Goal: Task Accomplishment & Management: Complete application form

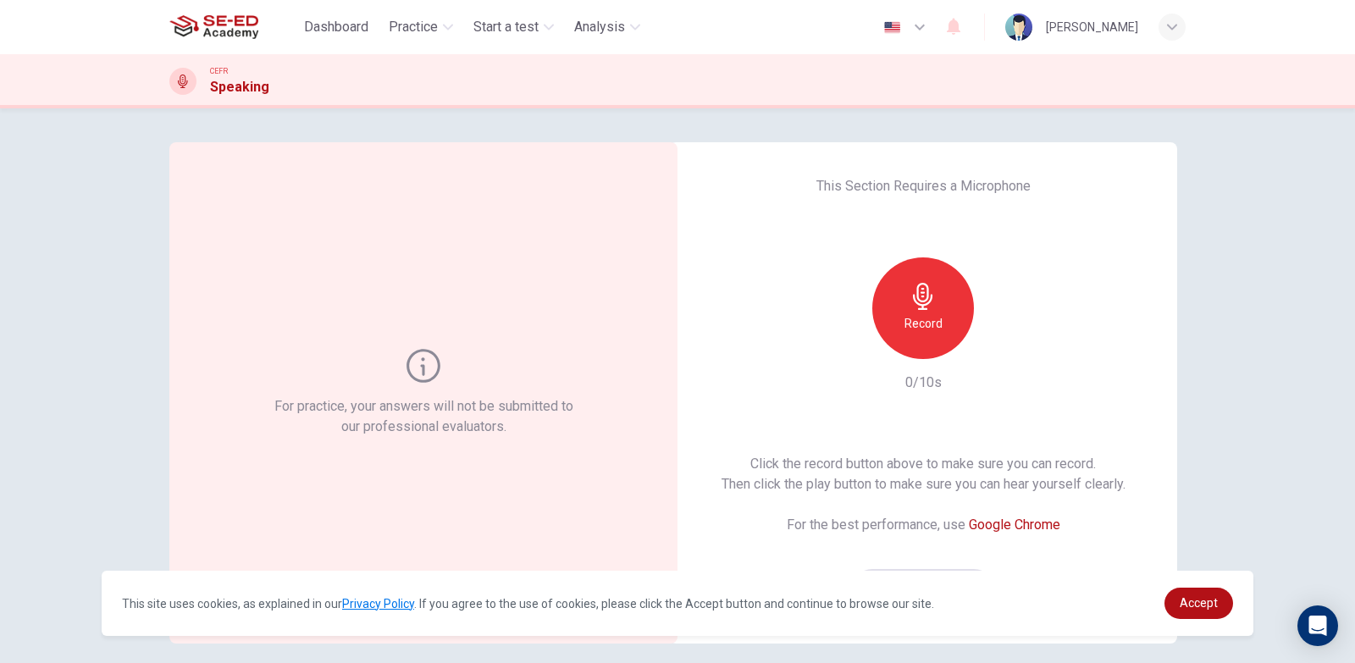
click at [931, 329] on h6 "Record" at bounding box center [923, 323] width 38 height 20
click at [931, 329] on h6 "Stop" at bounding box center [922, 323] width 25 height 20
click at [904, 314] on h6 "Record" at bounding box center [923, 323] width 38 height 20
click at [993, 344] on icon "button" at bounding box center [1000, 345] width 17 height 17
click at [995, 339] on icon "button" at bounding box center [1000, 345] width 17 height 17
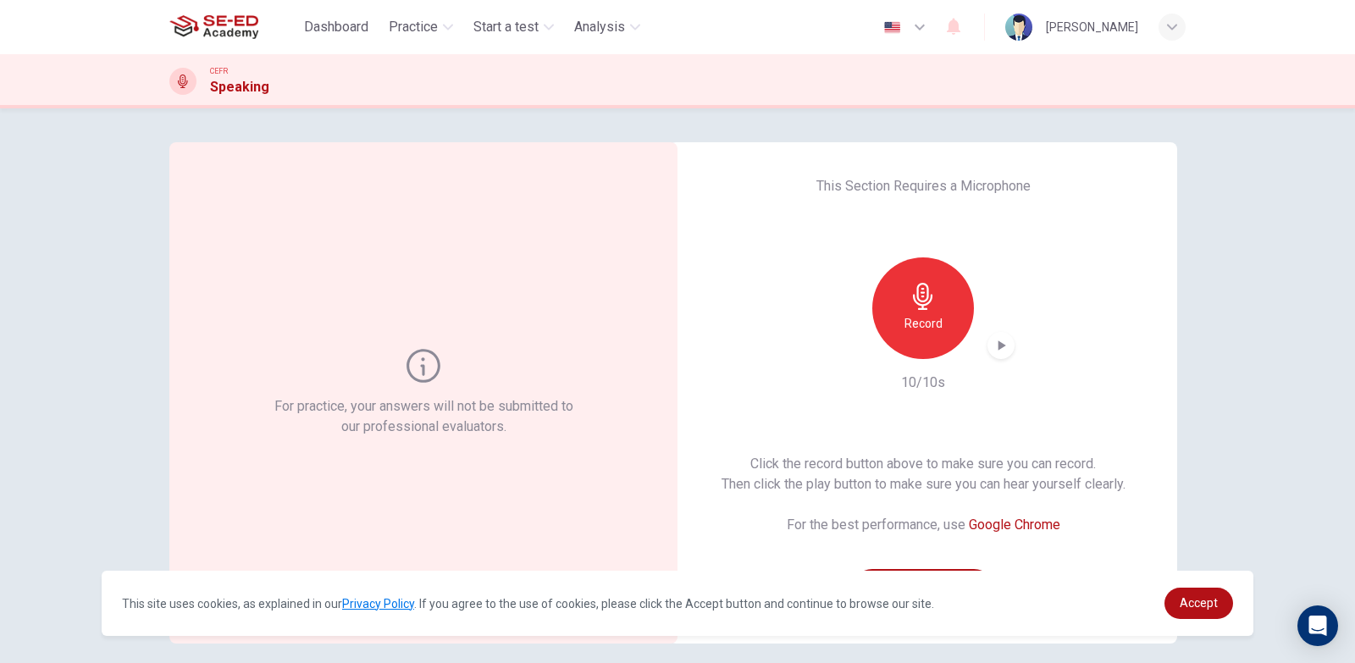
click at [998, 345] on icon "button" at bounding box center [1002, 345] width 8 height 10
click at [992, 345] on icon "button" at bounding box center [1000, 345] width 17 height 17
click at [998, 347] on icon "button" at bounding box center [1002, 345] width 8 height 10
click at [931, 297] on icon "button" at bounding box center [922, 296] width 27 height 27
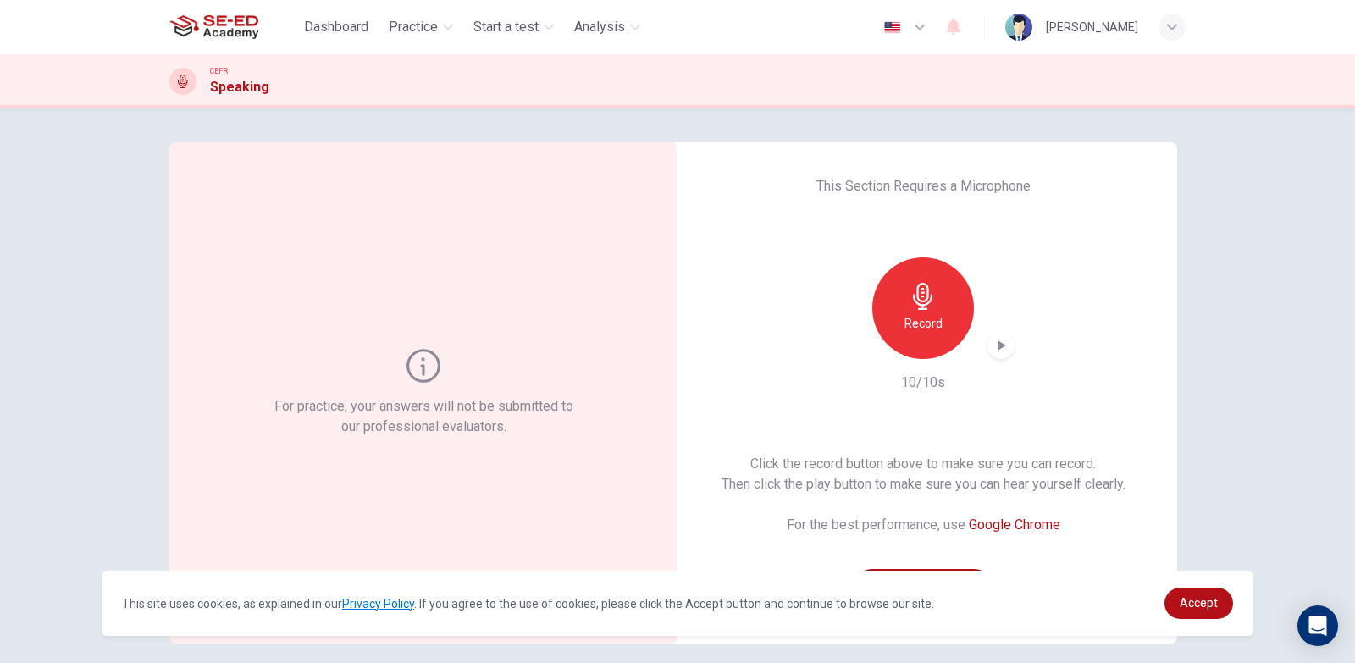
click at [931, 298] on icon "button" at bounding box center [922, 296] width 27 height 27
click at [998, 344] on icon "button" at bounding box center [1002, 345] width 8 height 10
click at [995, 341] on icon "button" at bounding box center [1000, 345] width 17 height 17
click at [920, 300] on icon "button" at bounding box center [922, 296] width 27 height 27
click at [935, 313] on div "Stop" at bounding box center [923, 308] width 102 height 102
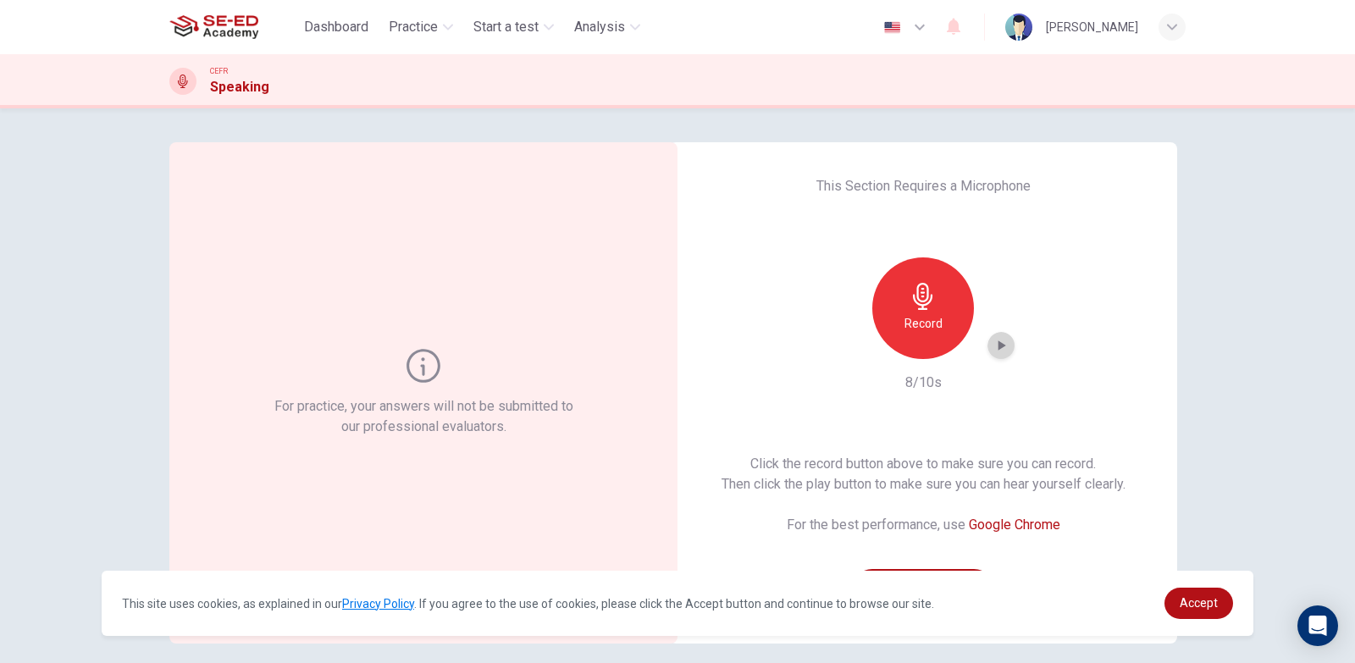
click at [998, 344] on icon "button" at bounding box center [1002, 345] width 8 height 10
click at [998, 348] on icon "button" at bounding box center [1002, 345] width 8 height 10
click at [997, 340] on icon "button" at bounding box center [1000, 345] width 17 height 17
click at [998, 344] on icon "button" at bounding box center [1002, 345] width 8 height 10
drag, startPoint x: 932, startPoint y: 313, endPoint x: 929, endPoint y: 290, distance: 23.9
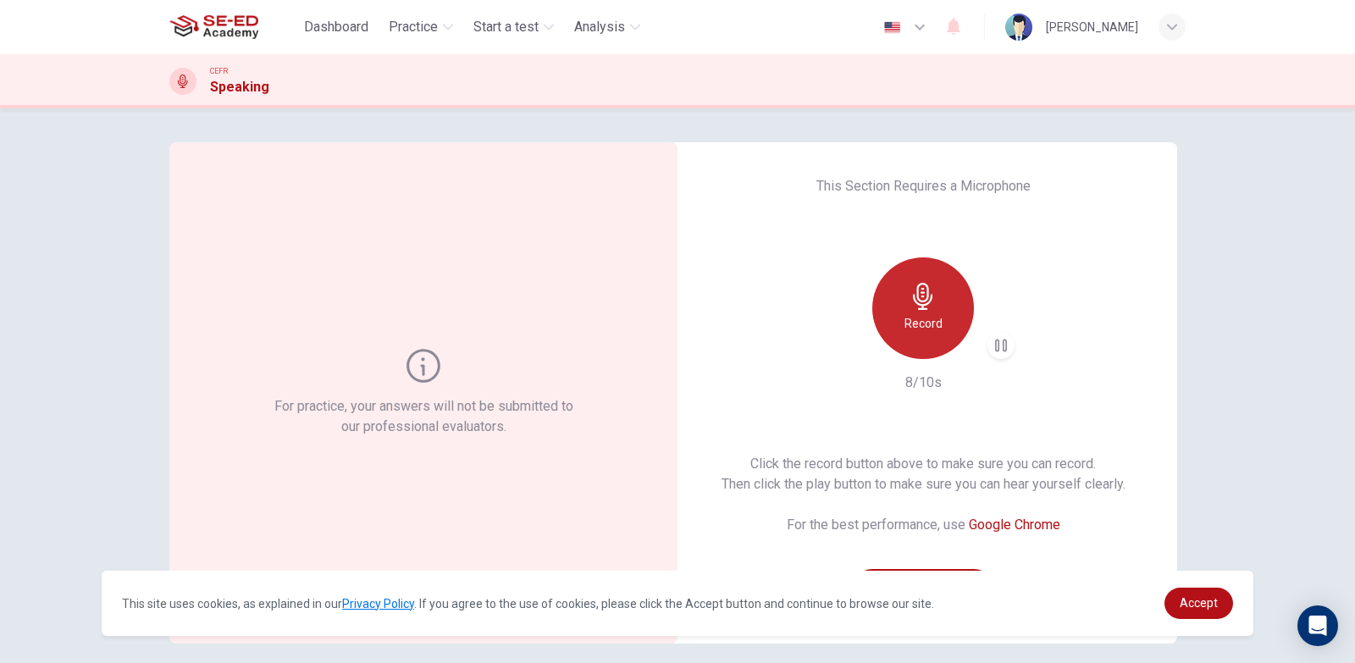
click at [932, 309] on div "Record" at bounding box center [923, 308] width 102 height 102
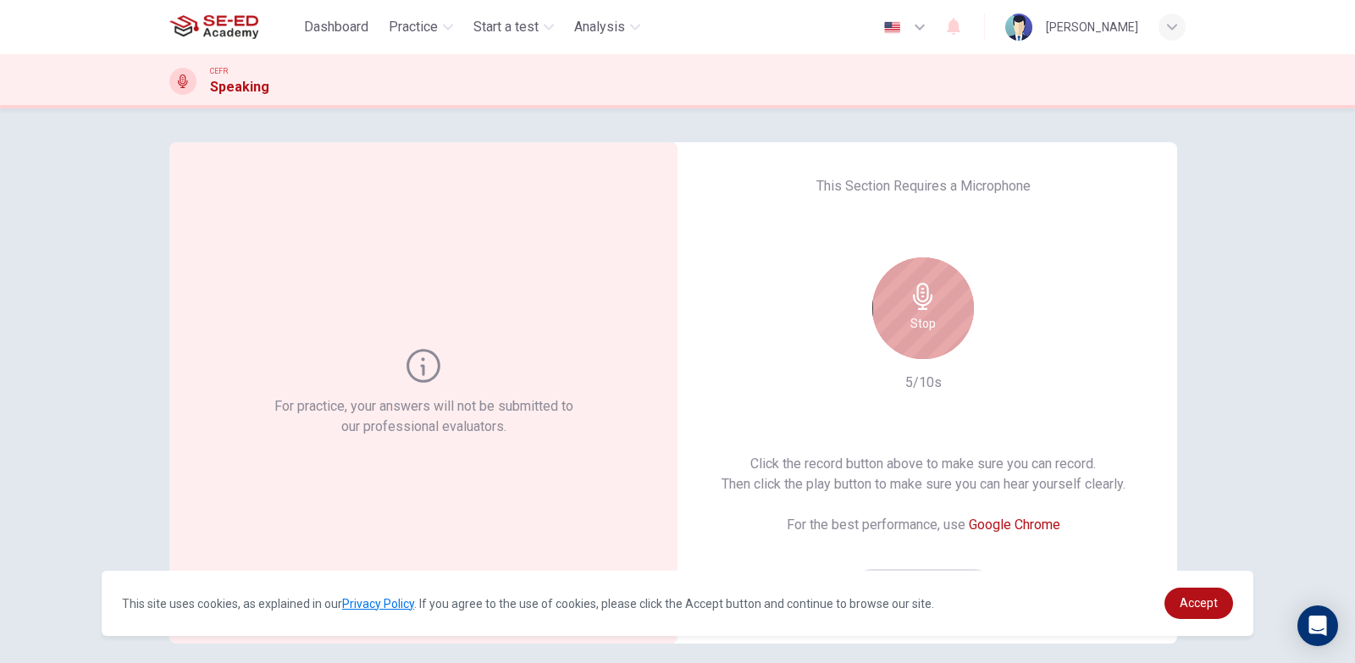
click at [918, 302] on icon "button" at bounding box center [922, 296] width 19 height 27
click at [996, 351] on icon "button" at bounding box center [1000, 345] width 17 height 17
click at [937, 314] on div "Record" at bounding box center [923, 308] width 102 height 102
click at [910, 329] on h6 "Stop" at bounding box center [922, 323] width 25 height 20
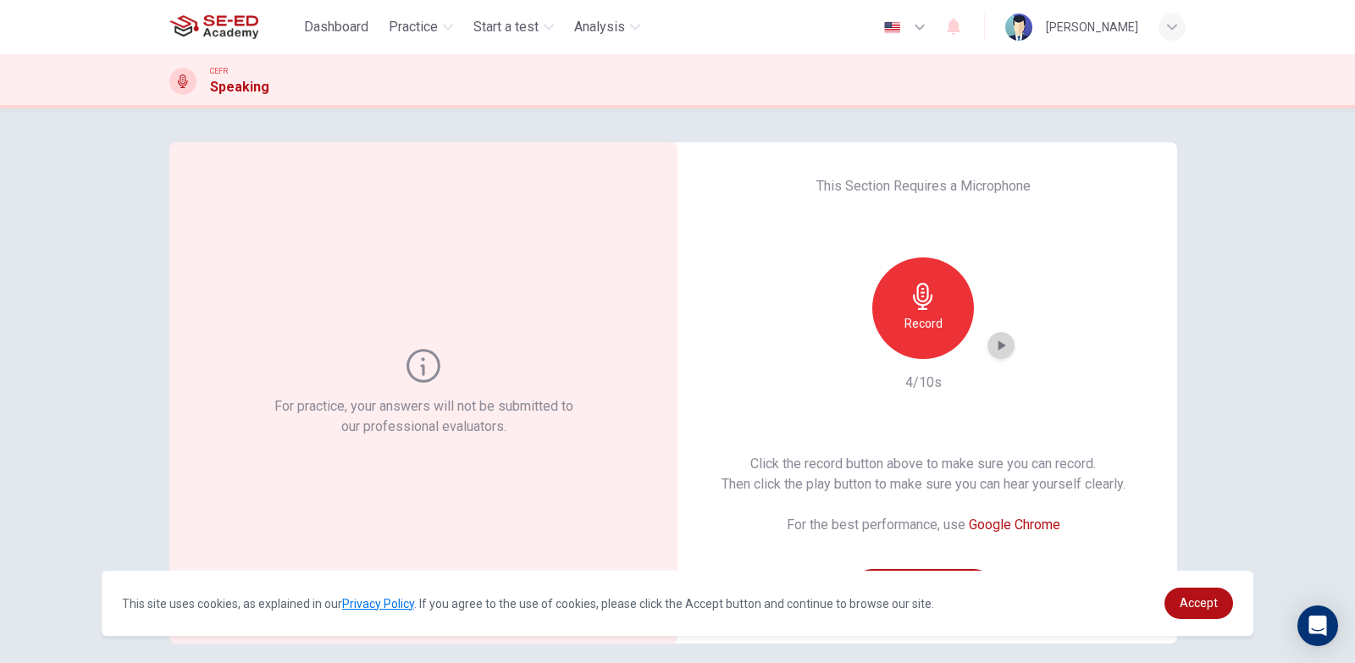
click at [996, 352] on icon "button" at bounding box center [1000, 345] width 17 height 17
click at [997, 350] on icon "button" at bounding box center [1000, 345] width 17 height 17
click at [1210, 315] on div "For practice, your answers will not be submitted to our professional evaluators…" at bounding box center [677, 385] width 1355 height 555
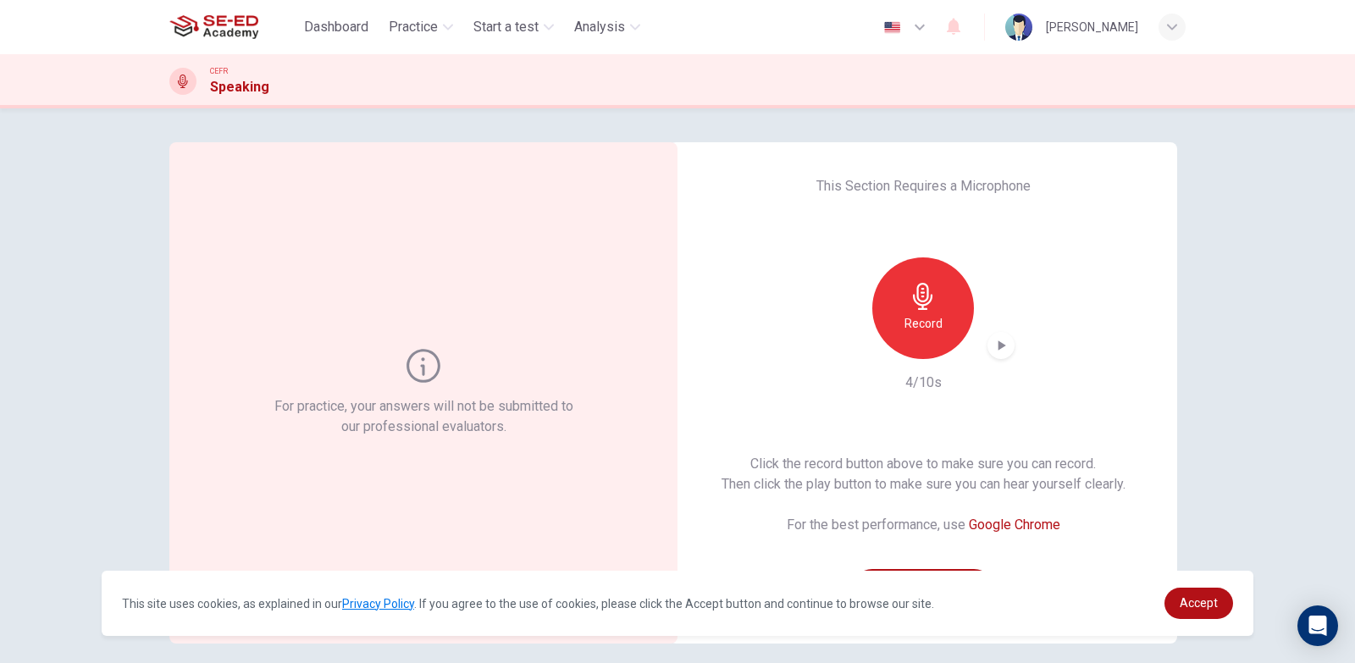
click at [935, 318] on h6 "Record" at bounding box center [923, 323] width 38 height 20
click at [938, 318] on div "Stop" at bounding box center [923, 308] width 102 height 102
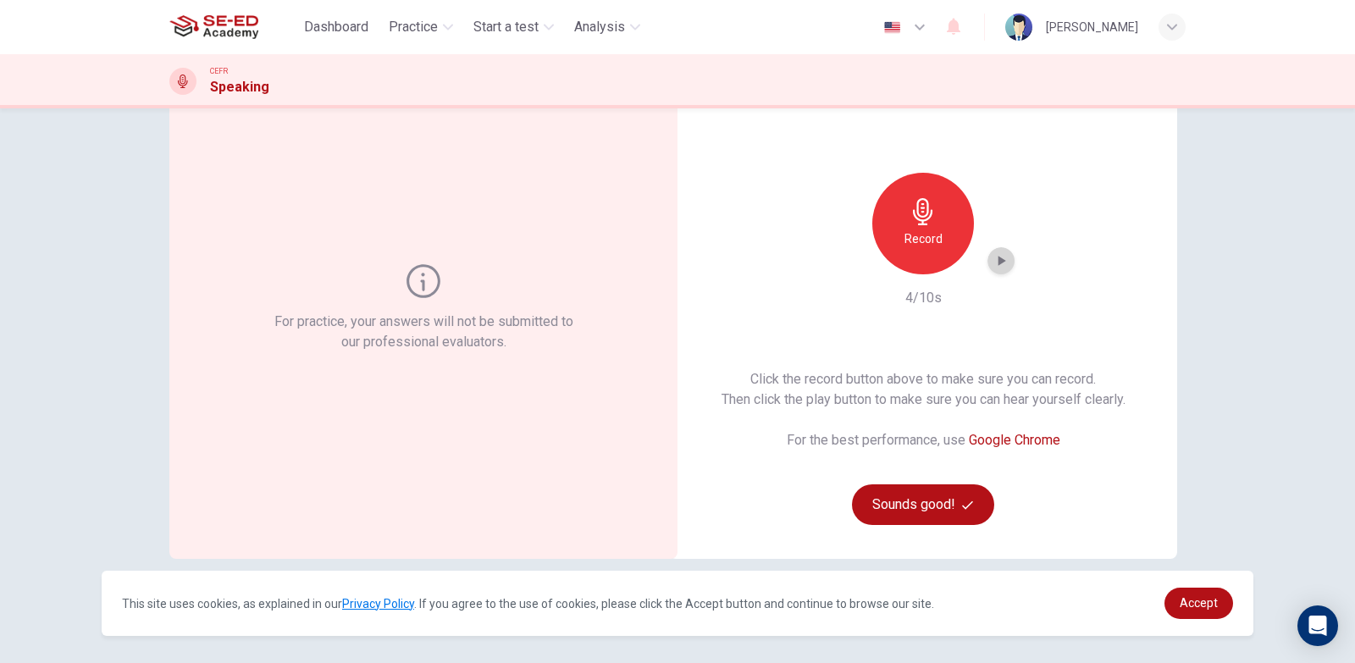
click at [1002, 261] on icon "button" at bounding box center [1000, 260] width 17 height 17
click at [999, 263] on icon "button" at bounding box center [1000, 260] width 17 height 17
click at [214, 25] on img at bounding box center [213, 27] width 89 height 34
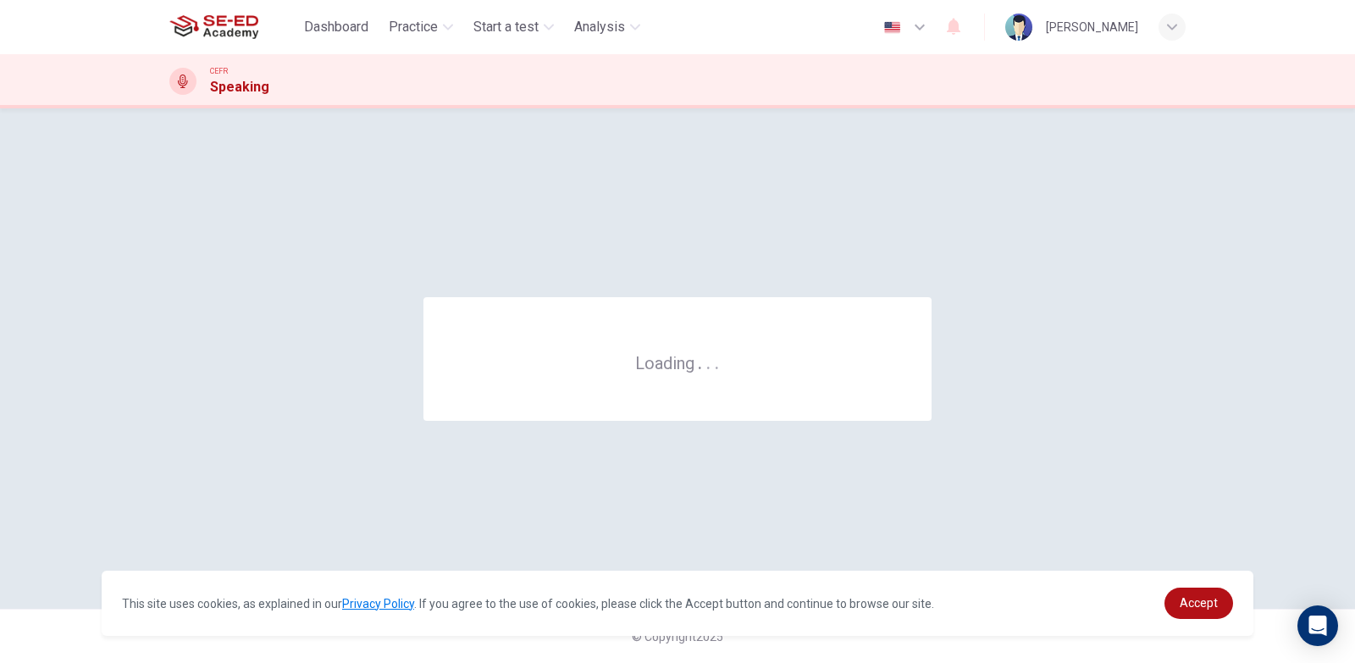
scroll to position [0, 0]
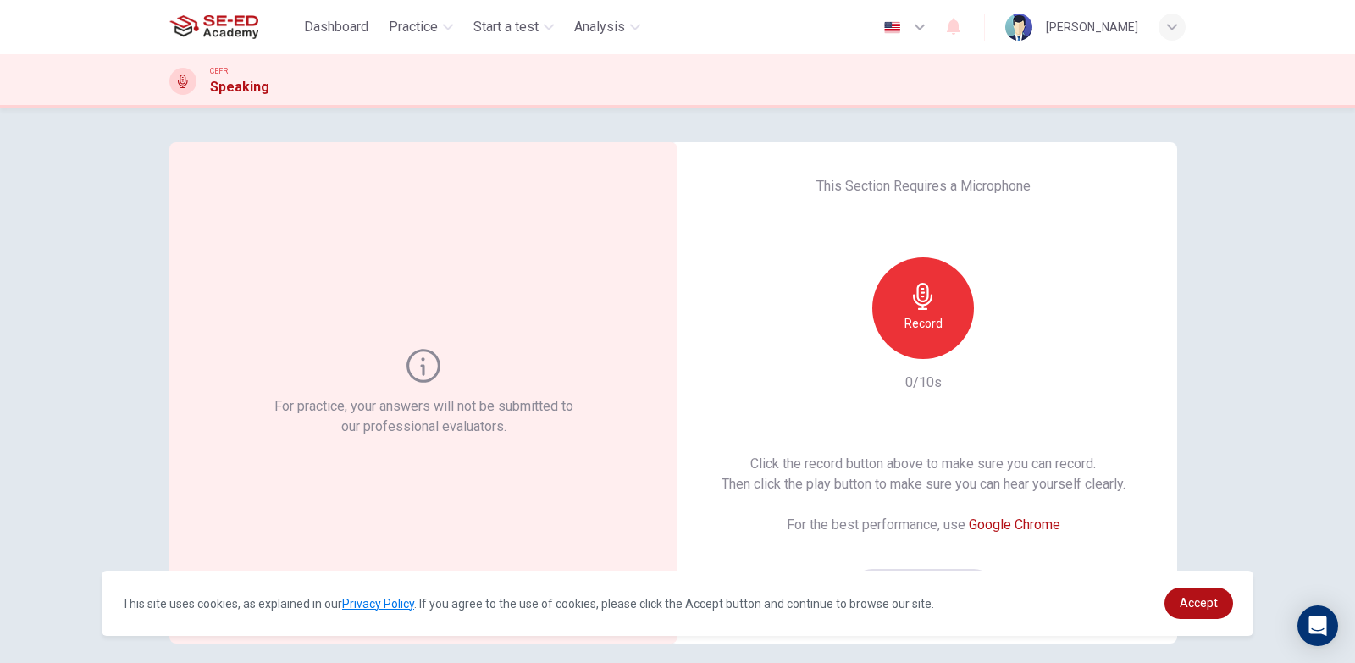
click at [906, 336] on div "Record" at bounding box center [923, 308] width 102 height 102
click at [906, 336] on div "Stop" at bounding box center [923, 308] width 102 height 102
click at [1002, 343] on icon "button" at bounding box center [1000, 345] width 17 height 17
click at [213, 19] on img at bounding box center [213, 27] width 89 height 34
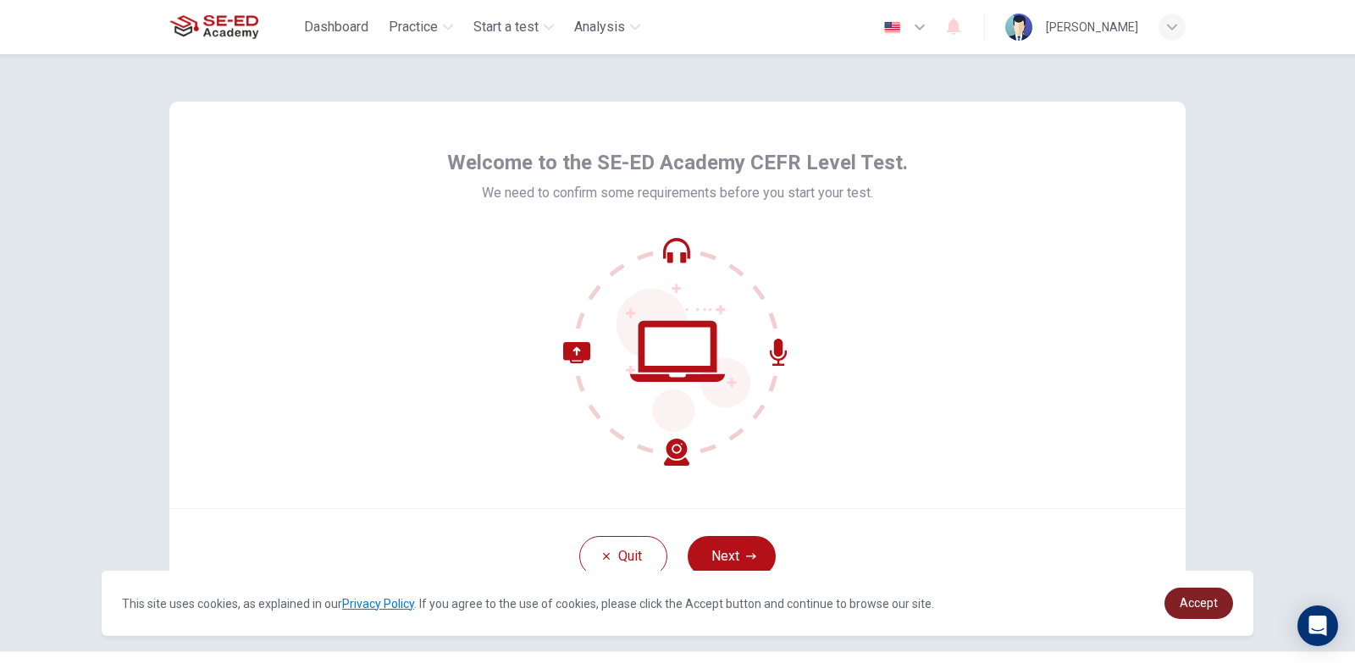
click at [1182, 605] on span "Accept" at bounding box center [1198, 603] width 38 height 14
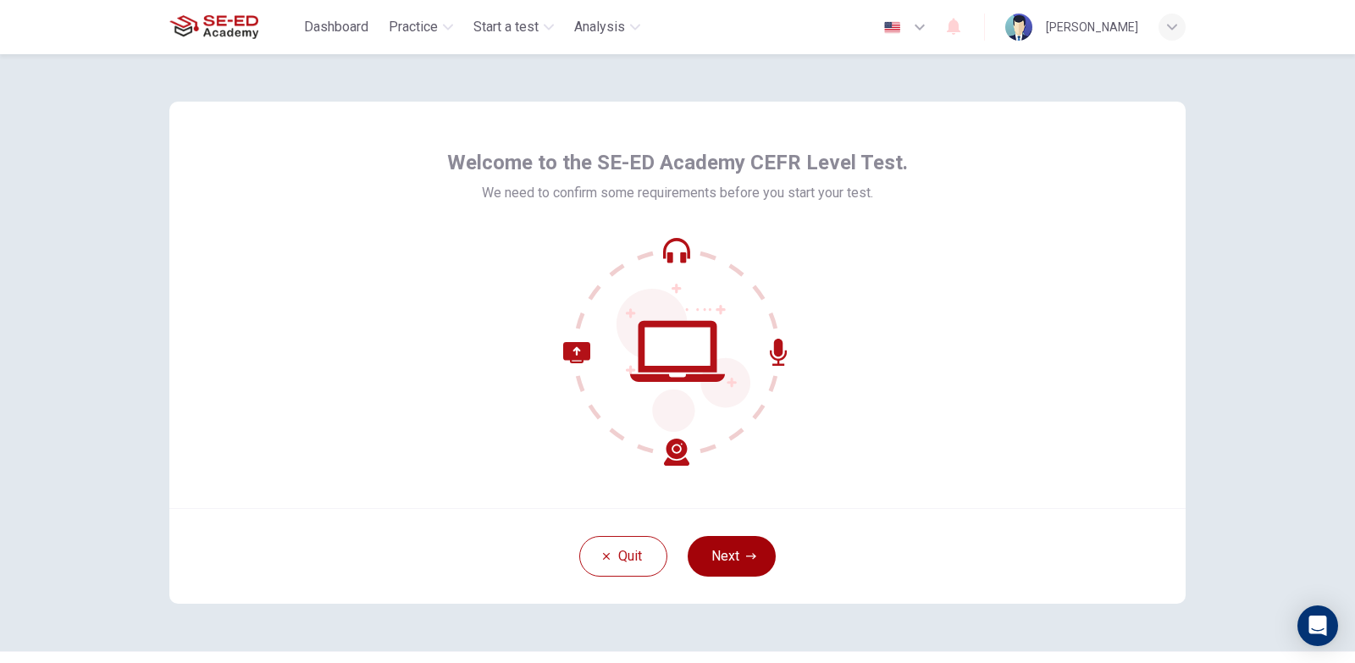
click at [711, 553] on button "Next" at bounding box center [732, 556] width 88 height 41
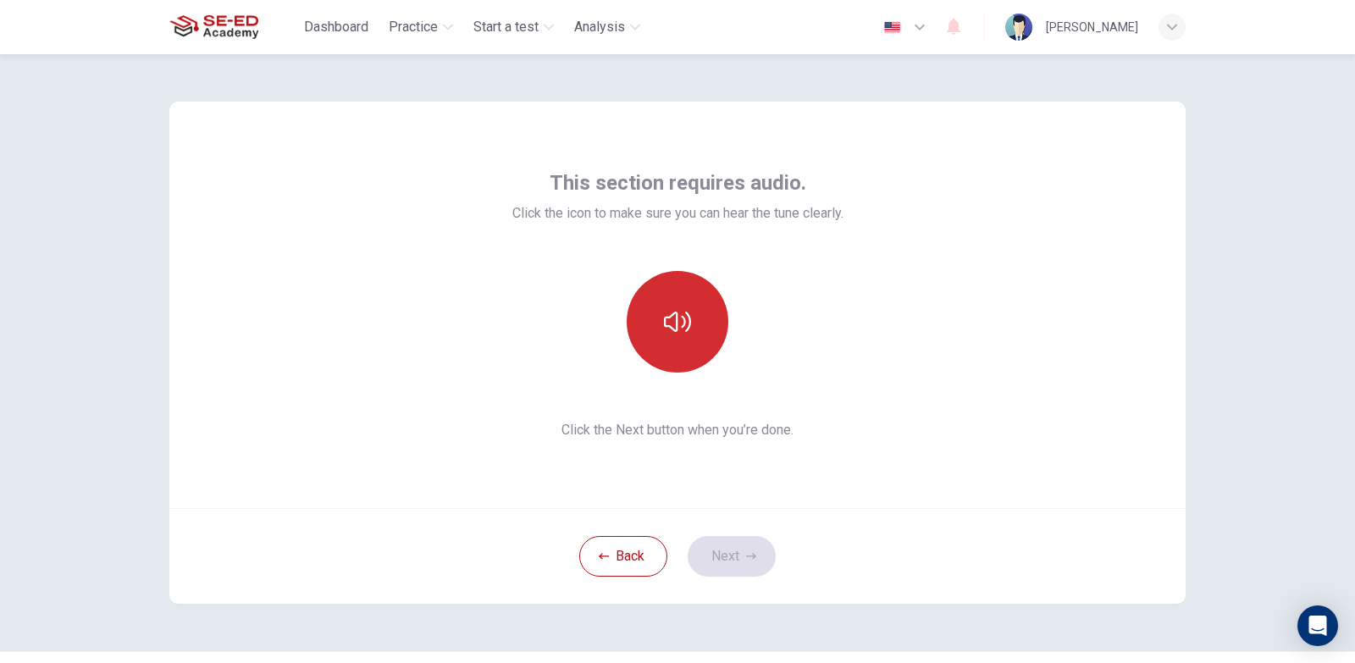
click at [699, 304] on button "button" at bounding box center [678, 322] width 102 height 102
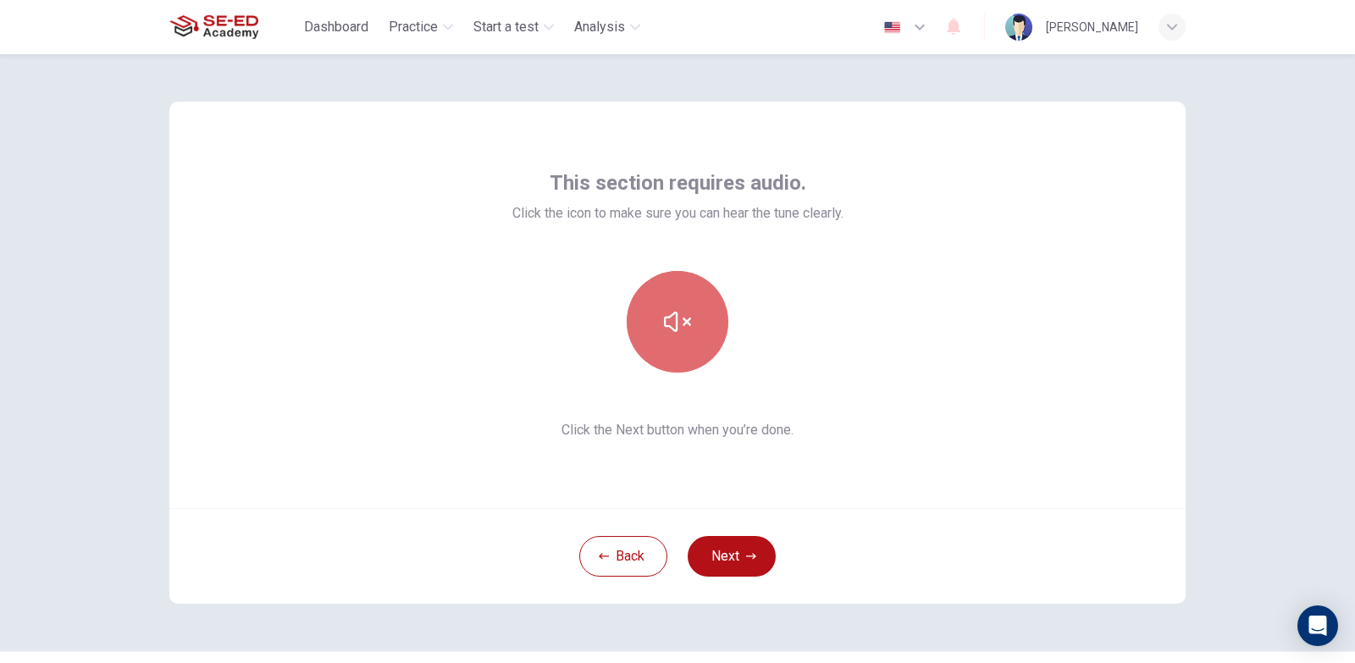
click at [699, 304] on button "button" at bounding box center [678, 322] width 102 height 102
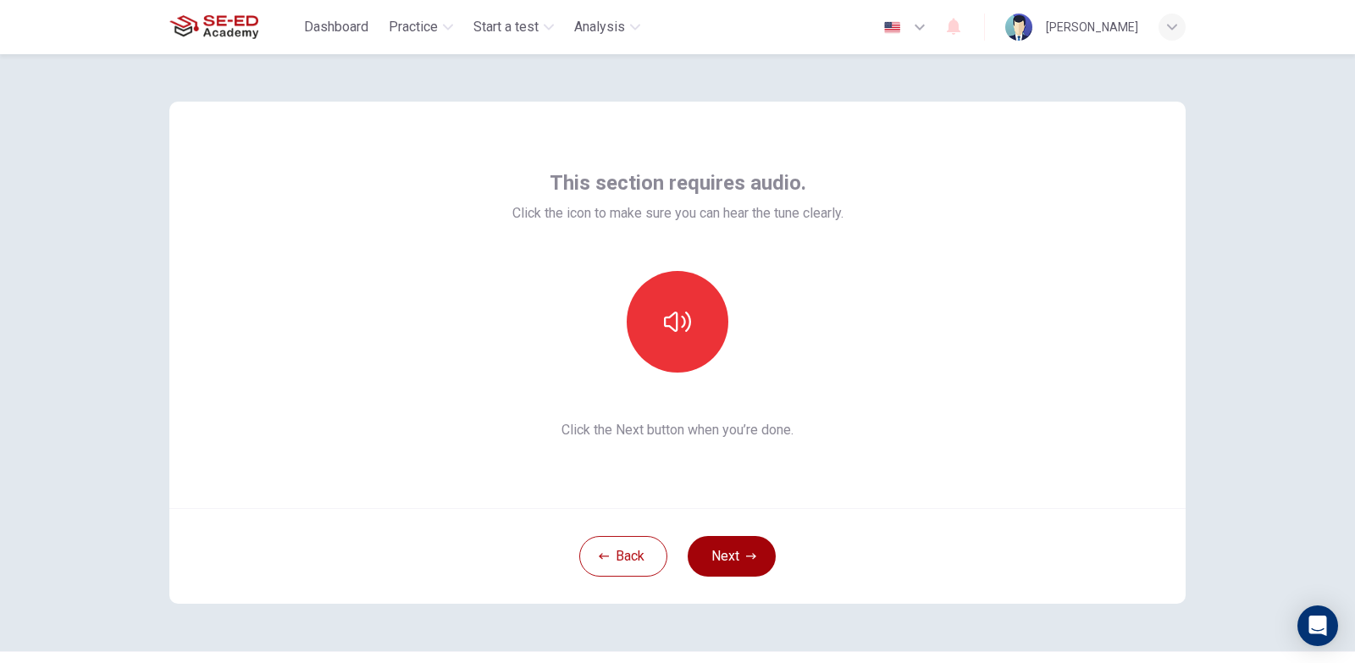
click at [701, 555] on button "Next" at bounding box center [732, 556] width 88 height 41
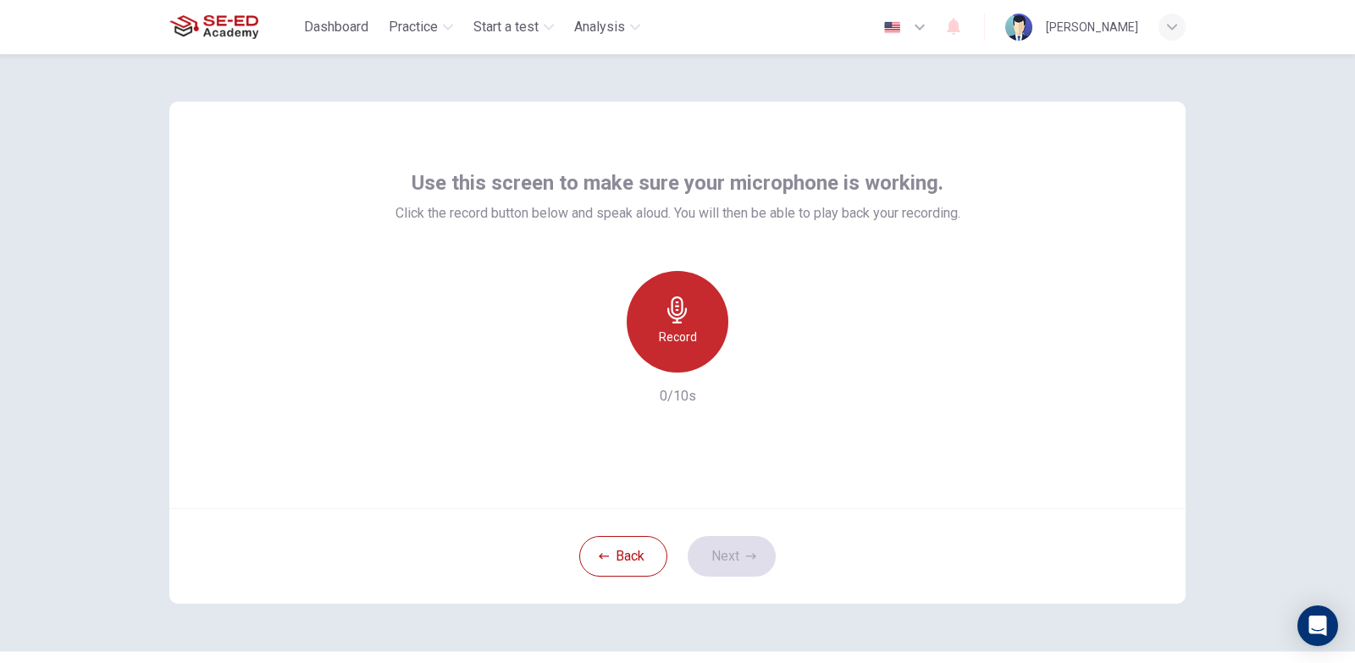
click at [682, 303] on icon "button" at bounding box center [677, 309] width 27 height 27
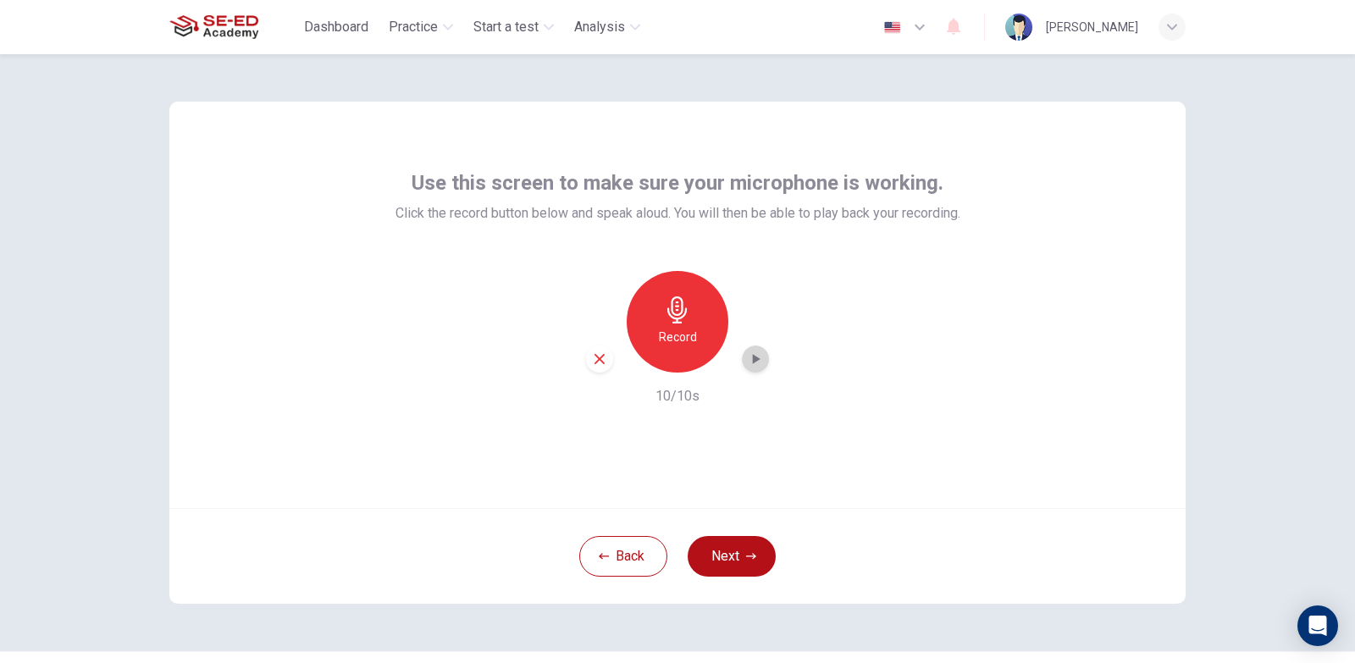
click at [753, 356] on icon "button" at bounding box center [757, 359] width 8 height 10
click at [754, 357] on icon "button" at bounding box center [755, 359] width 17 height 17
click at [763, 558] on button "Next" at bounding box center [732, 556] width 88 height 41
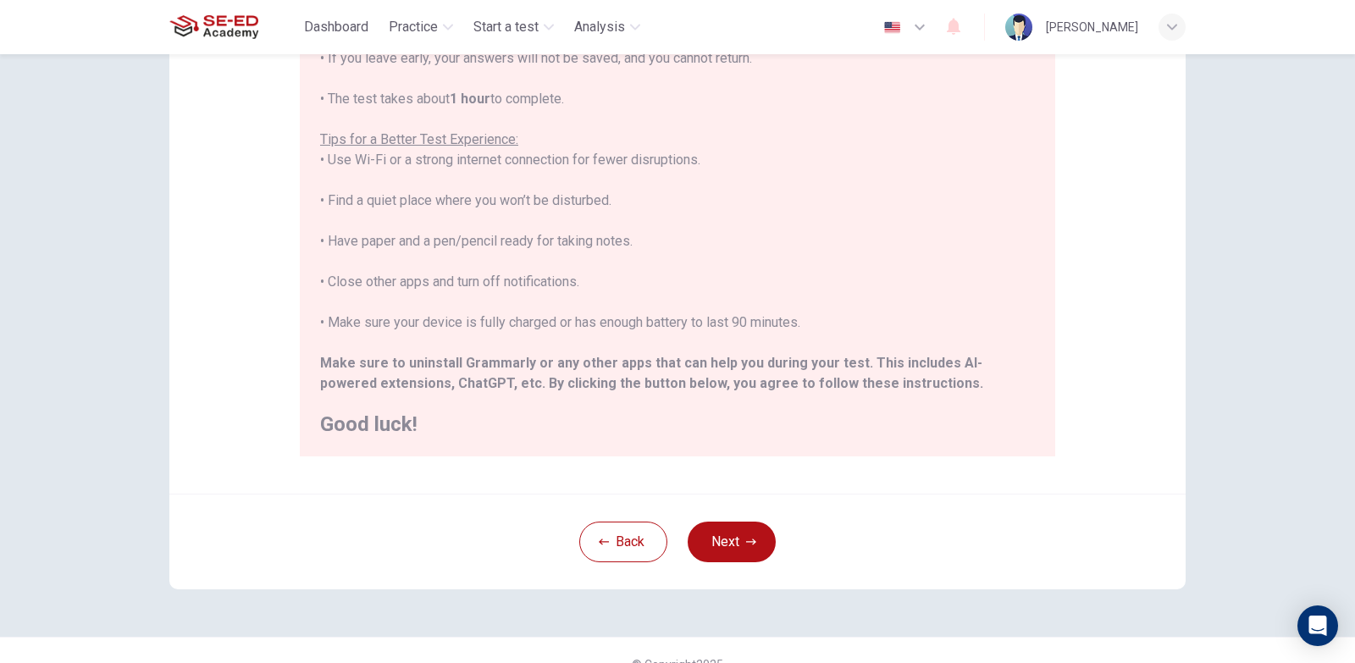
scroll to position [279, 0]
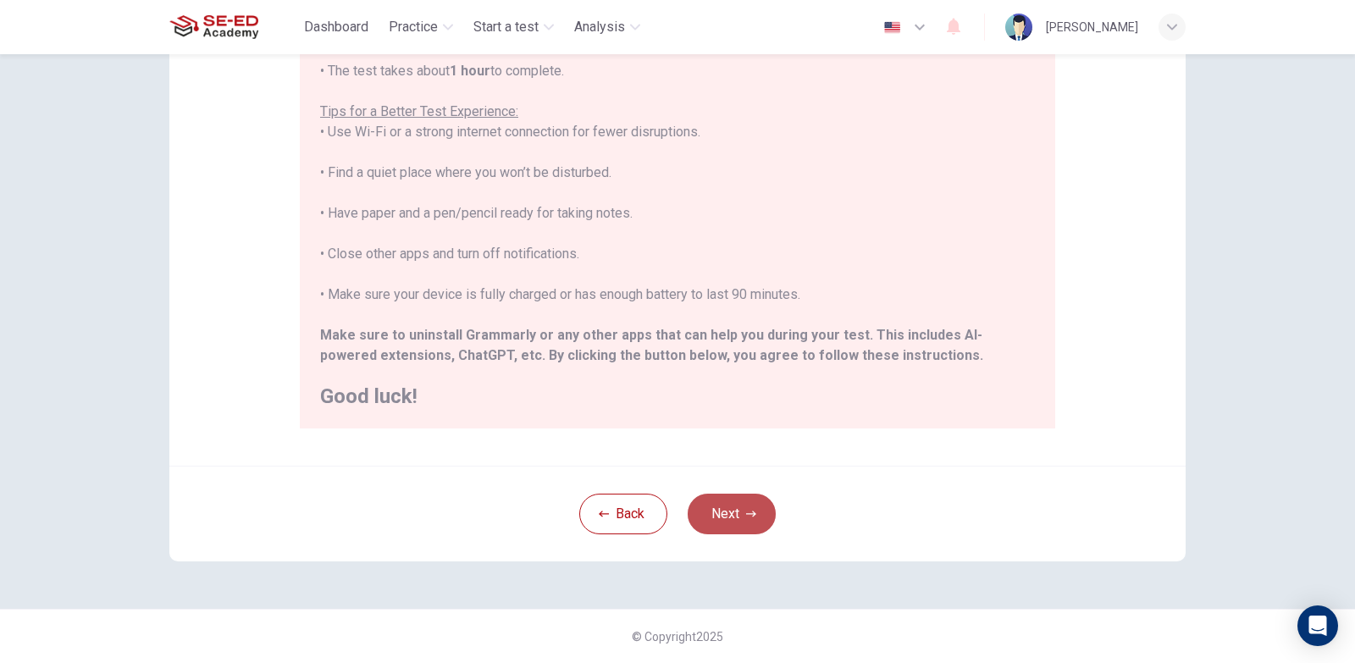
click at [718, 520] on button "Next" at bounding box center [732, 514] width 88 height 41
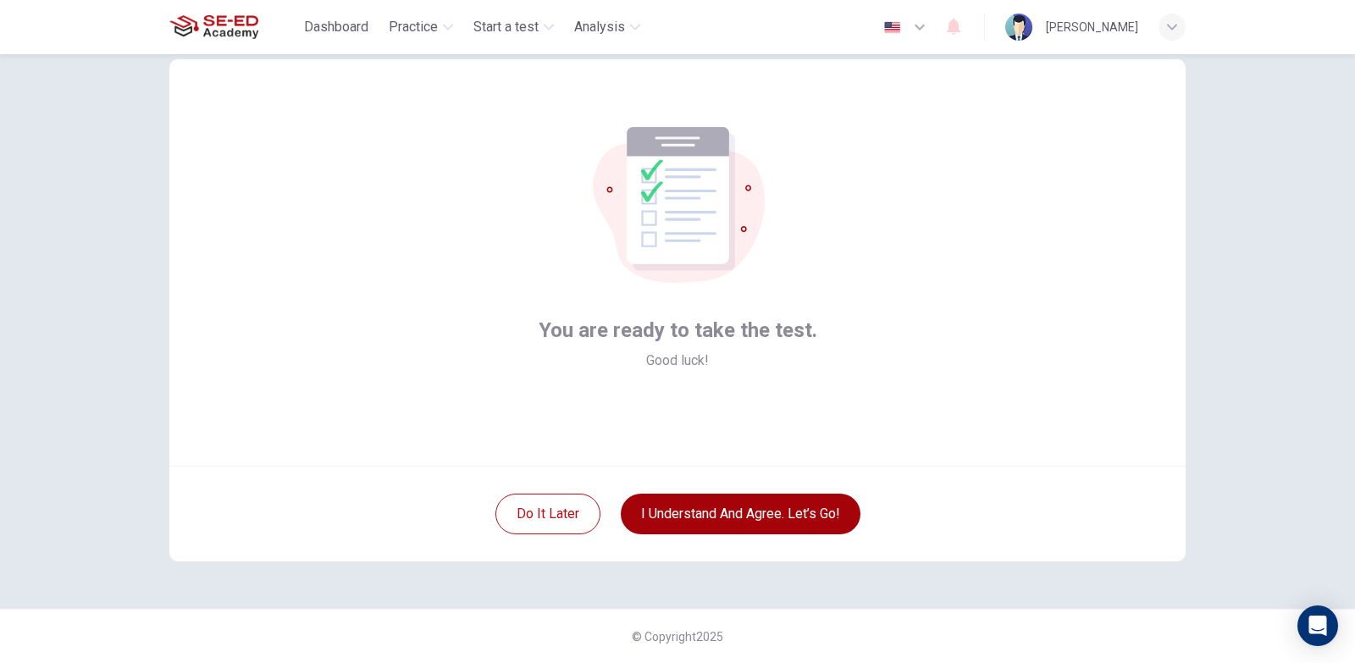
click at [734, 504] on button "I understand and agree. Let’s go!" at bounding box center [741, 514] width 240 height 41
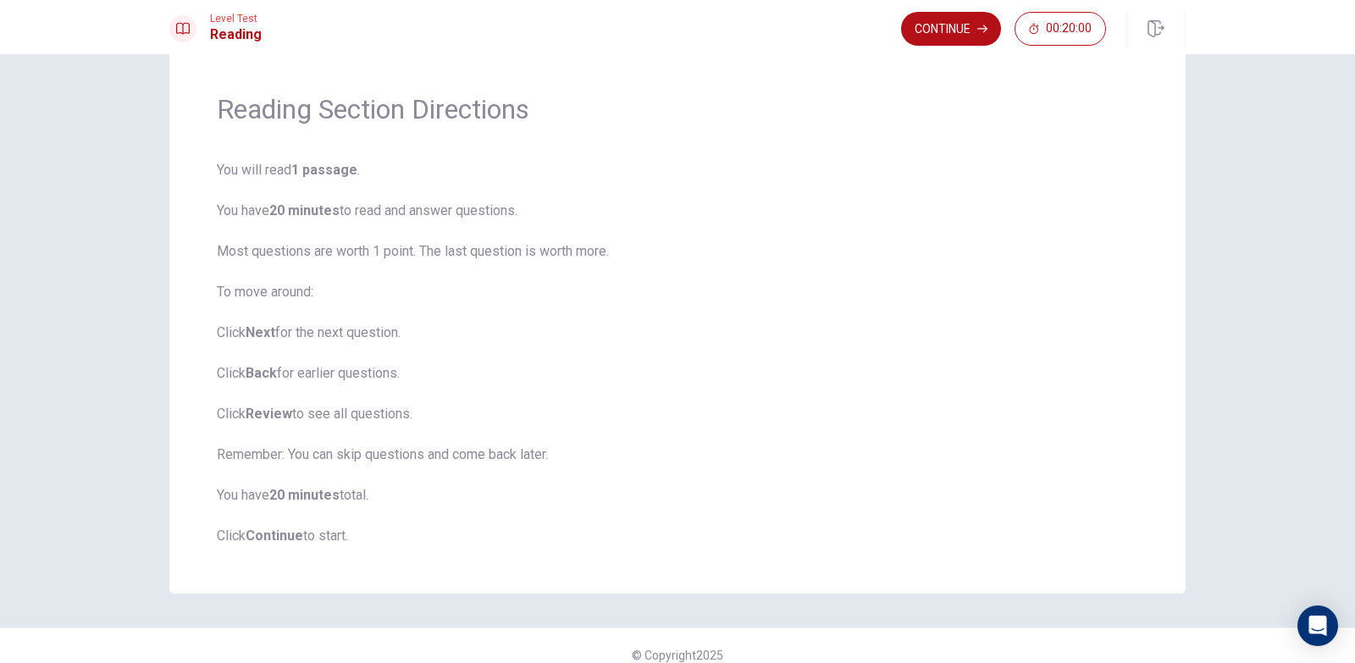
scroll to position [62, 0]
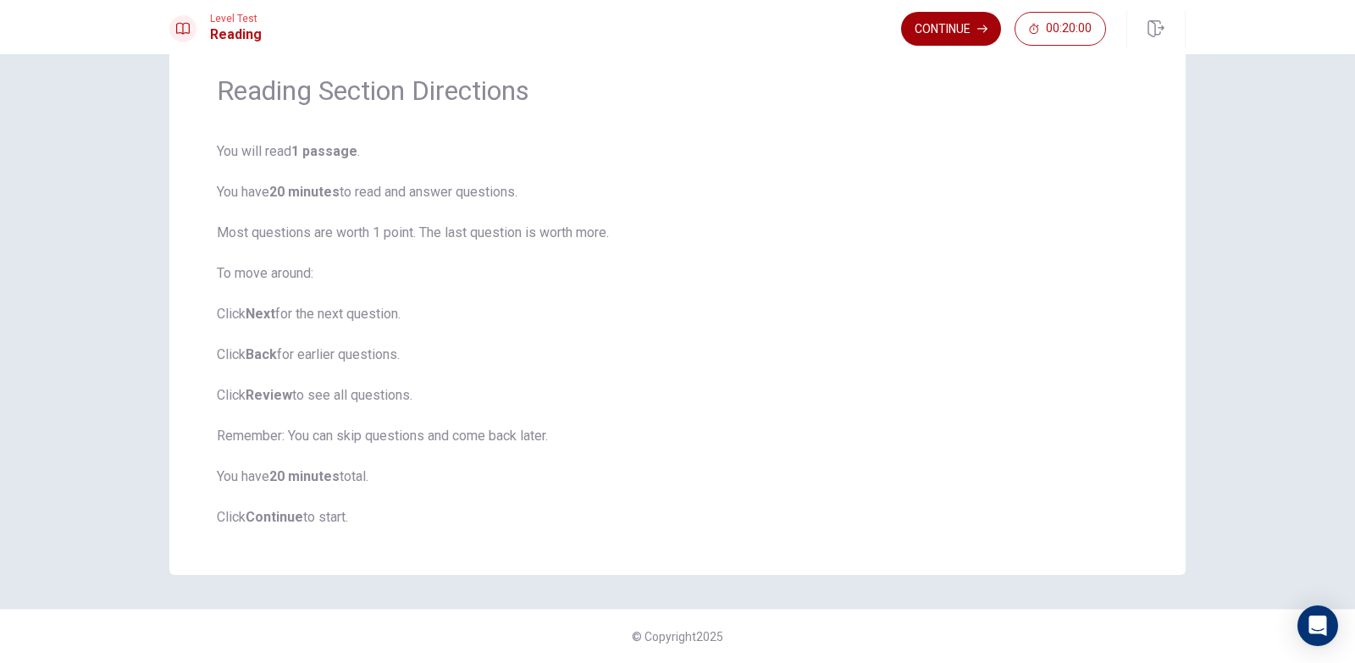
click at [921, 32] on button "Continue" at bounding box center [951, 29] width 100 height 34
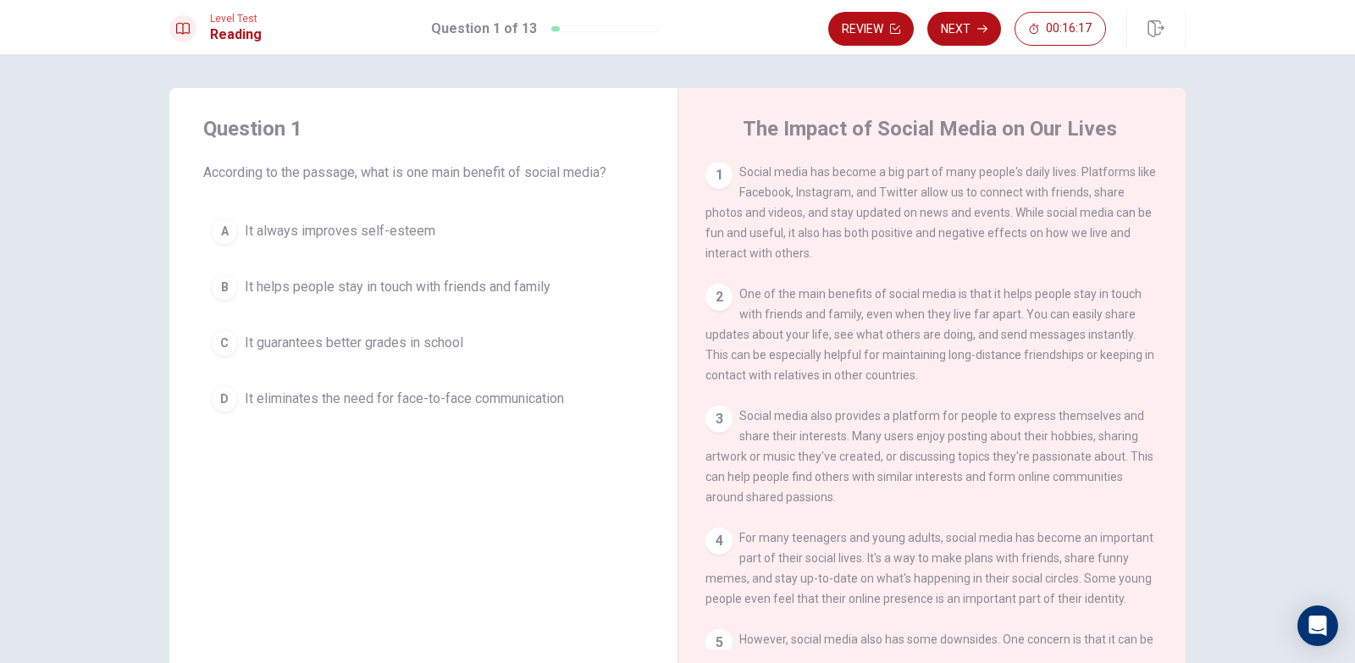
scroll to position [0, 0]
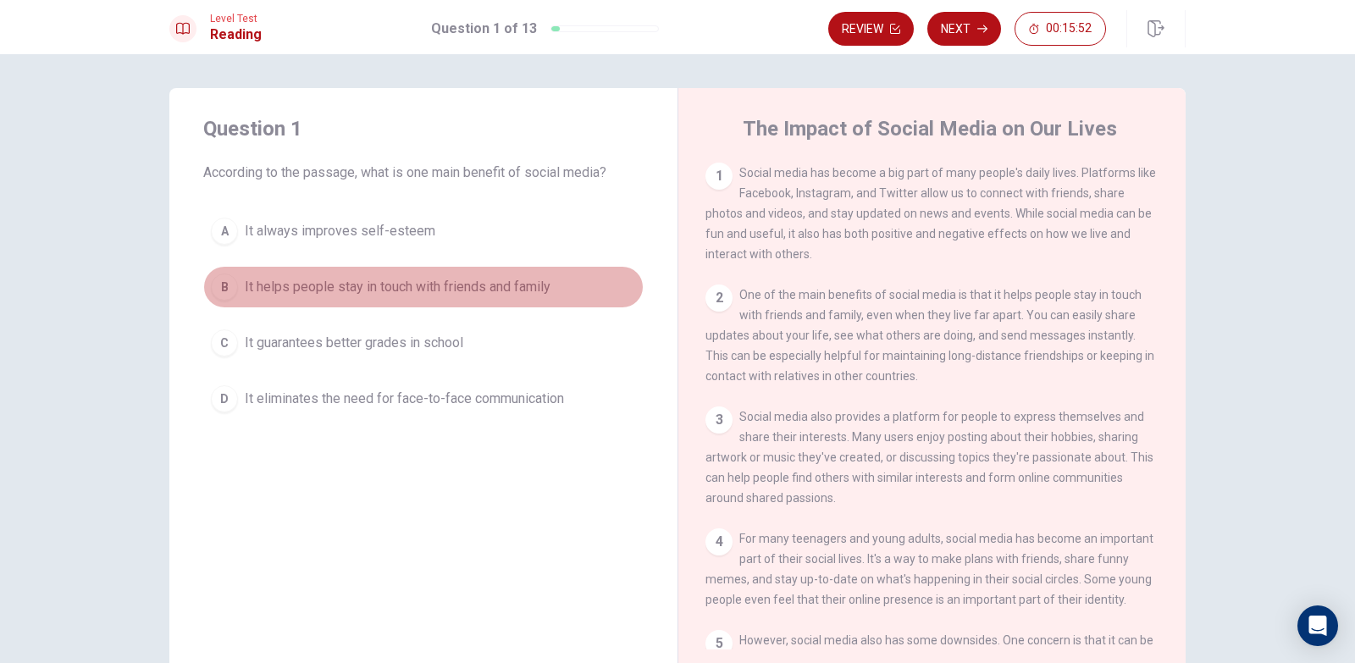
click at [489, 287] on span "It helps people stay in touch with friends and family" at bounding box center [398, 287] width 306 height 20
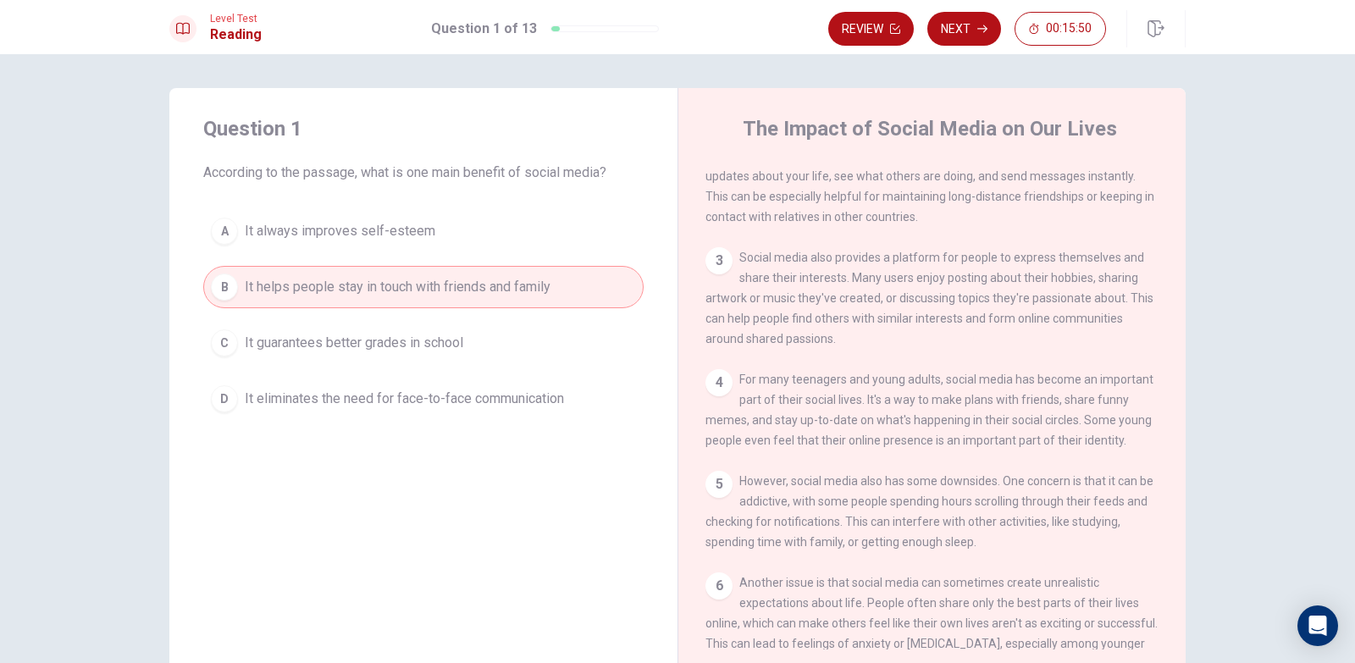
scroll to position [169, 0]
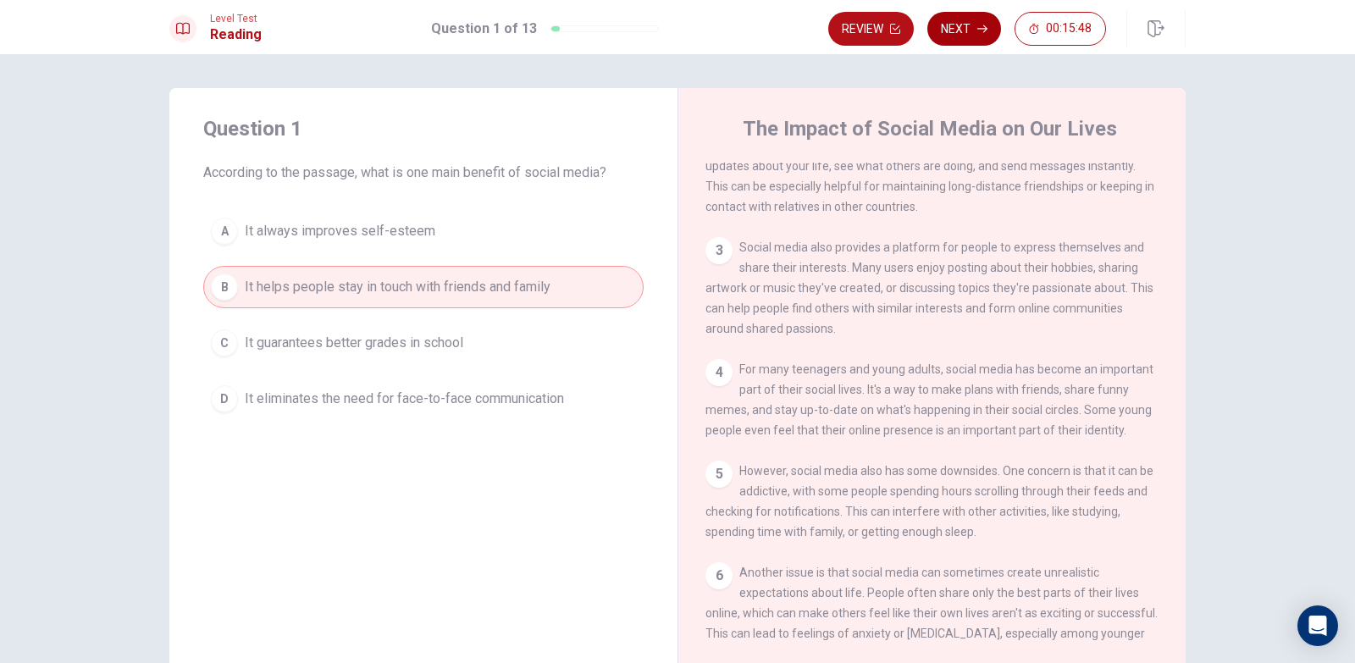
click at [961, 26] on button "Next" at bounding box center [964, 29] width 74 height 34
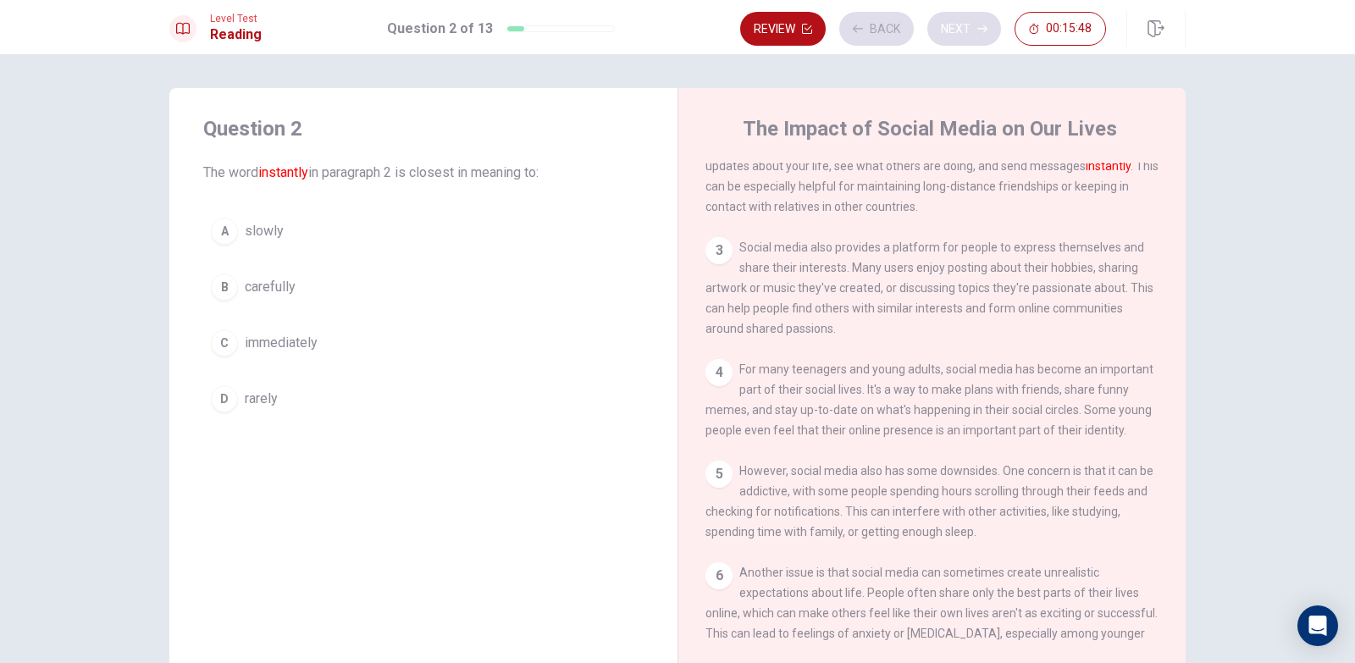
scroll to position [126, 0]
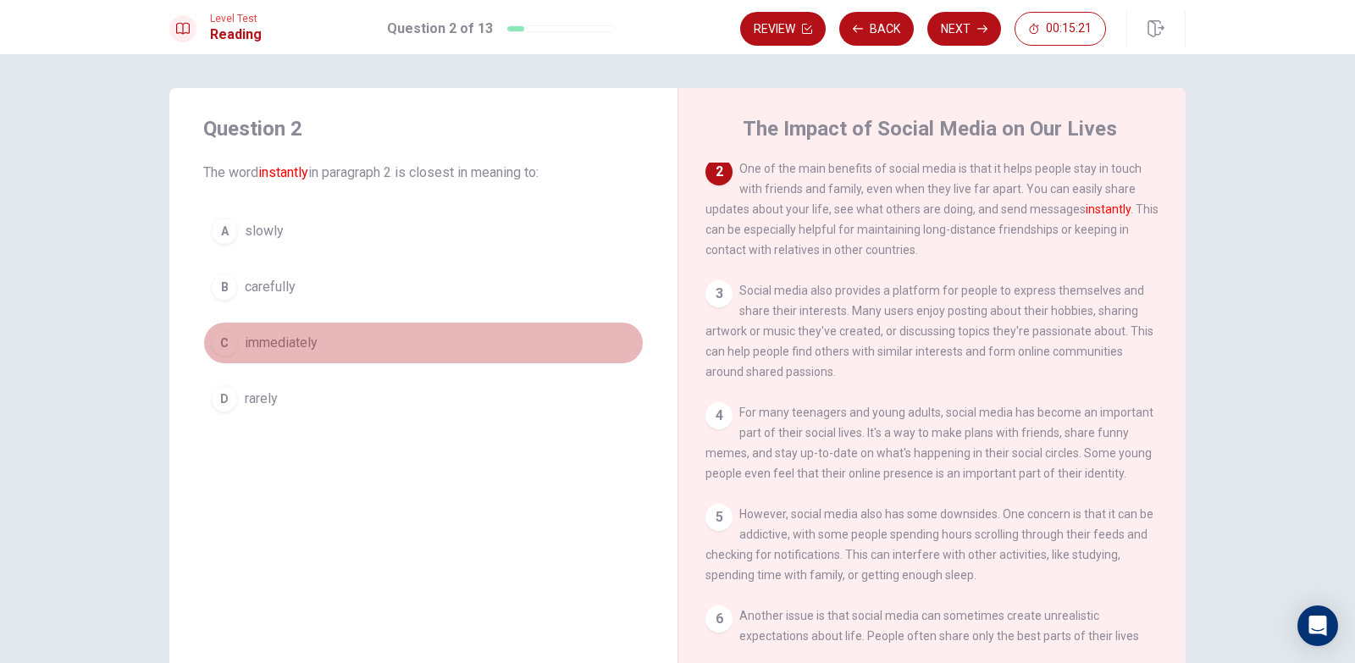
click at [308, 339] on span "immediately" at bounding box center [281, 343] width 73 height 20
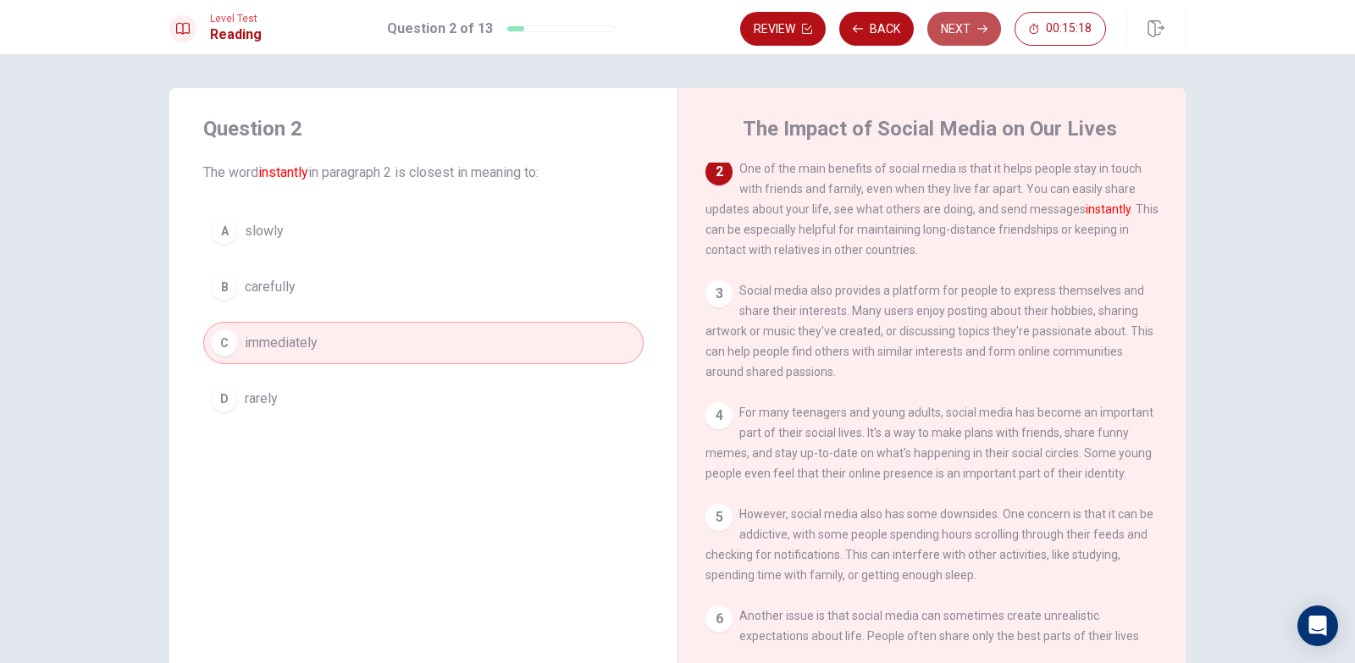
click at [980, 25] on icon "button" at bounding box center [982, 29] width 10 height 10
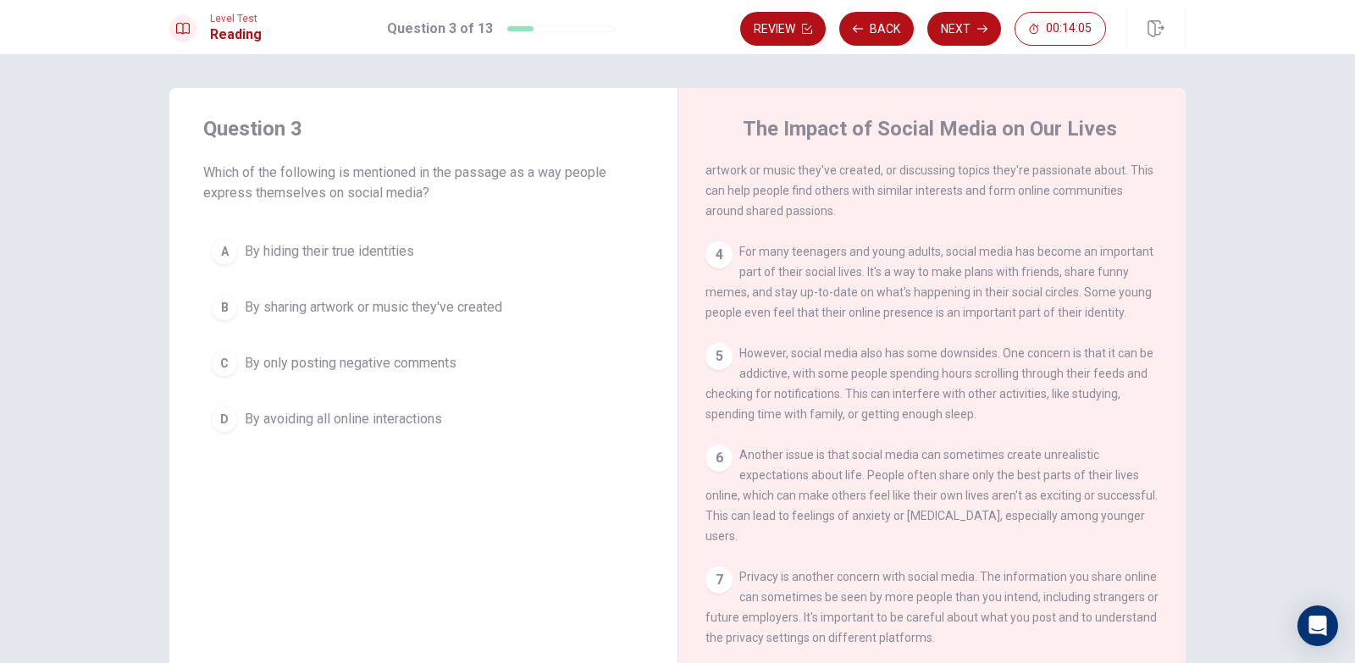
scroll to position [246, 0]
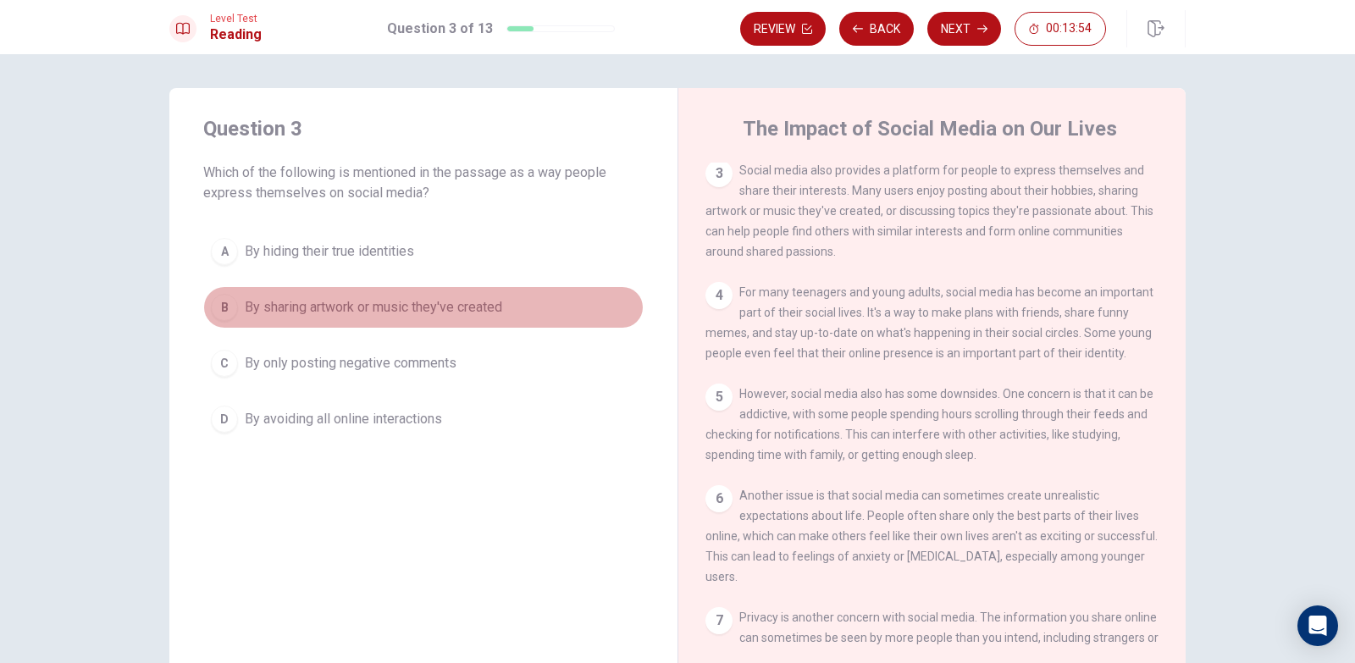
click at [434, 323] on button "B By sharing artwork or music they've created" at bounding box center [423, 307] width 440 height 42
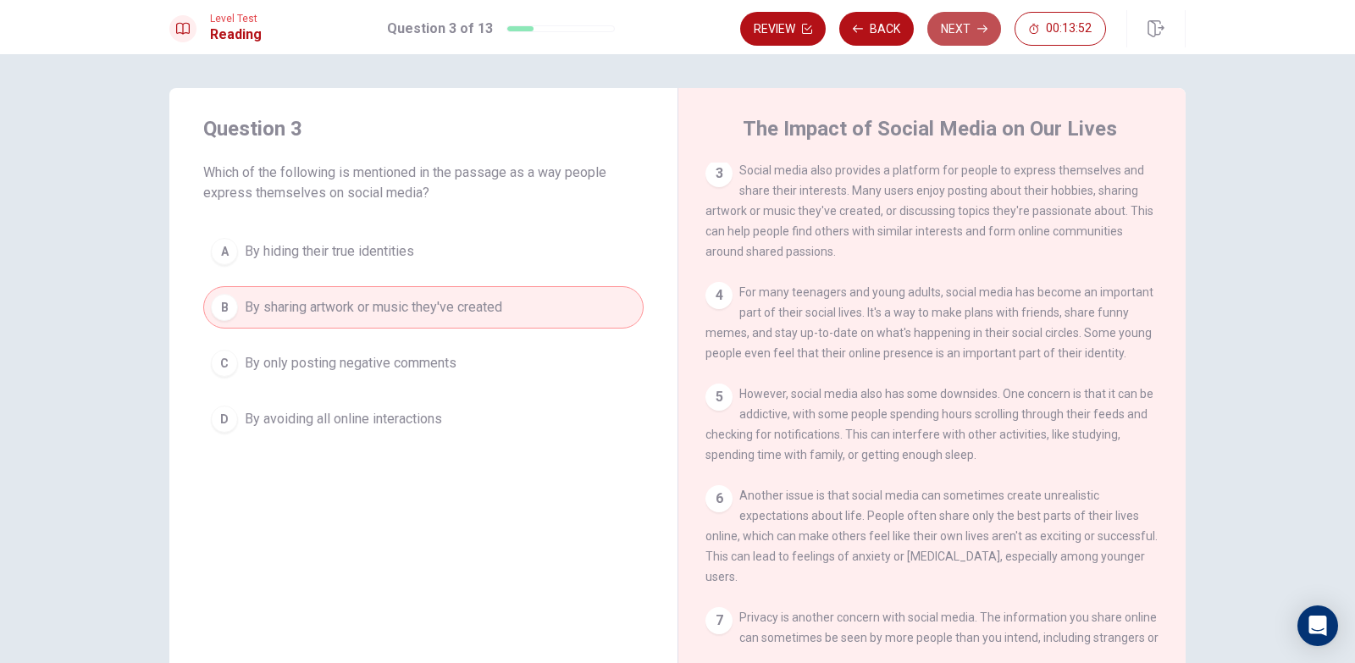
click at [956, 31] on button "Next" at bounding box center [964, 29] width 74 height 34
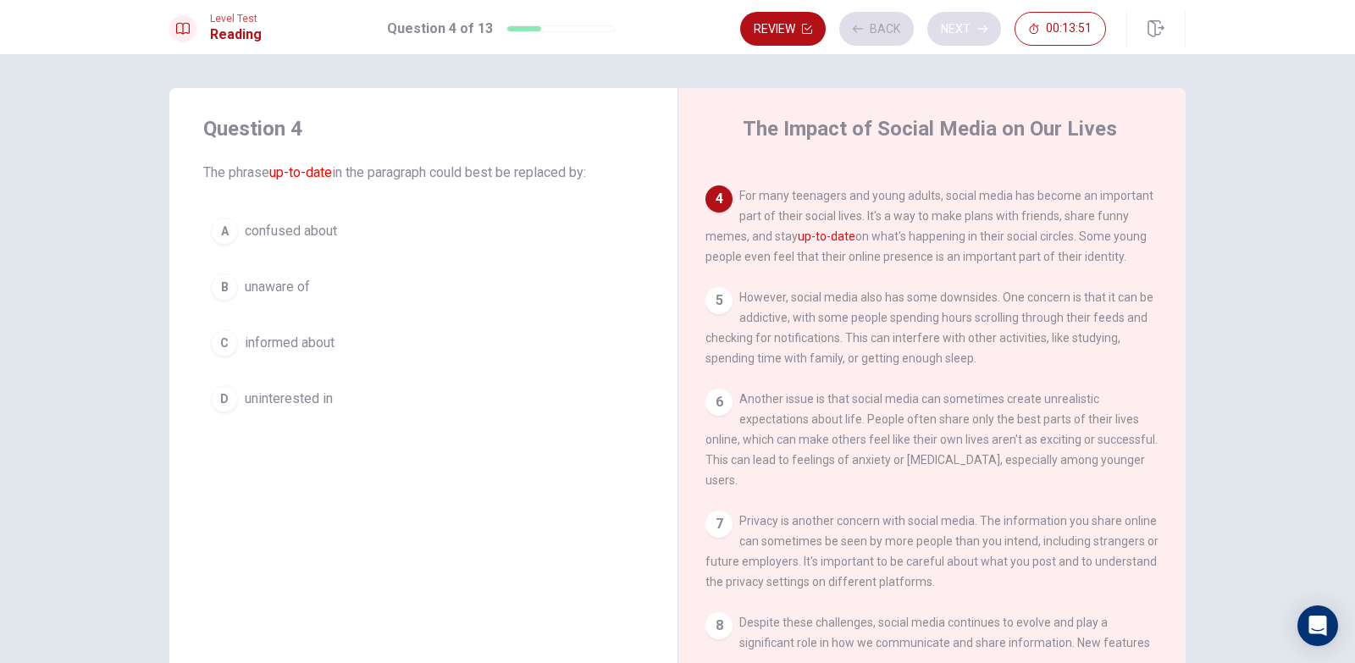
scroll to position [378, 0]
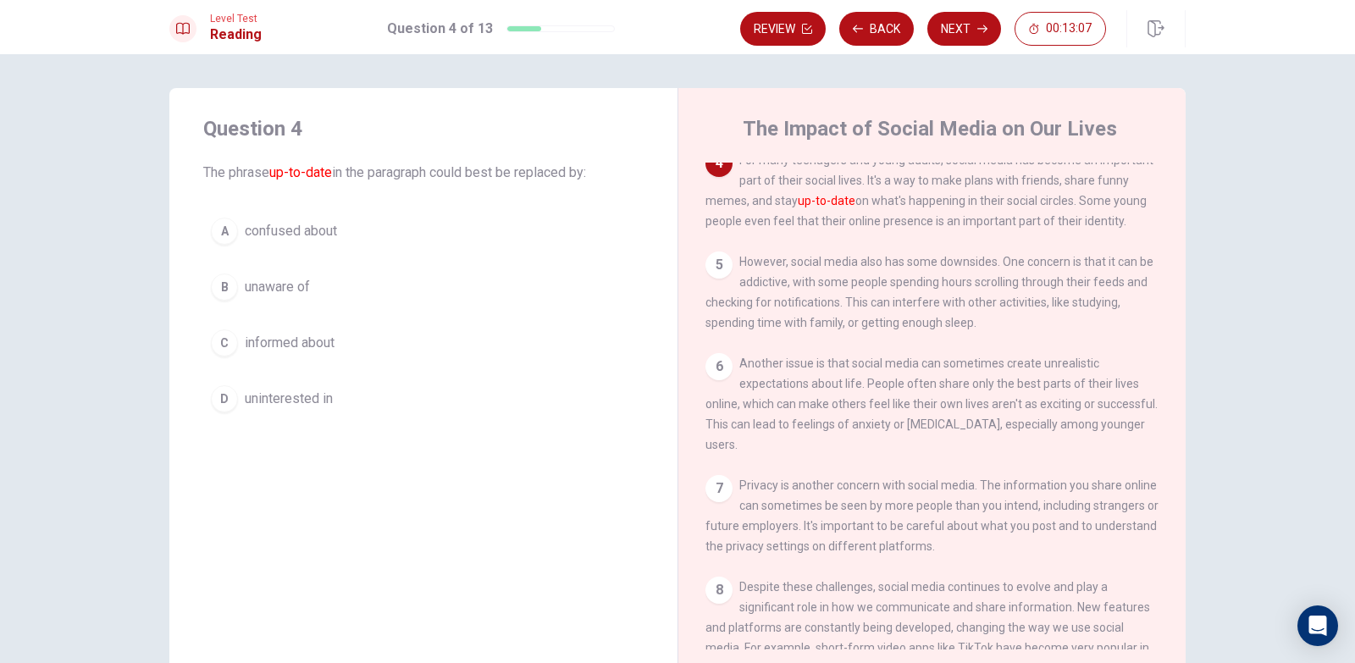
click at [320, 345] on span "informed about" at bounding box center [290, 343] width 90 height 20
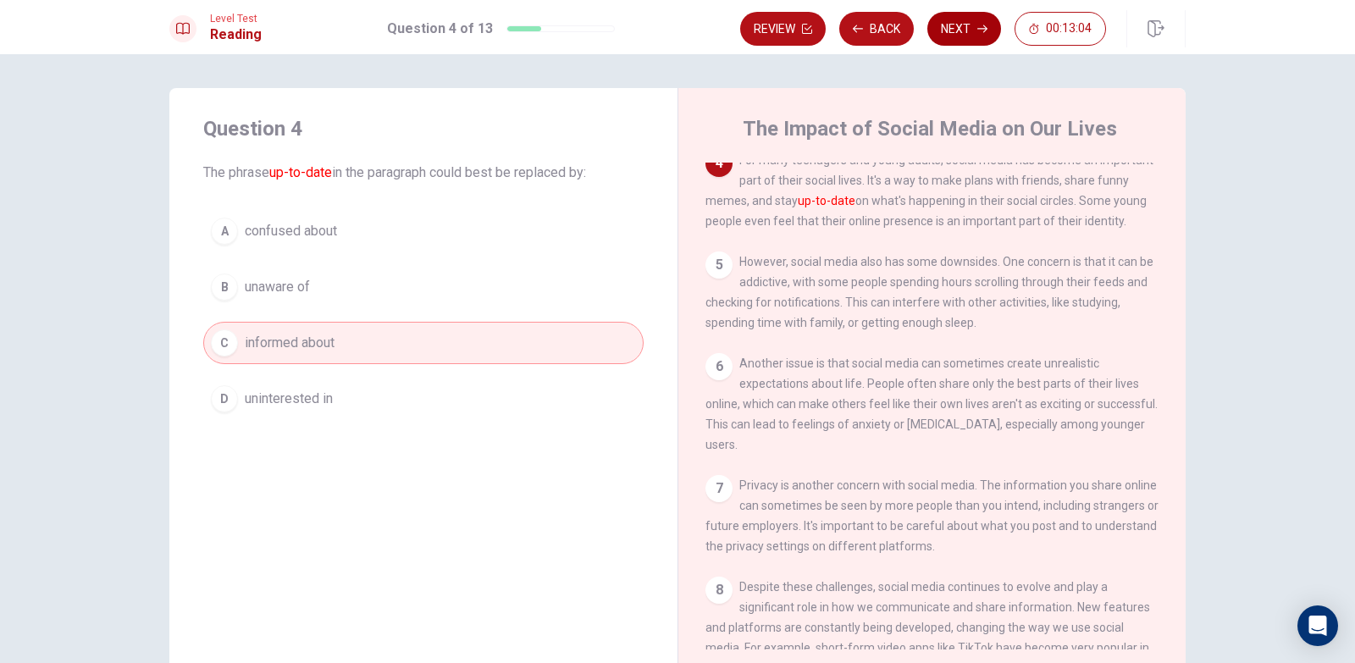
click at [958, 21] on button "Next" at bounding box center [964, 29] width 74 height 34
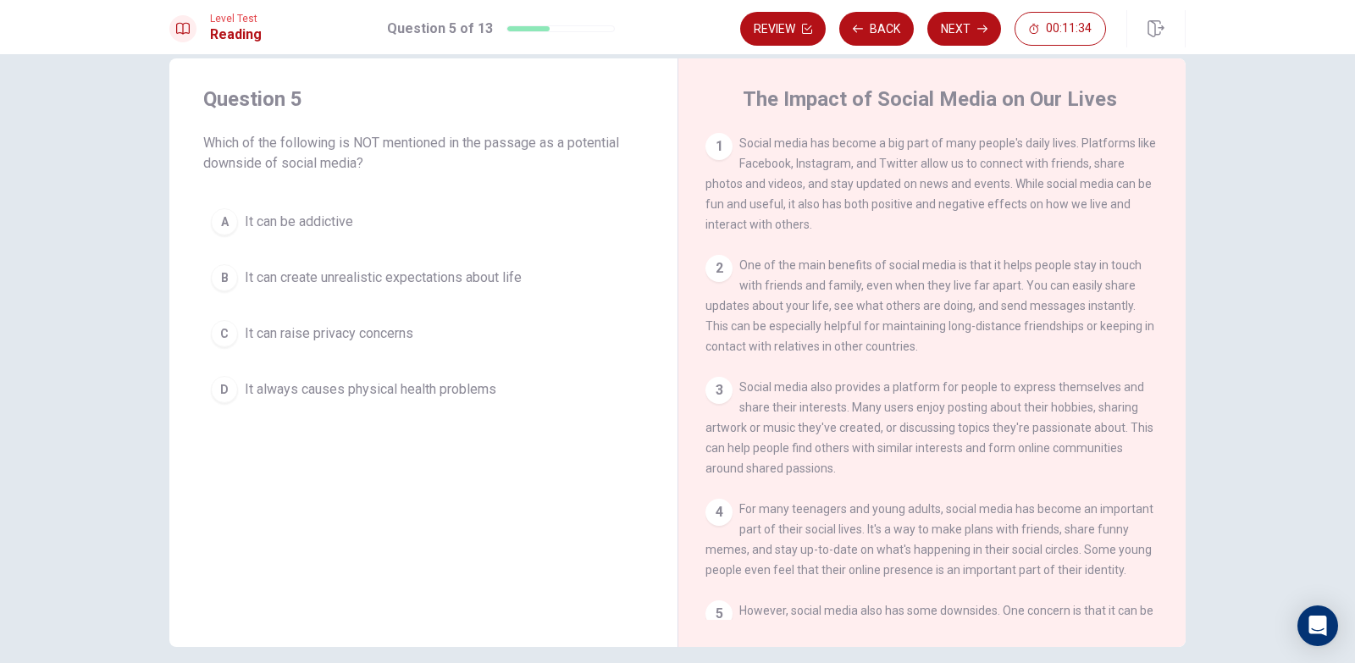
scroll to position [0, 0]
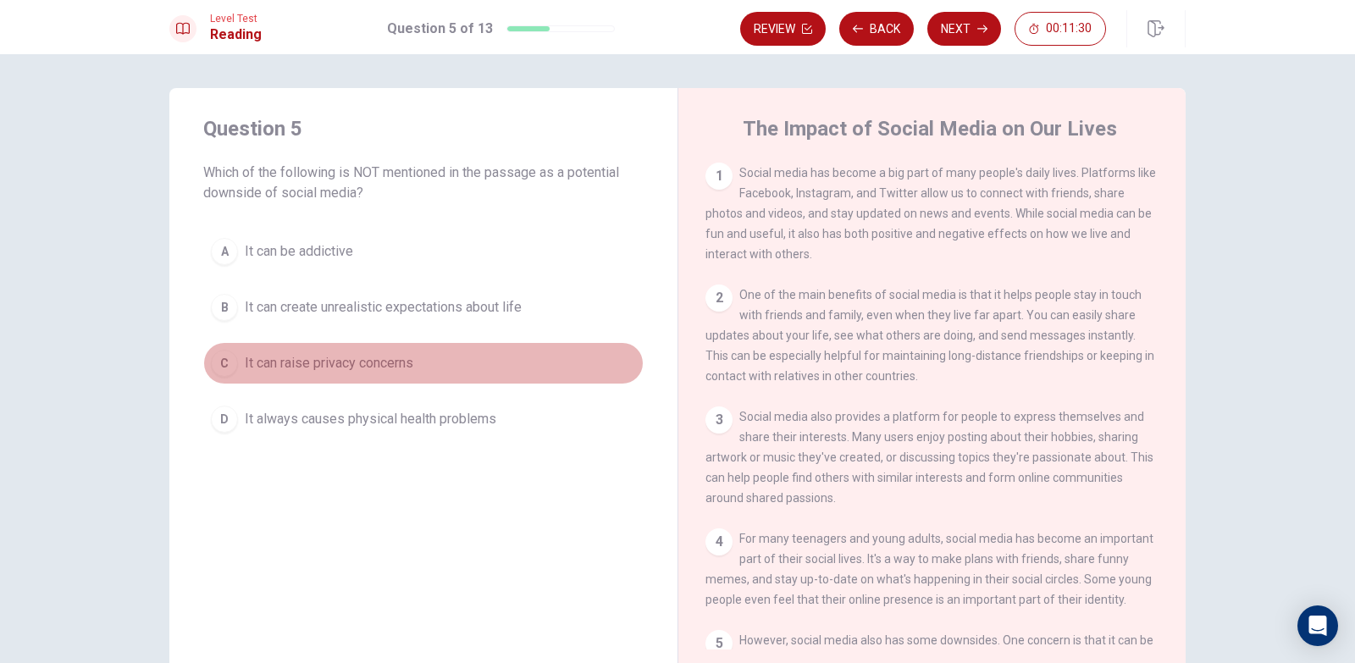
click at [371, 358] on span "It can raise privacy concerns" at bounding box center [329, 363] width 168 height 20
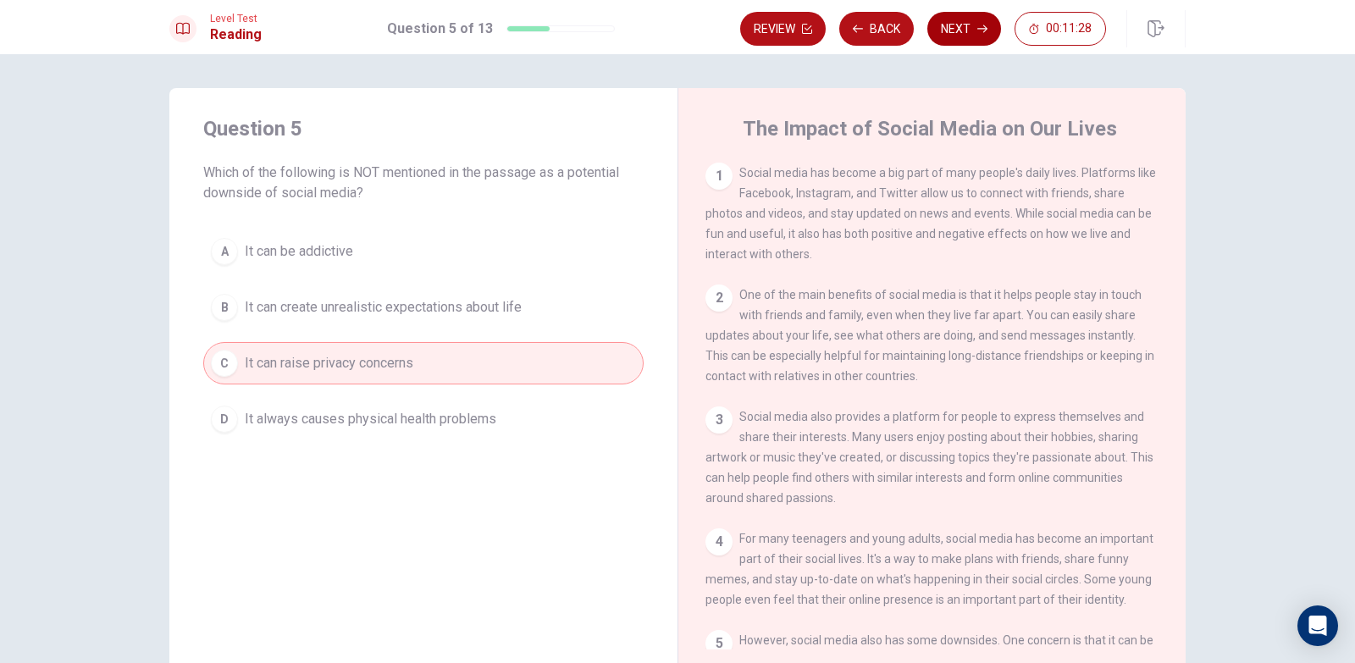
click at [944, 25] on button "Next" at bounding box center [964, 29] width 74 height 34
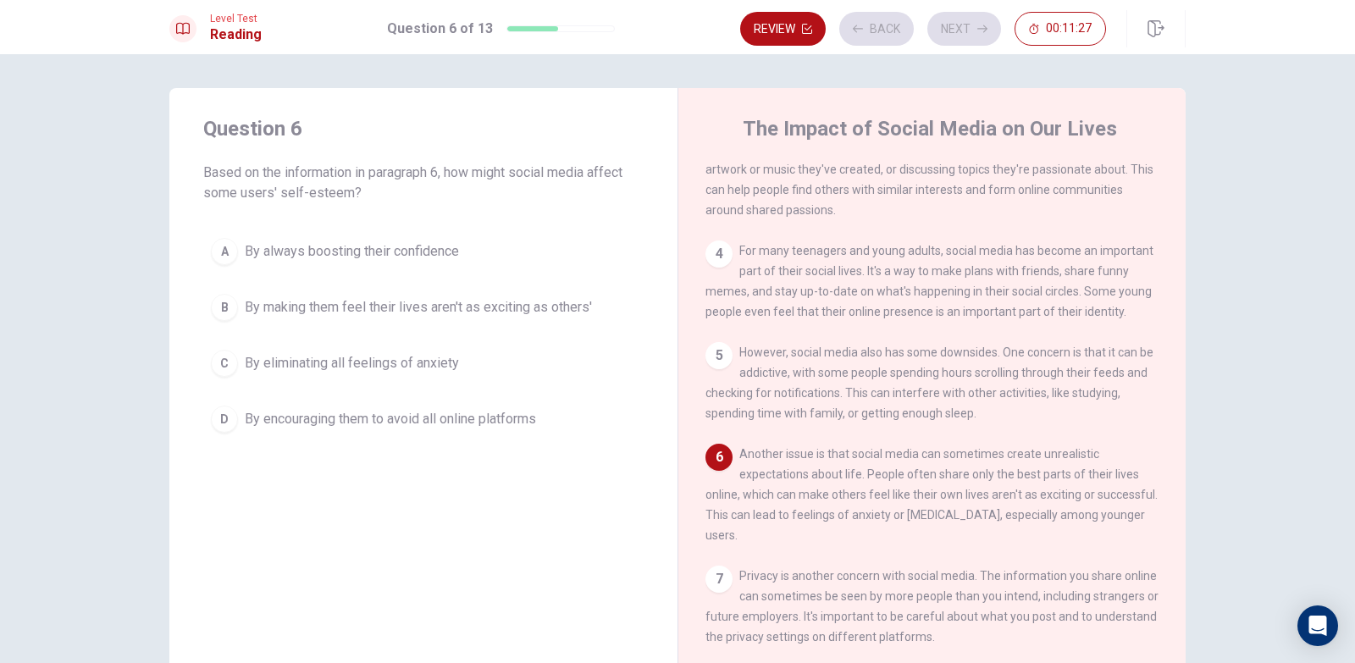
scroll to position [377, 0]
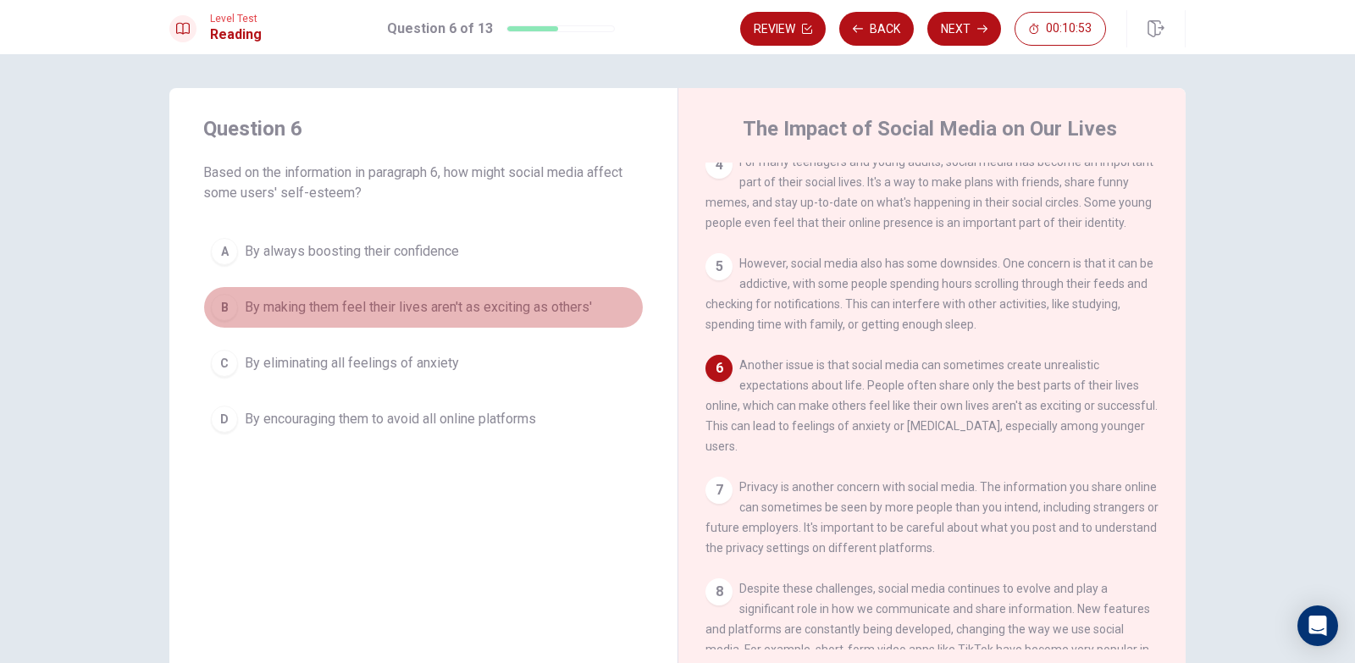
click at [508, 308] on span "By making them feel their lives aren't as exciting as others'" at bounding box center [418, 307] width 347 height 20
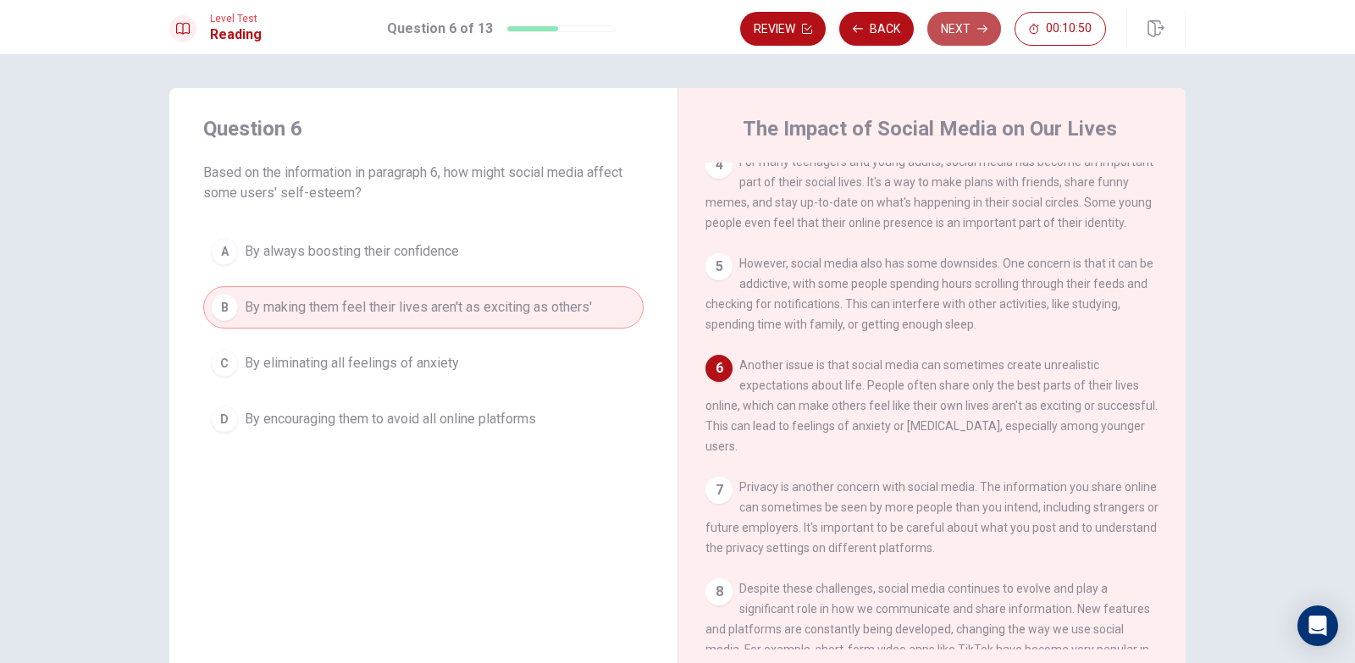
click at [942, 28] on button "Next" at bounding box center [964, 29] width 74 height 34
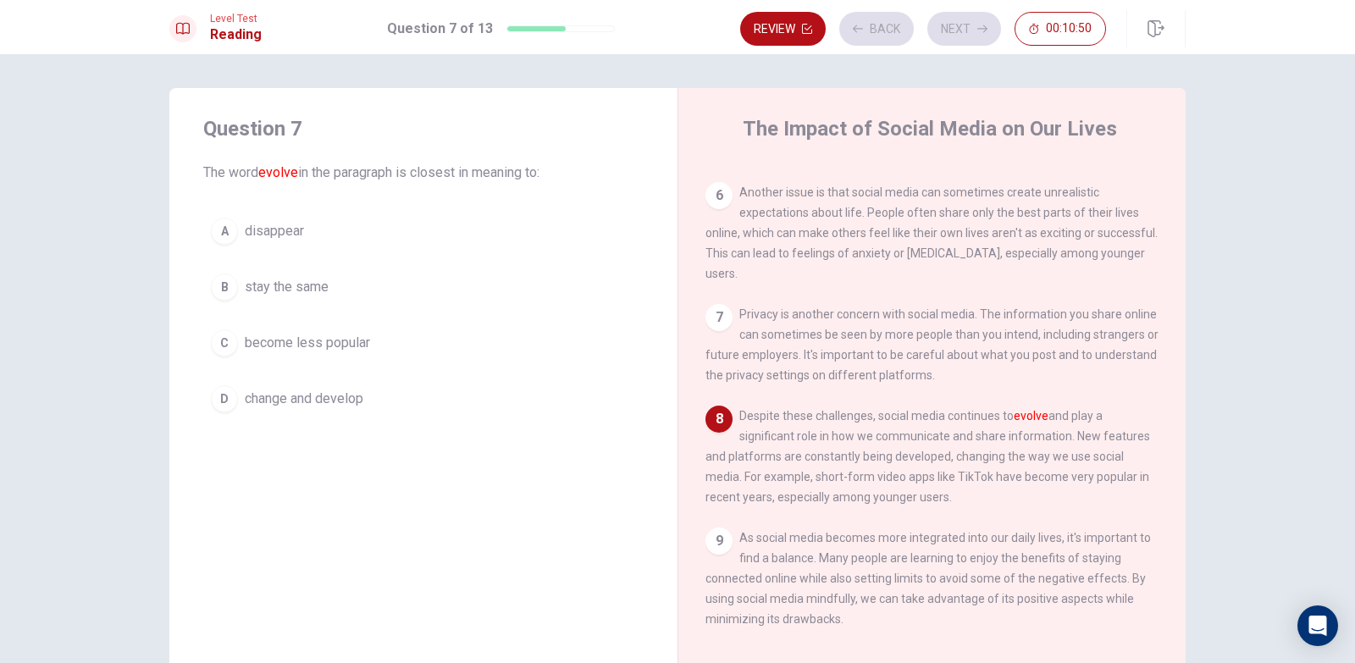
scroll to position [585, 0]
click at [354, 340] on span "become less popular" at bounding box center [307, 343] width 125 height 20
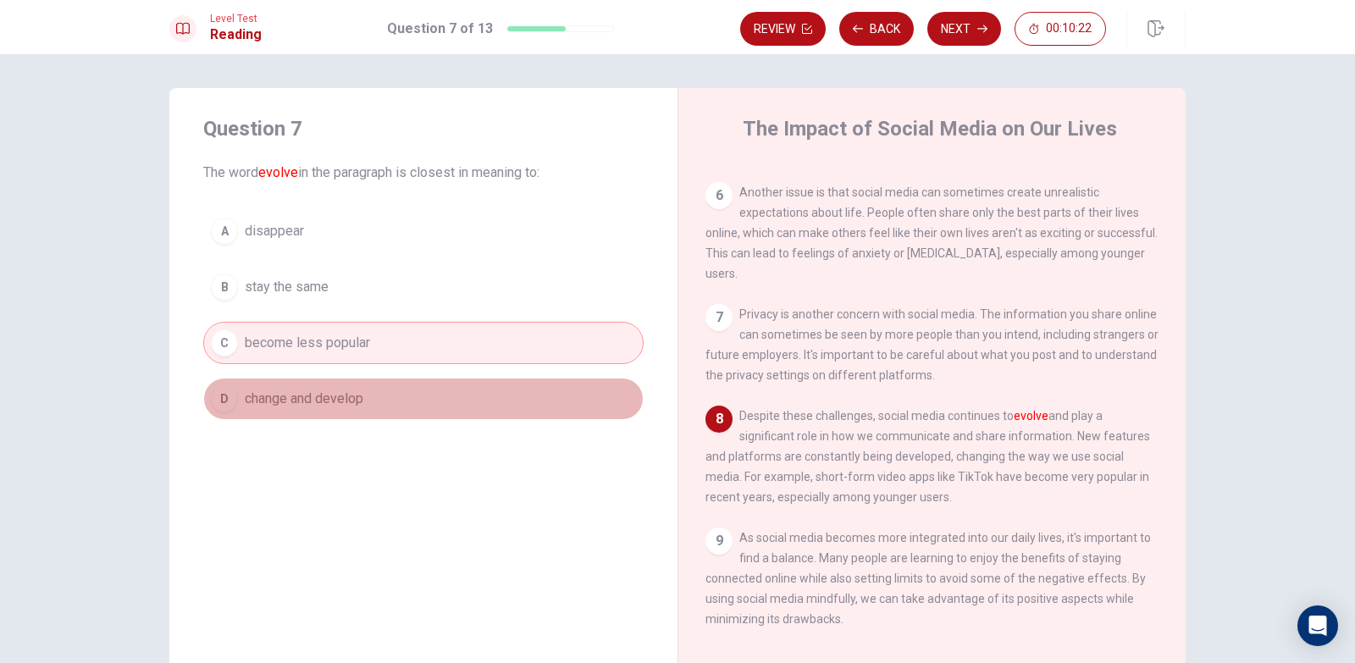
click at [348, 401] on span "change and develop" at bounding box center [304, 399] width 119 height 20
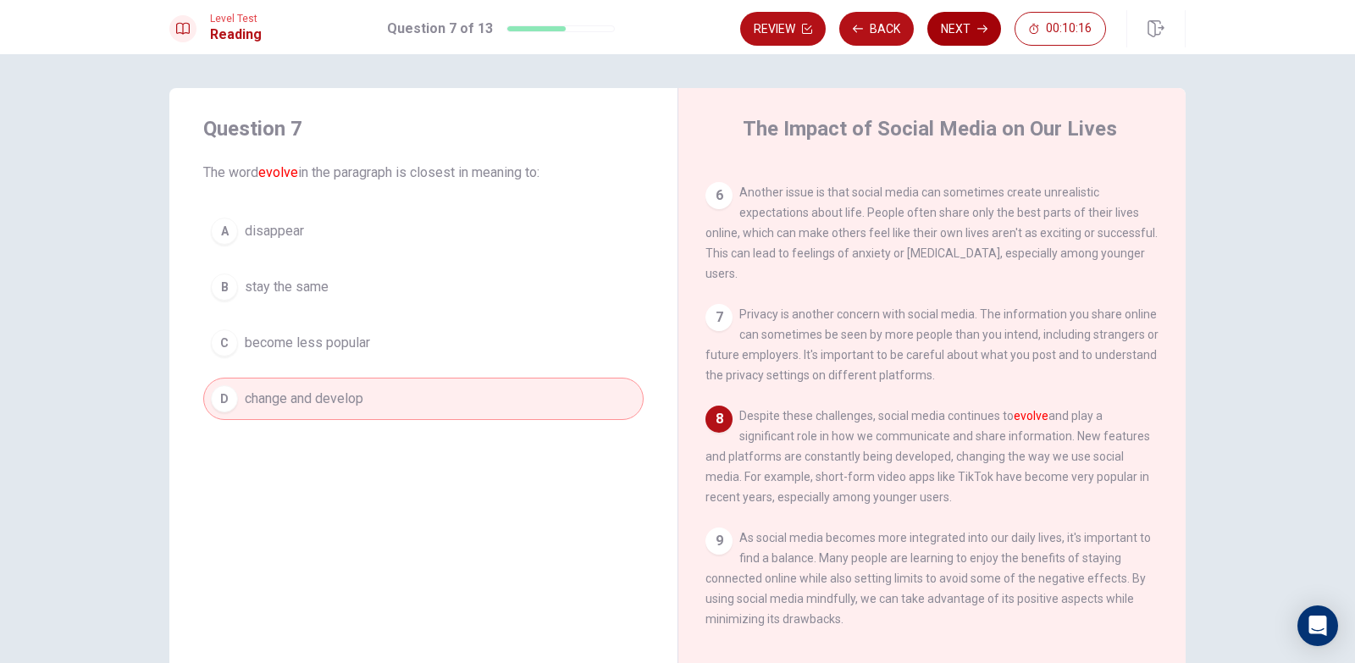
click at [963, 25] on button "Next" at bounding box center [964, 29] width 74 height 34
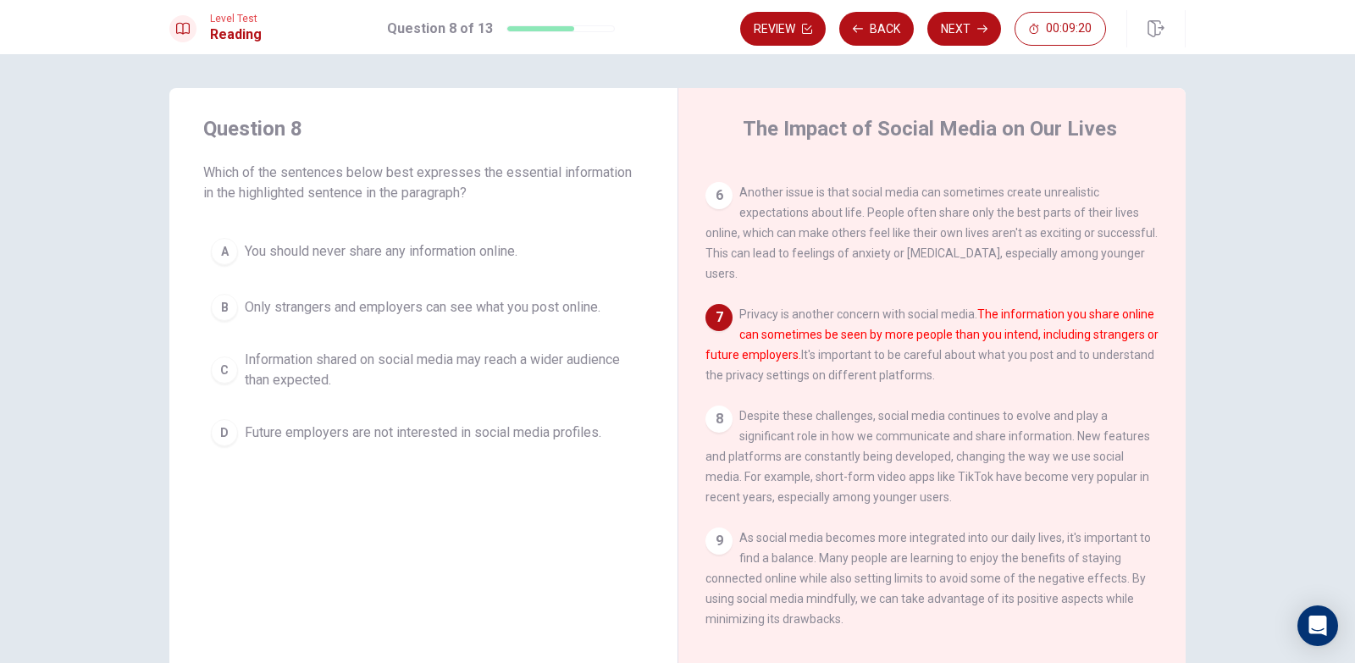
click at [374, 362] on span "Information shared on social media may reach a wider audience than expected." at bounding box center [440, 370] width 391 height 41
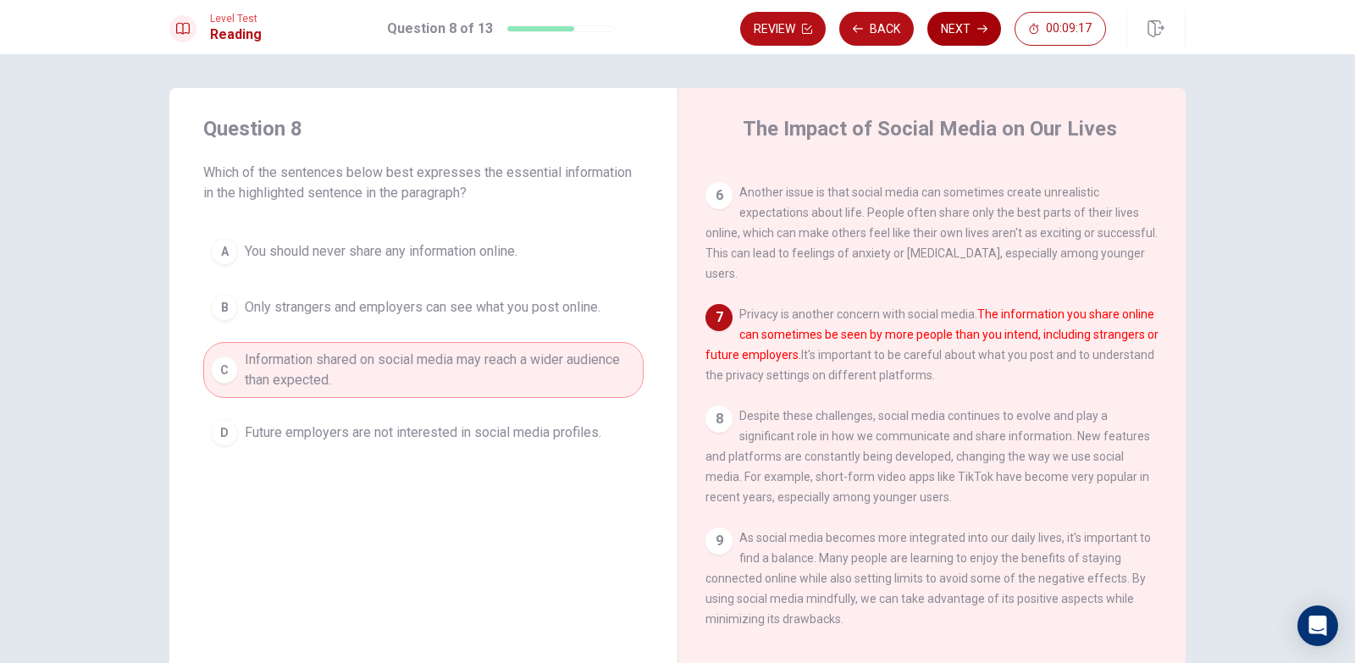
click at [955, 24] on button "Next" at bounding box center [964, 29] width 74 height 34
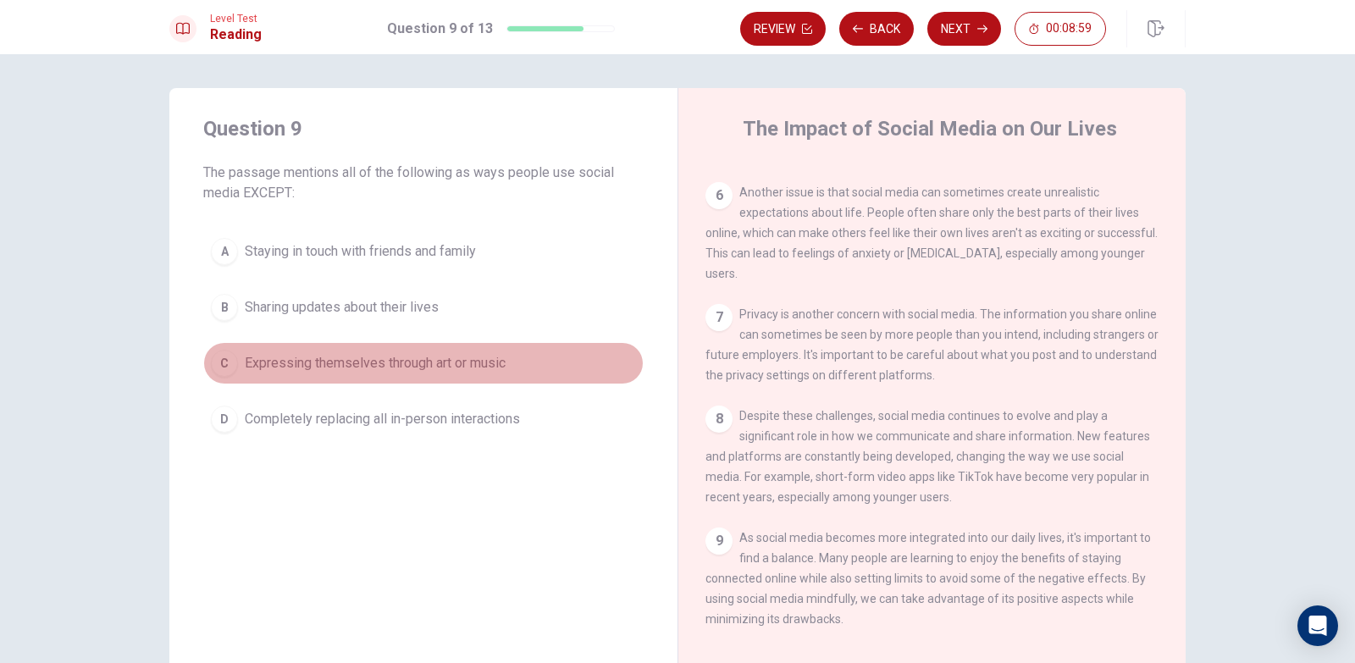
click at [399, 360] on span "Expressing themselves through art or music" at bounding box center [375, 363] width 261 height 20
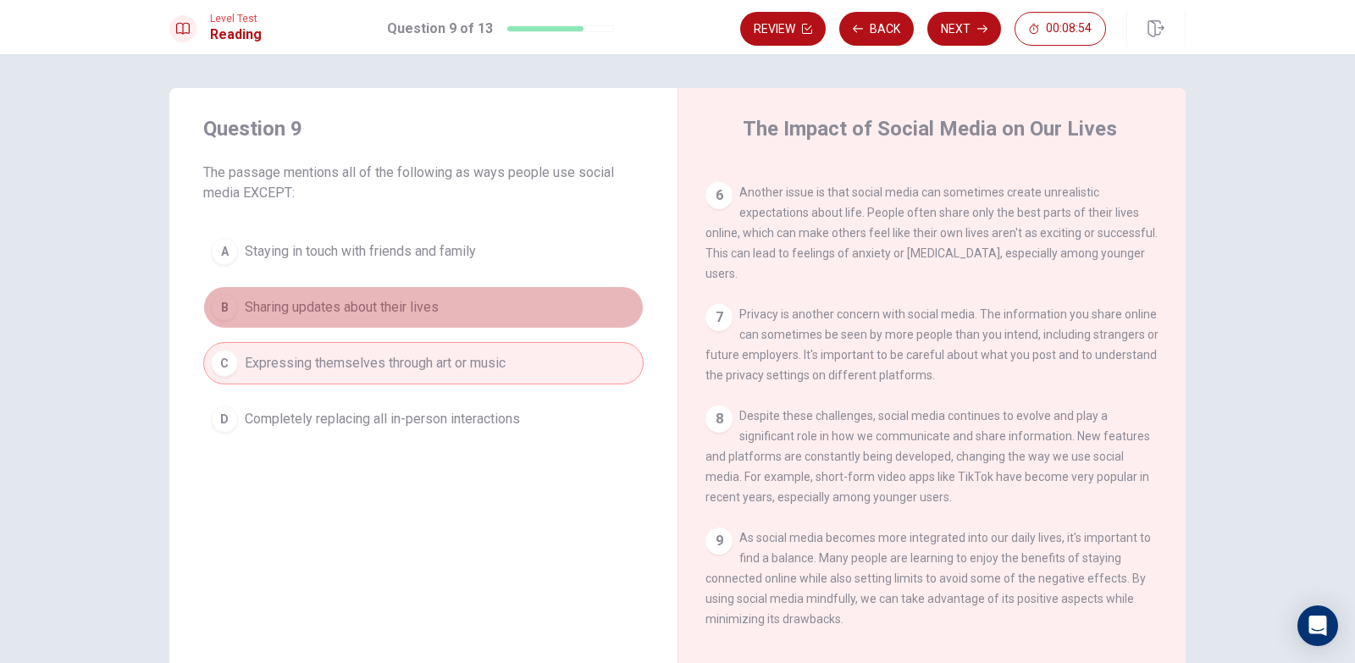
click at [437, 307] on span "Sharing updates about their lives" at bounding box center [342, 307] width 194 height 20
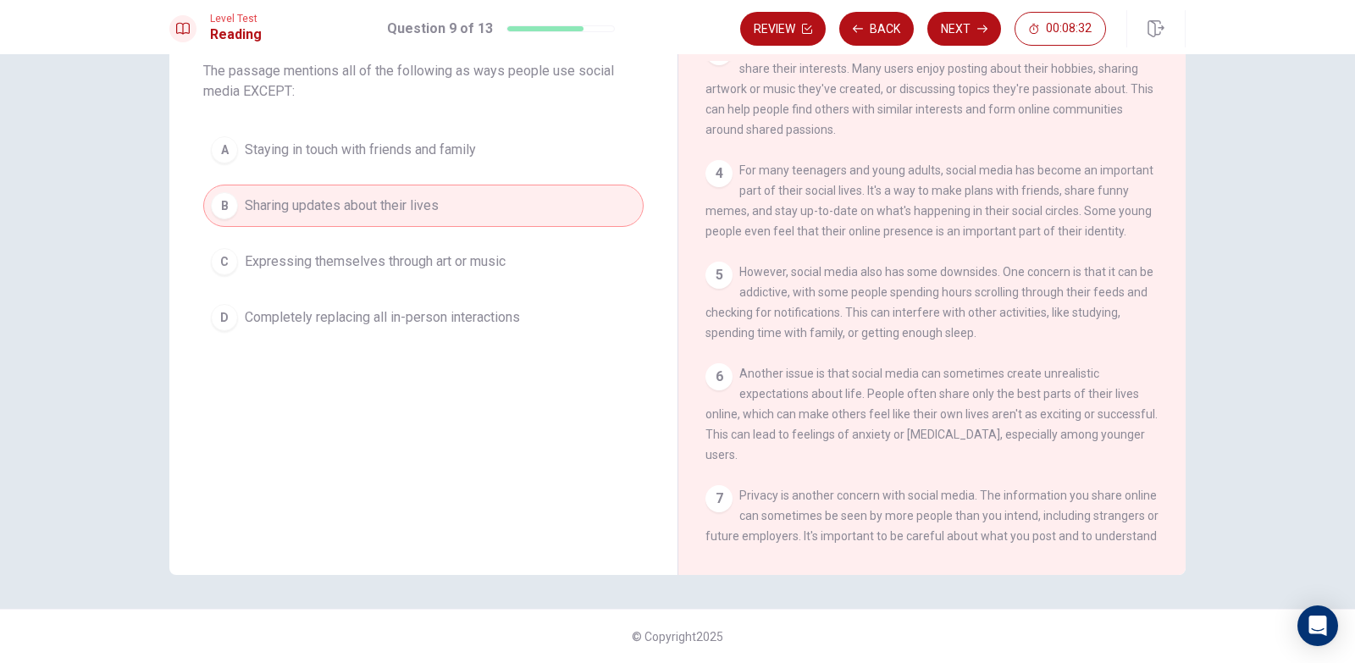
scroll to position [246, 0]
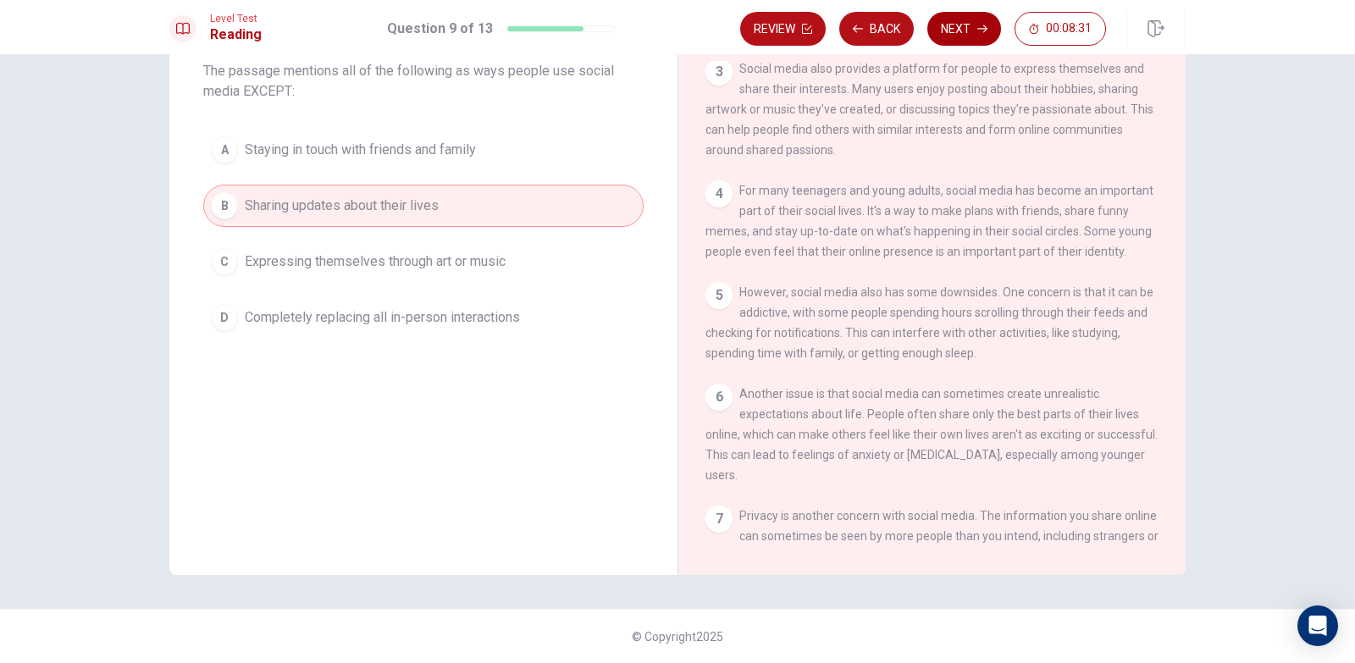
click at [955, 34] on button "Next" at bounding box center [964, 29] width 74 height 34
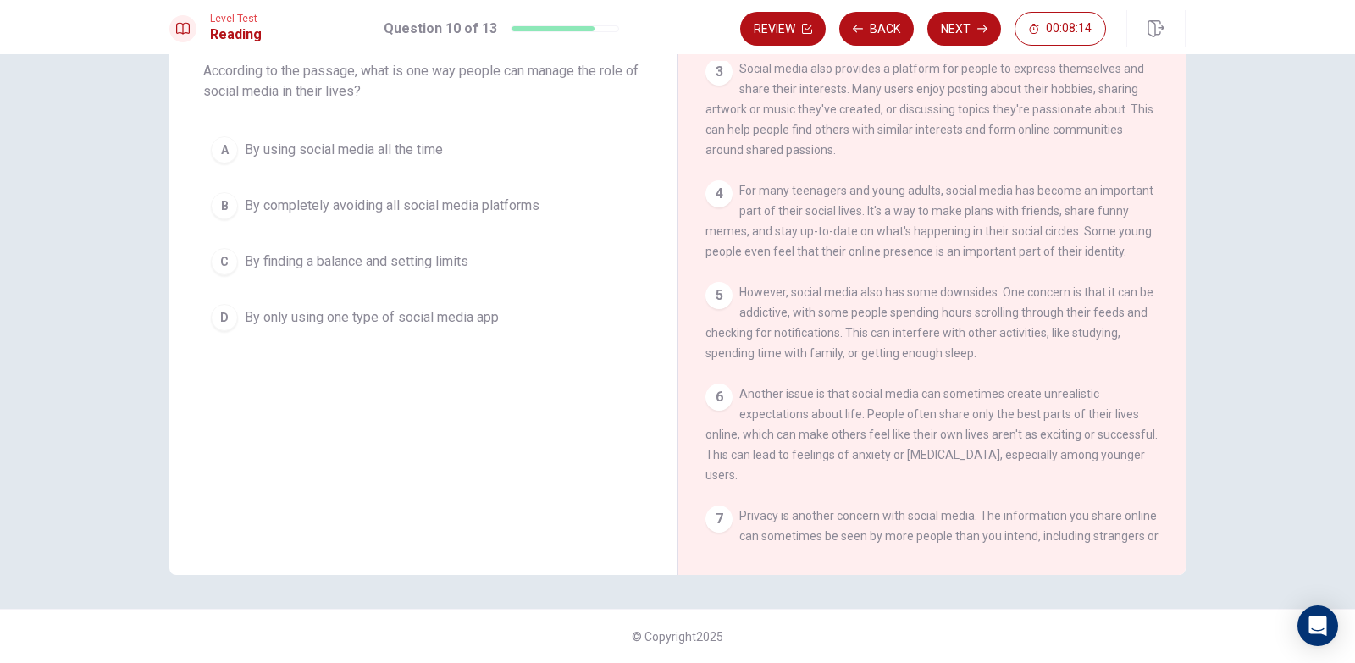
click at [369, 262] on span "By finding a balance and setting limits" at bounding box center [357, 261] width 224 height 20
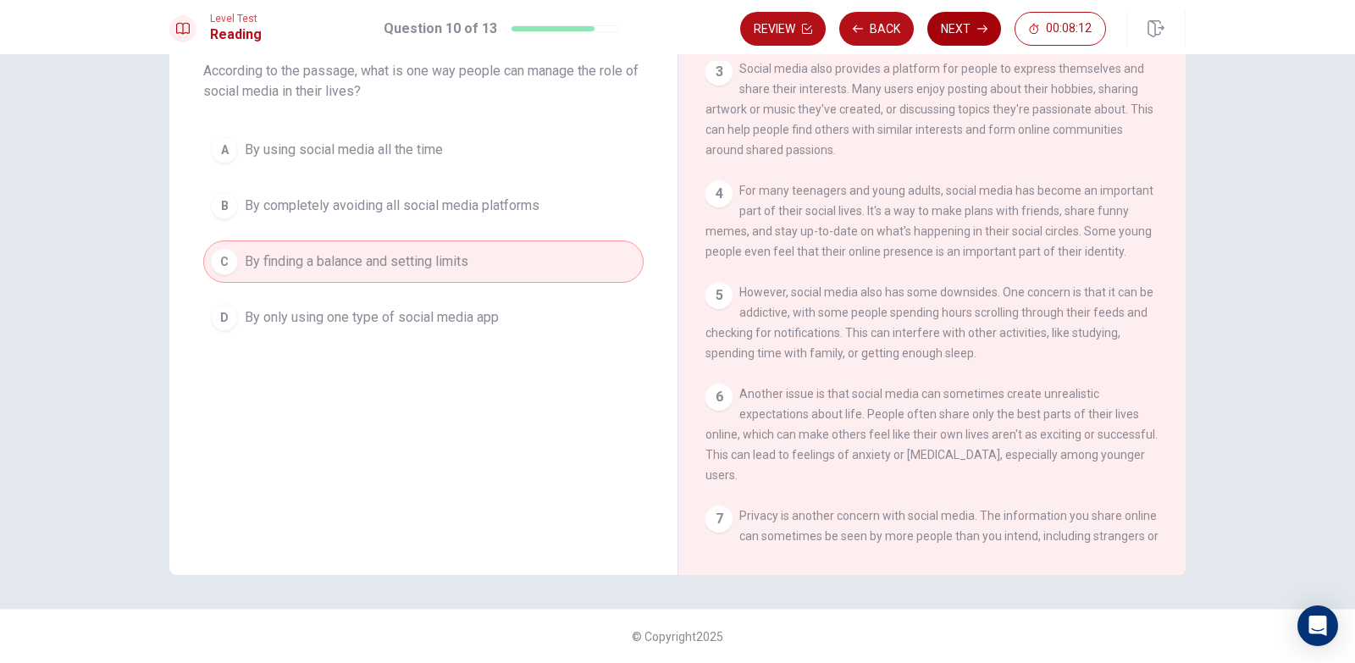
click at [984, 26] on icon "button" at bounding box center [982, 29] width 10 height 8
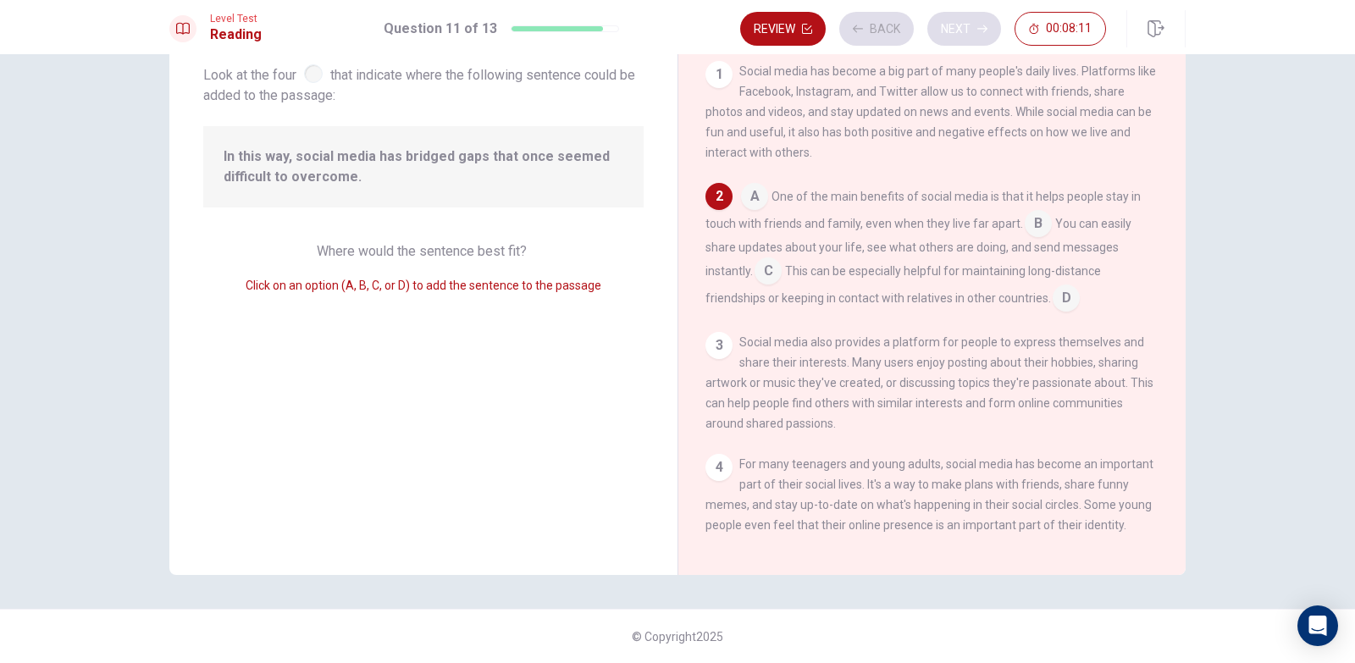
scroll to position [126, 0]
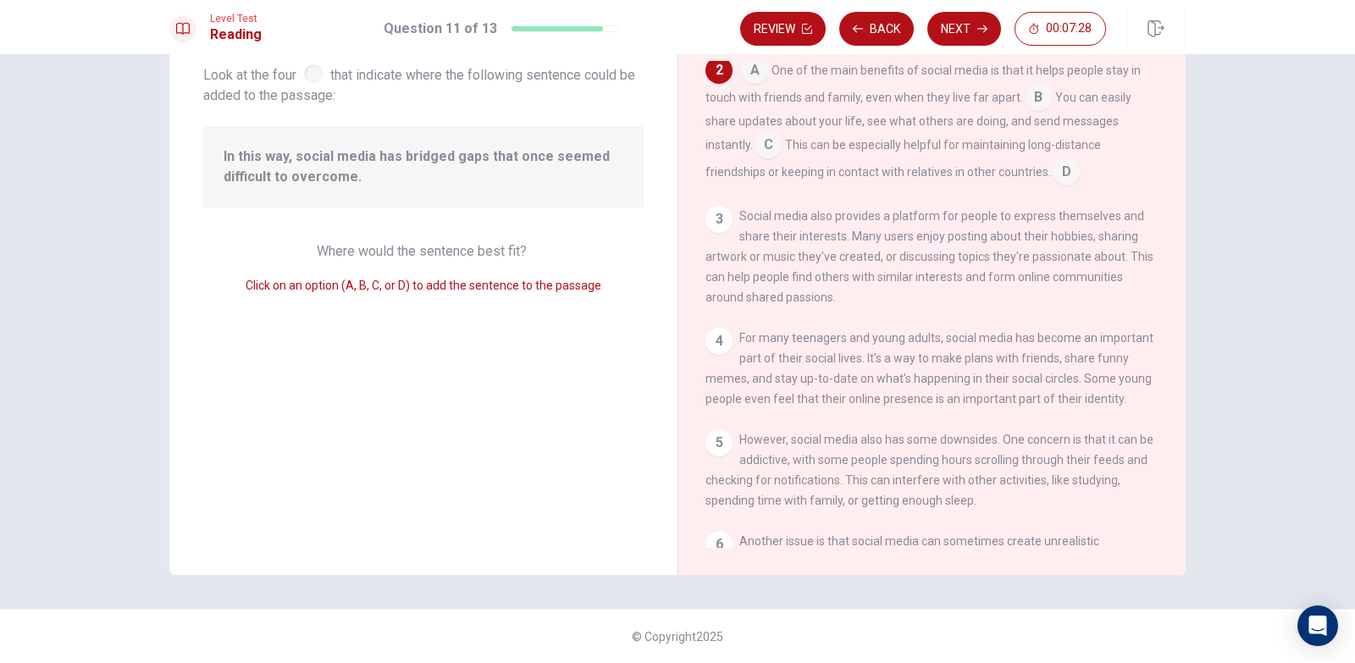
click at [768, 152] on input at bounding box center [767, 146] width 27 height 27
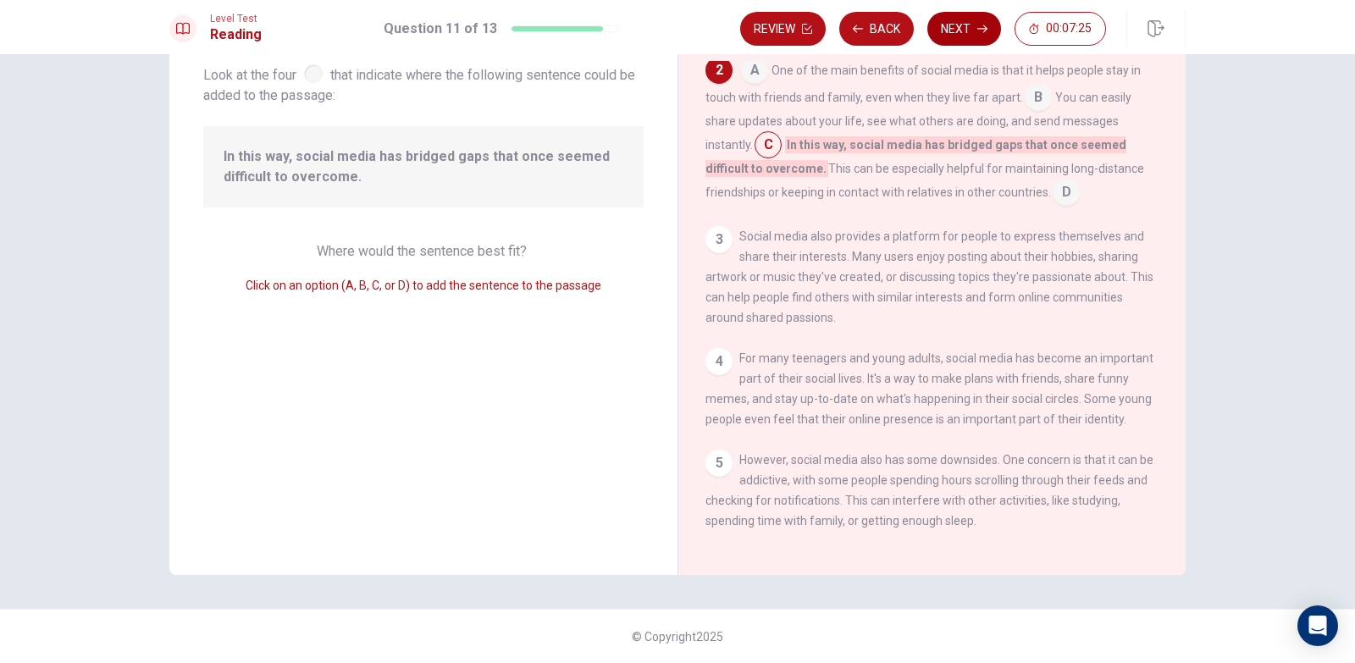
click at [967, 23] on button "Next" at bounding box center [964, 29] width 74 height 34
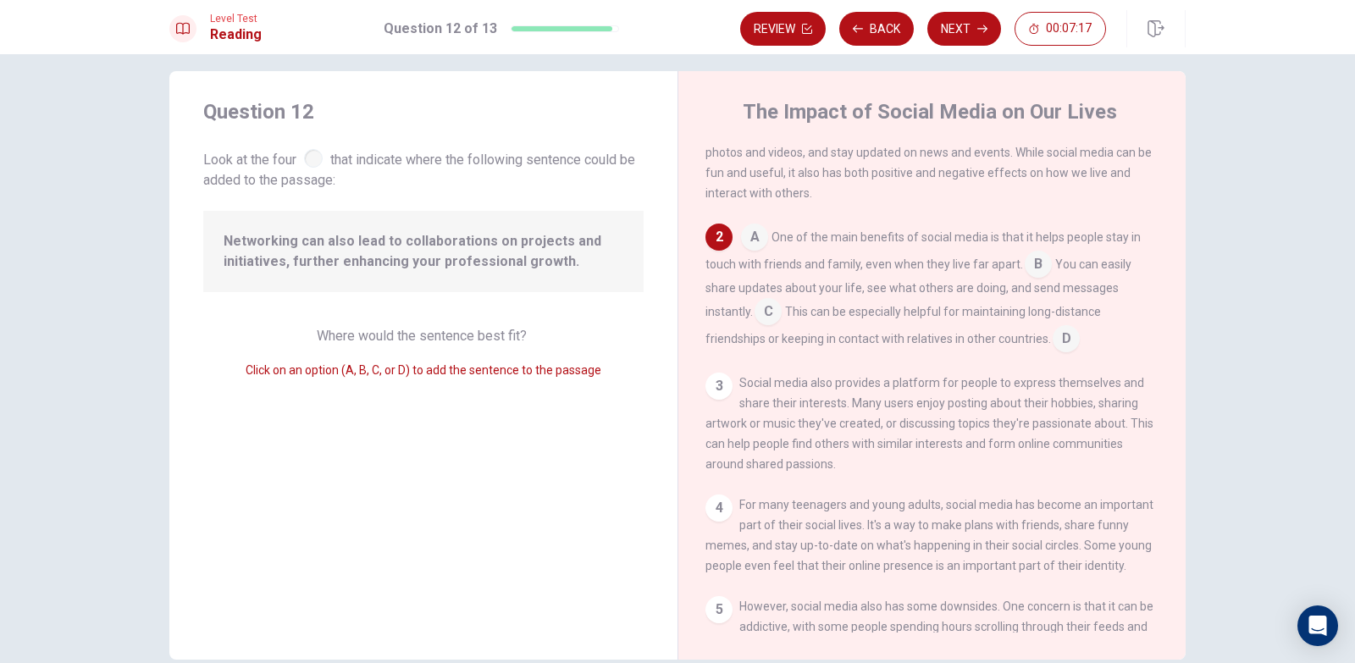
scroll to position [85, 0]
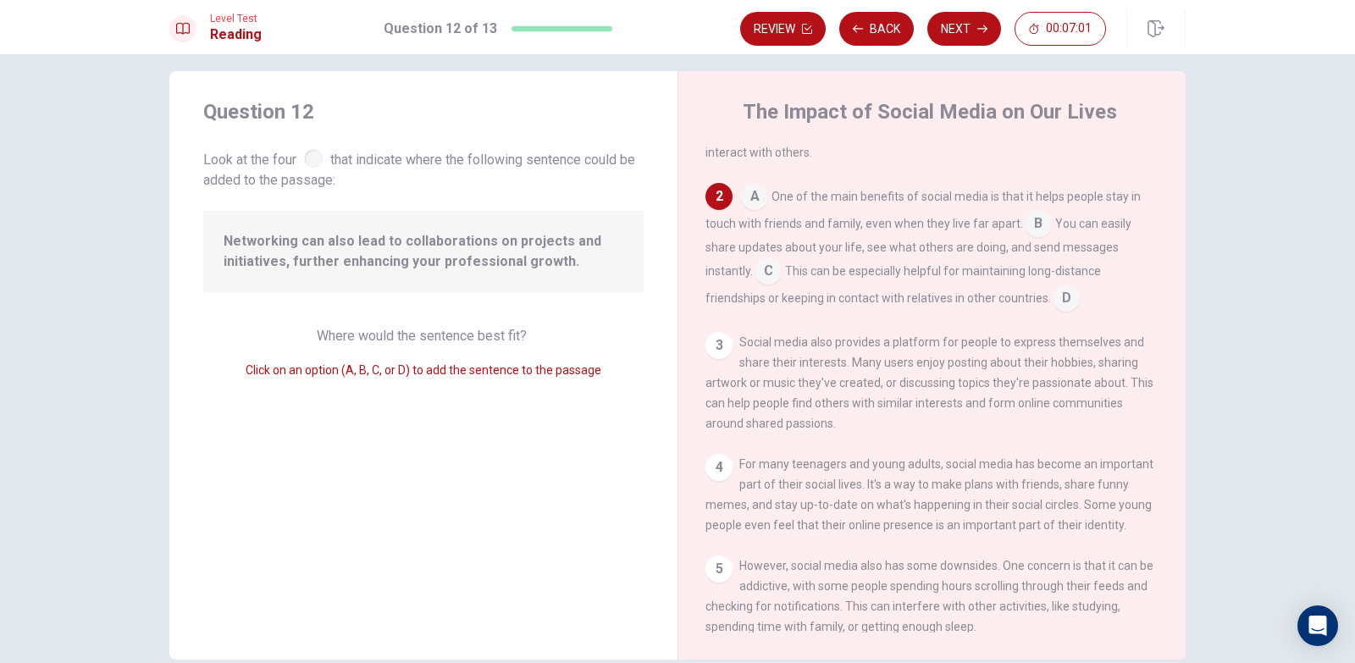
click at [1065, 305] on input at bounding box center [1065, 299] width 27 height 27
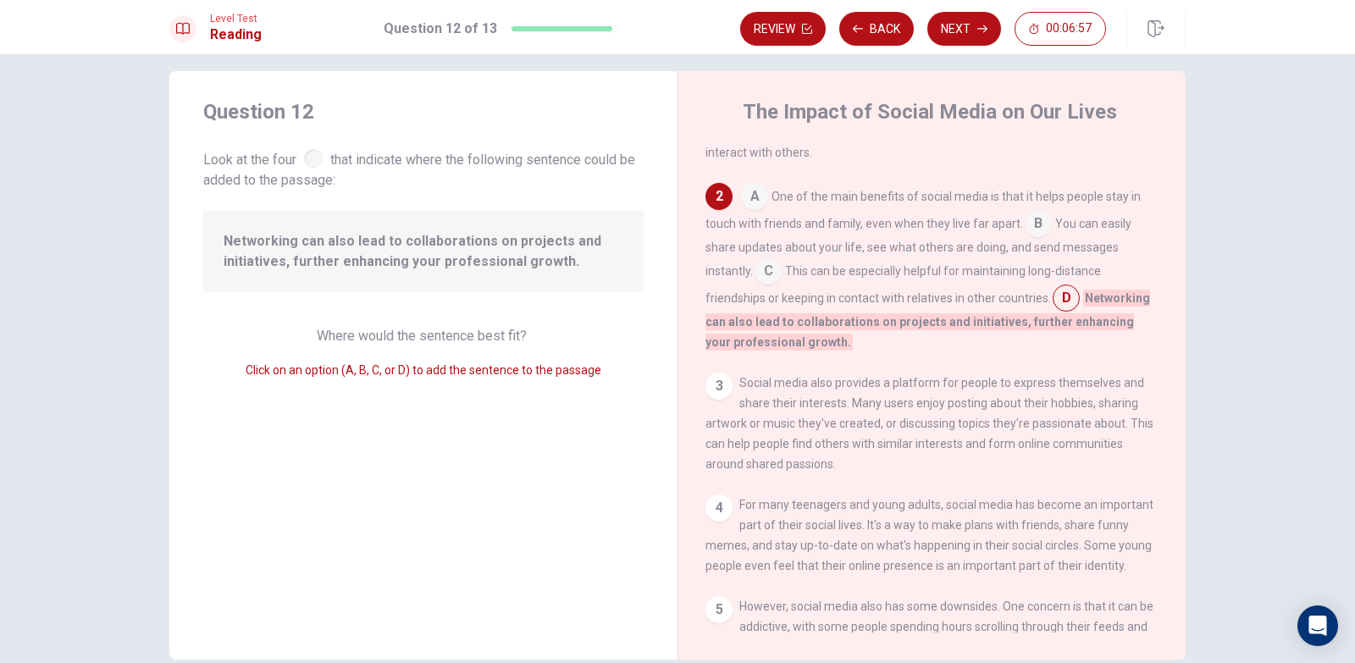
click at [1060, 302] on input at bounding box center [1065, 299] width 27 height 27
click at [1029, 233] on input at bounding box center [1038, 225] width 27 height 27
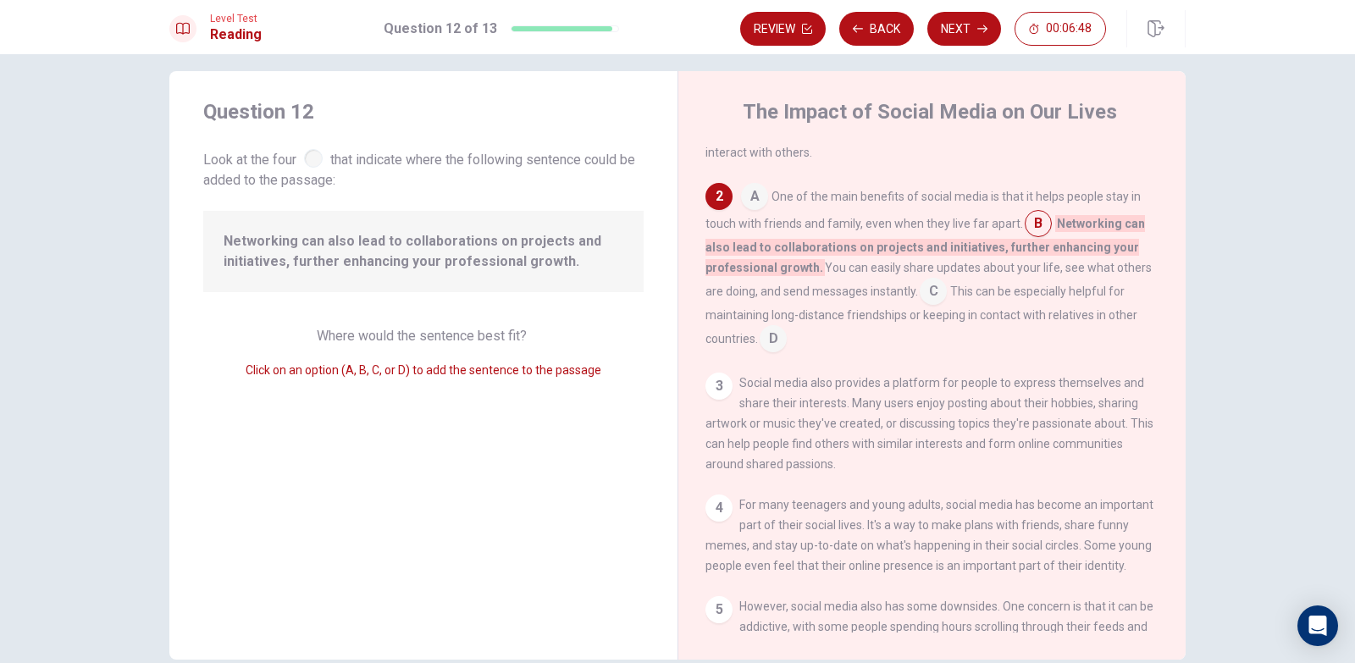
click at [934, 294] on input at bounding box center [933, 292] width 27 height 27
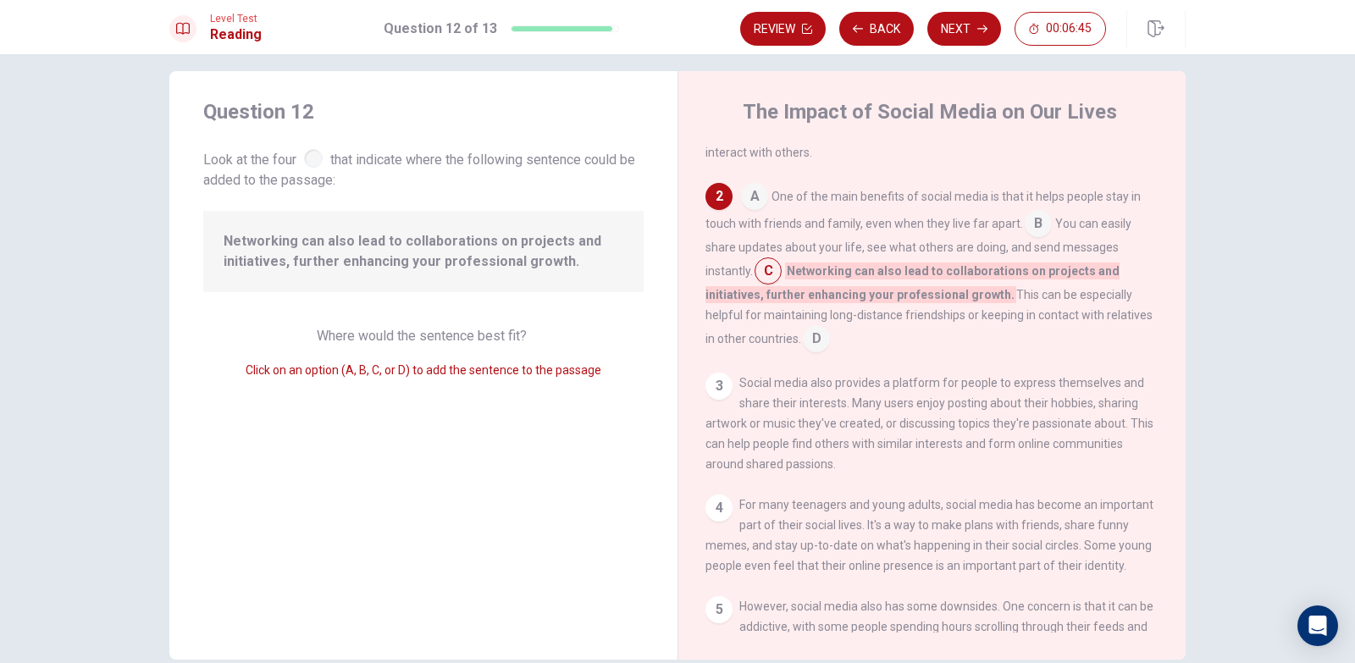
click at [815, 345] on input at bounding box center [816, 340] width 27 height 27
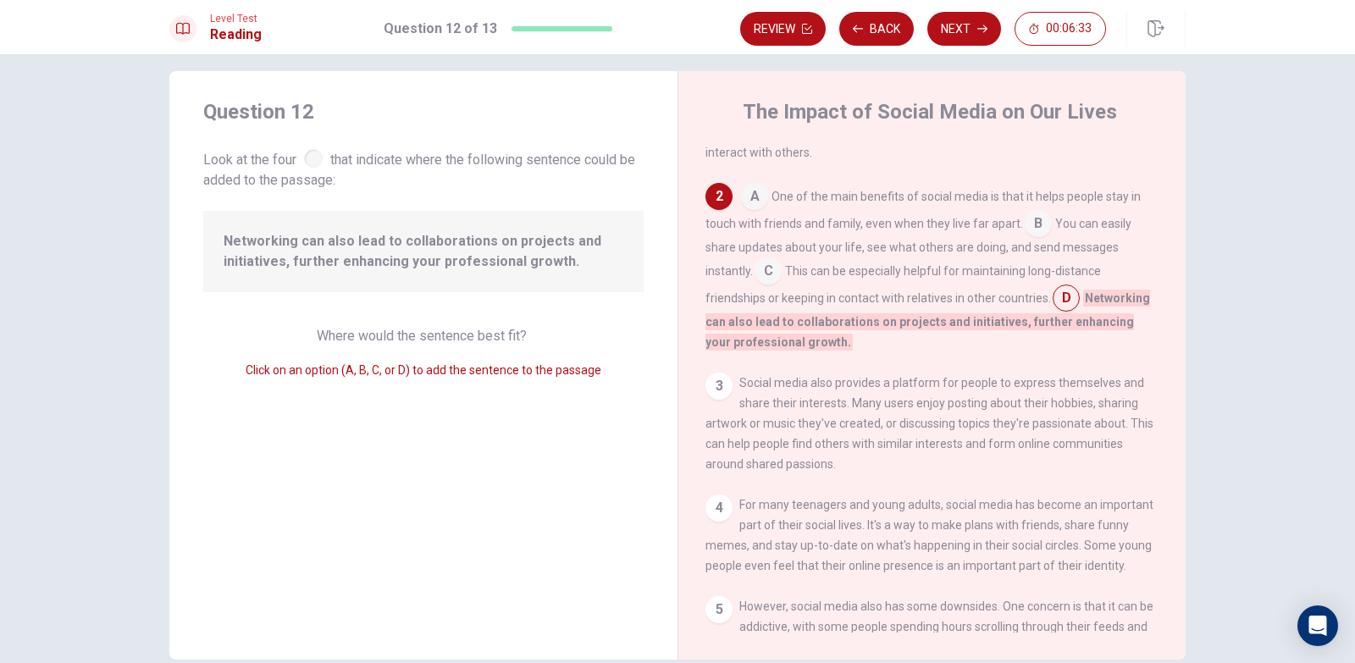
click at [1031, 229] on input at bounding box center [1038, 225] width 27 height 27
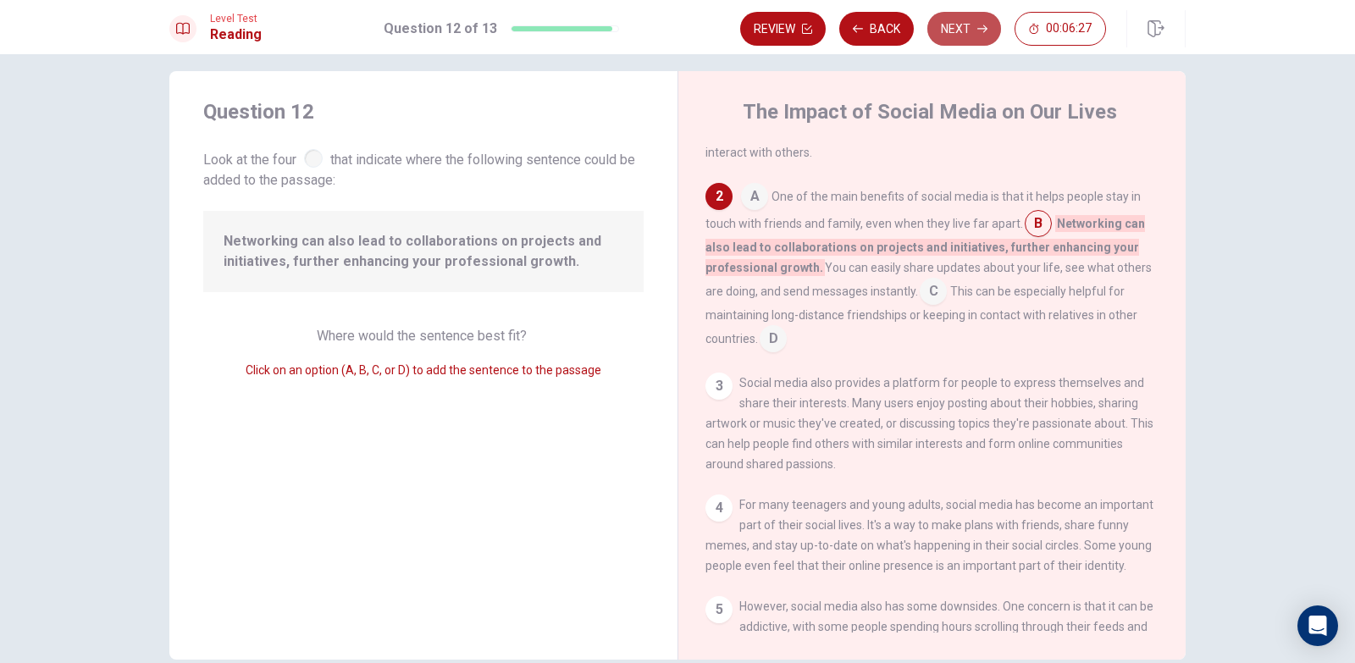
click at [955, 25] on button "Next" at bounding box center [964, 29] width 74 height 34
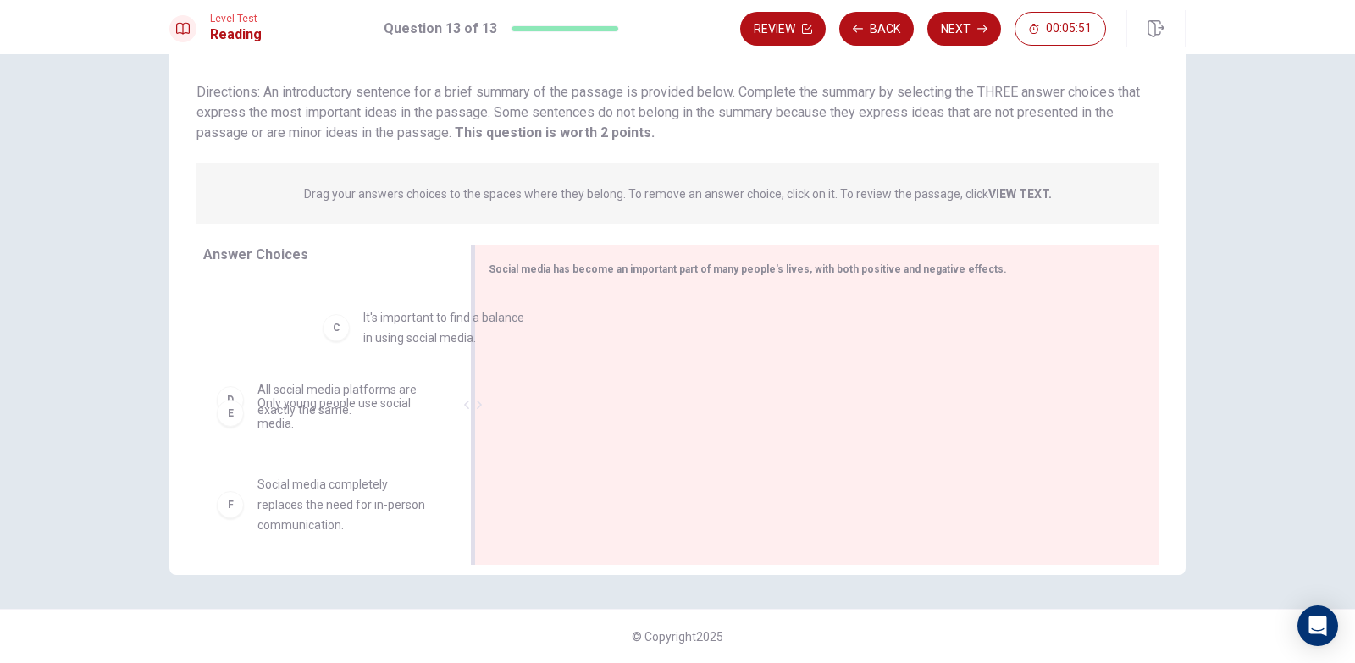
scroll to position [174, 0]
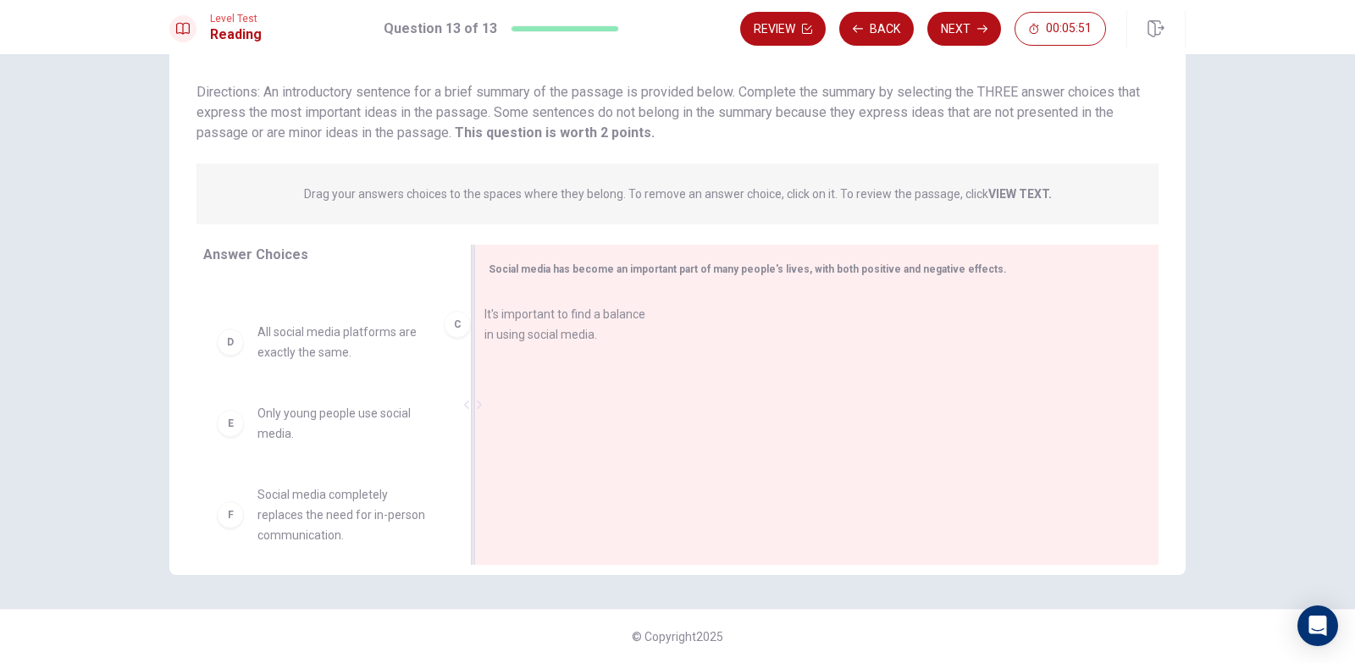
drag, startPoint x: 309, startPoint y: 346, endPoint x: 581, endPoint y: 337, distance: 271.9
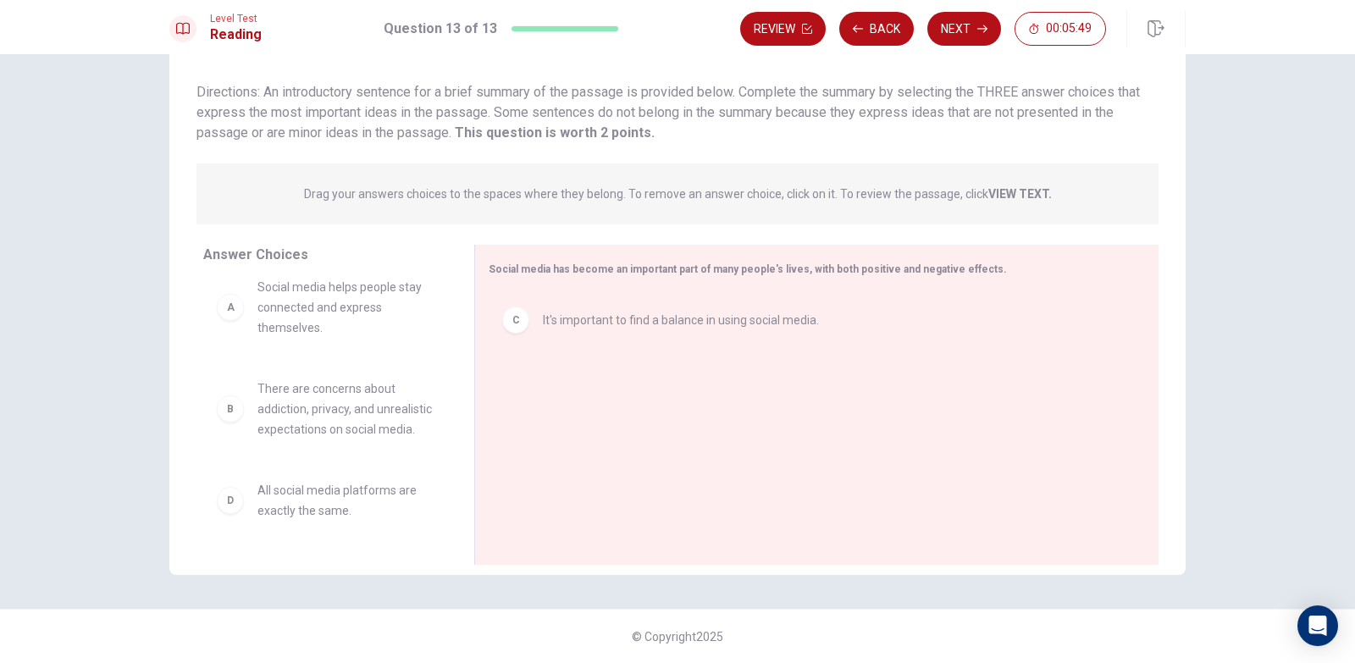
scroll to position [0, 0]
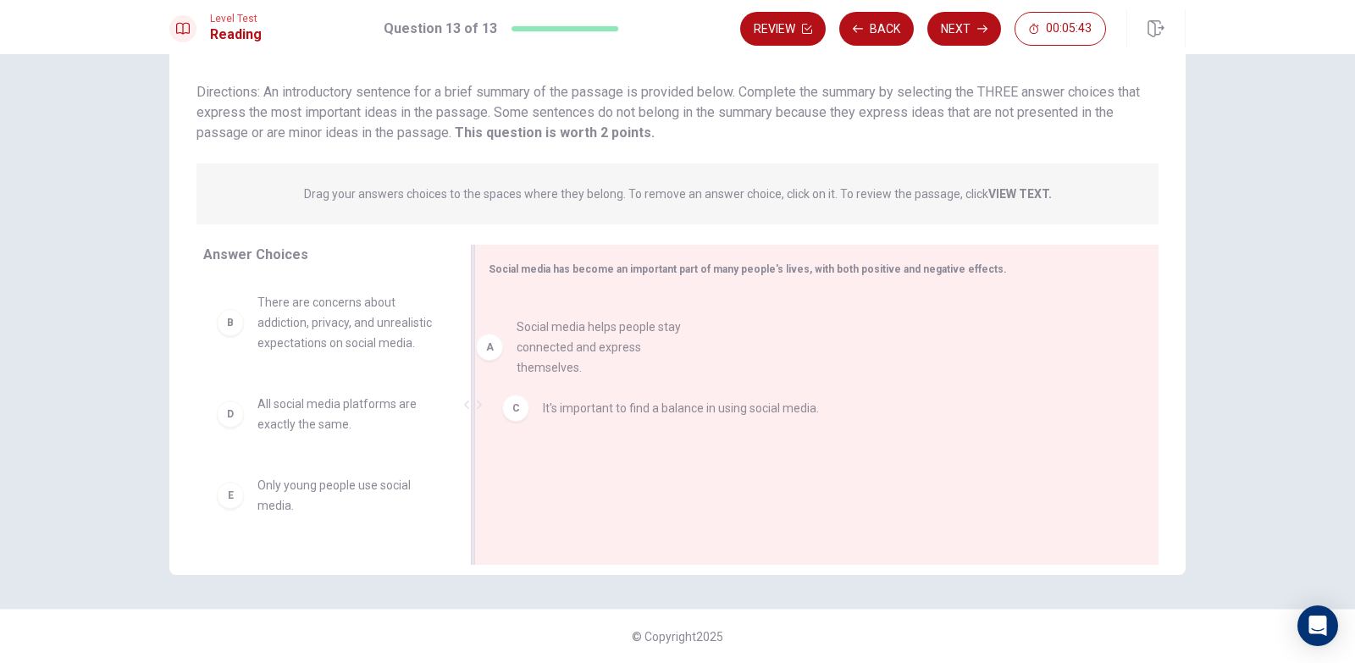
drag, startPoint x: 337, startPoint y: 354, endPoint x: 616, endPoint y: 384, distance: 280.1
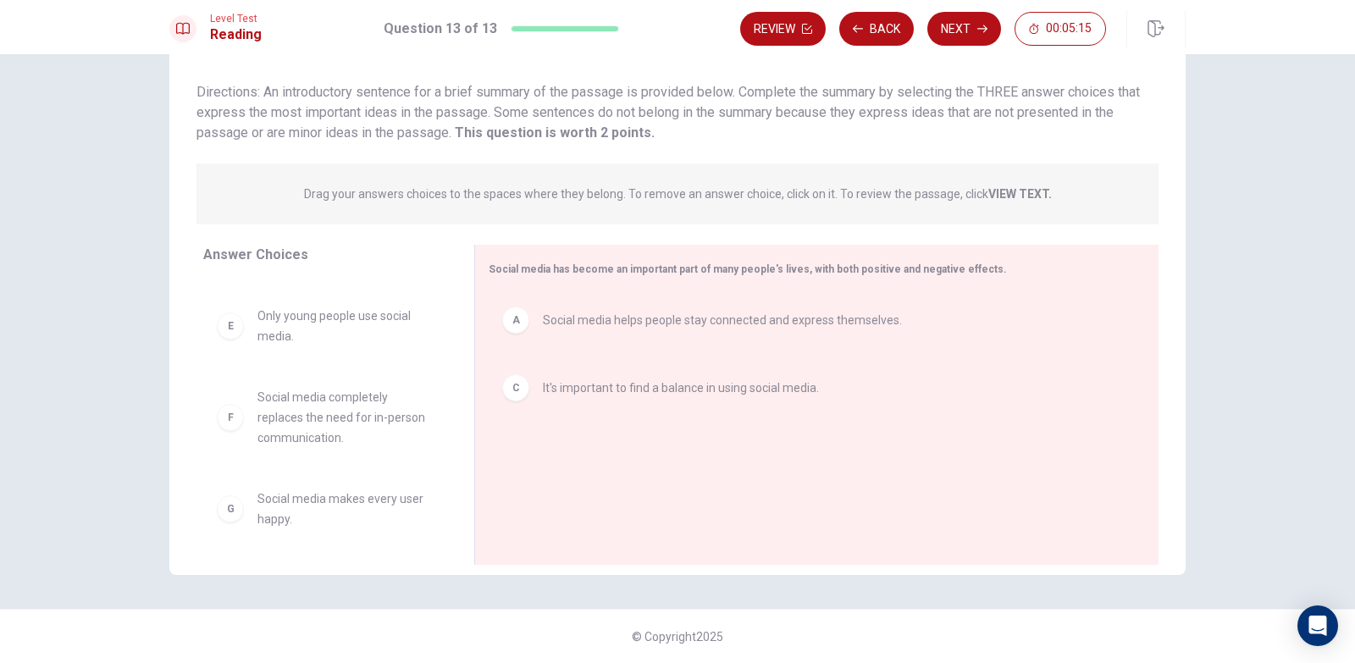
scroll to position [193, 0]
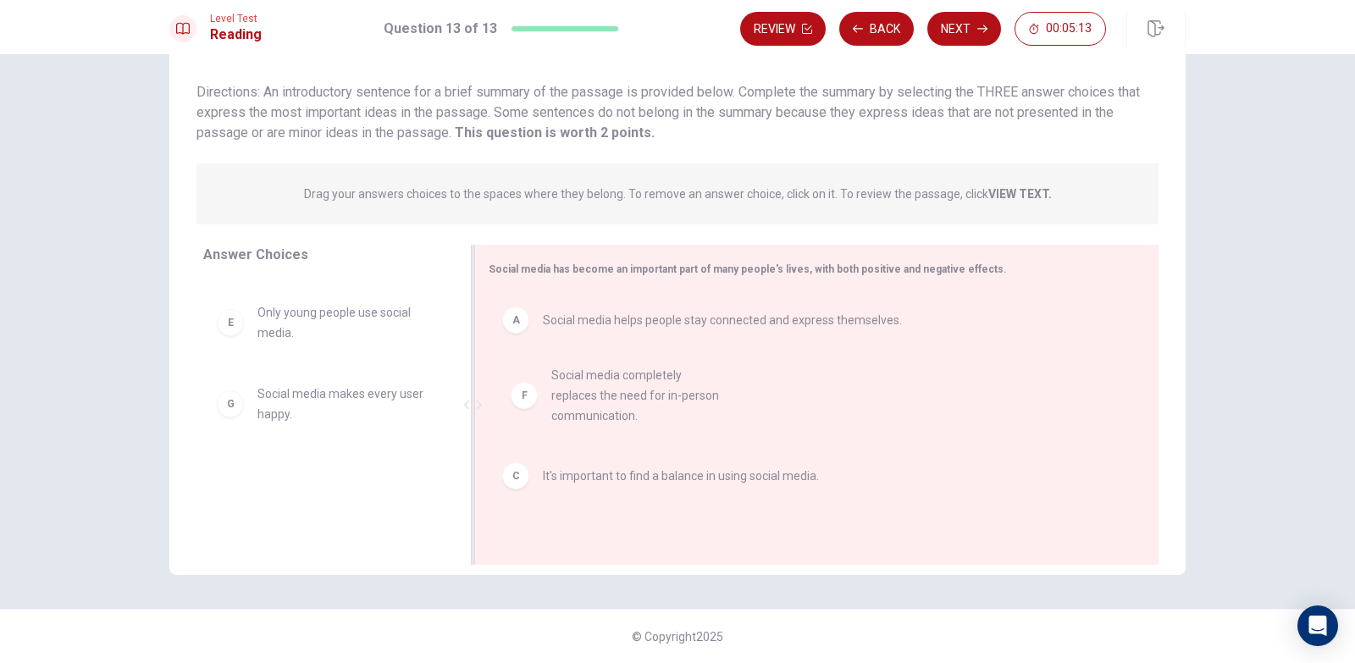
drag, startPoint x: 335, startPoint y: 433, endPoint x: 640, endPoint y: 415, distance: 305.3
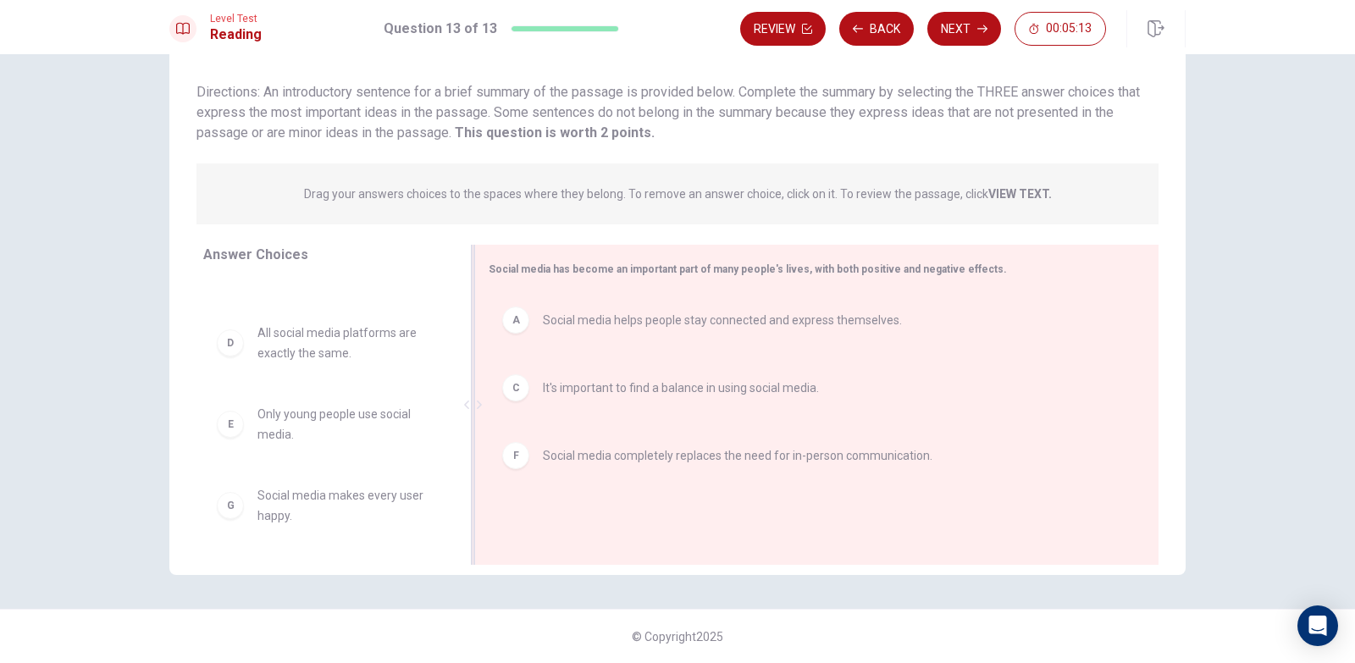
scroll to position [91, 0]
drag, startPoint x: 390, startPoint y: 446, endPoint x: 665, endPoint y: 386, distance: 280.8
click at [973, 19] on button "Next" at bounding box center [964, 29] width 74 height 34
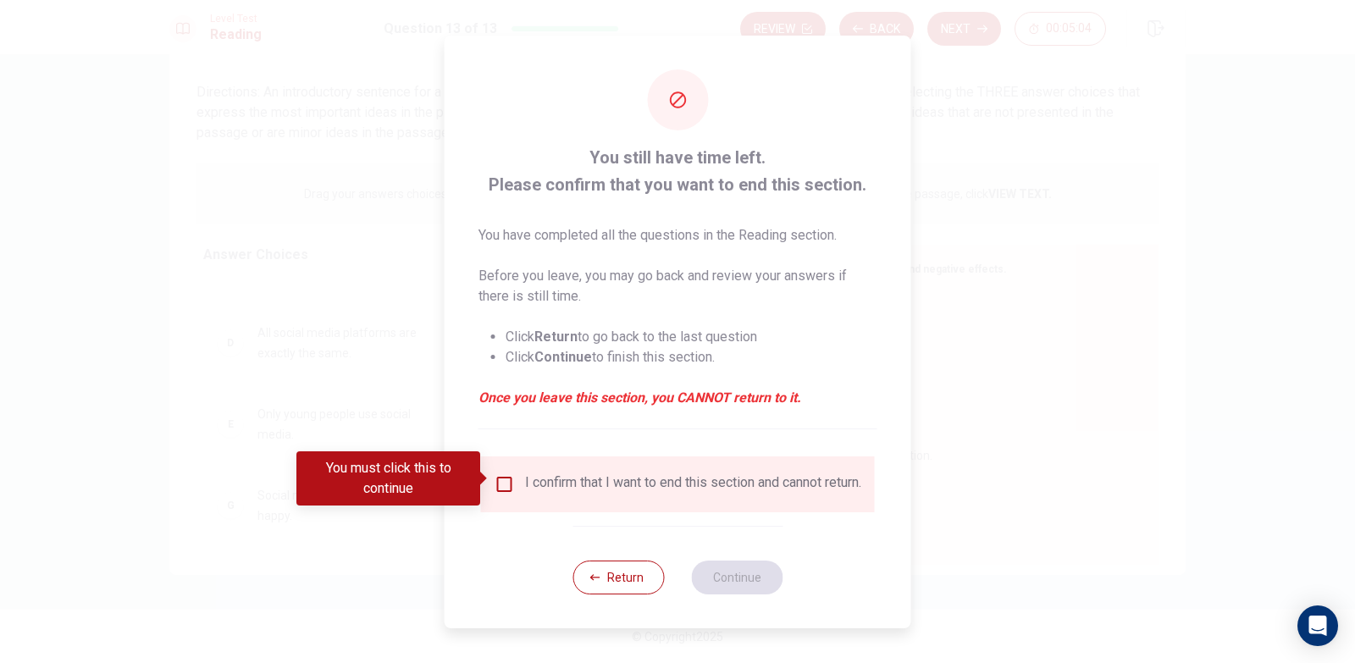
click at [501, 480] on input "You must click this to continue" at bounding box center [504, 484] width 20 height 20
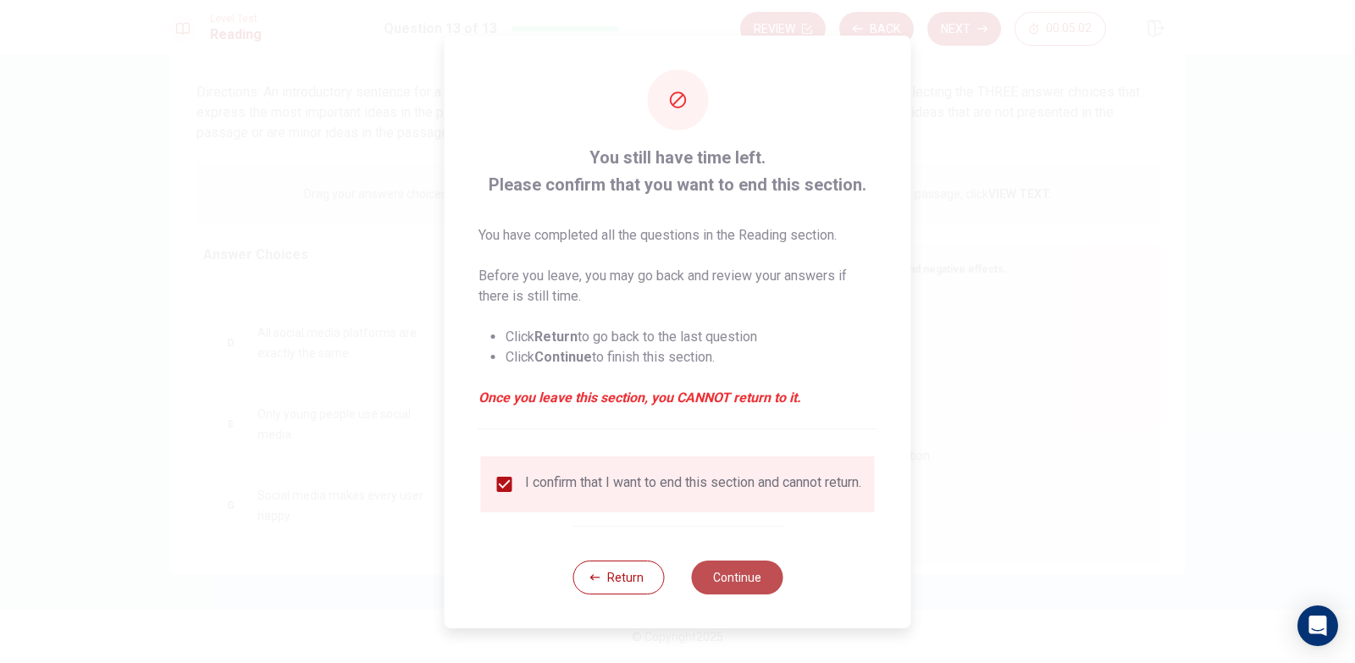
click at [718, 577] on button "Continue" at bounding box center [736, 578] width 91 height 34
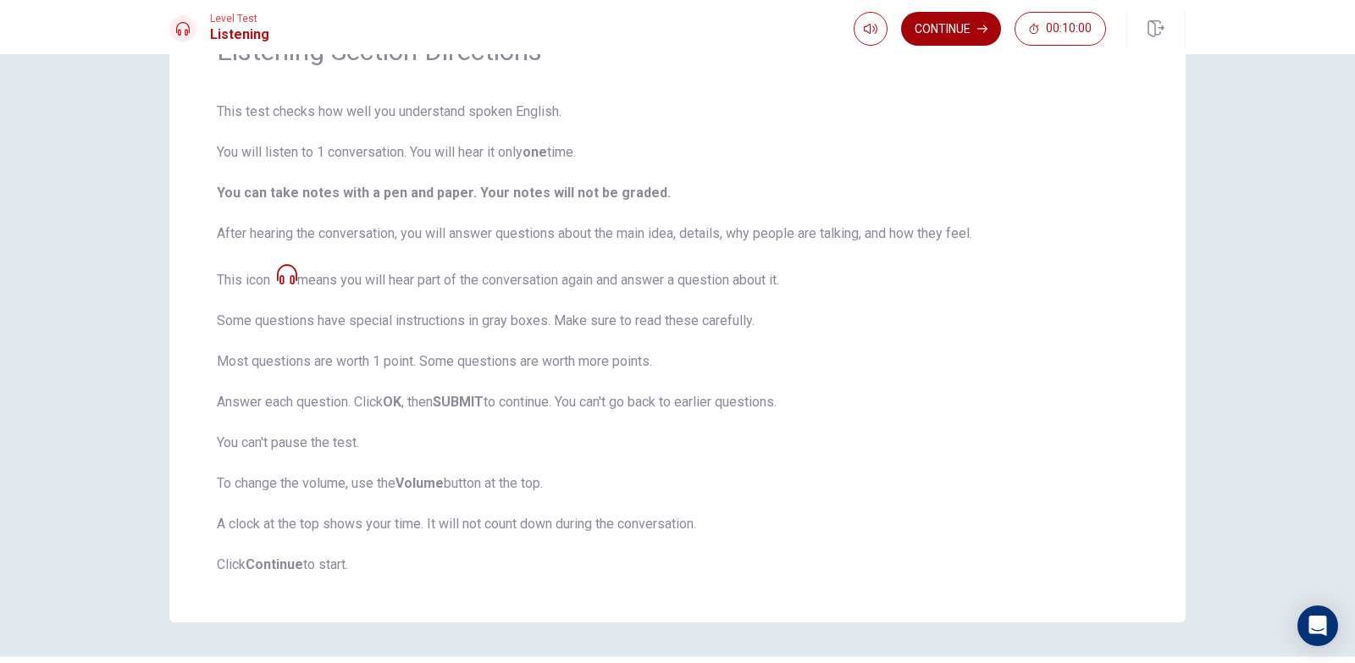
click at [938, 21] on button "Continue" at bounding box center [951, 29] width 100 height 34
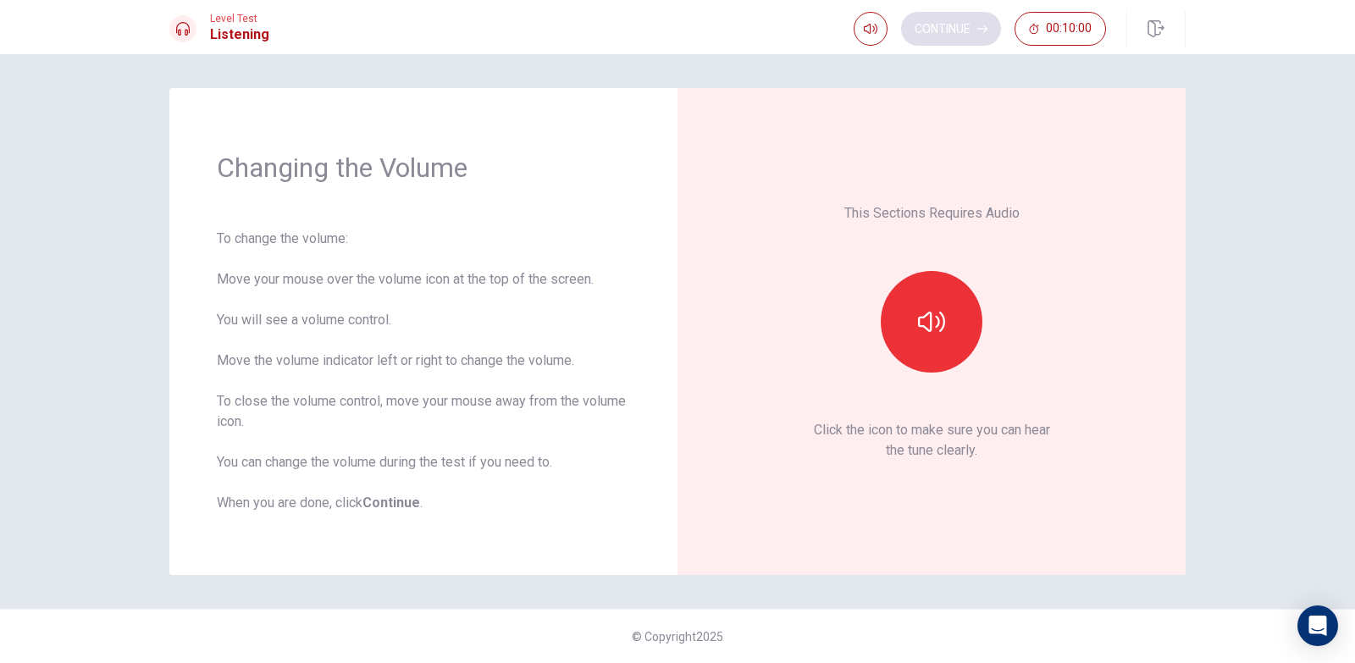
scroll to position [0, 0]
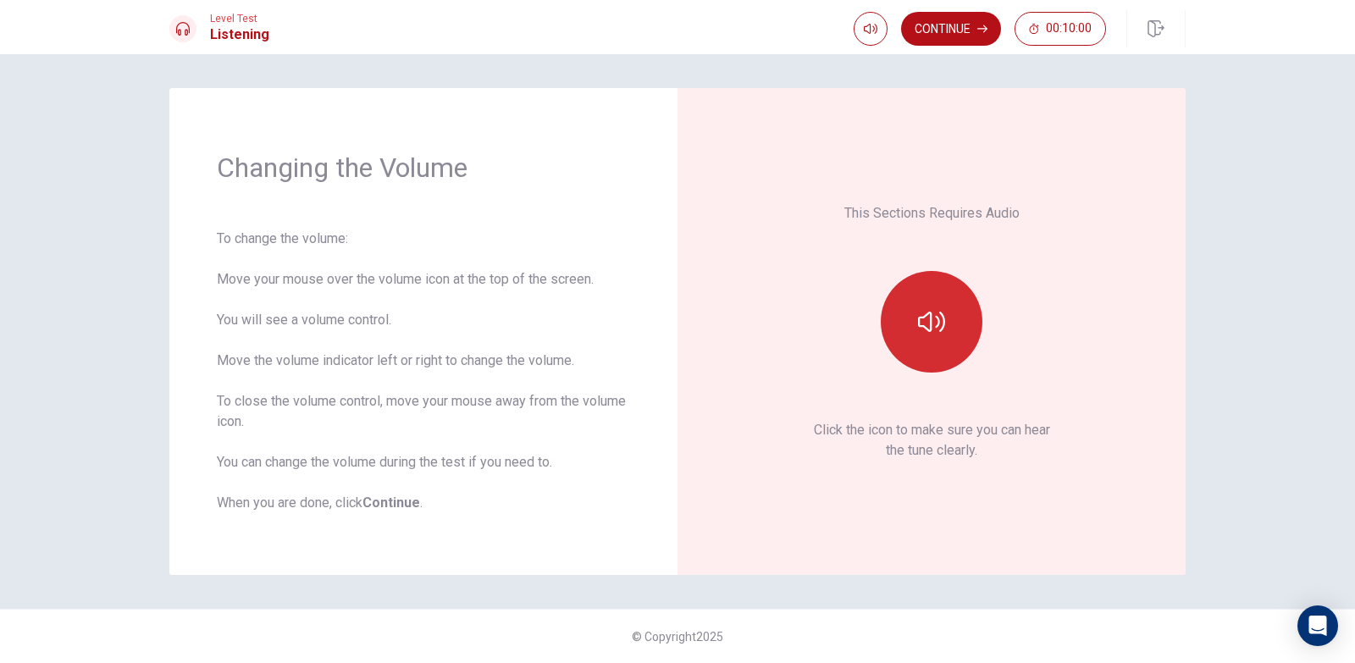
click at [946, 334] on button "button" at bounding box center [932, 322] width 102 height 102
click at [934, 329] on icon "button" at bounding box center [931, 321] width 27 height 27
click at [943, 26] on button "Continue" at bounding box center [951, 29] width 100 height 34
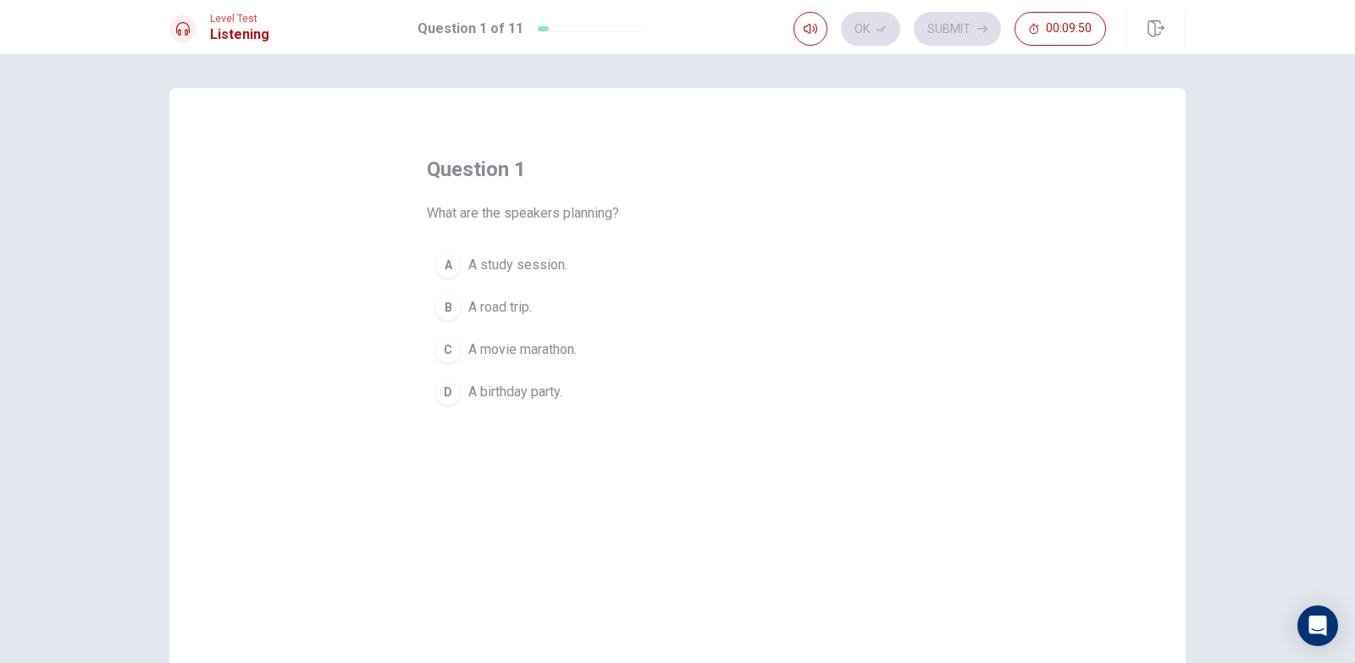
click at [472, 307] on span "A road trip." at bounding box center [500, 307] width 64 height 20
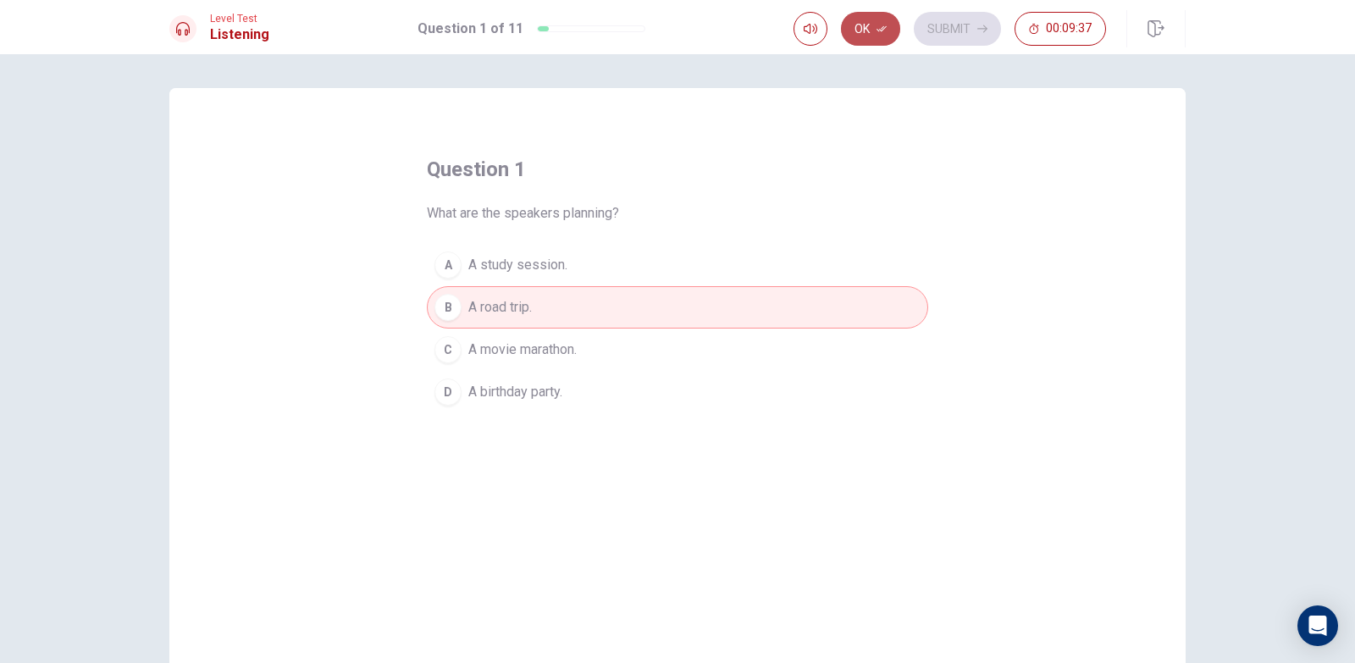
click at [875, 33] on button "Ok" at bounding box center [870, 29] width 59 height 34
click at [928, 30] on button "Submit" at bounding box center [957, 29] width 87 height 34
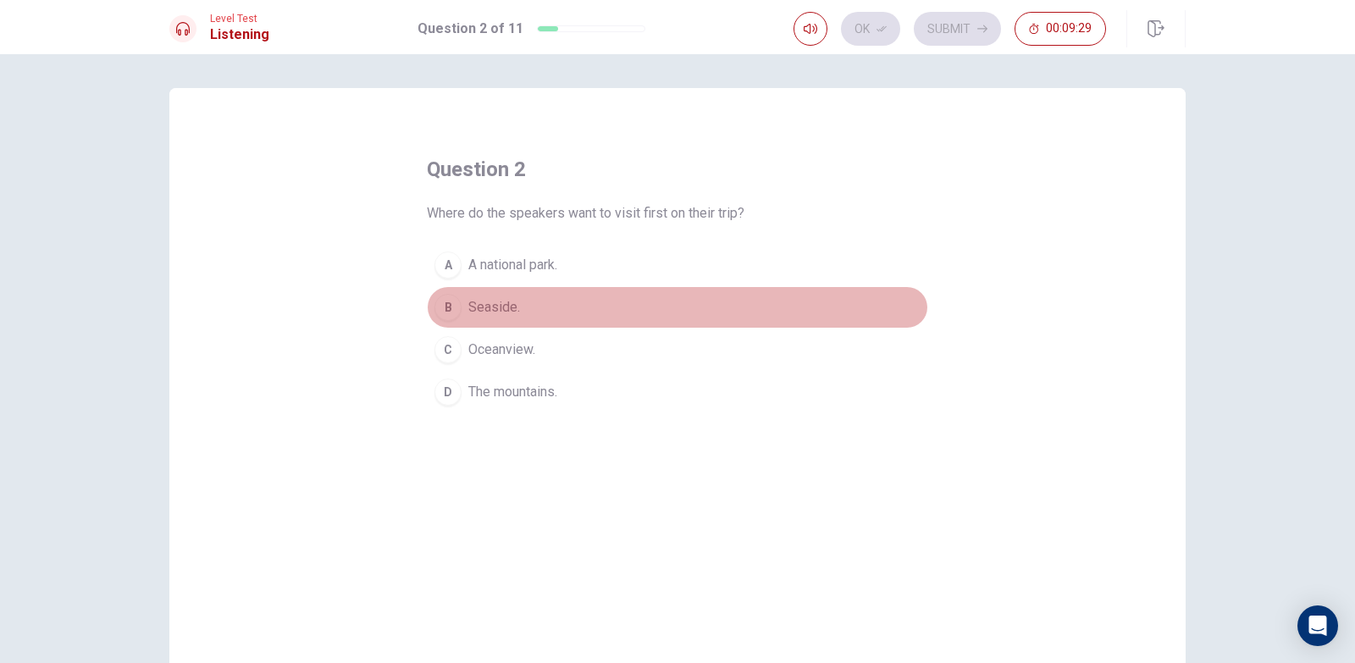
click at [495, 314] on span "Seaside." at bounding box center [494, 307] width 52 height 20
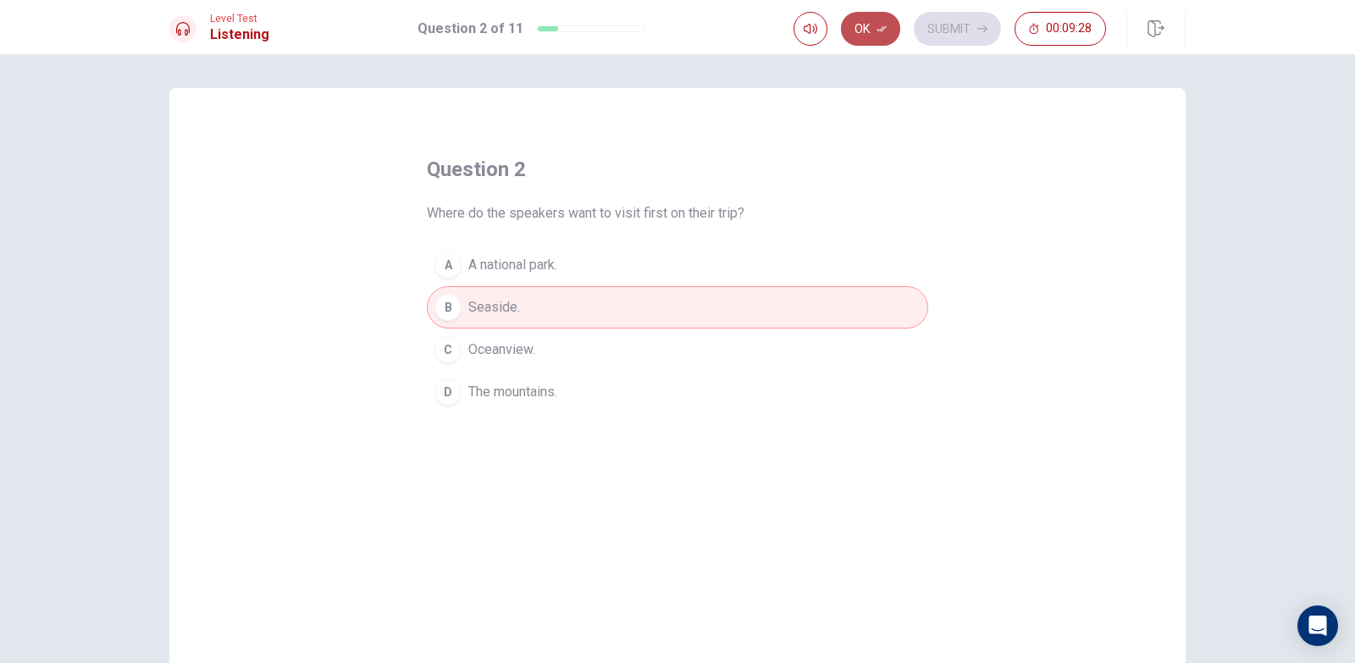
click at [886, 22] on button "Ok" at bounding box center [870, 29] width 59 height 34
click at [960, 27] on button "Submit" at bounding box center [957, 29] width 87 height 34
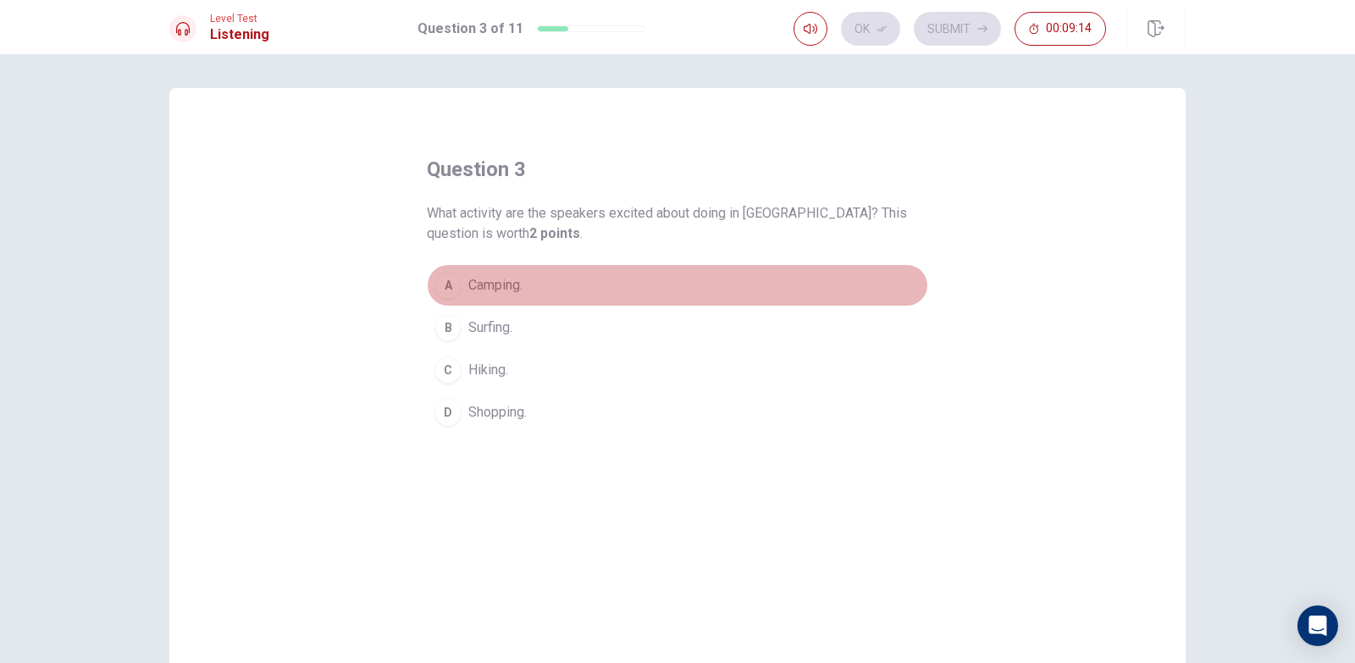
click at [478, 284] on span "Camping." at bounding box center [495, 285] width 54 height 20
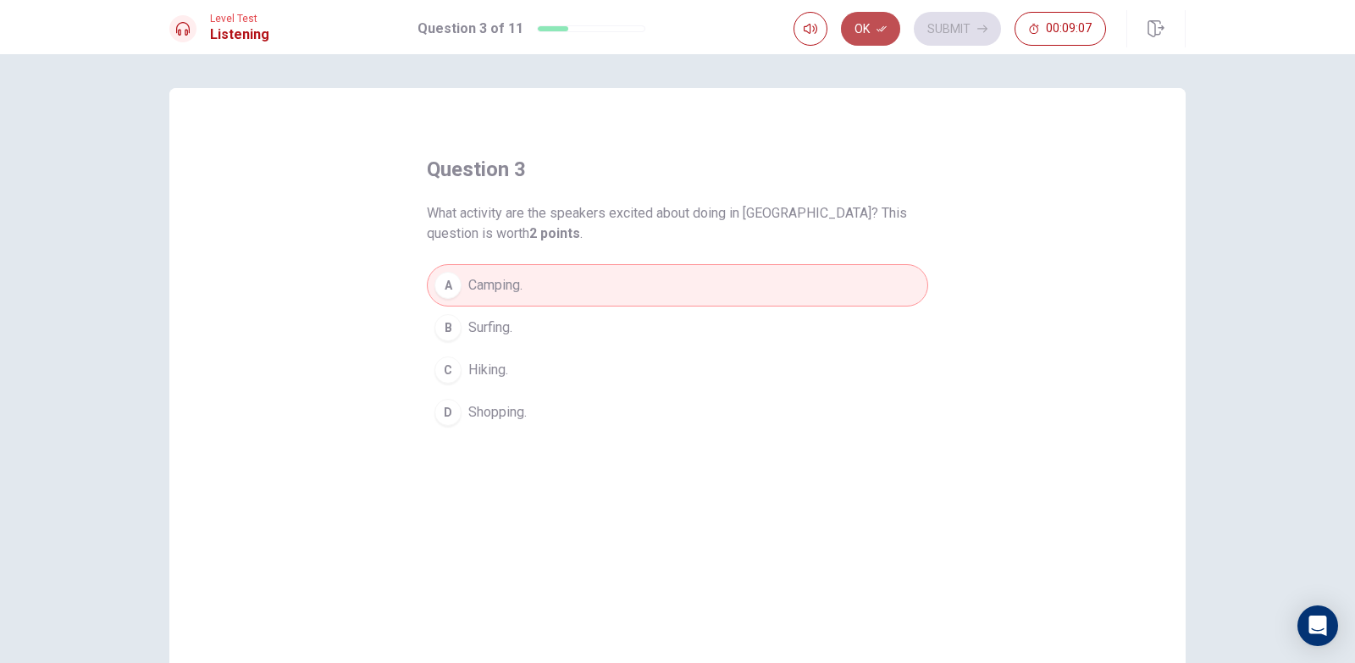
click at [860, 33] on button "Ok" at bounding box center [870, 29] width 59 height 34
click at [958, 32] on button "Submit" at bounding box center [957, 29] width 87 height 34
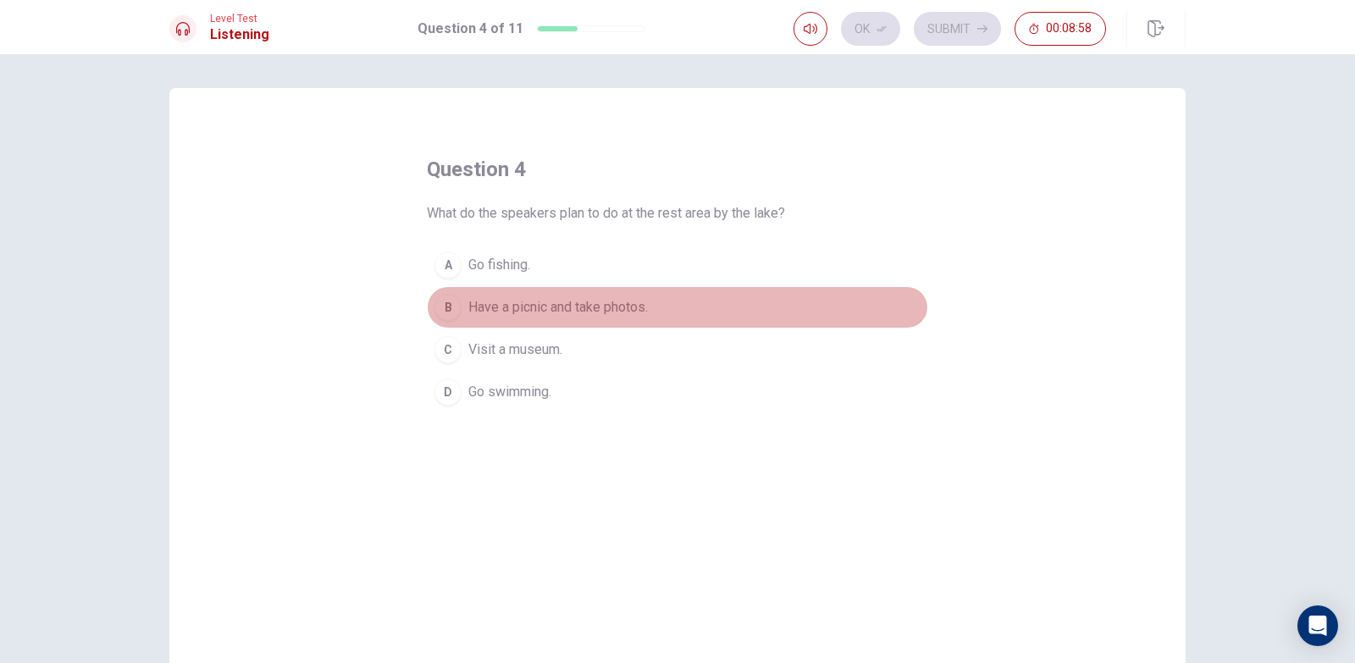
click at [622, 312] on span "Have a picnic and take photos." at bounding box center [557, 307] width 179 height 20
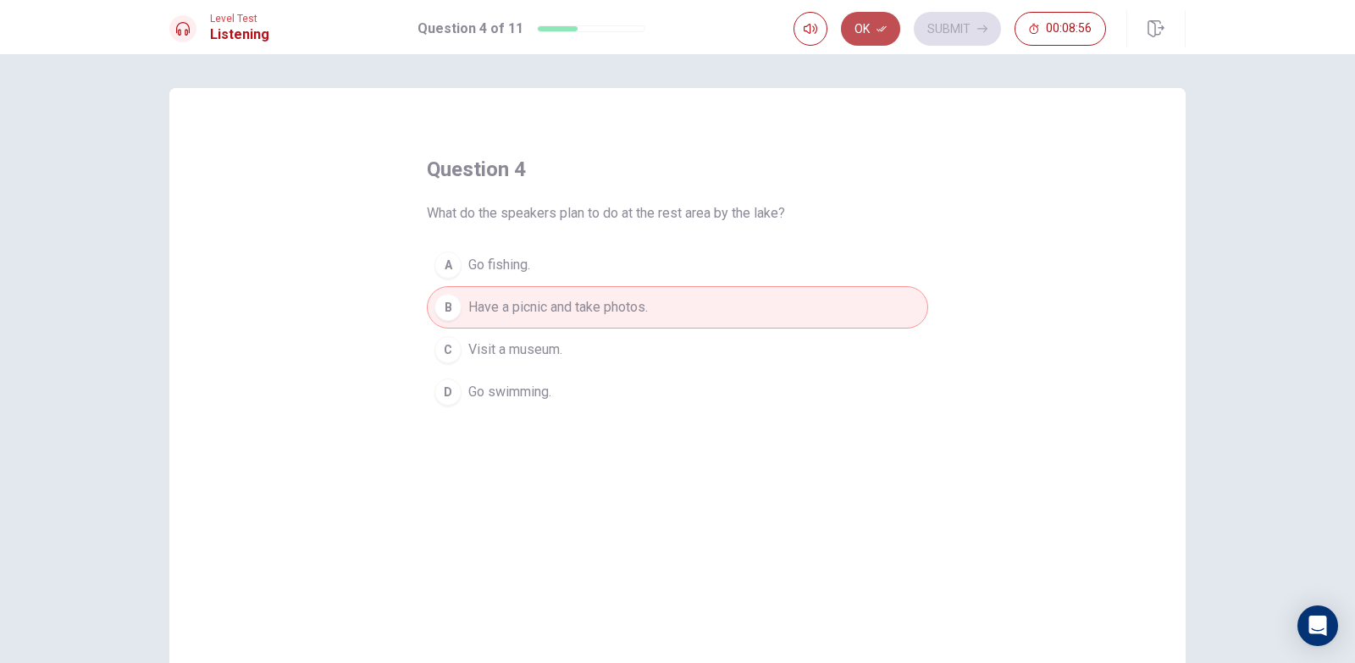
click at [864, 27] on button "Ok" at bounding box center [870, 29] width 59 height 34
click at [935, 25] on button "Submit" at bounding box center [957, 29] width 87 height 34
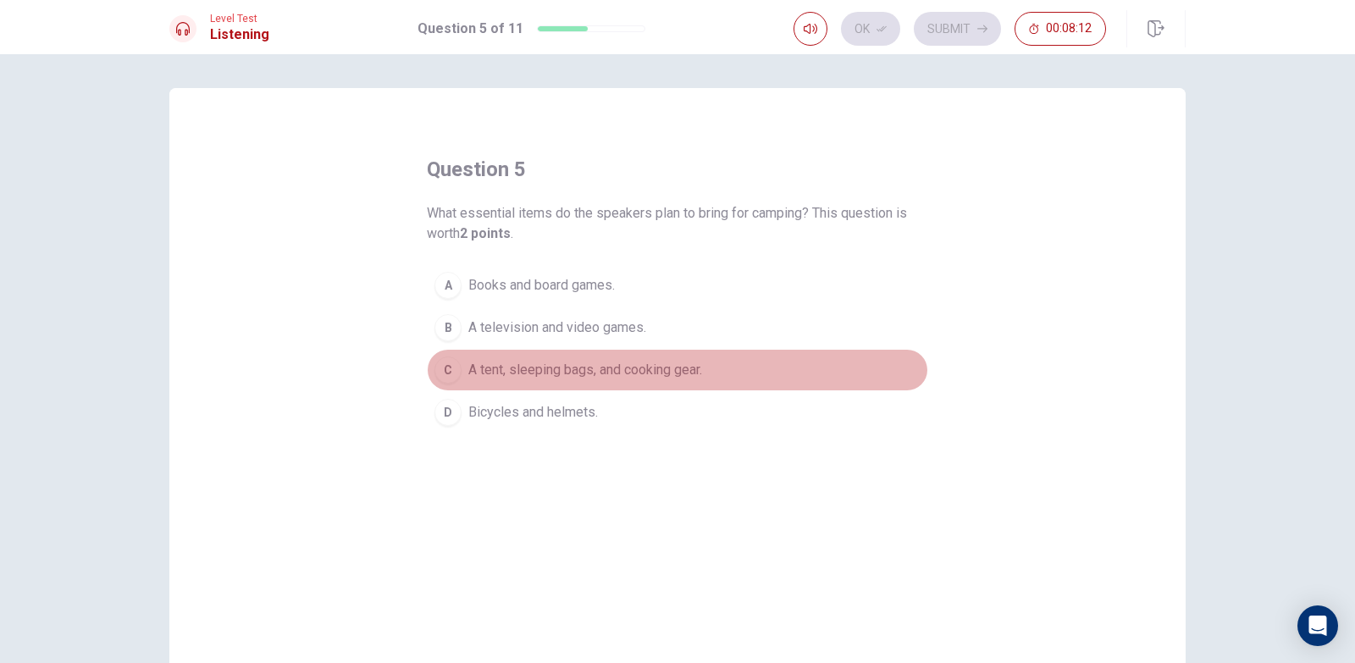
click at [632, 377] on span "A tent, sleeping bags, and cooking gear." at bounding box center [585, 370] width 234 height 20
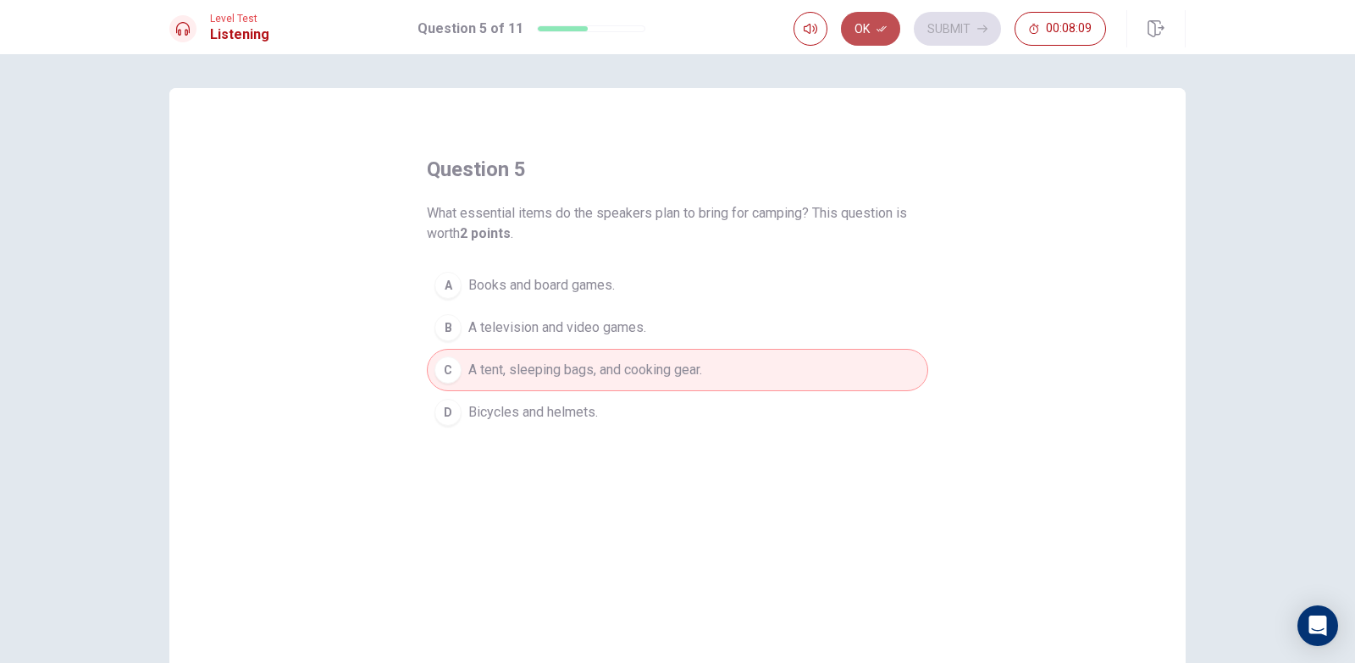
click at [875, 21] on button "Ok" at bounding box center [870, 29] width 59 height 34
click at [930, 21] on button "Submit" at bounding box center [957, 29] width 87 height 34
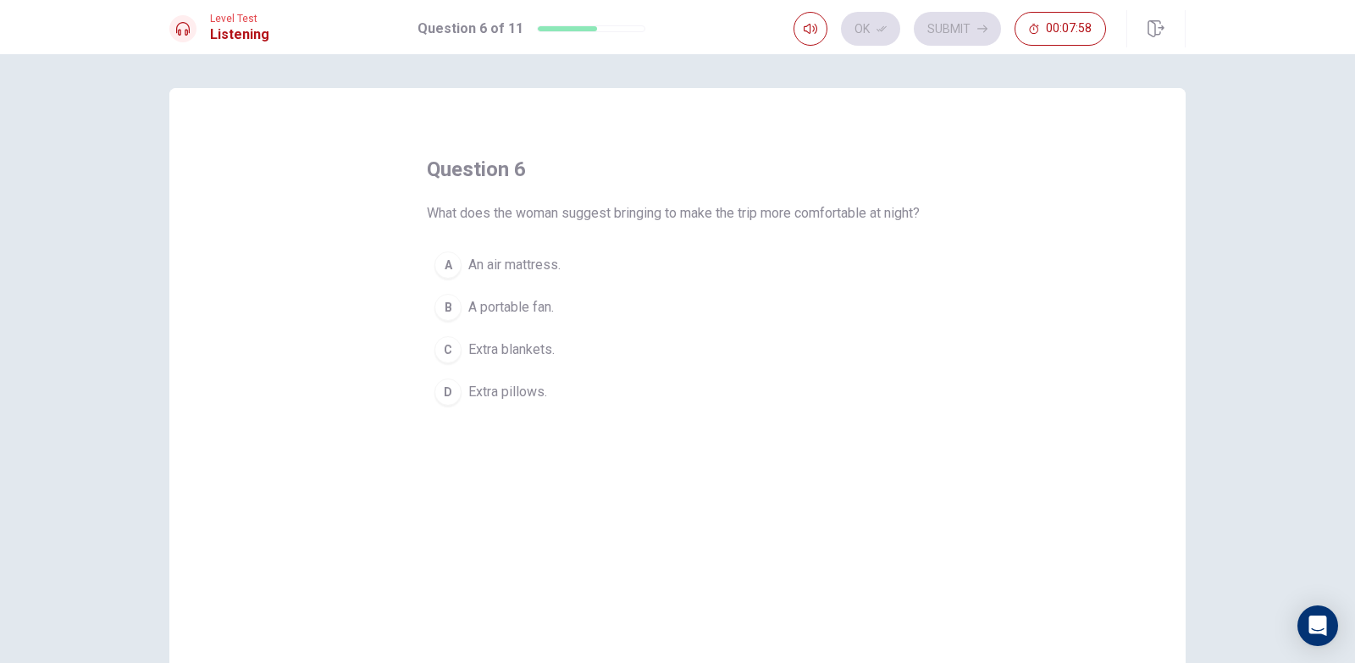
click at [533, 360] on span "Extra blankets." at bounding box center [511, 350] width 86 height 20
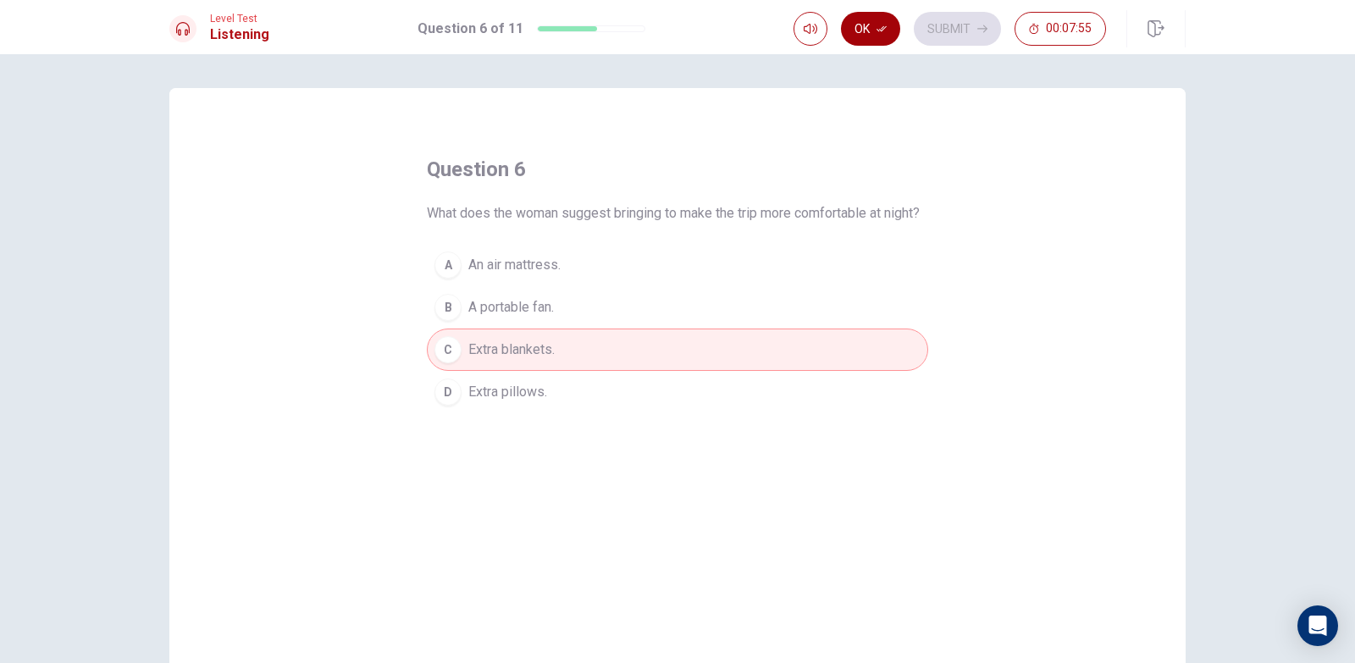
click at [892, 27] on button "Ok" at bounding box center [870, 29] width 59 height 34
click at [937, 21] on button "Submit" at bounding box center [957, 29] width 87 height 34
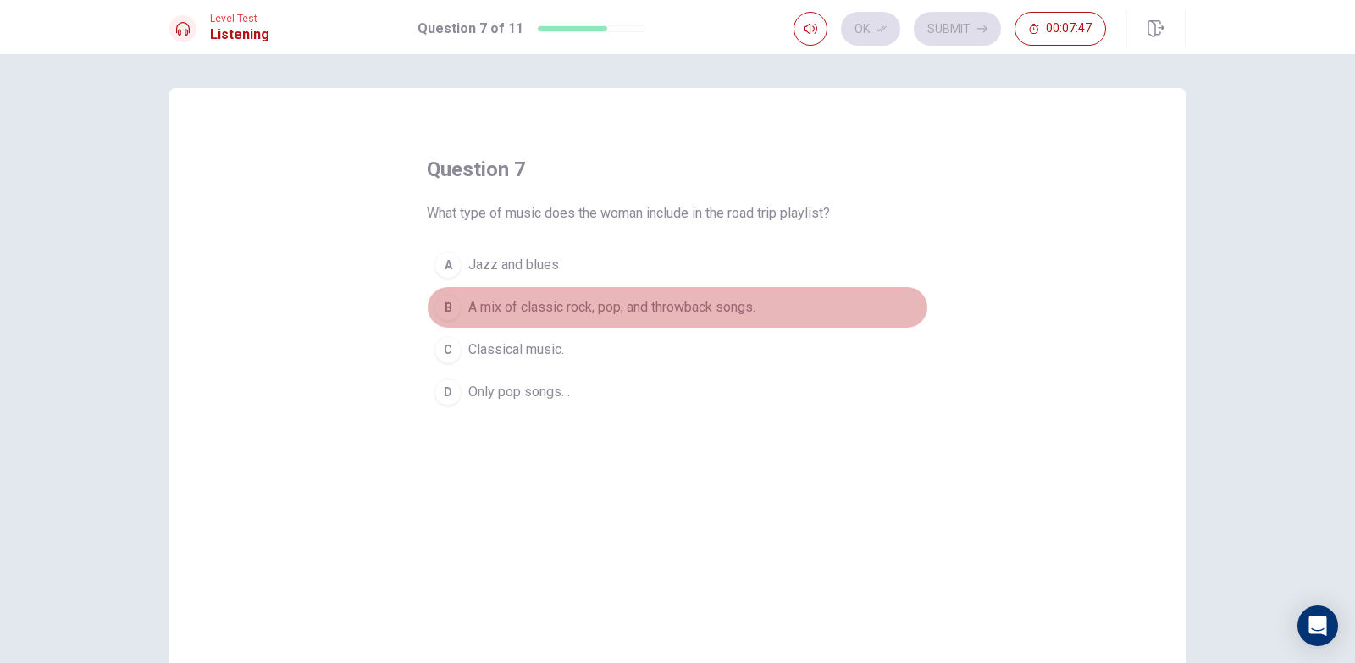
click at [598, 310] on span "A mix of classic rock, pop, and throwback songs." at bounding box center [611, 307] width 287 height 20
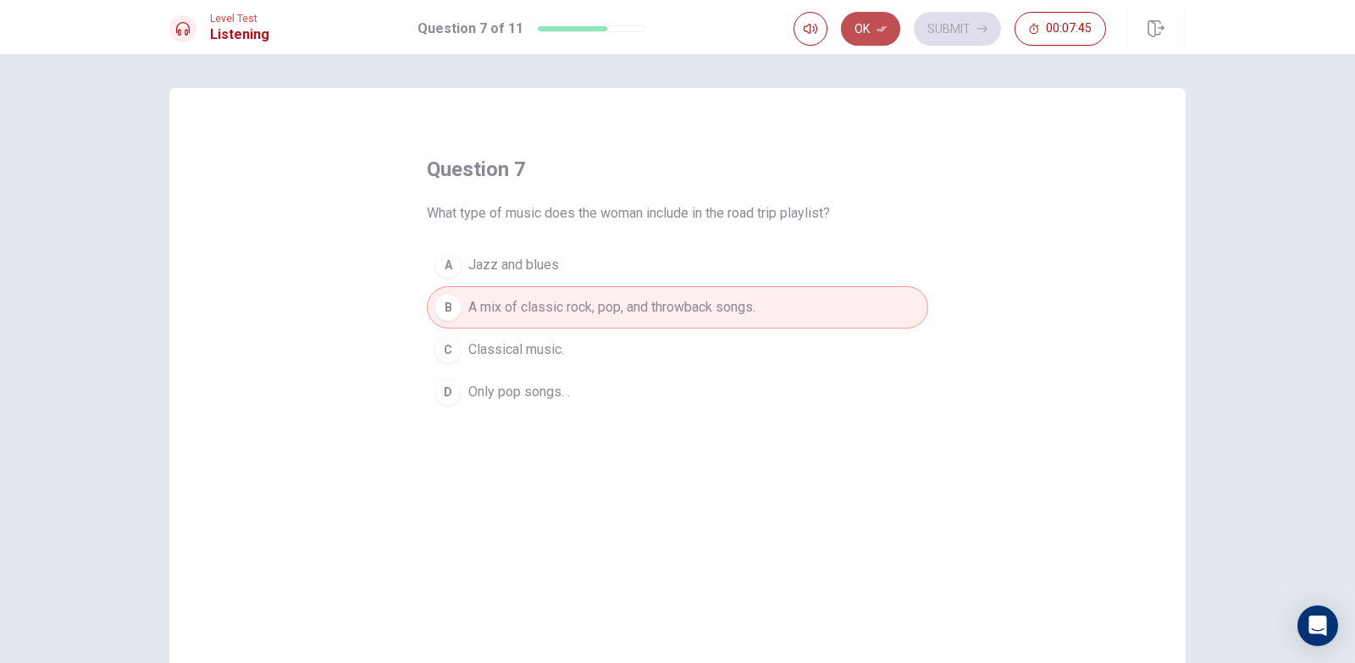
click at [876, 24] on icon "button" at bounding box center [881, 29] width 10 height 10
click at [936, 28] on button "Submit" at bounding box center [957, 29] width 87 height 34
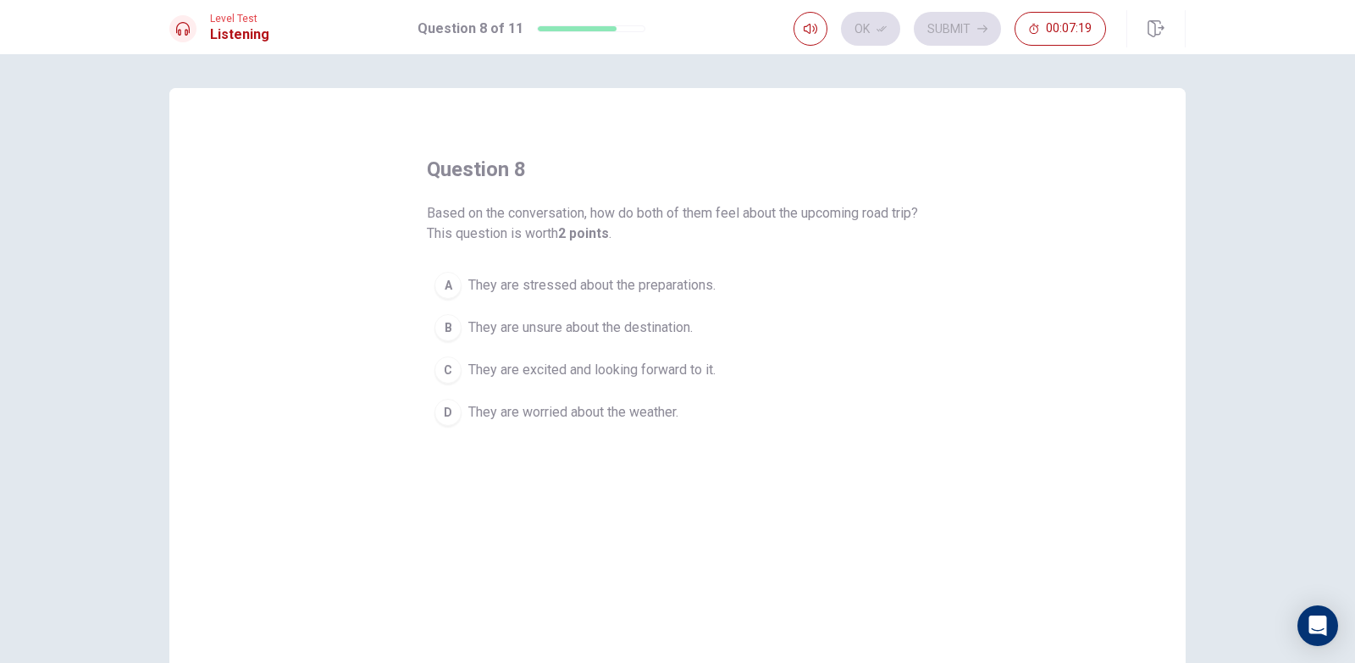
click at [693, 364] on span "They are excited and looking forward to it." at bounding box center [591, 370] width 247 height 20
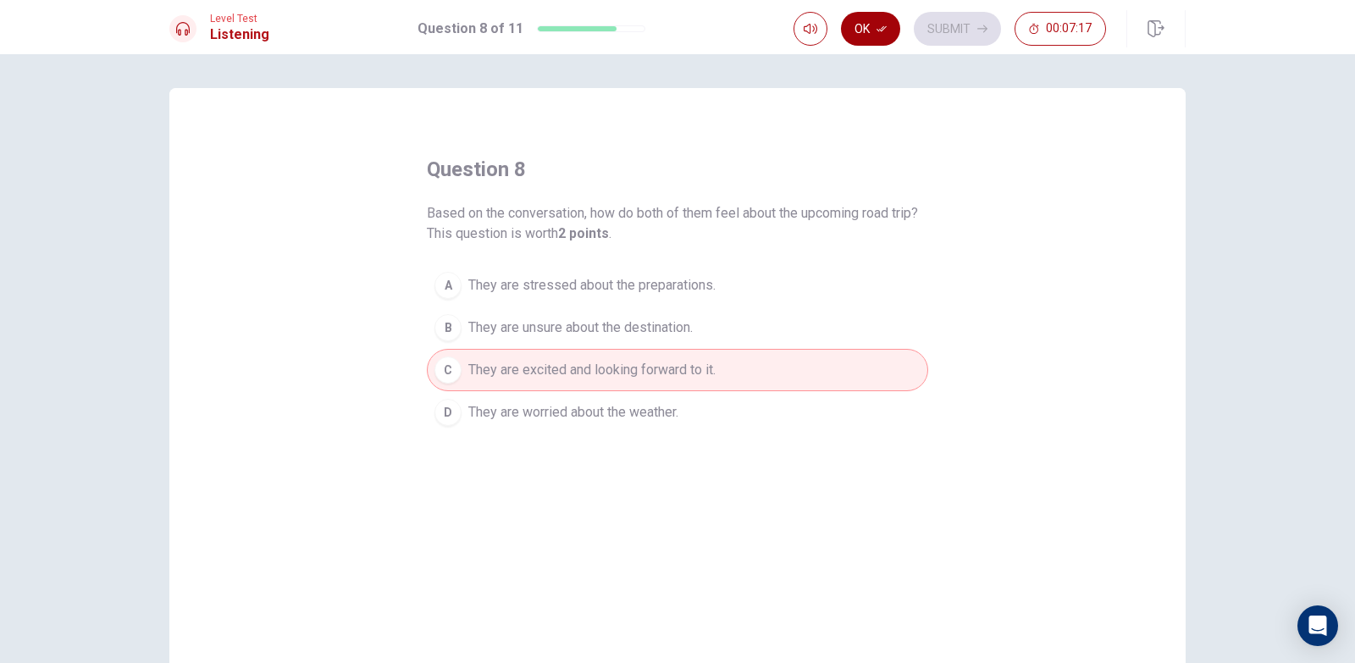
click at [884, 19] on button "Ok" at bounding box center [870, 29] width 59 height 34
click at [952, 29] on button "Submit" at bounding box center [957, 29] width 87 height 34
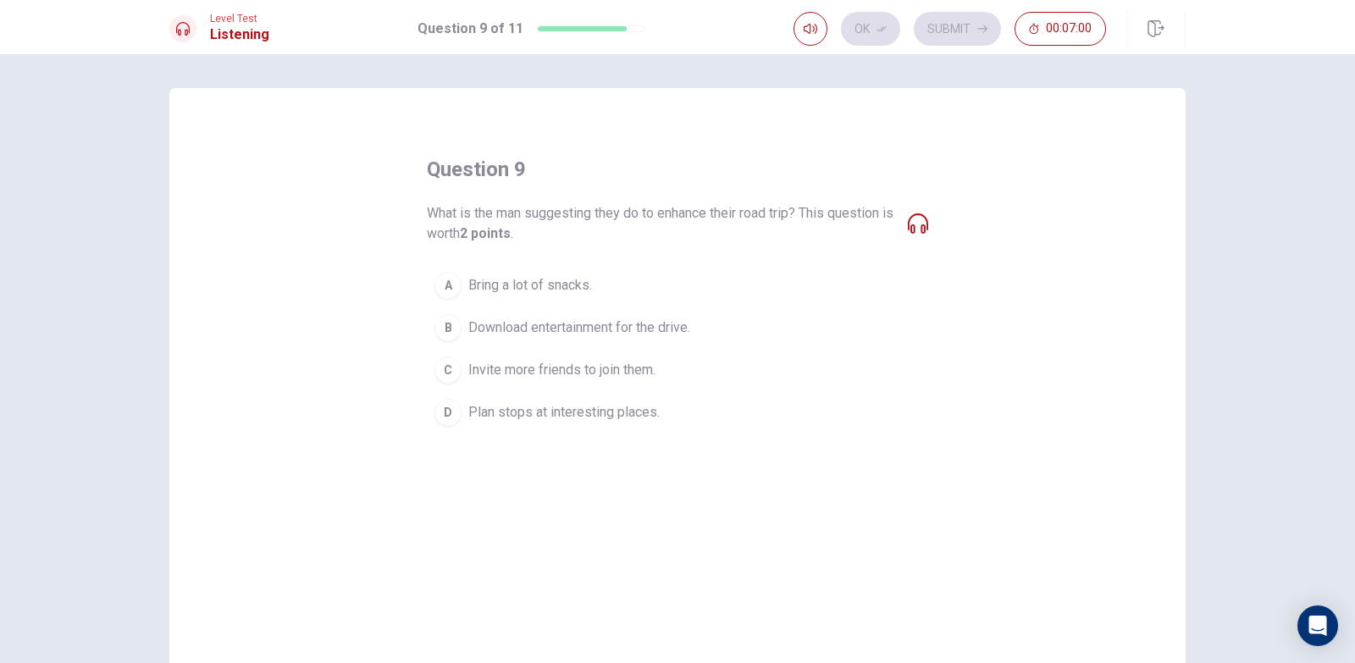
click at [658, 332] on span "Download entertainment for the drive." at bounding box center [579, 328] width 222 height 20
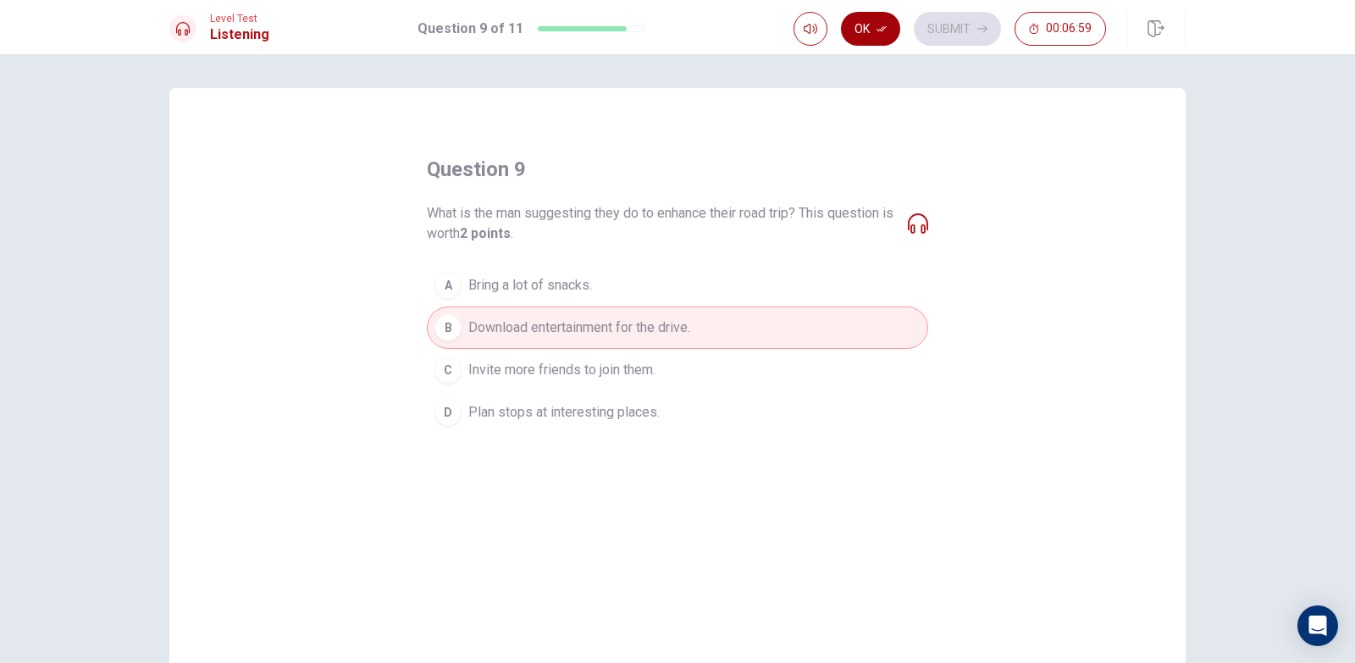
click at [863, 19] on button "Ok" at bounding box center [870, 29] width 59 height 34
click at [900, 223] on div "What is the man suggesting they do to enhance their road trip? This question is…" at bounding box center [677, 223] width 501 height 41
click at [955, 19] on button "Submit" at bounding box center [957, 29] width 87 height 34
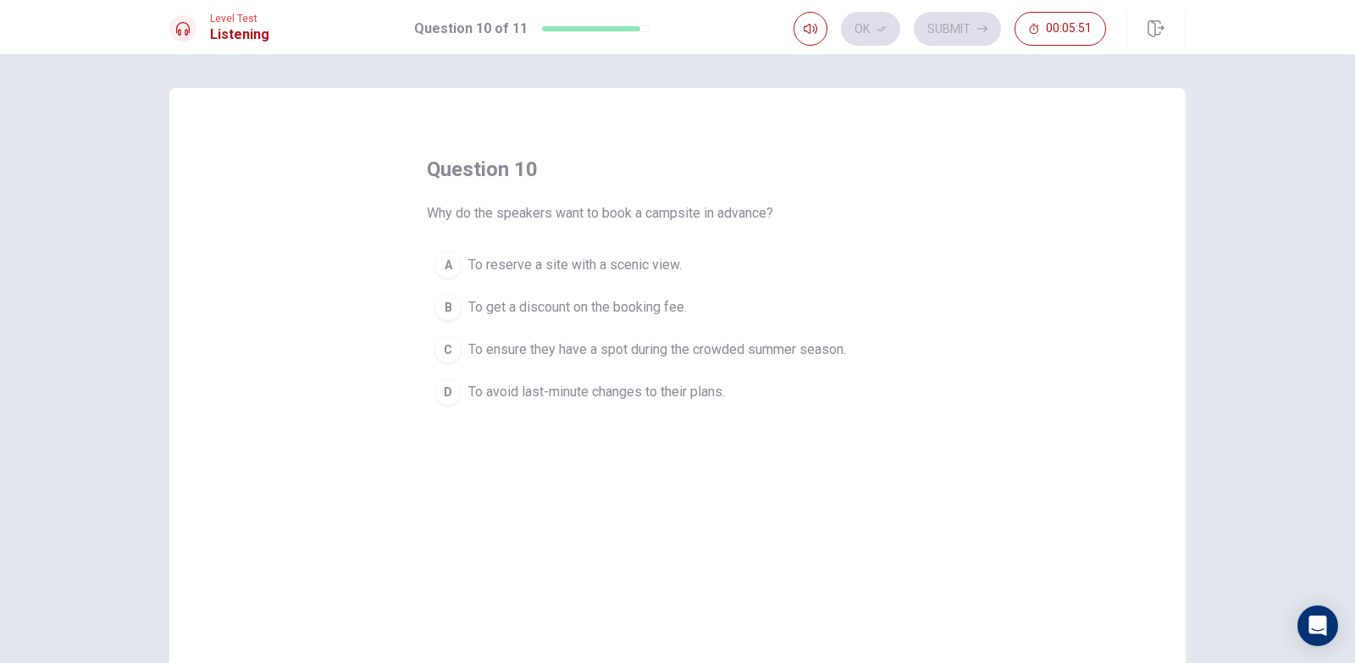
click at [545, 307] on span "To get a discount on the booking fee." at bounding box center [577, 307] width 218 height 20
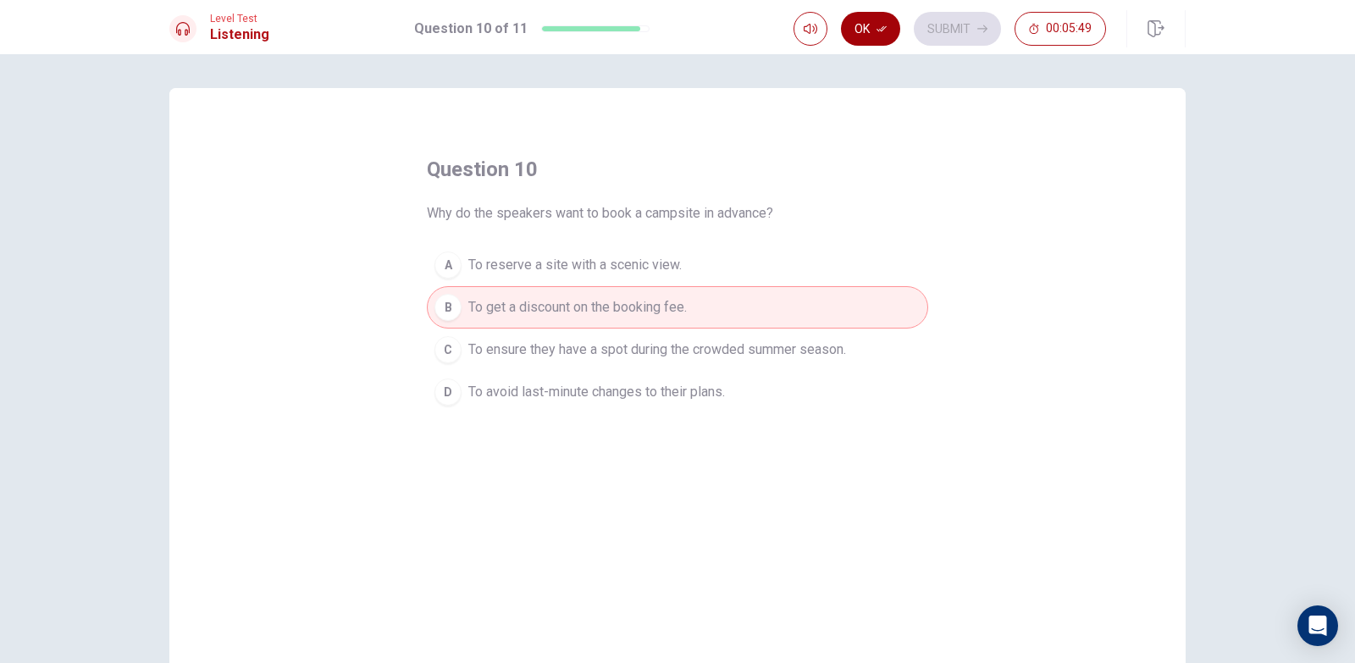
click at [870, 19] on button "Ok" at bounding box center [870, 29] width 59 height 34
click at [923, 22] on button "Submit" at bounding box center [957, 29] width 87 height 34
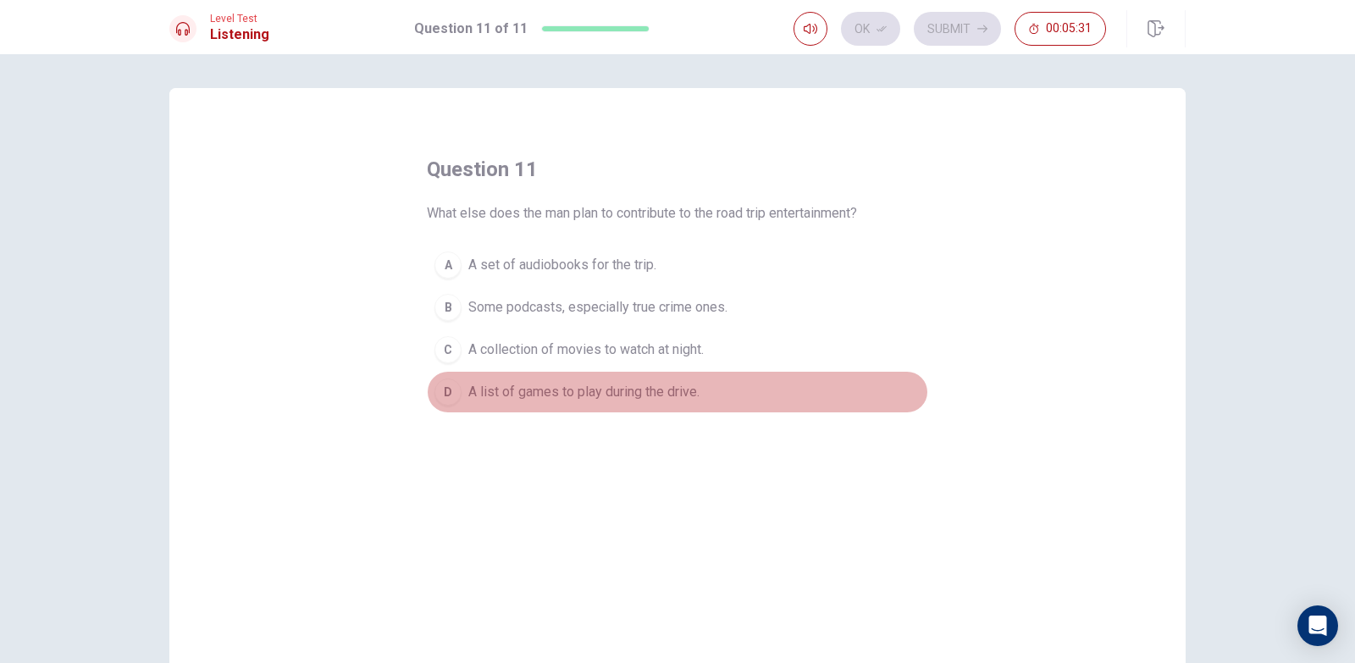
click at [550, 393] on span "A list of games to play during the drive." at bounding box center [583, 392] width 231 height 20
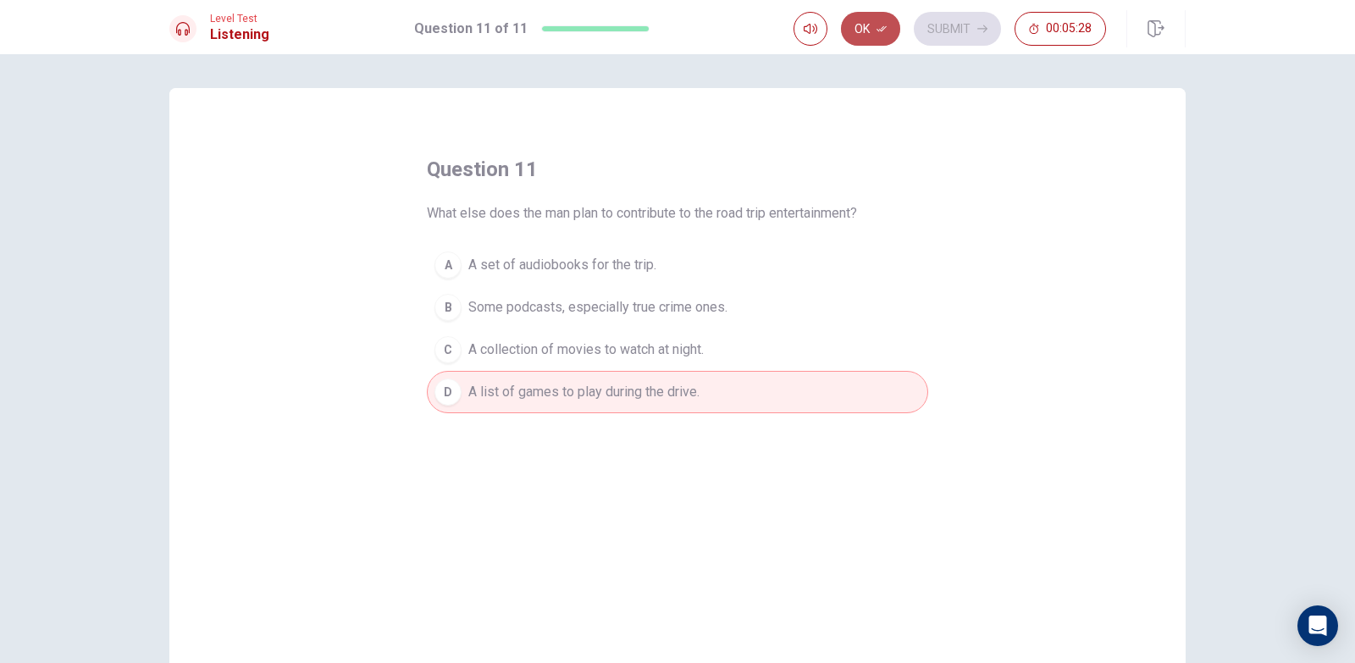
click at [873, 20] on button "Ok" at bounding box center [870, 29] width 59 height 34
click at [918, 30] on button "Submit" at bounding box center [957, 29] width 87 height 34
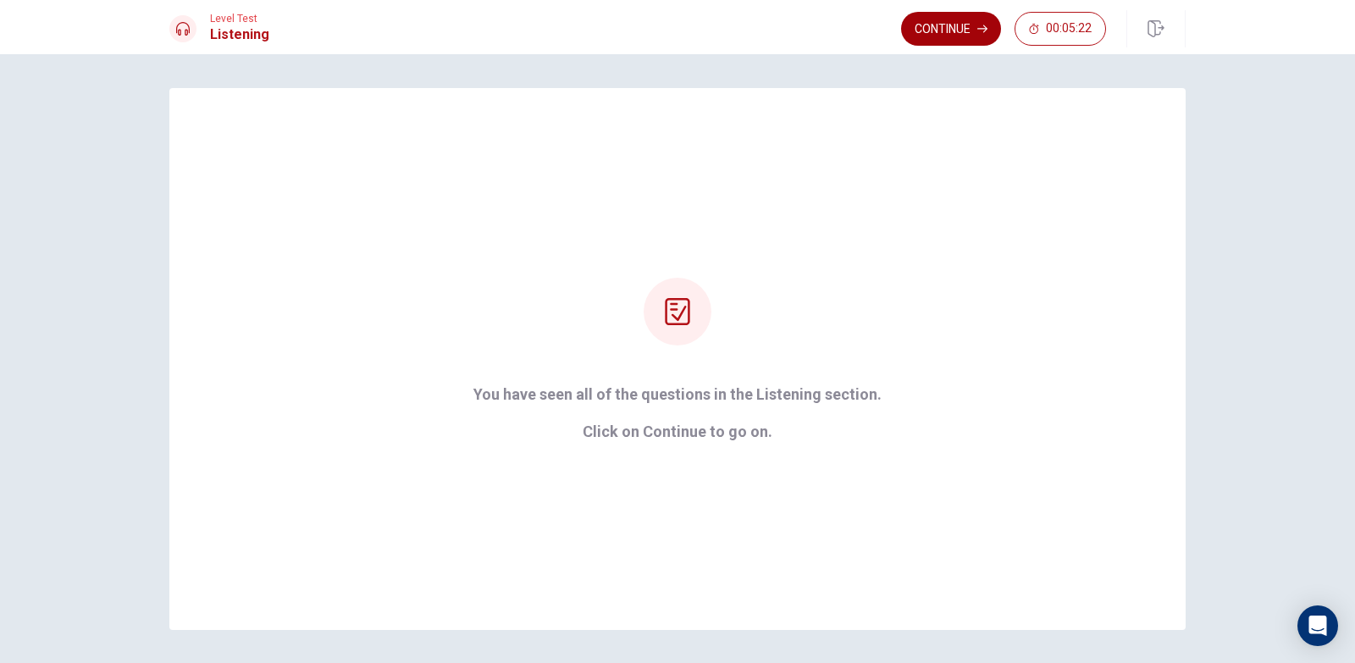
click at [930, 23] on button "Continue" at bounding box center [951, 29] width 100 height 34
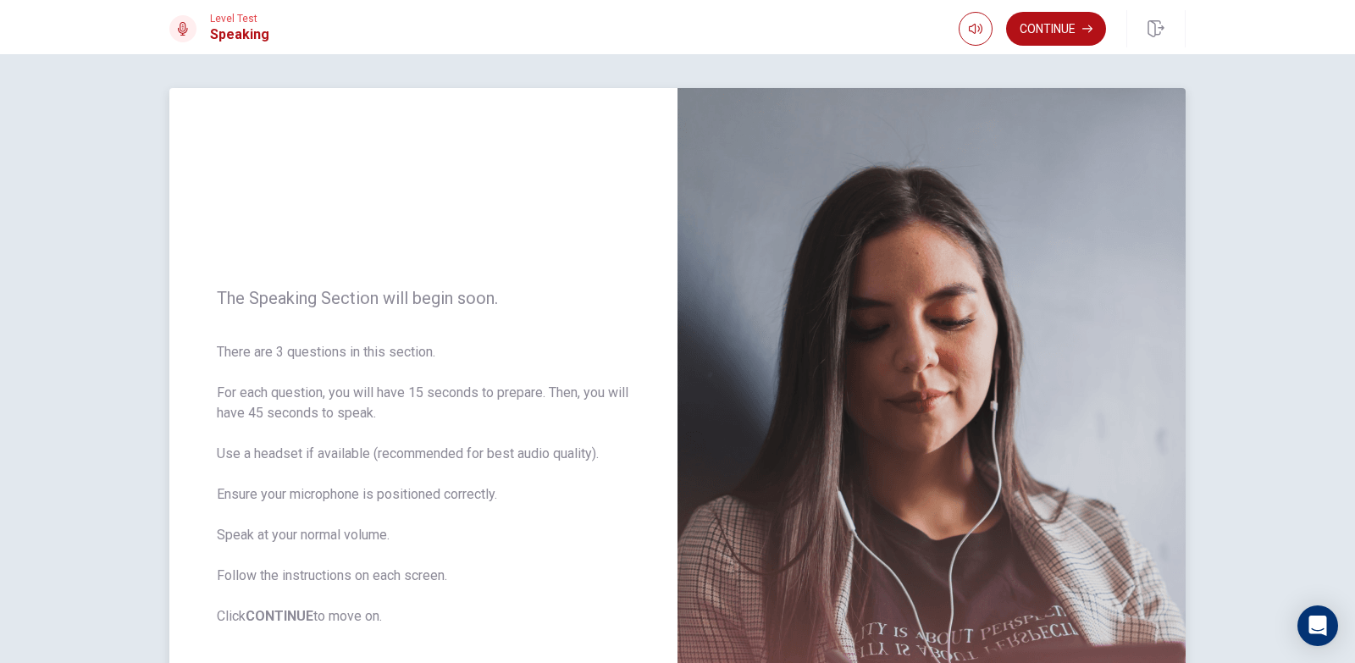
scroll to position [85, 0]
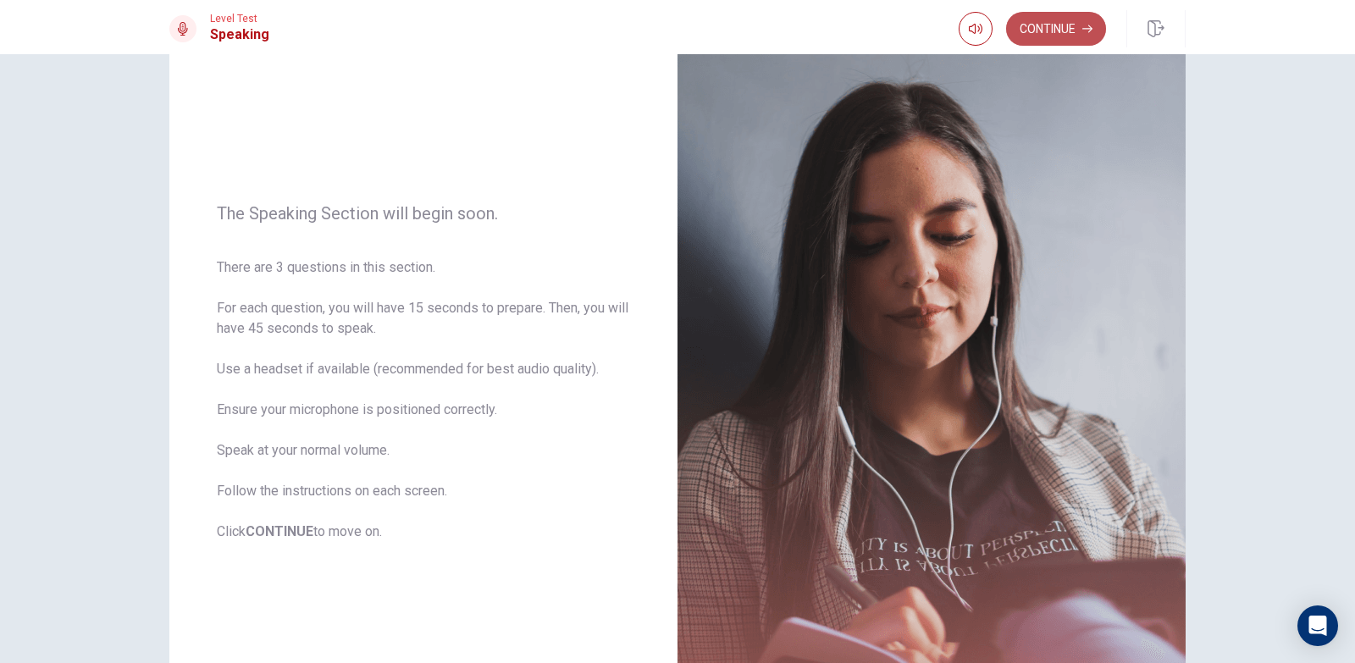
click at [1054, 30] on button "Continue" at bounding box center [1056, 29] width 100 height 34
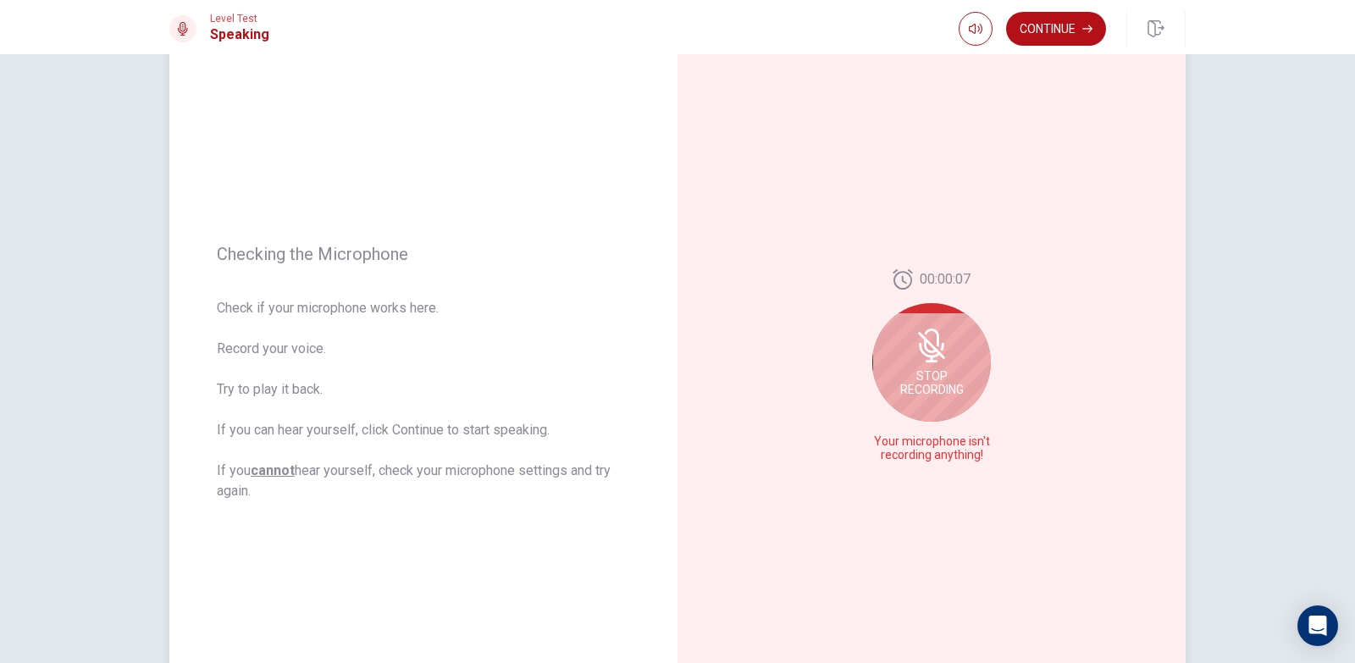
click at [886, 348] on div "Stop Recording" at bounding box center [931, 362] width 119 height 119
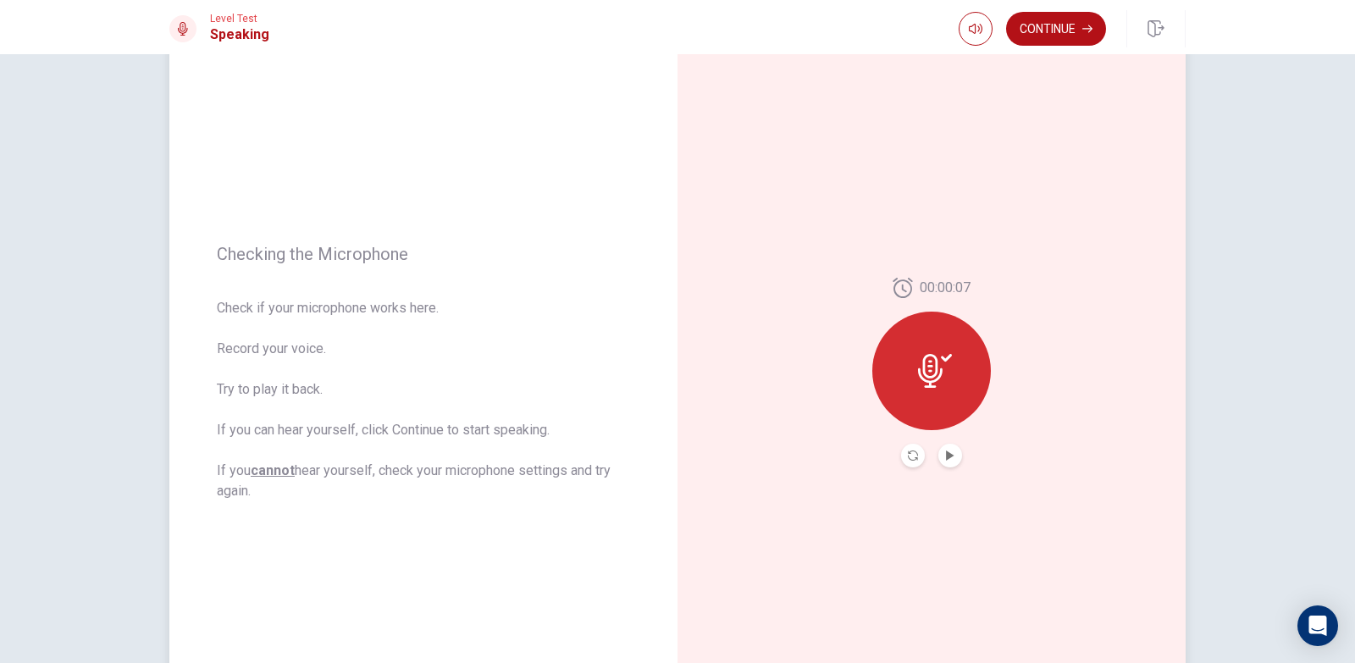
click at [886, 348] on div at bounding box center [931, 371] width 119 height 119
click at [916, 349] on div at bounding box center [931, 371] width 119 height 119
click at [914, 450] on button "Record Again" at bounding box center [913, 456] width 24 height 24
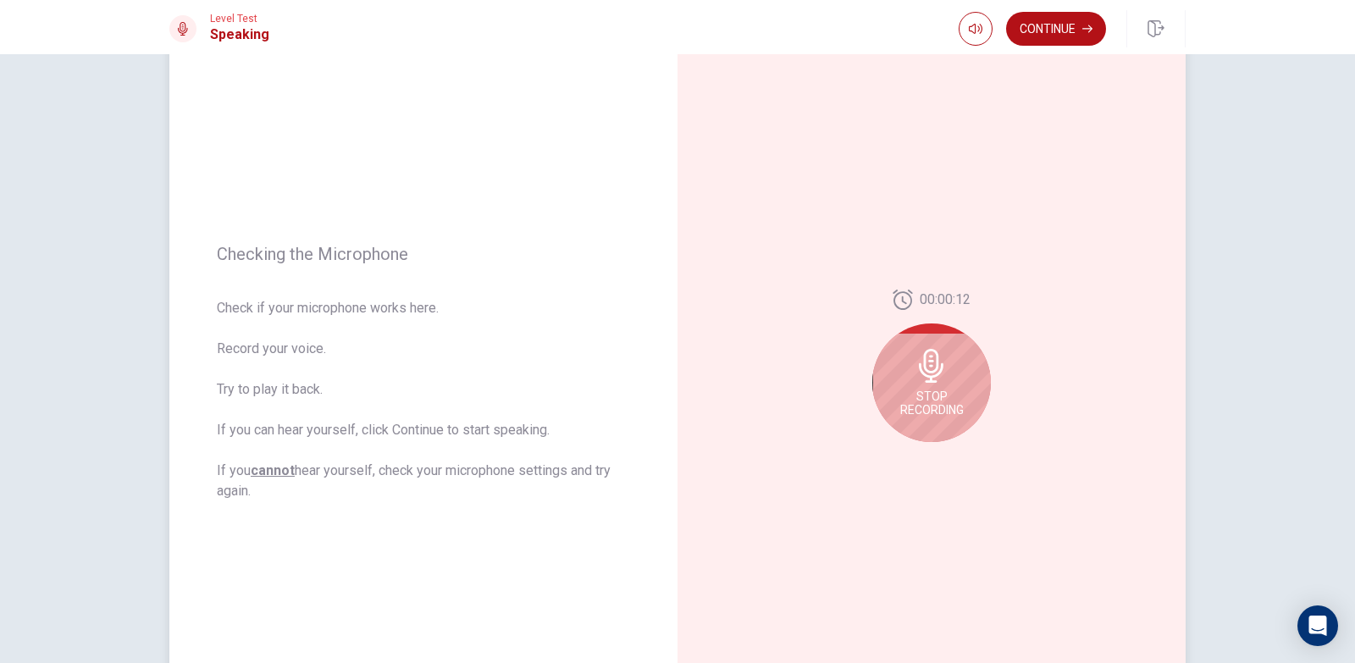
click at [918, 334] on div "Stop Recording" at bounding box center [931, 382] width 119 height 119
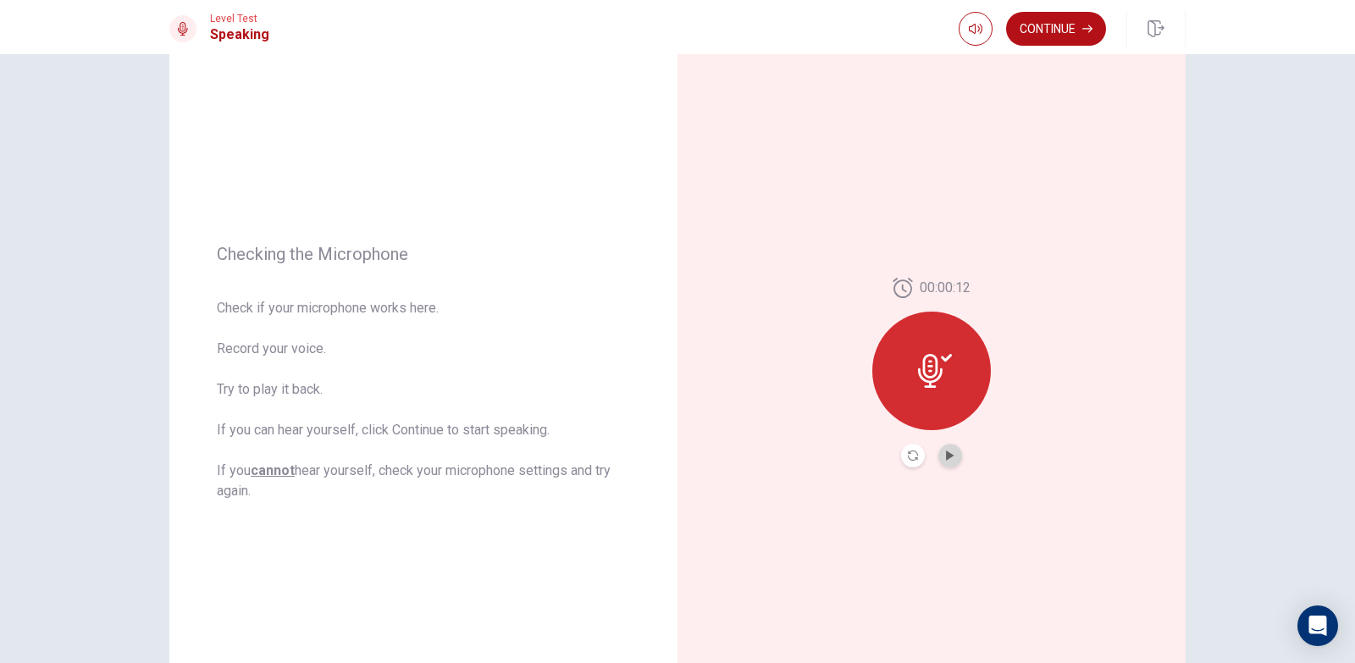
click at [952, 459] on button "Play Audio" at bounding box center [950, 456] width 24 height 24
click at [947, 459] on icon "Pause Audio" at bounding box center [950, 455] width 10 height 10
click at [1039, 35] on button "Continue" at bounding box center [1056, 29] width 100 height 34
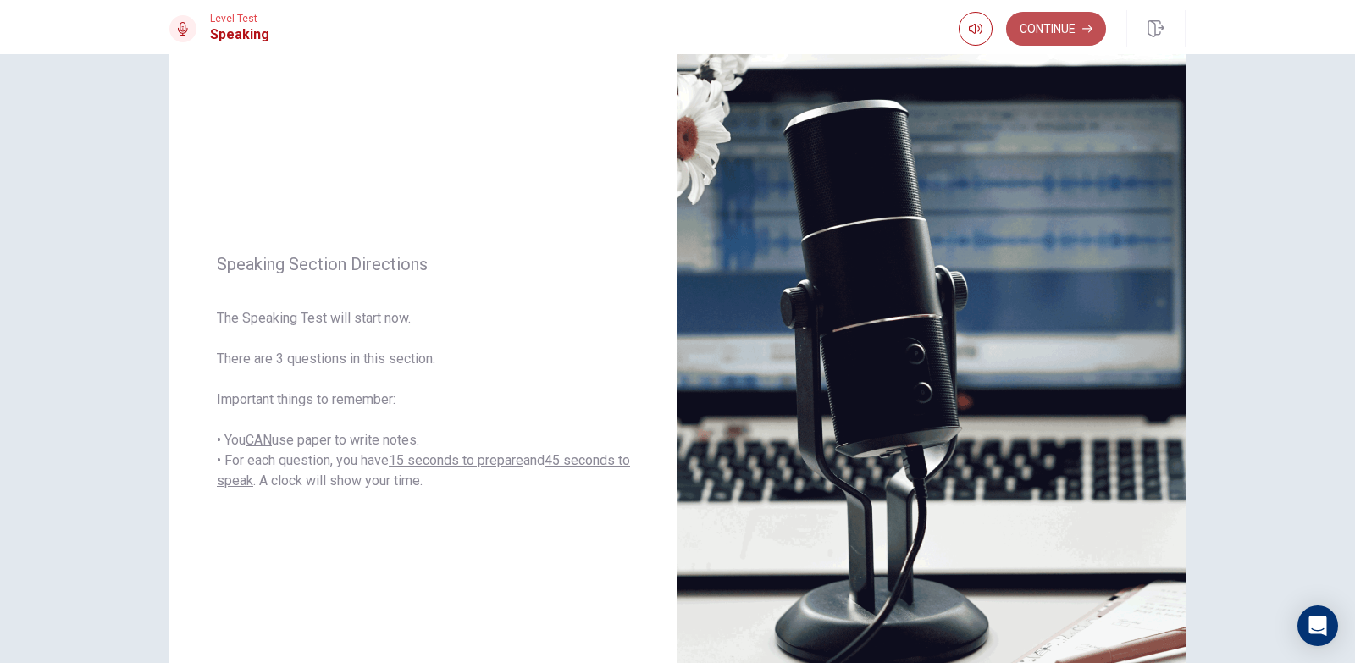
click at [1052, 32] on button "Continue" at bounding box center [1056, 29] width 100 height 34
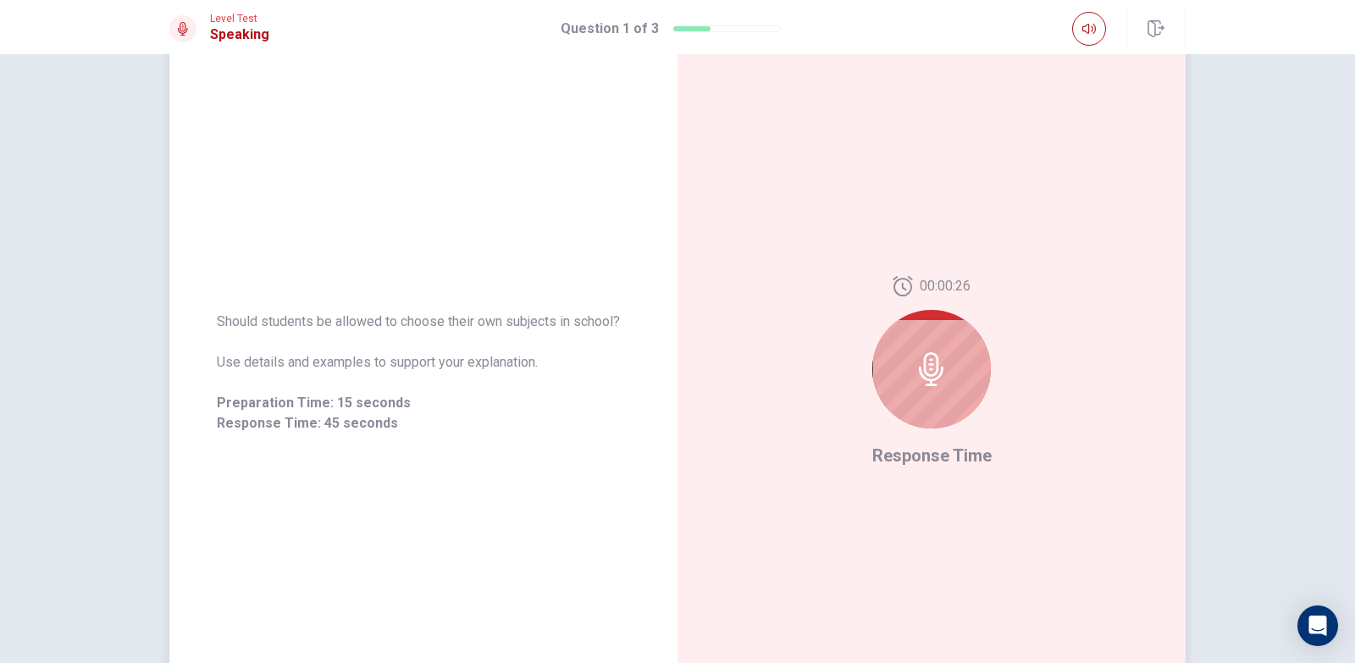
click at [905, 395] on div at bounding box center [931, 369] width 119 height 119
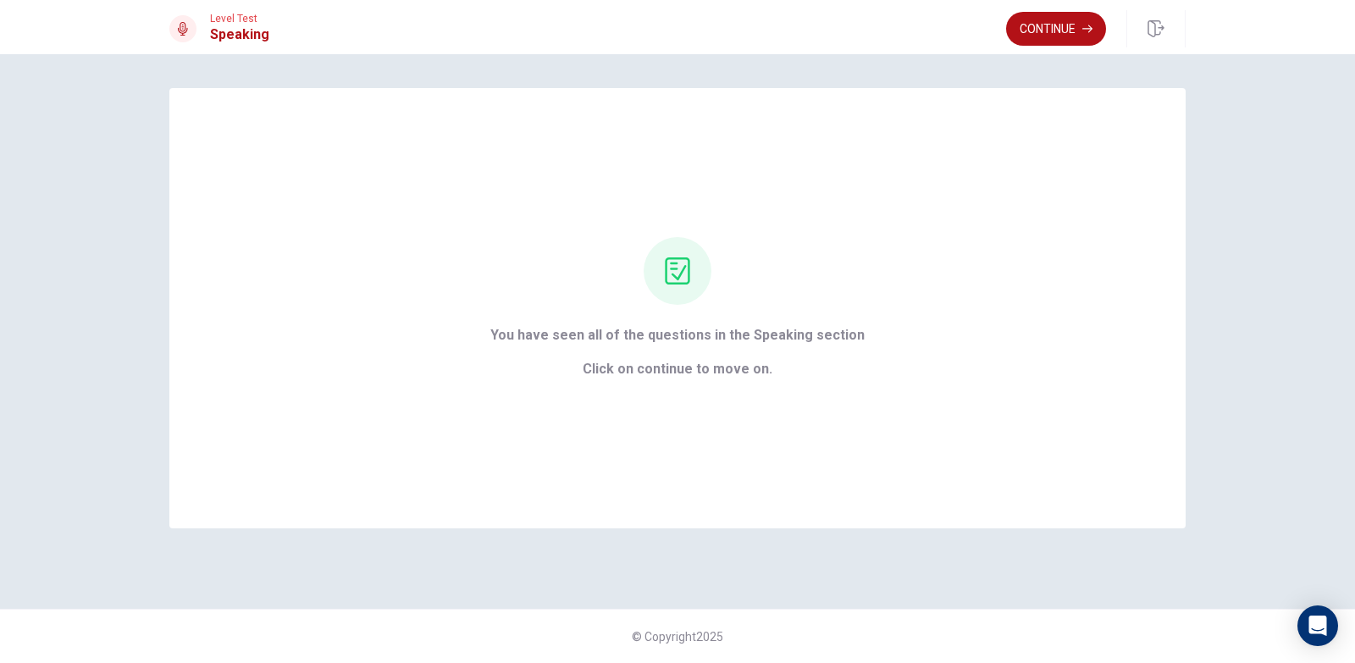
scroll to position [0, 0]
click at [1033, 25] on button "Continue" at bounding box center [1056, 29] width 100 height 34
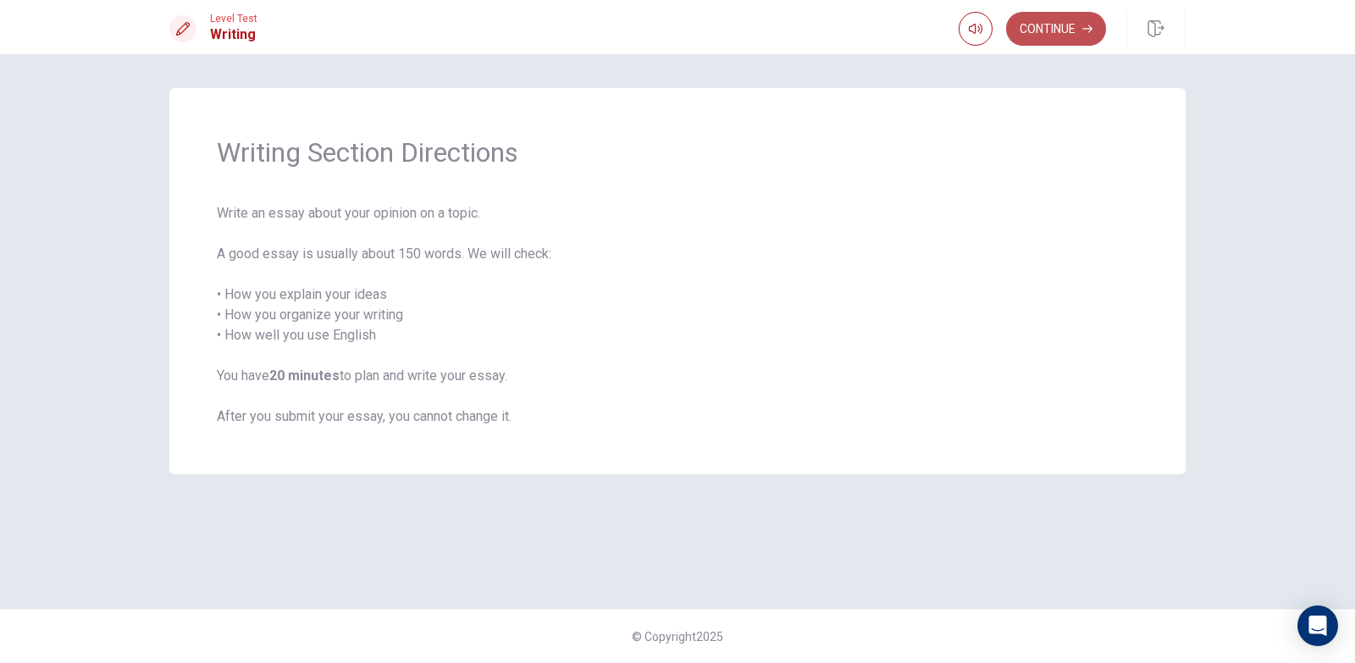
click at [1071, 26] on button "Continue" at bounding box center [1056, 29] width 100 height 34
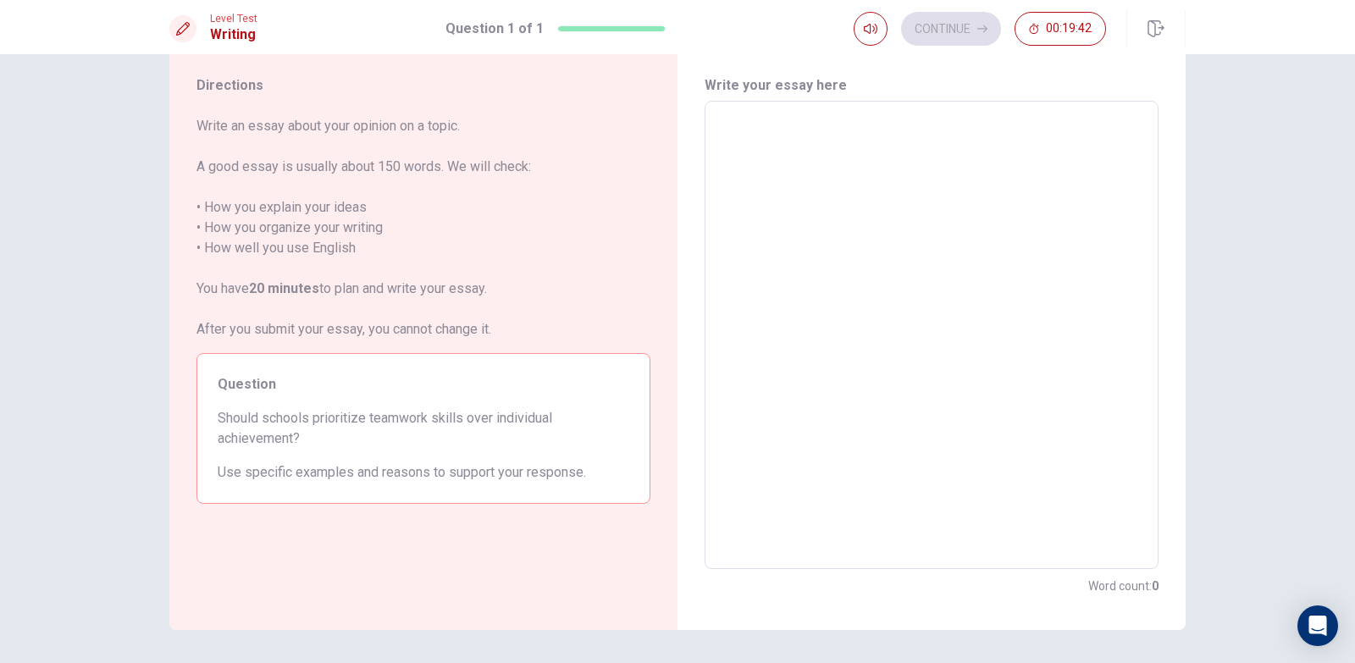
scroll to position [85, 0]
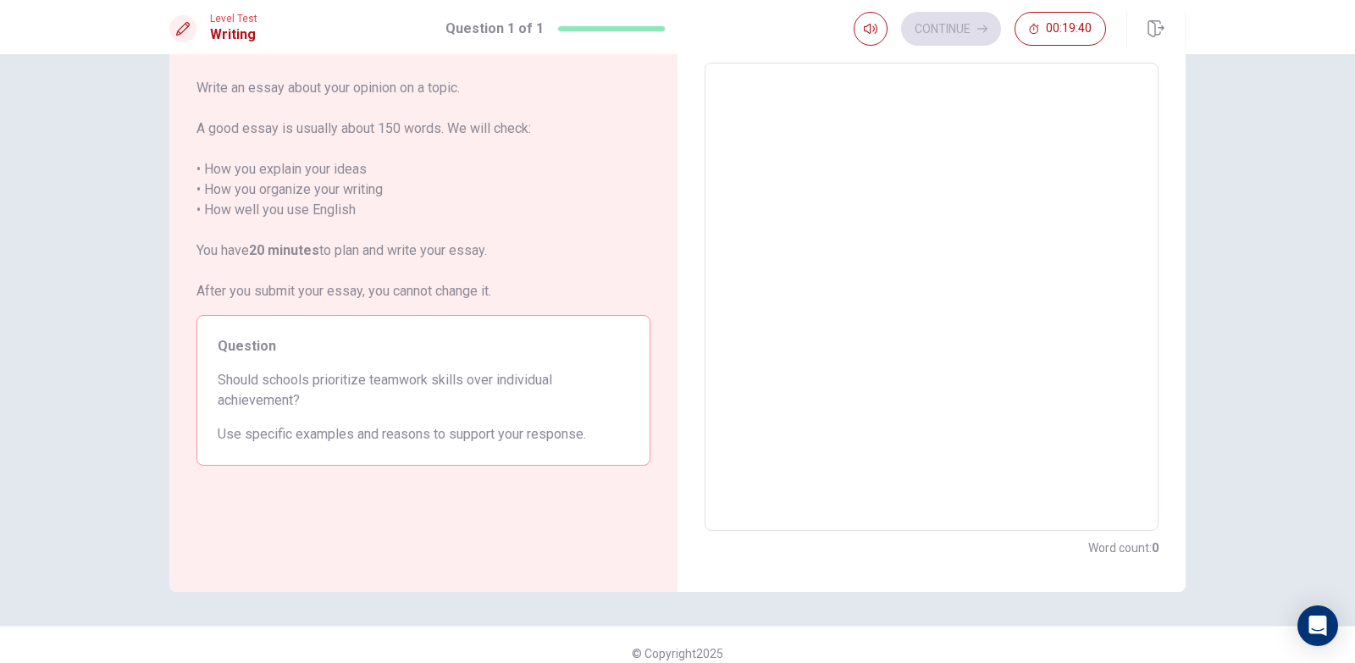
click at [873, 155] on textarea at bounding box center [931, 297] width 430 height 440
type textarea "x"
type textarea "s"
type textarea "x"
type textarea "sh"
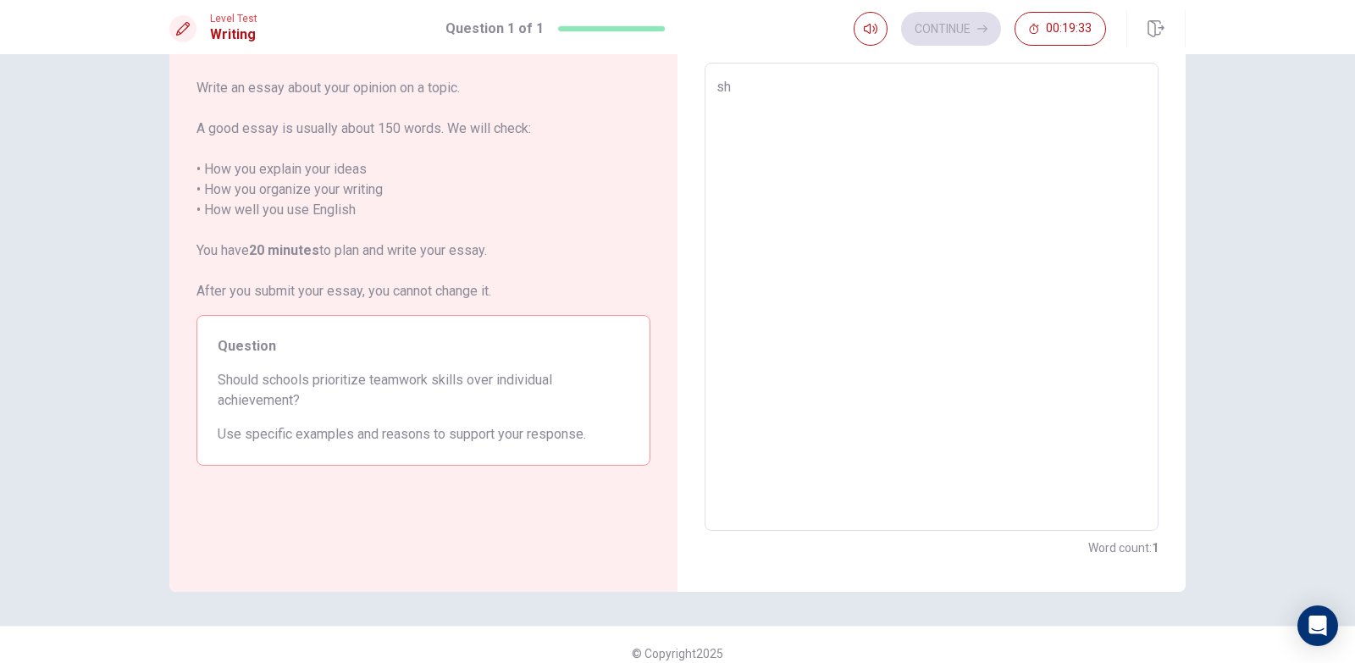
type textarea "x"
type textarea "sho"
type textarea "x"
type textarea "shou"
type textarea "x"
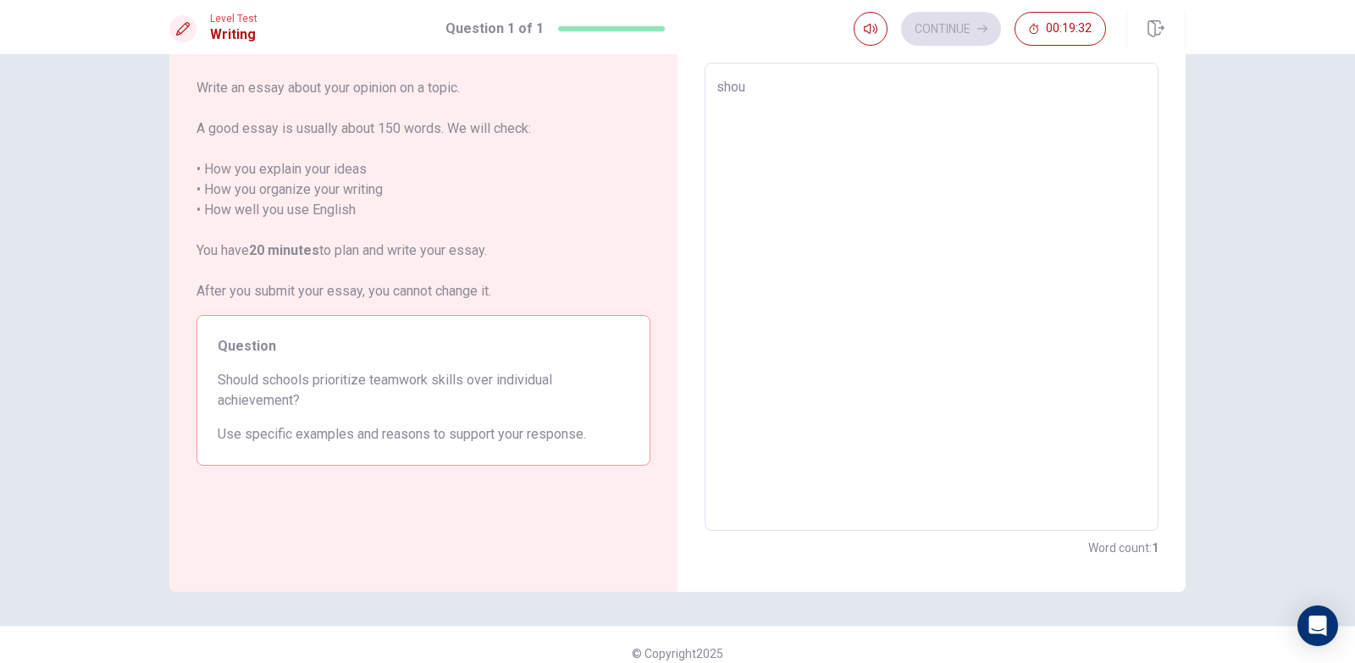
type textarea "shoul"
type textarea "x"
type textarea "should"
type textarea "x"
type textarea "should"
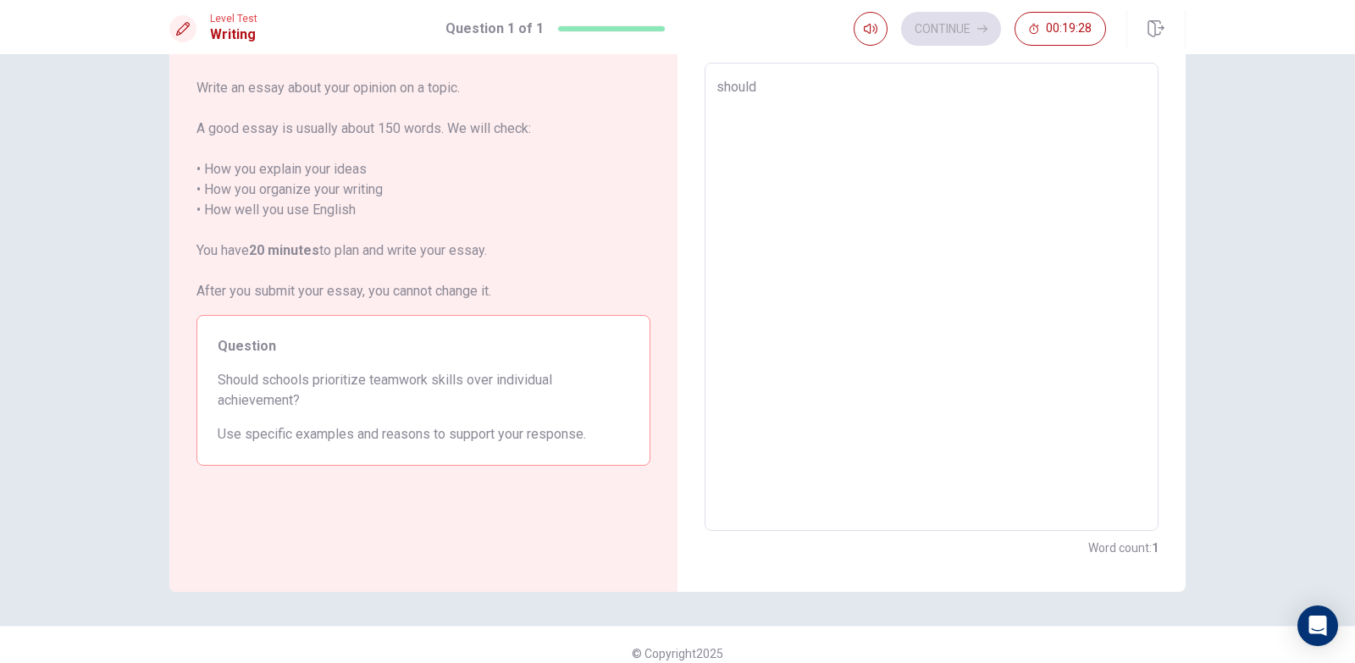
type textarea "x"
type textarea "should s"
type textarea "x"
type textarea "should sc"
type textarea "x"
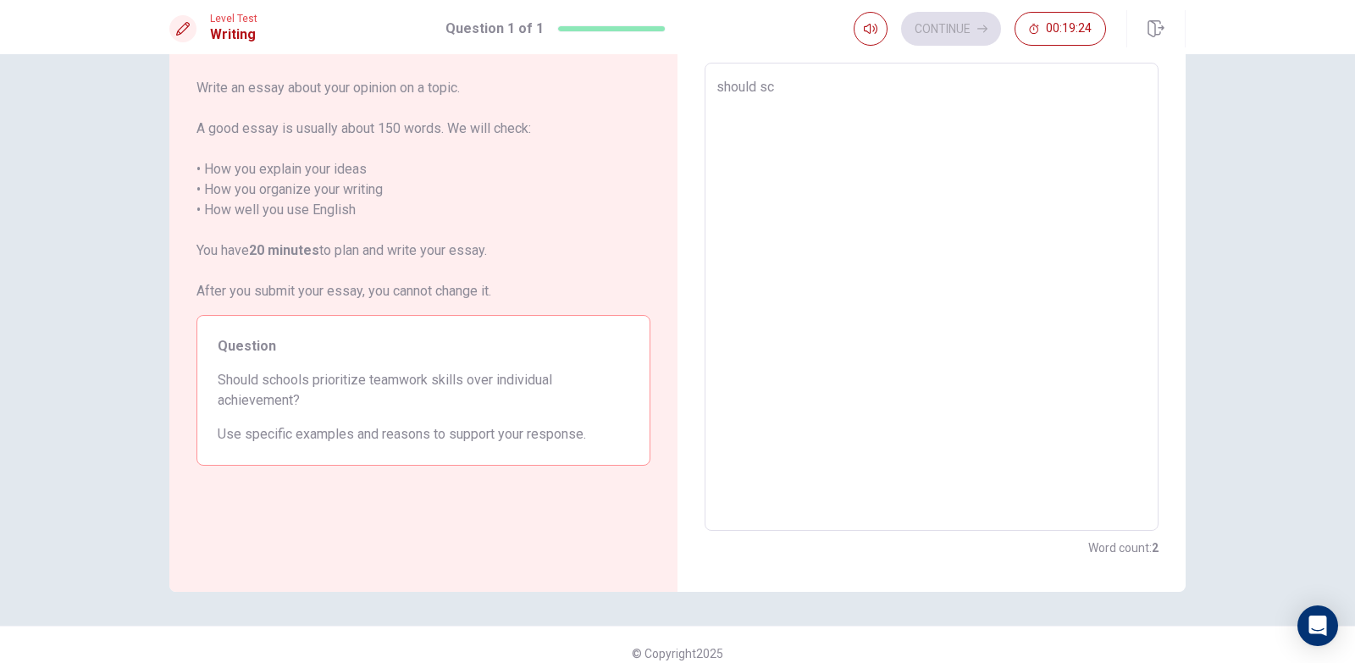
type textarea "should sch"
type textarea "x"
type textarea "should scho"
type textarea "x"
type textarea "should schoo"
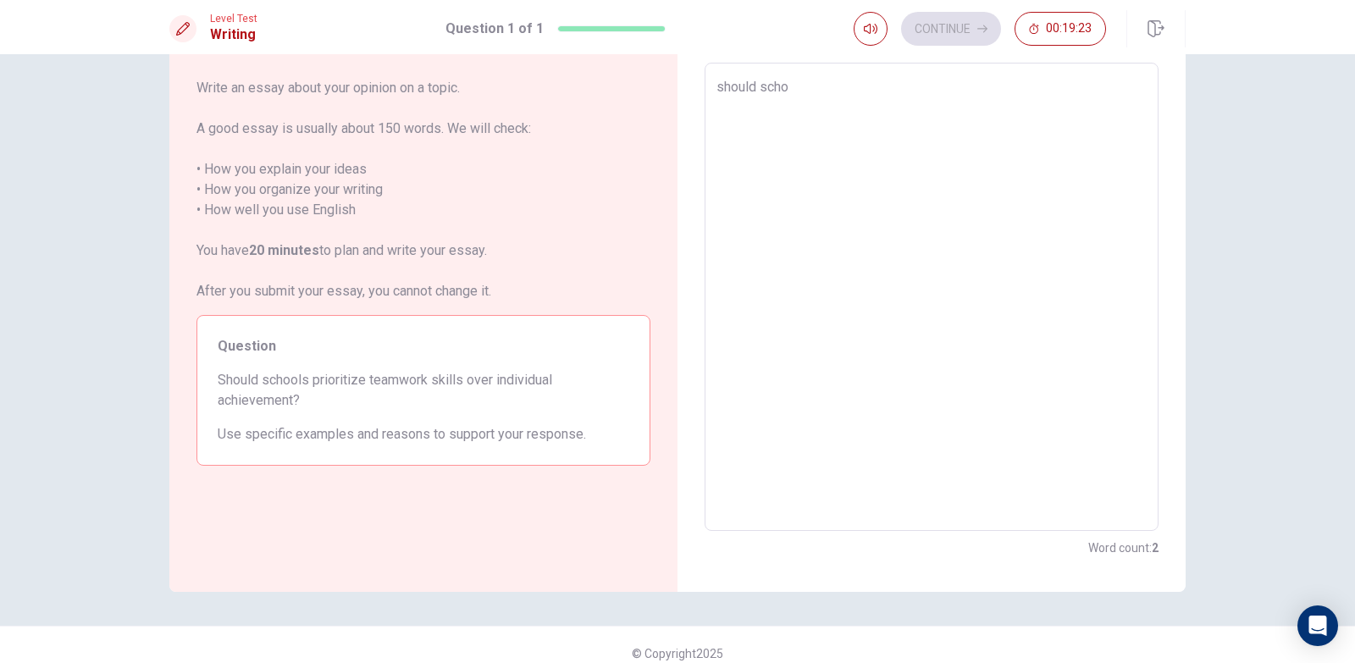
type textarea "x"
type textarea "should school"
type textarea "x"
type textarea "should school"
type textarea "x"
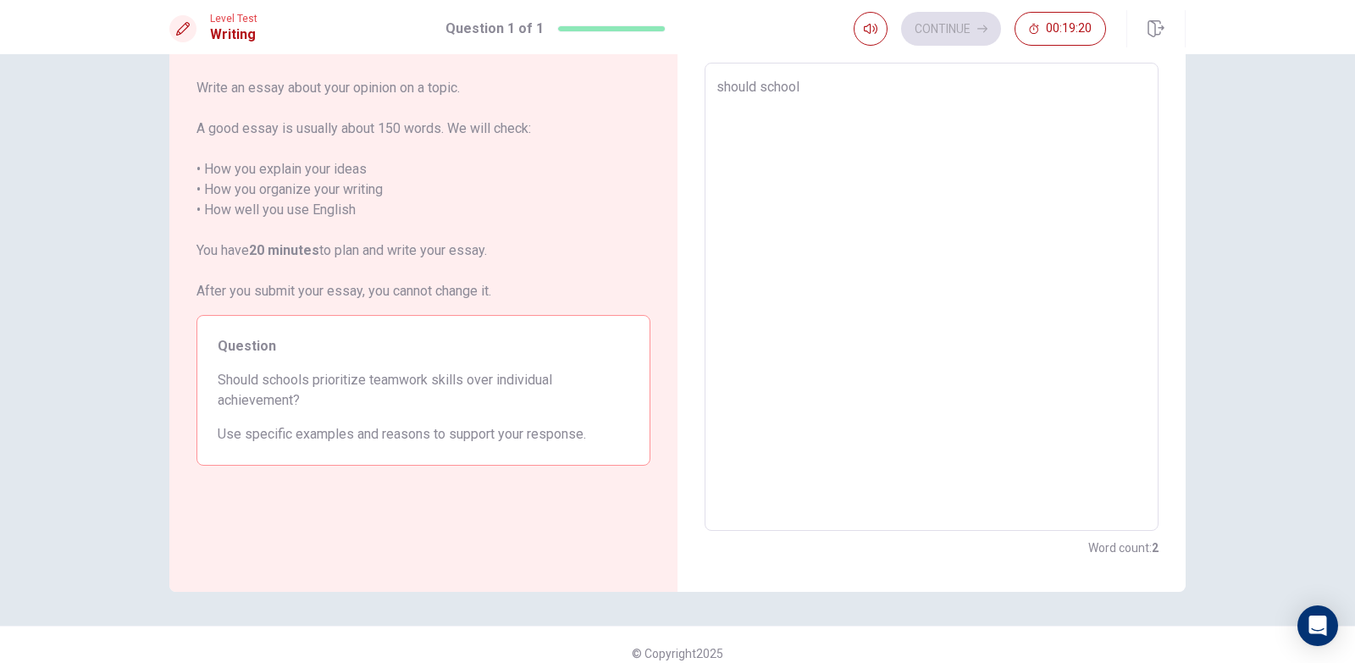
type textarea "should school p"
type textarea "x"
type textarea "should school pr"
type textarea "x"
type textarea "should school pri"
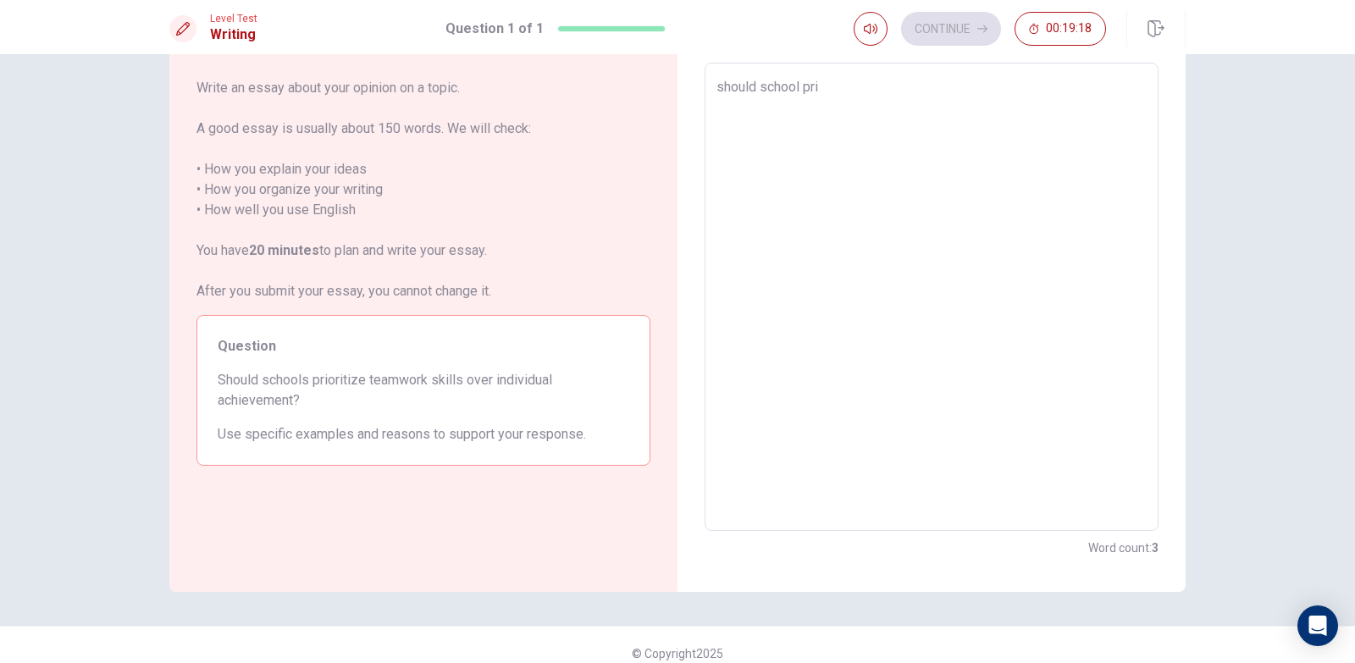
type textarea "x"
type textarea "should school prio"
type textarea "x"
type textarea "should school priot"
type textarea "x"
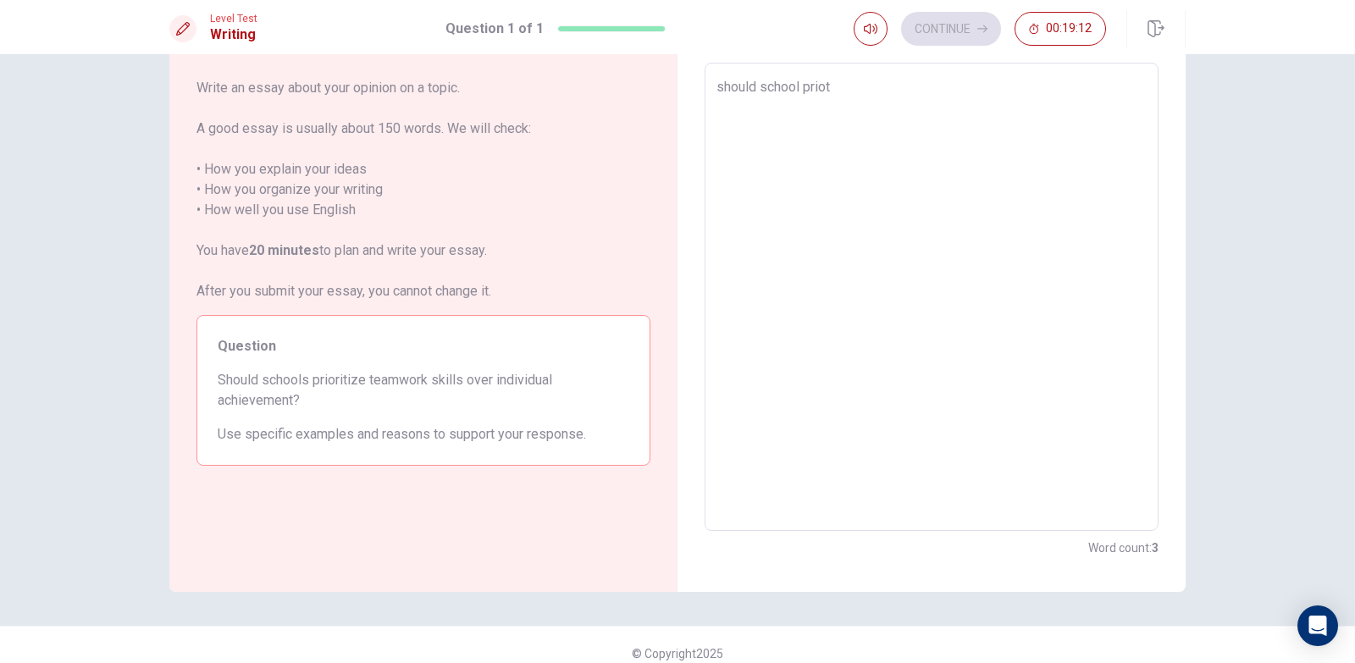
type textarea "should school prioti"
type textarea "x"
type textarea "should school priotiz"
type textarea "x"
type textarea "should school priotize"
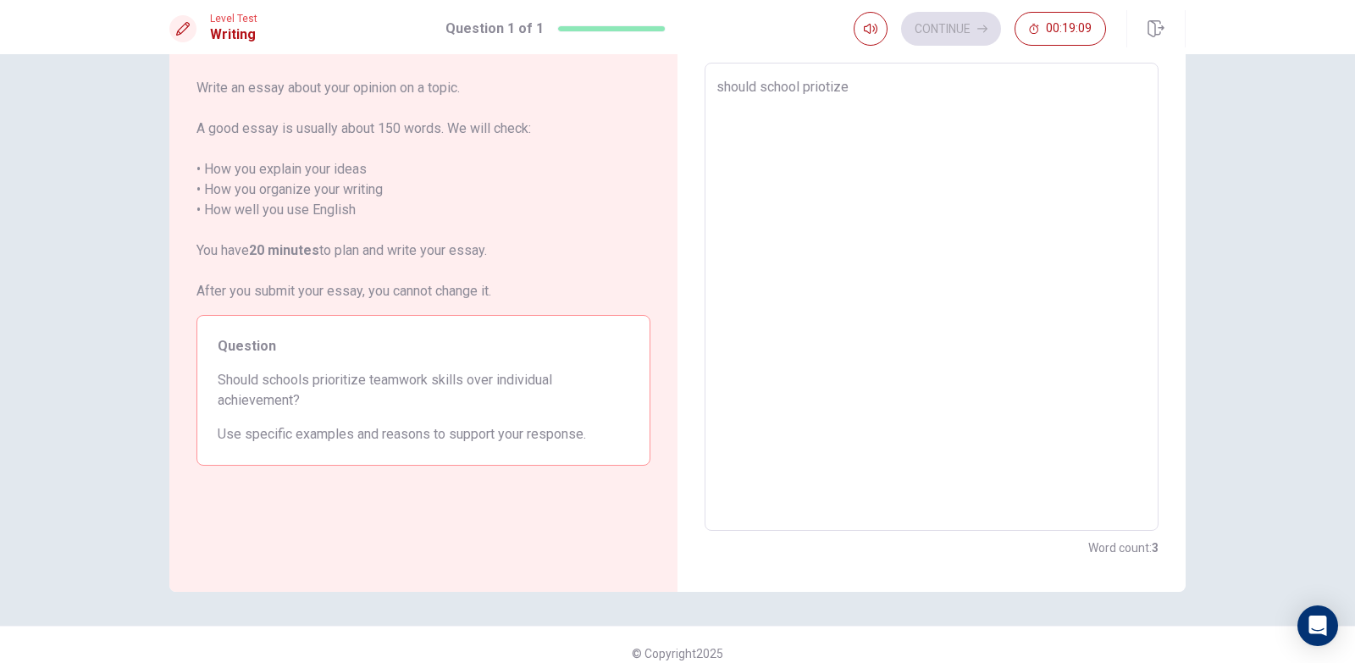
type textarea "x"
type textarea "should school priotize"
type textarea "x"
type textarea "should school priotize t"
type textarea "x"
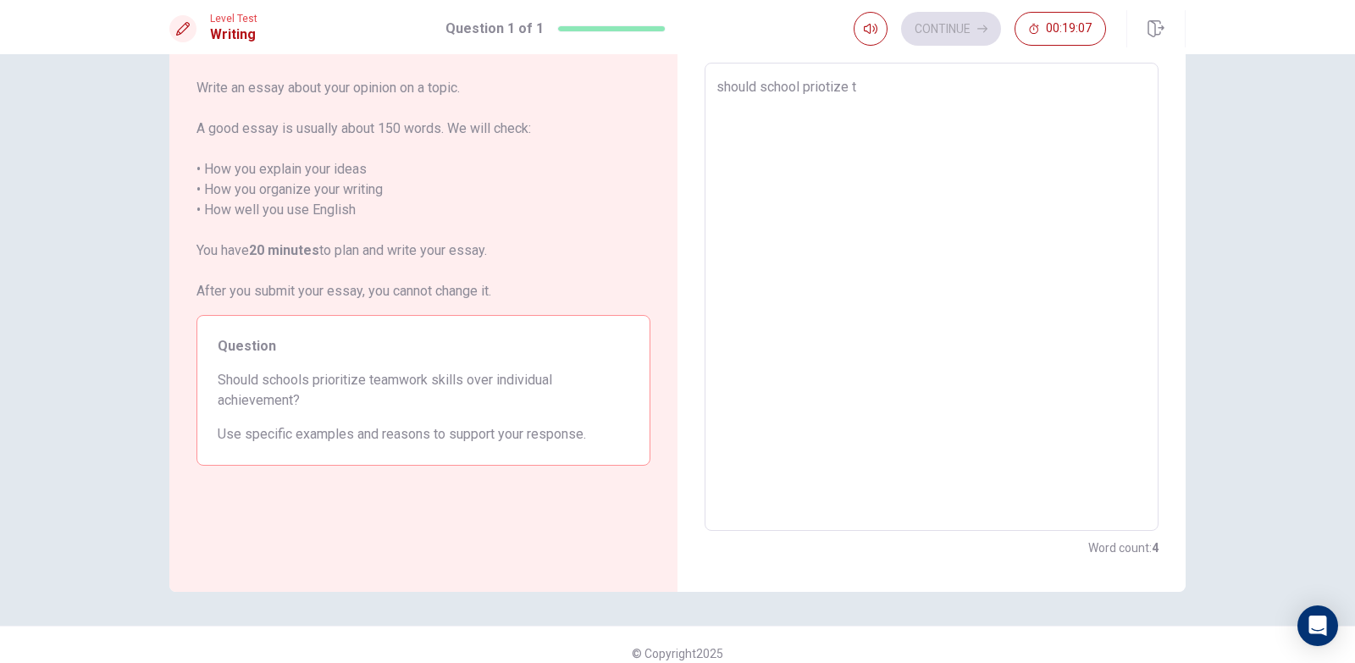
type textarea "should school priotize te"
type textarea "x"
type textarea "should school priotize tea"
type textarea "x"
type textarea "should school priotize team"
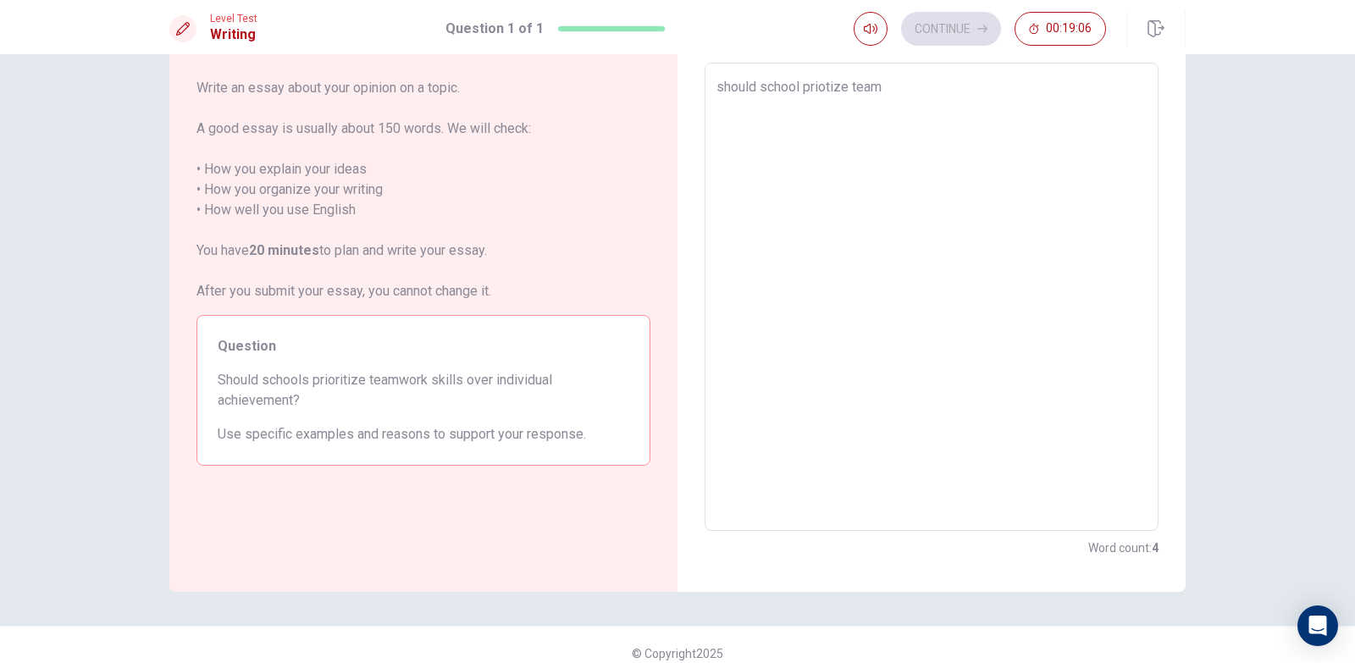
type textarea "x"
type textarea "should school priotize teamw"
type textarea "x"
type textarea "should school priotize teamwo"
type textarea "x"
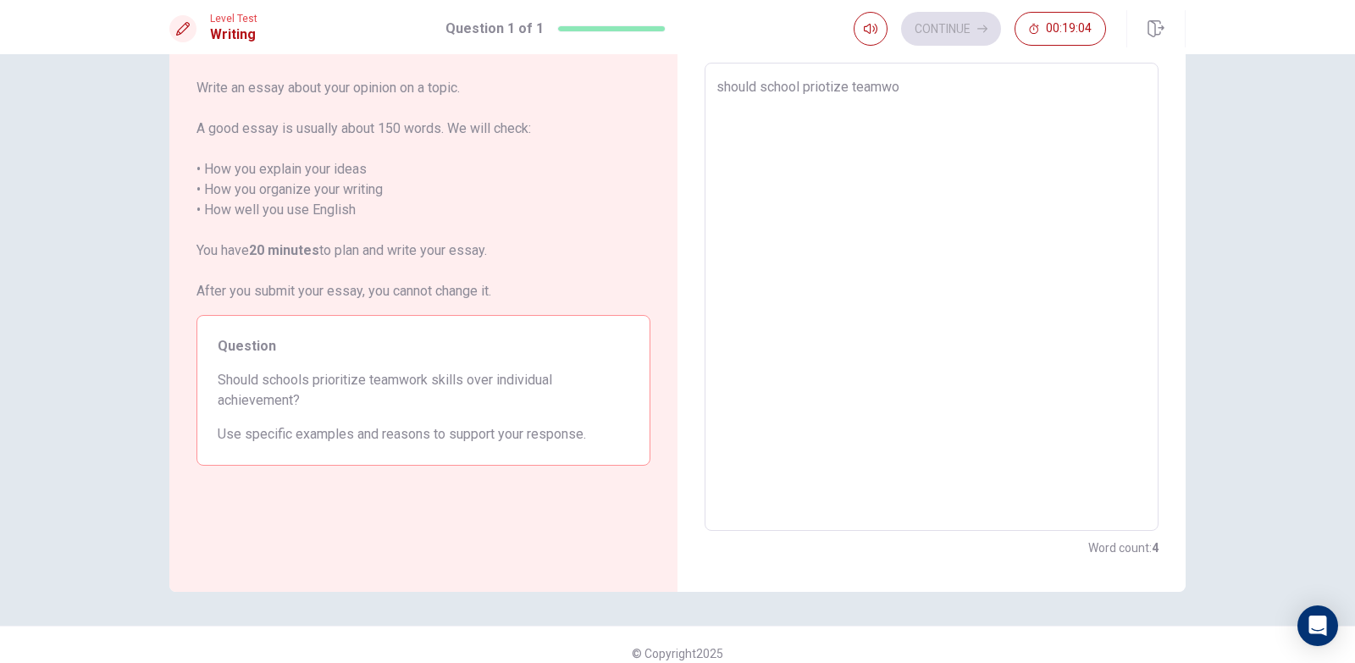
type textarea "should school priotize teamwok"
type textarea "x"
type textarea "should school priotize teamwo"
type textarea "x"
type textarea "should school priotize teamw"
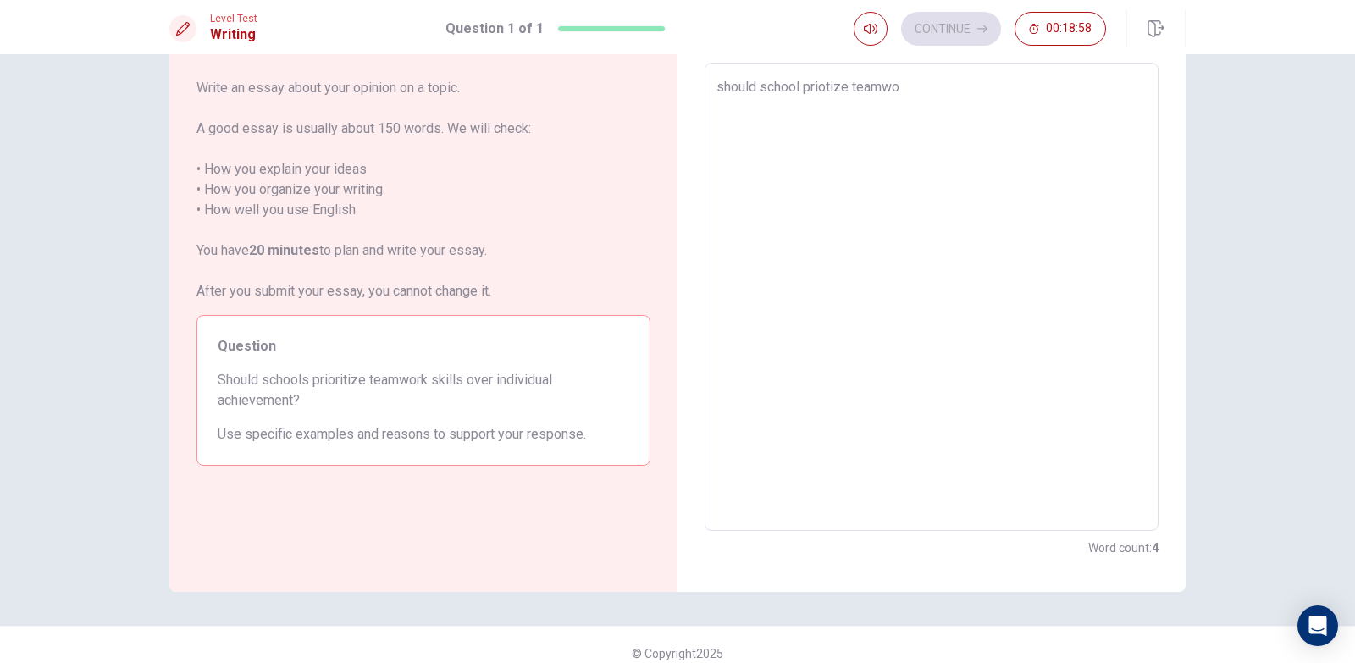
type textarea "x"
type textarea "should school priotize team"
type textarea "x"
type textarea "should school priotize tea"
type textarea "x"
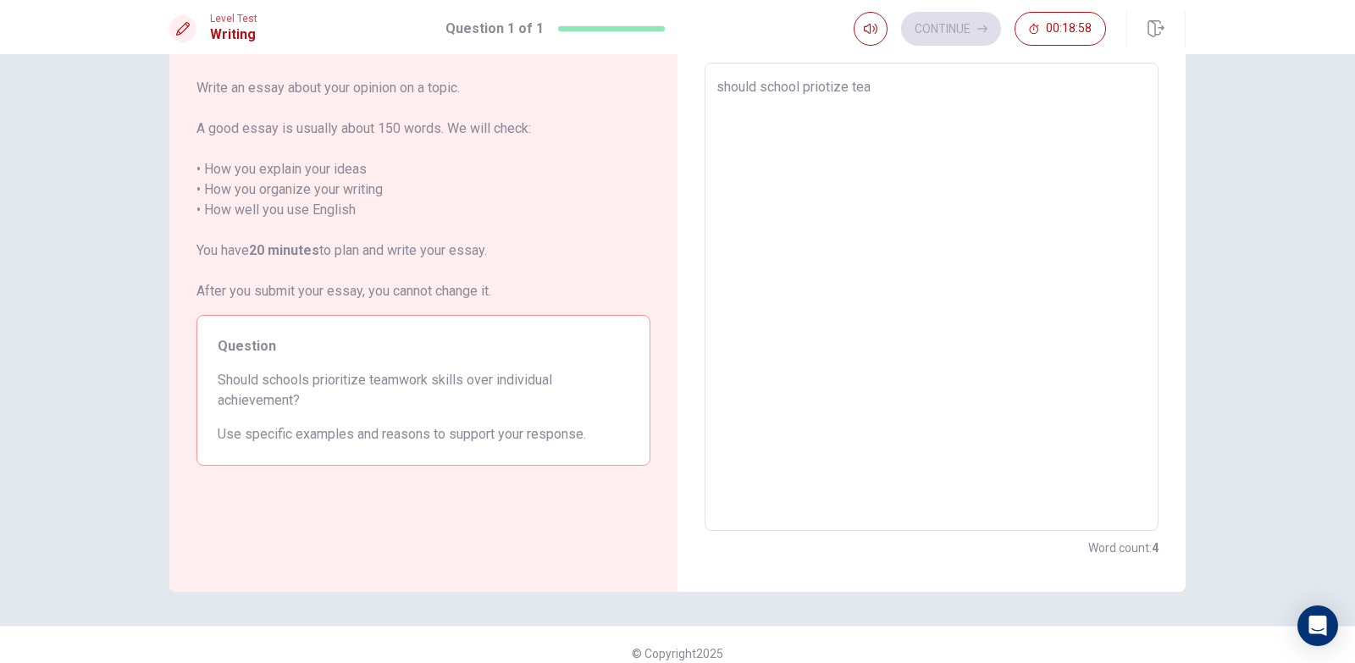
type textarea "should school priotize te"
type textarea "x"
type textarea "should school priotize t"
type textarea "x"
type textarea "should school priotize"
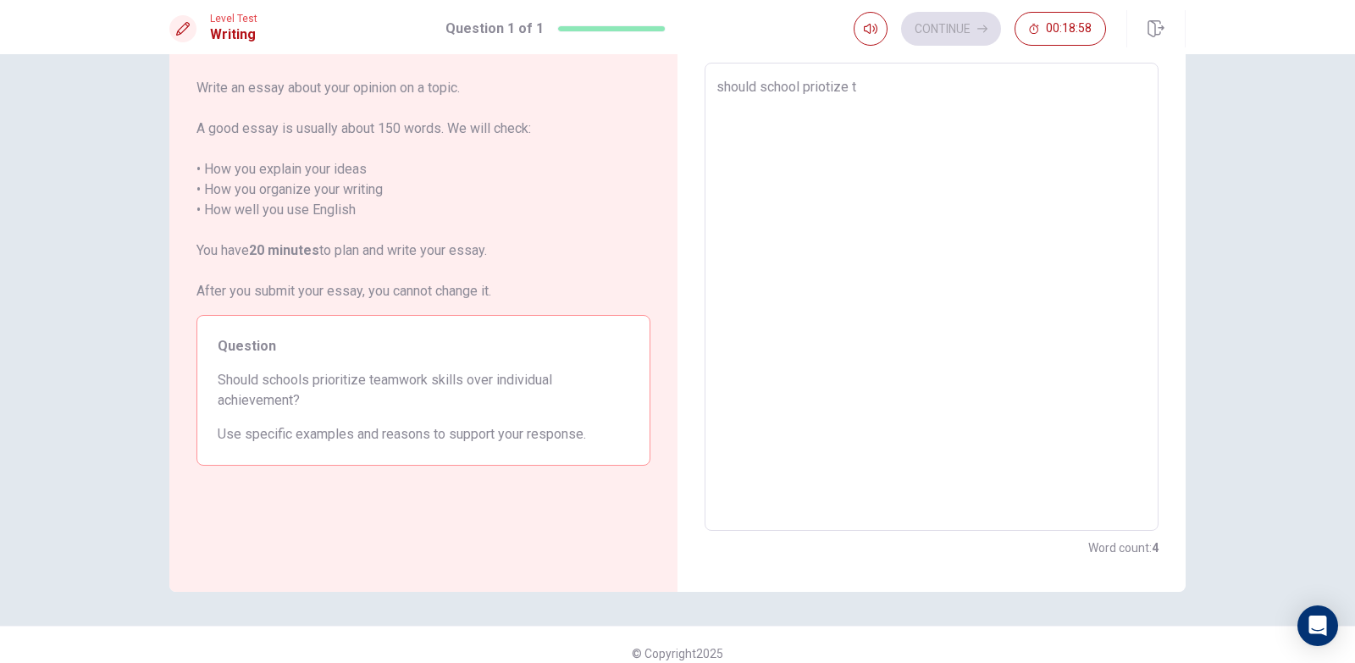
type textarea "x"
type textarea "should school priotize"
type textarea "x"
type textarea "should school priotiz"
type textarea "x"
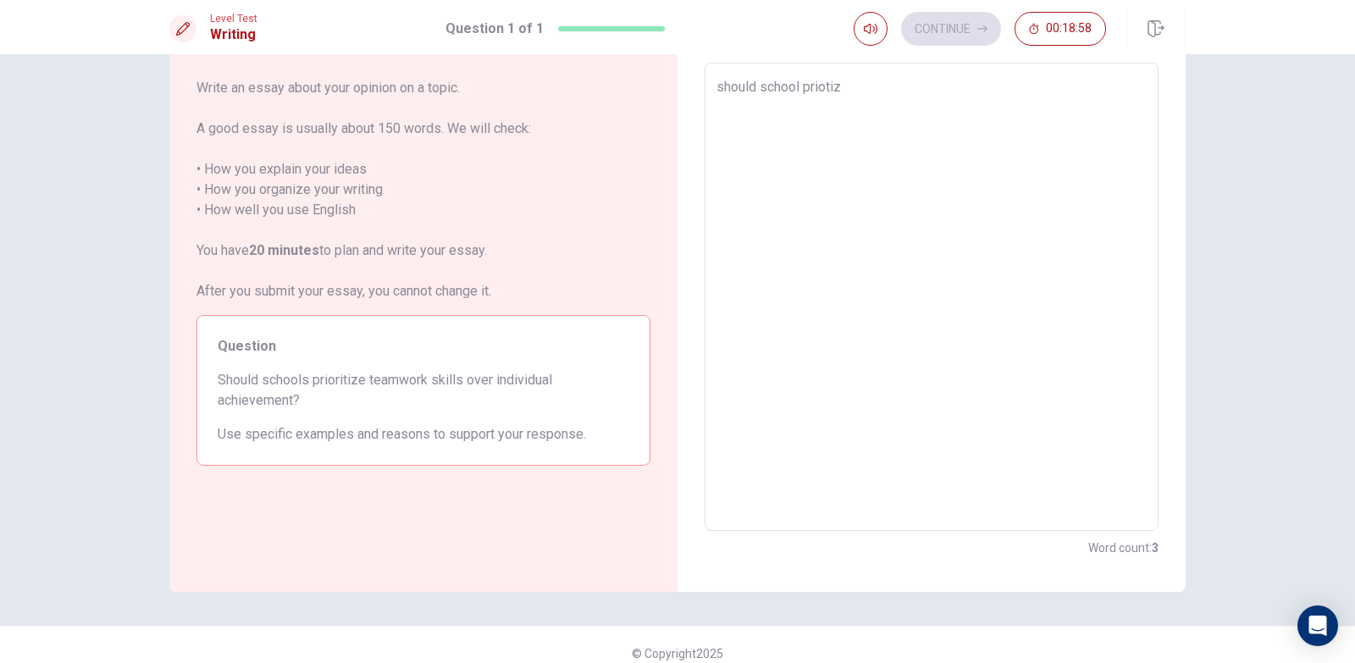
type textarea "should school prioti"
type textarea "x"
type textarea "should school priot"
type textarea "x"
type textarea "should school prio"
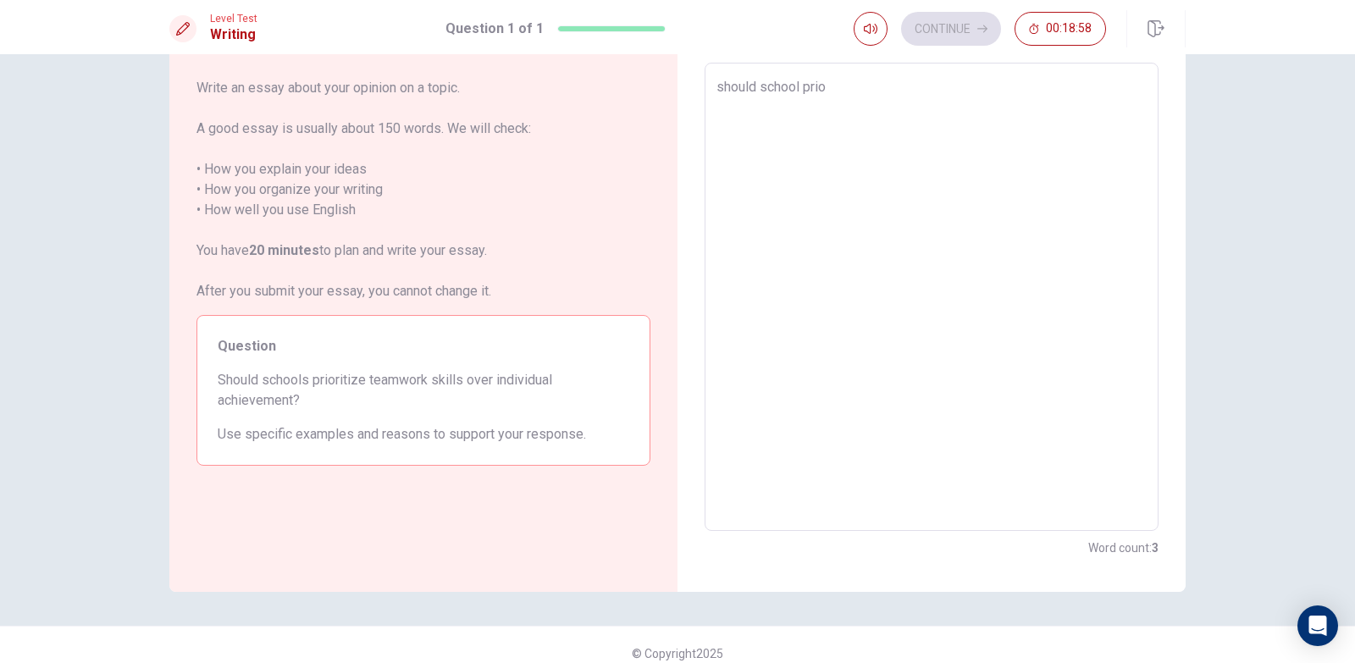
type textarea "x"
type textarea "should school pr"
type textarea "x"
type textarea "should school p"
type textarea "x"
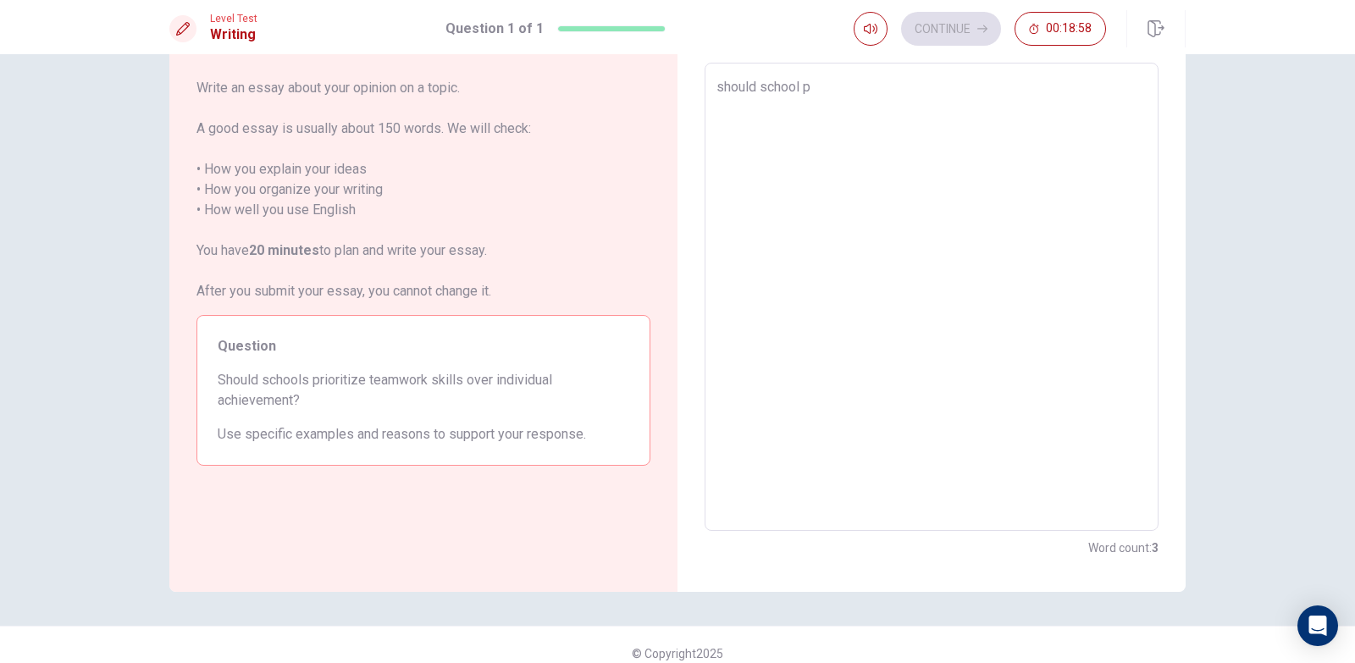
type textarea "should school"
type textarea "x"
type textarea "should school"
type textarea "x"
type textarea "should scho"
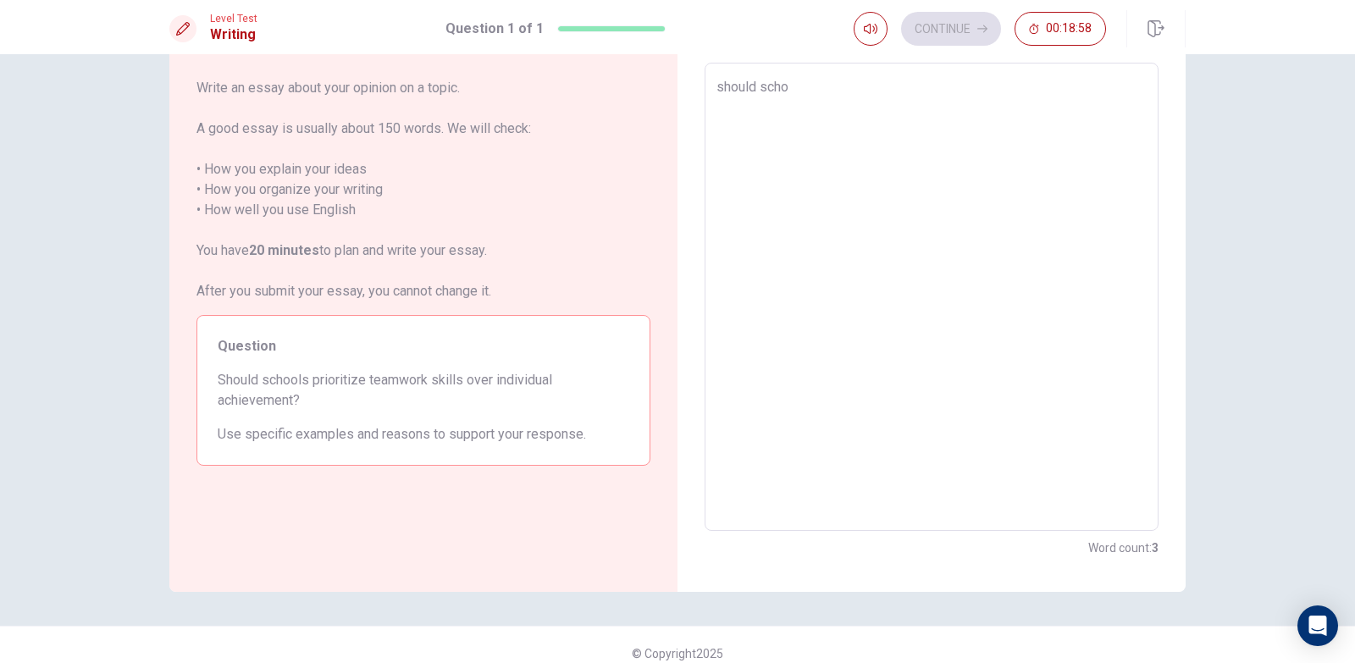
type textarea "x"
type textarea "should sch"
type textarea "x"
type textarea "should s"
type textarea "x"
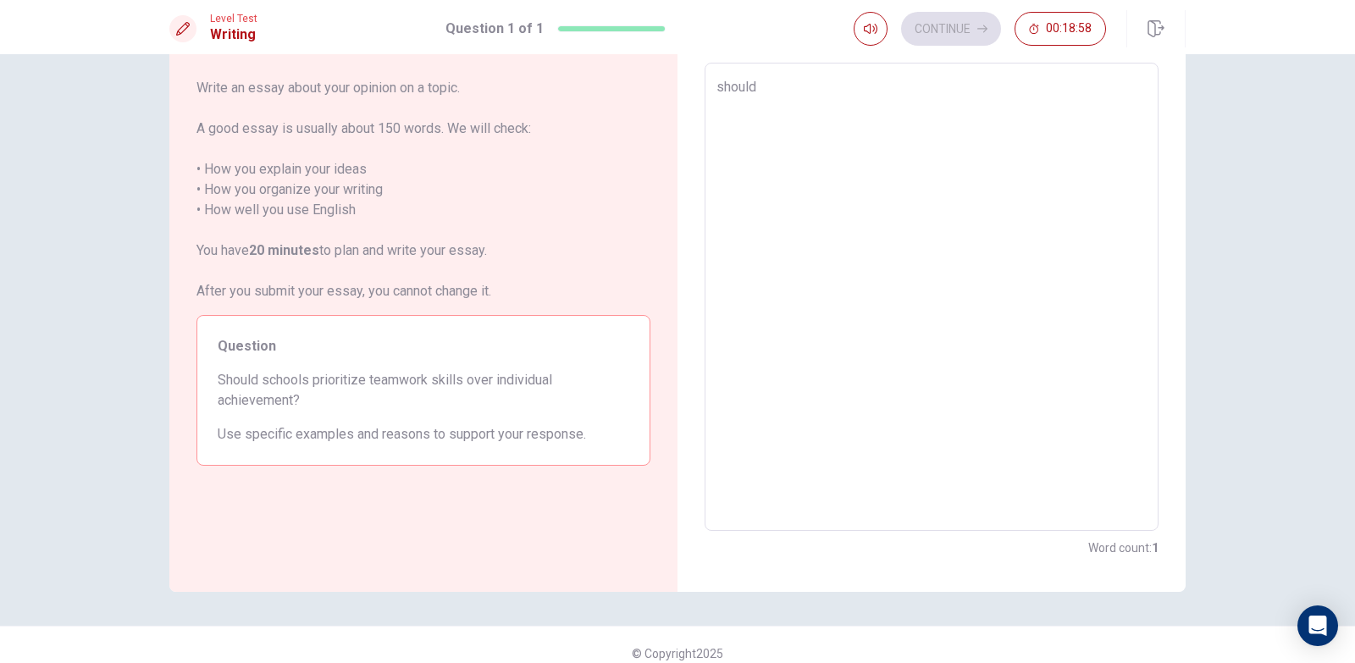
type textarea "should"
type textarea "x"
type textarea "shou"
type textarea "x"
type textarea "sho"
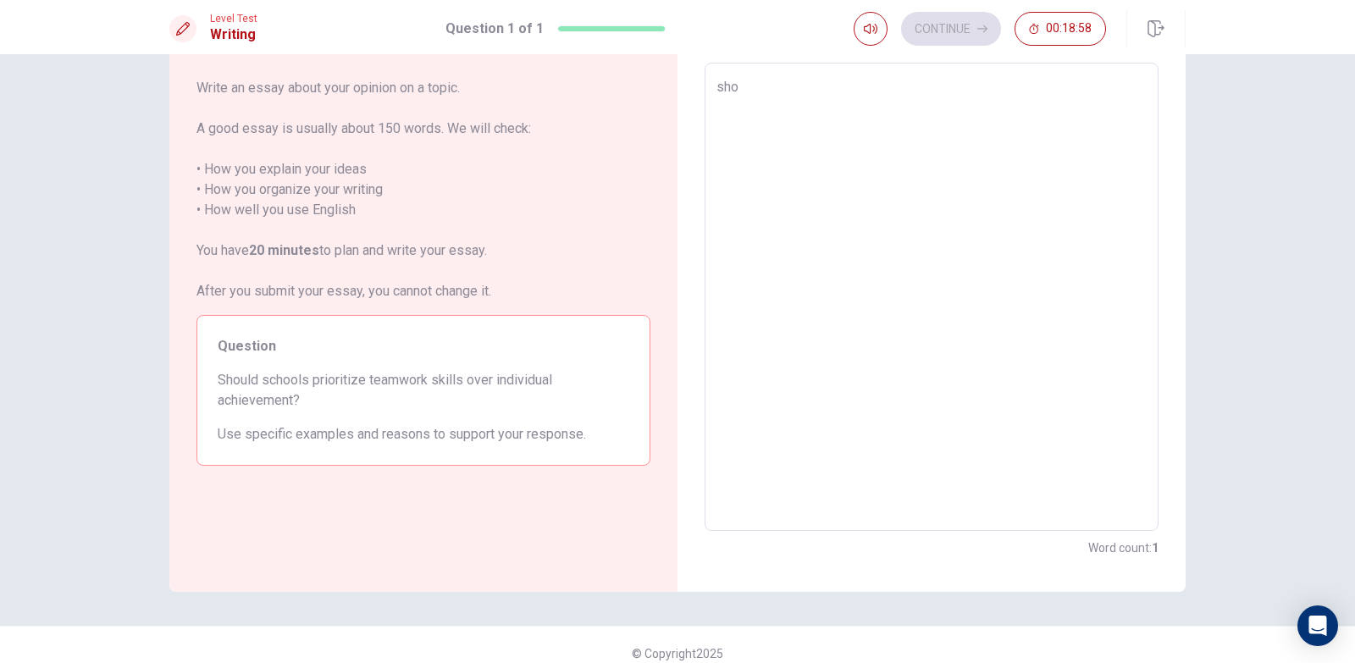
type textarea "x"
type textarea "sh"
type textarea "x"
type textarea "s"
type textarea "x"
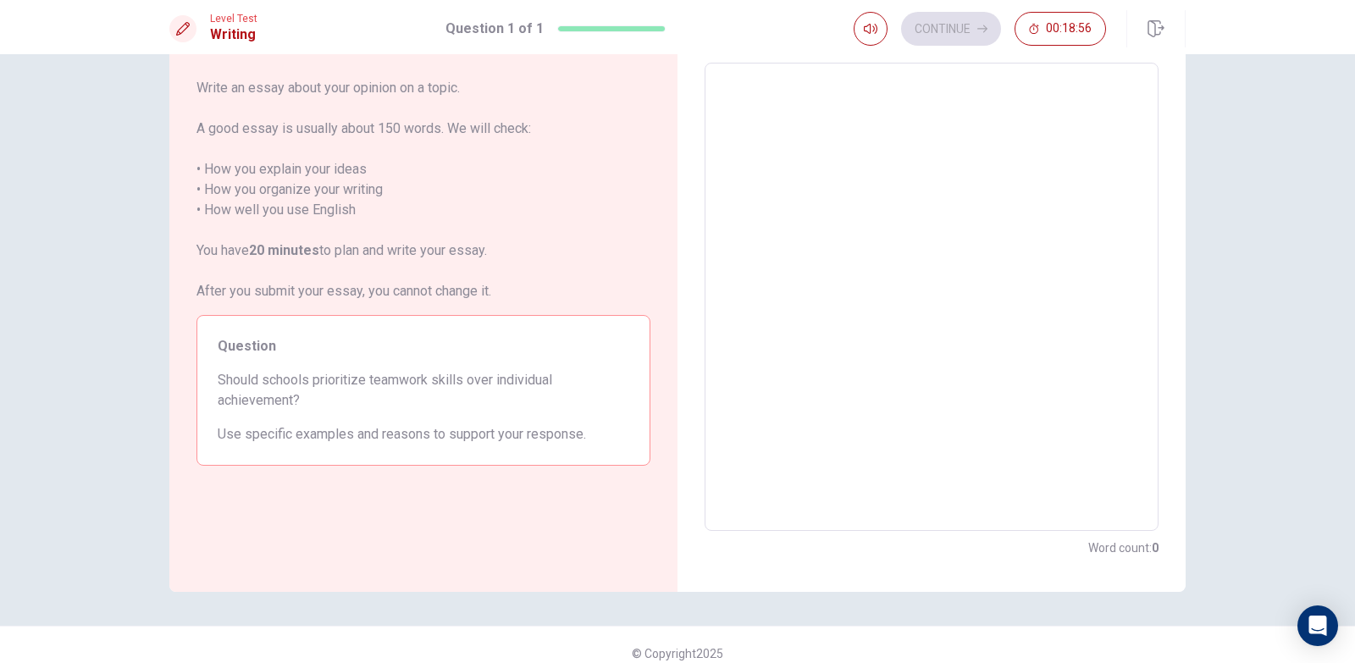
type textarea "i"
type textarea "x"
type textarea "i"
type textarea "x"
type textarea "i t"
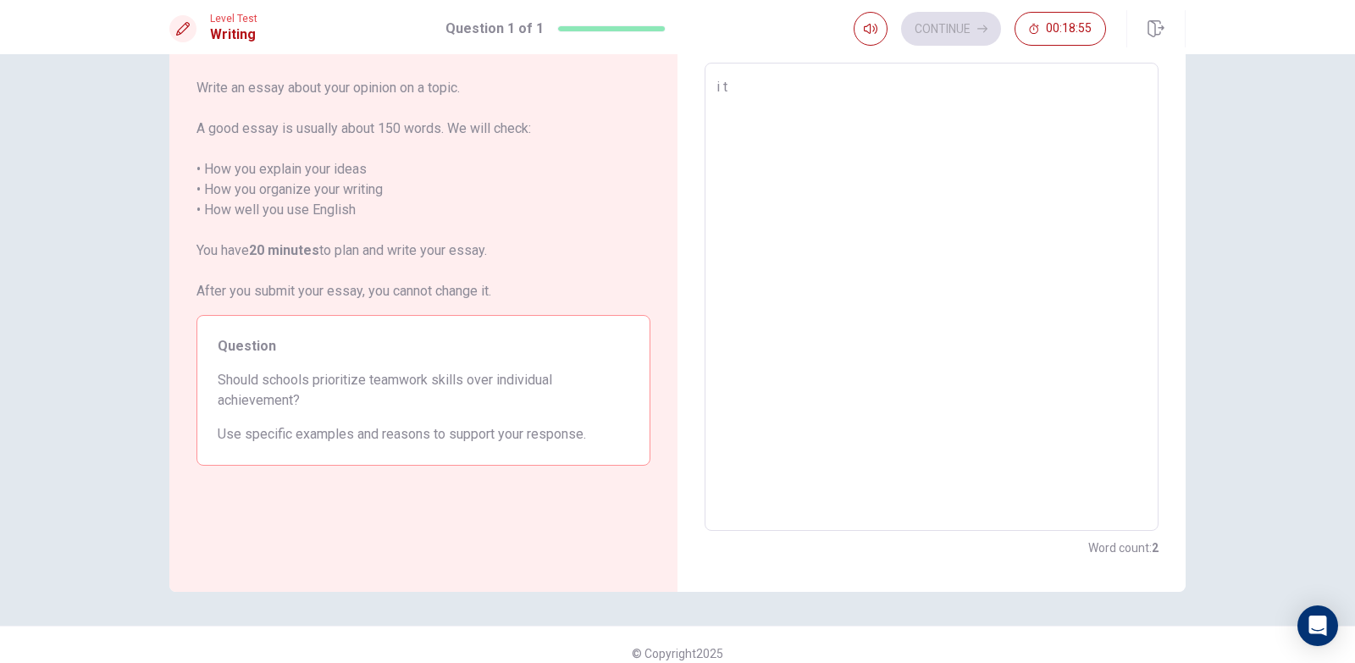
type textarea "x"
type textarea "i th"
type textarea "x"
type textarea "i thi"
type textarea "x"
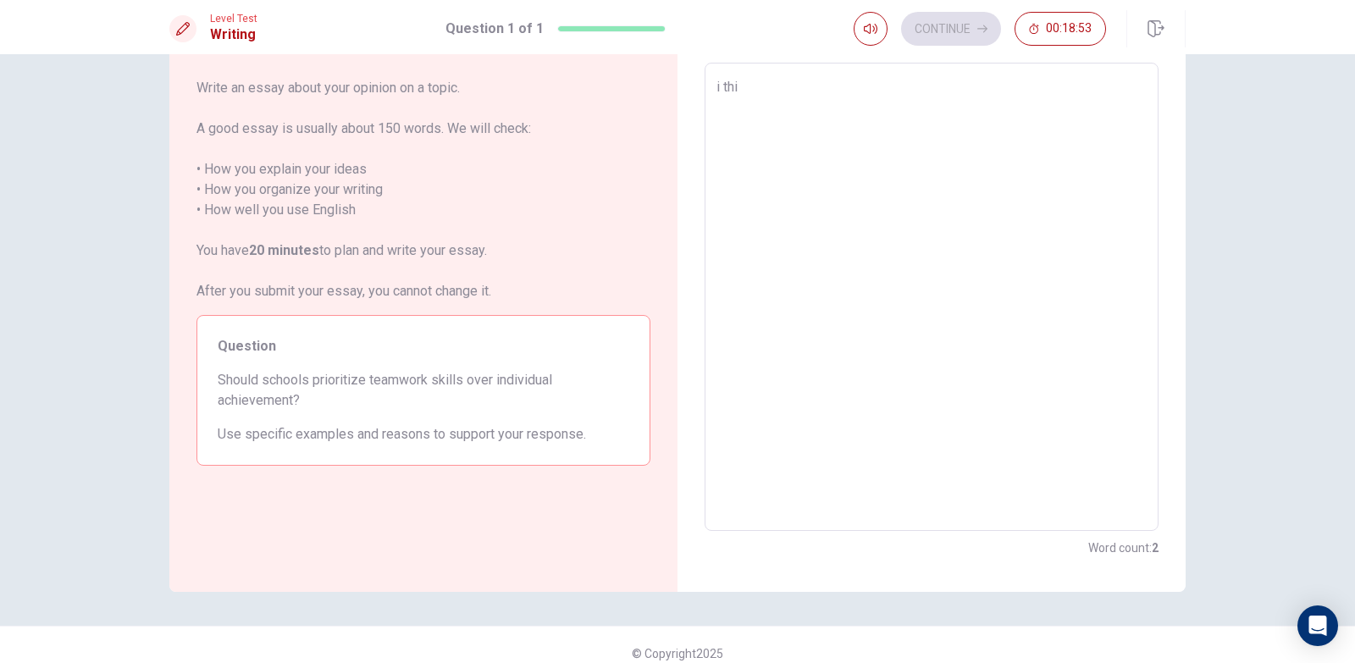
type textarea "i thin"
type textarea "x"
type textarea "i thi"
type textarea "x"
type textarea "i th"
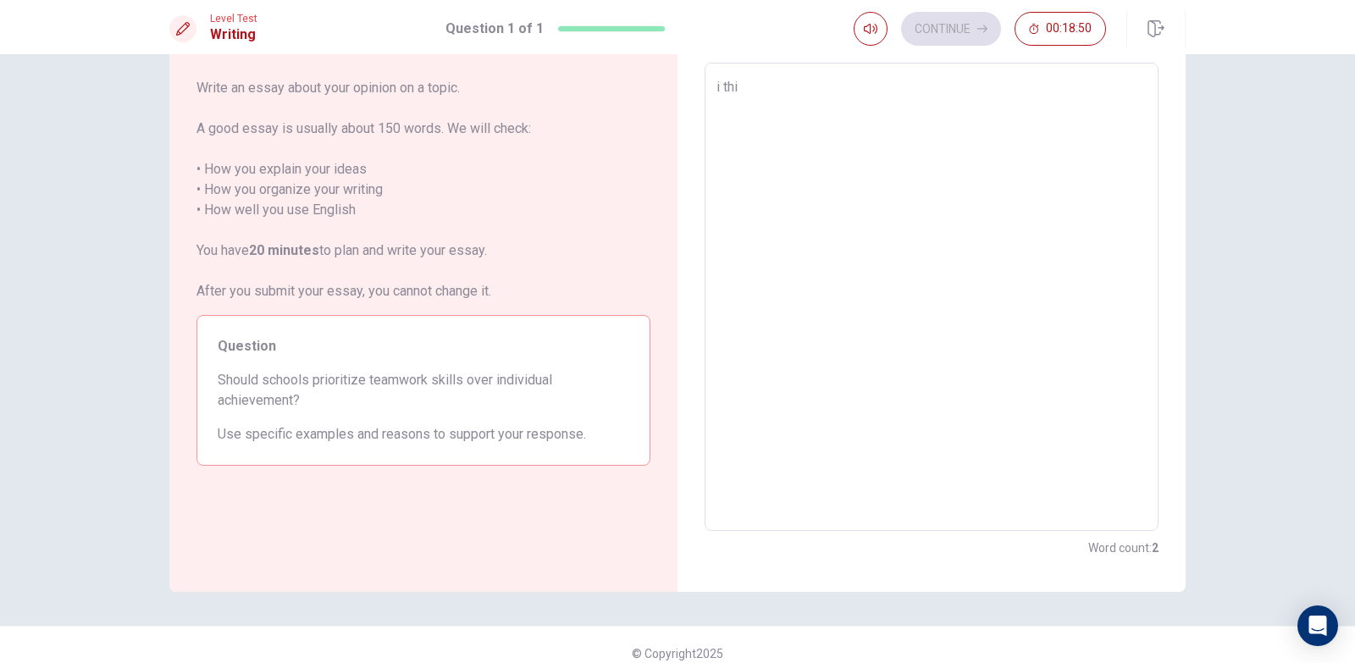
type textarea "x"
type textarea "i t"
type textarea "x"
type textarea "i"
type textarea "x"
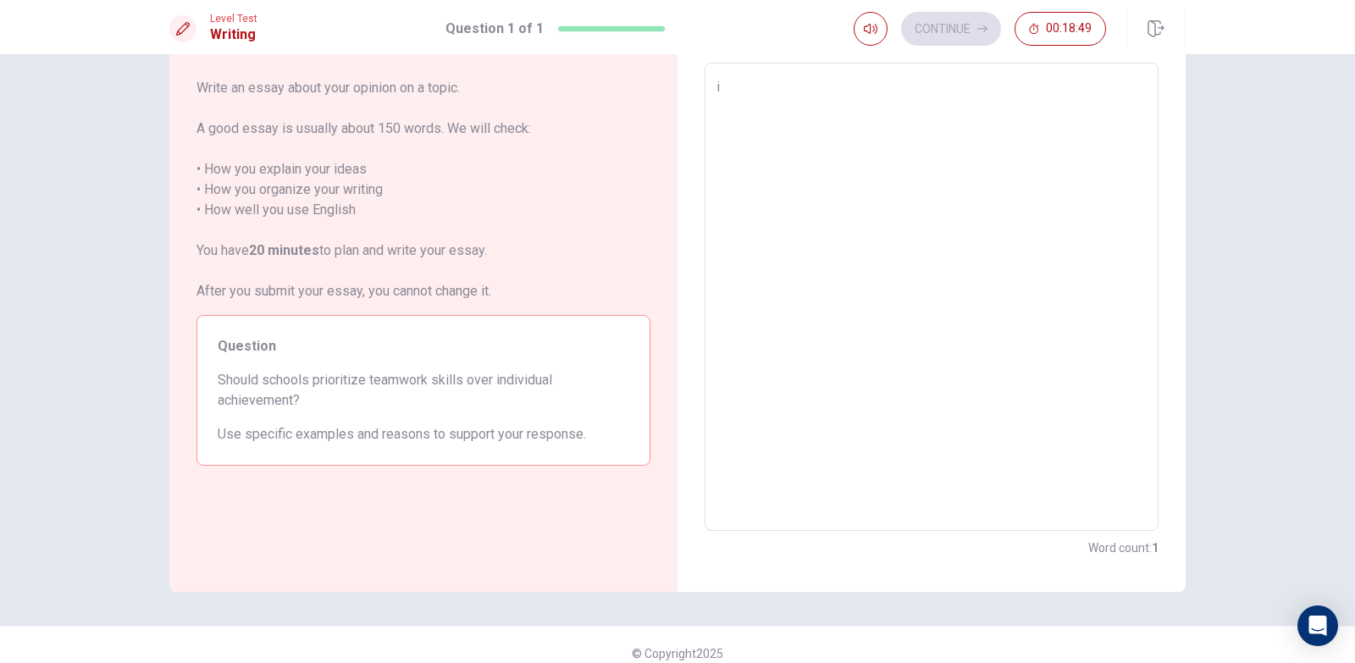
type textarea "i"
type textarea "x"
type textarea "I"
type textarea "x"
type textarea "I"
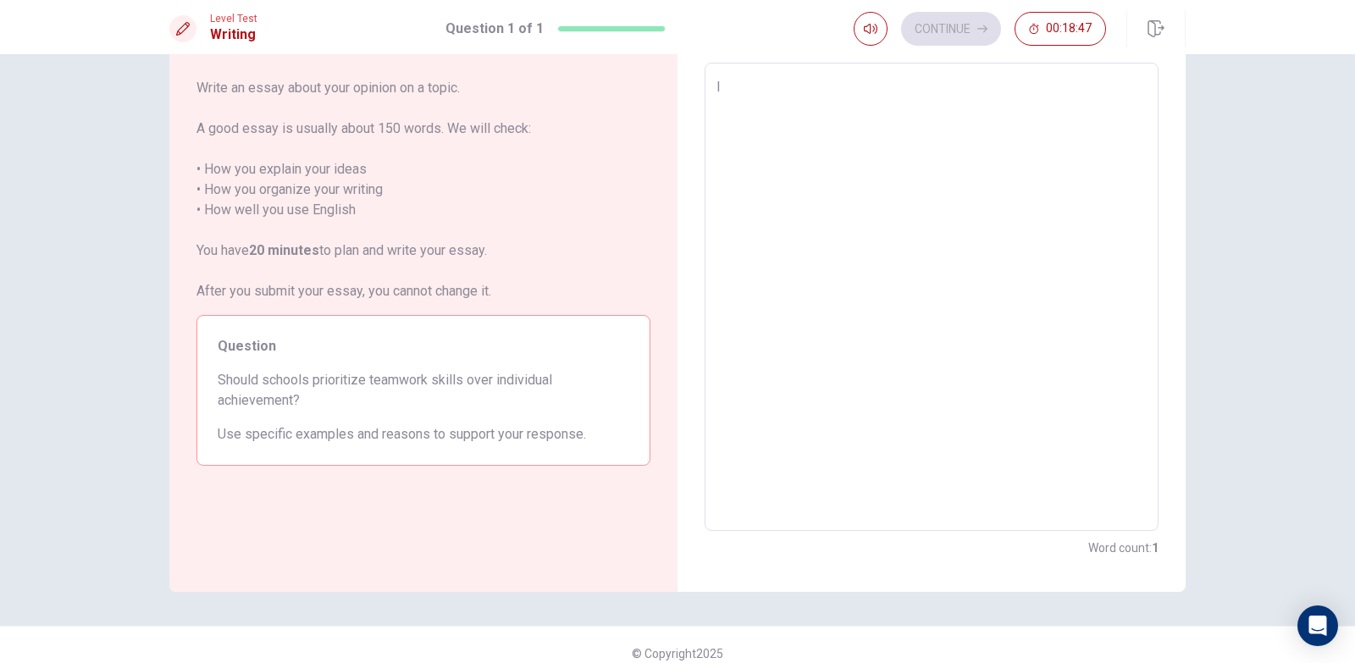
type textarea "x"
type textarea "I t"
type textarea "x"
type textarea "I th"
type textarea "x"
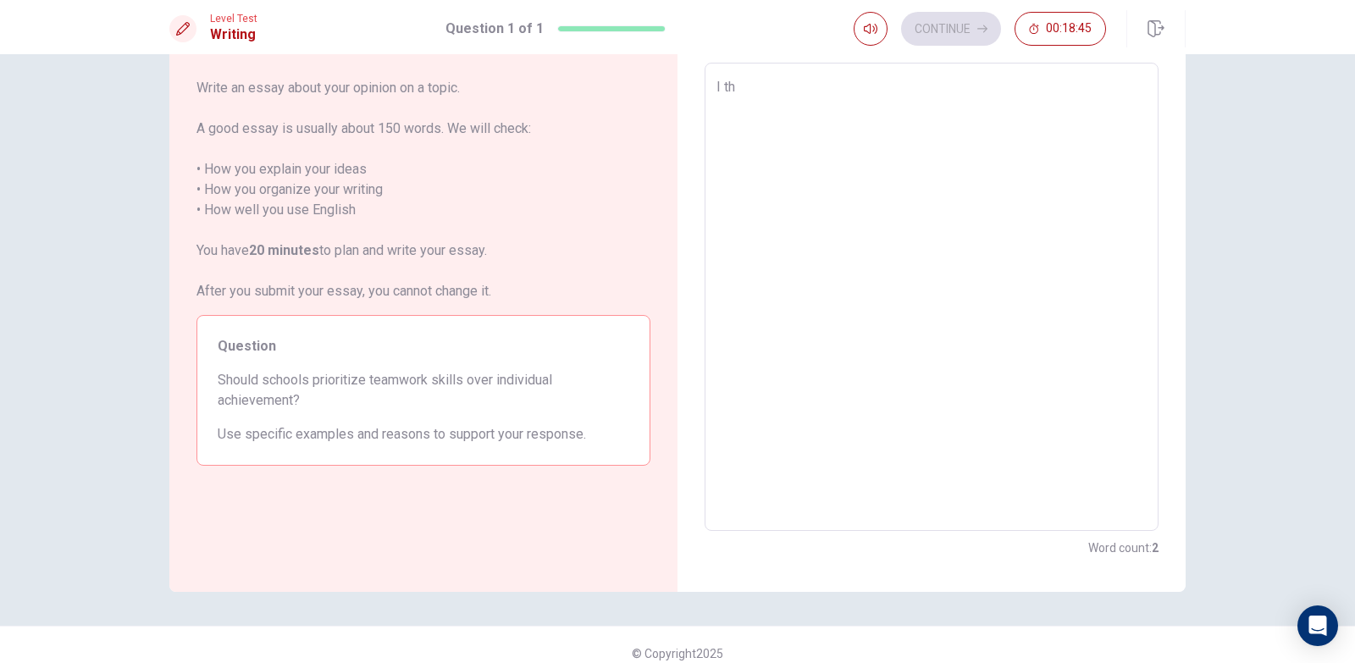
type textarea "I thi"
type textarea "x"
type textarea "I thin"
type textarea "x"
type textarea "I think"
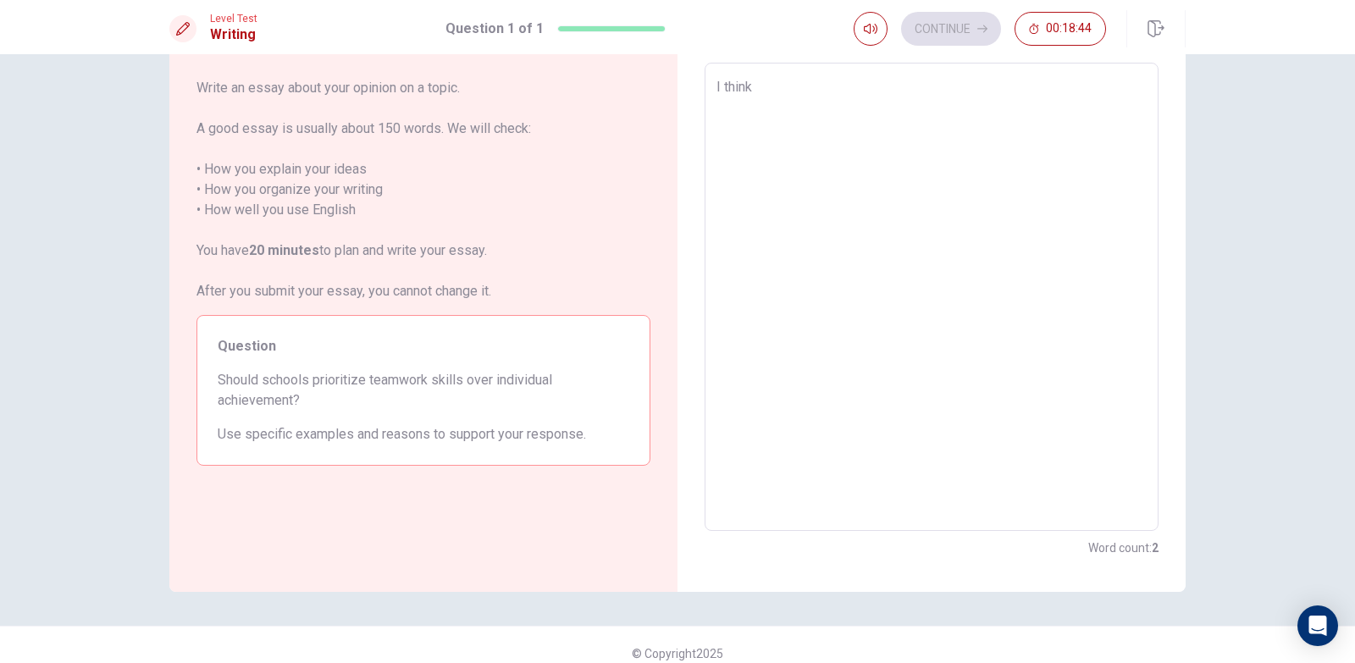
type textarea "x"
type textarea "I think"
type textarea "x"
type textarea "I think s"
type textarea "x"
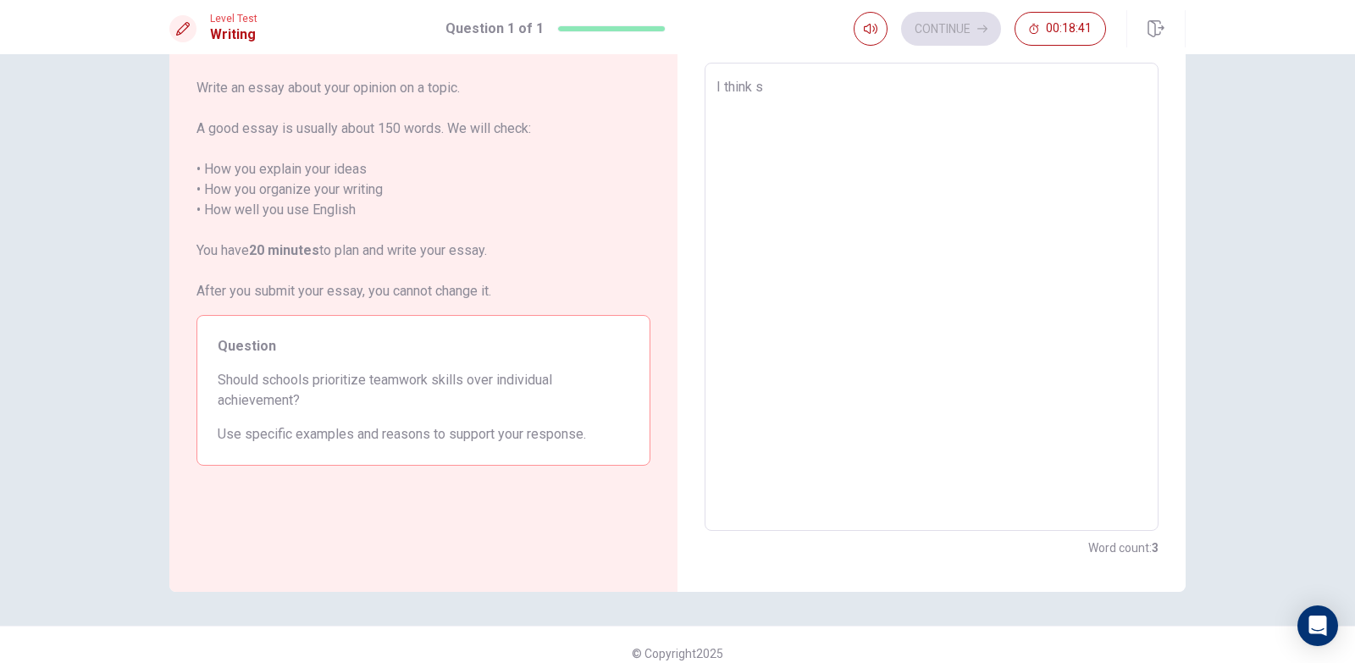
type textarea "I think sc"
type textarea "x"
type textarea "I think sch"
type textarea "x"
type textarea "I think scho"
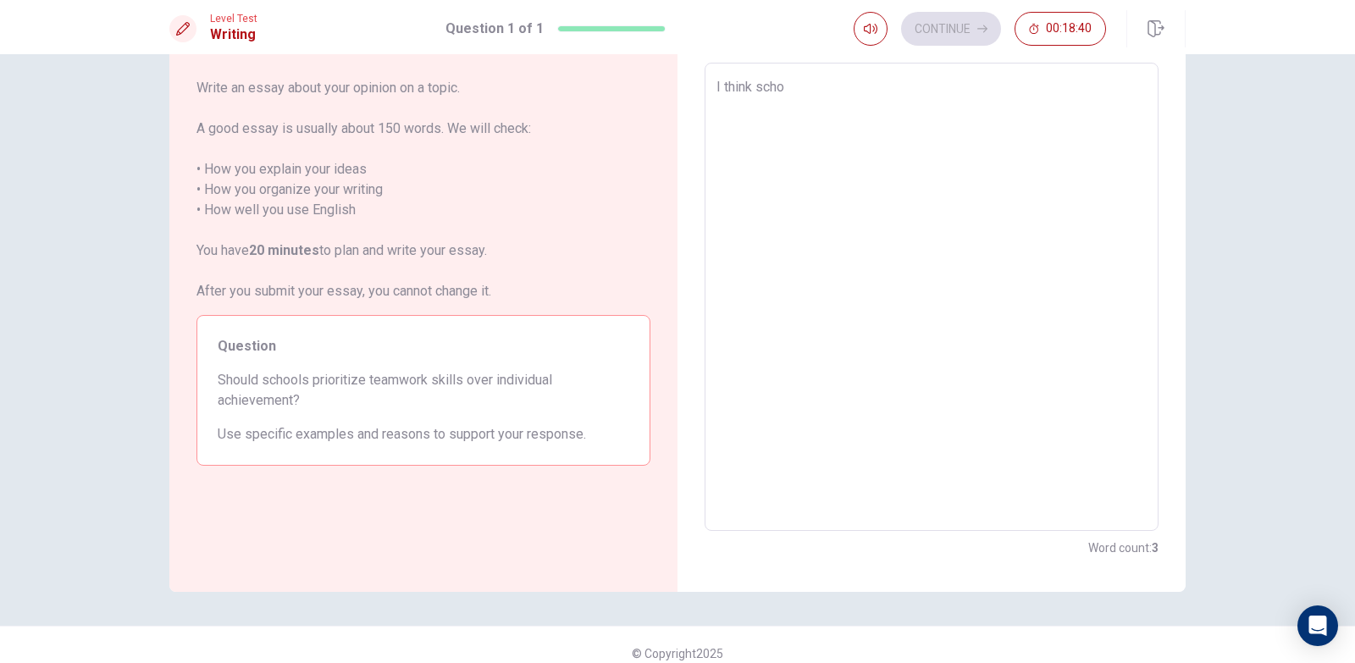
type textarea "x"
type textarea "I think schoo"
type textarea "x"
type textarea "I think school"
type textarea "x"
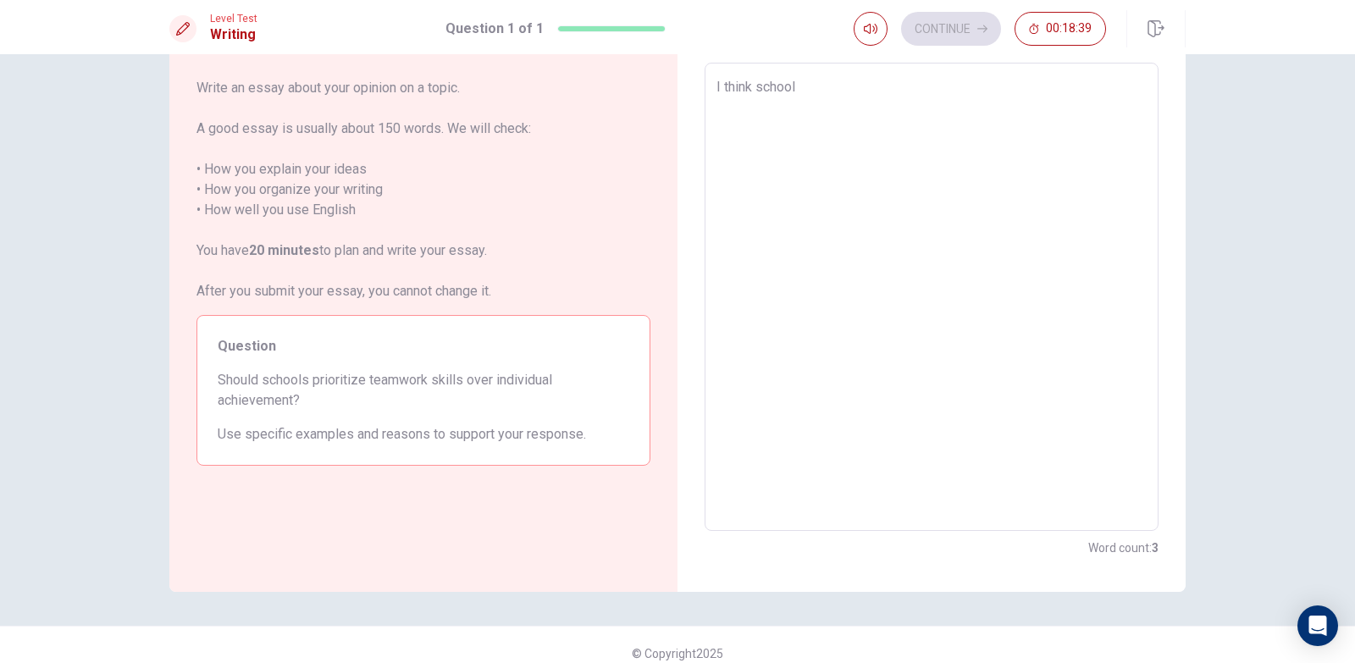
type textarea "I think school"
type textarea "x"
type textarea "I think school p"
type textarea "x"
type textarea "I think school pr"
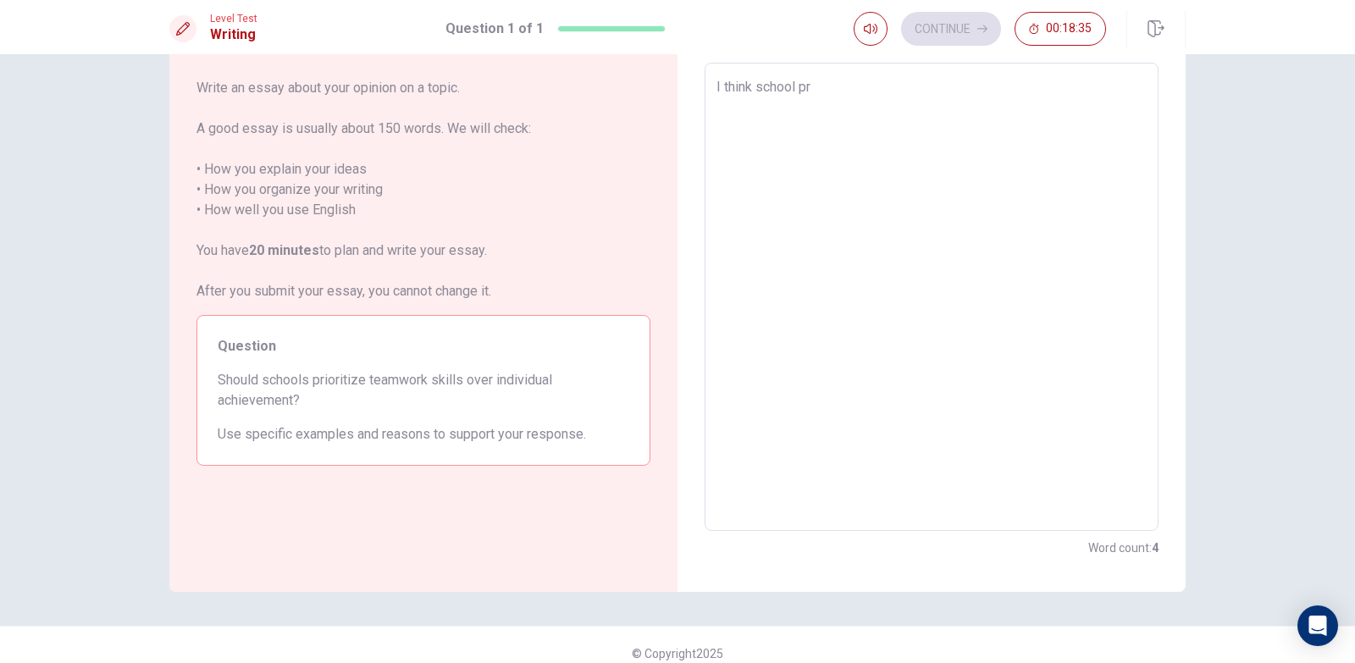
type textarea "x"
type textarea "I think school pri"
type textarea "x"
type textarea "I think school prio"
type textarea "x"
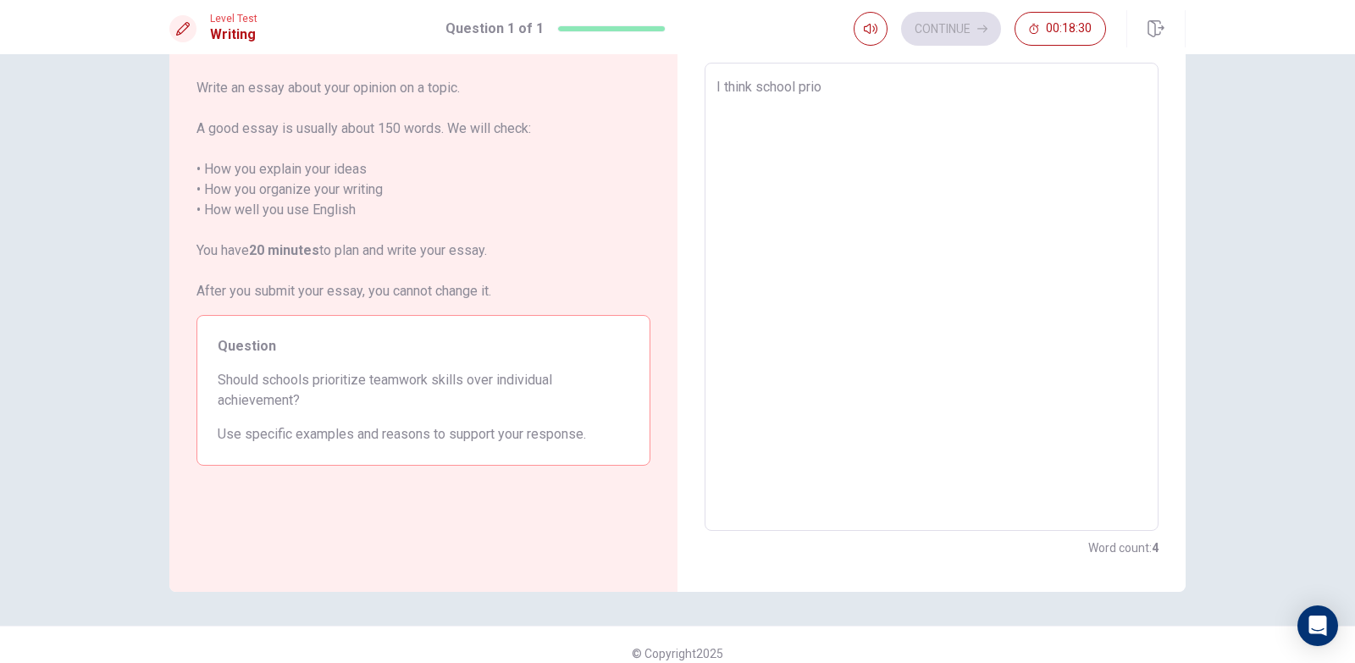
type textarea "I think school priot"
type textarea "x"
type textarea "I think school prioti"
type textarea "x"
type textarea "I think school priotiz"
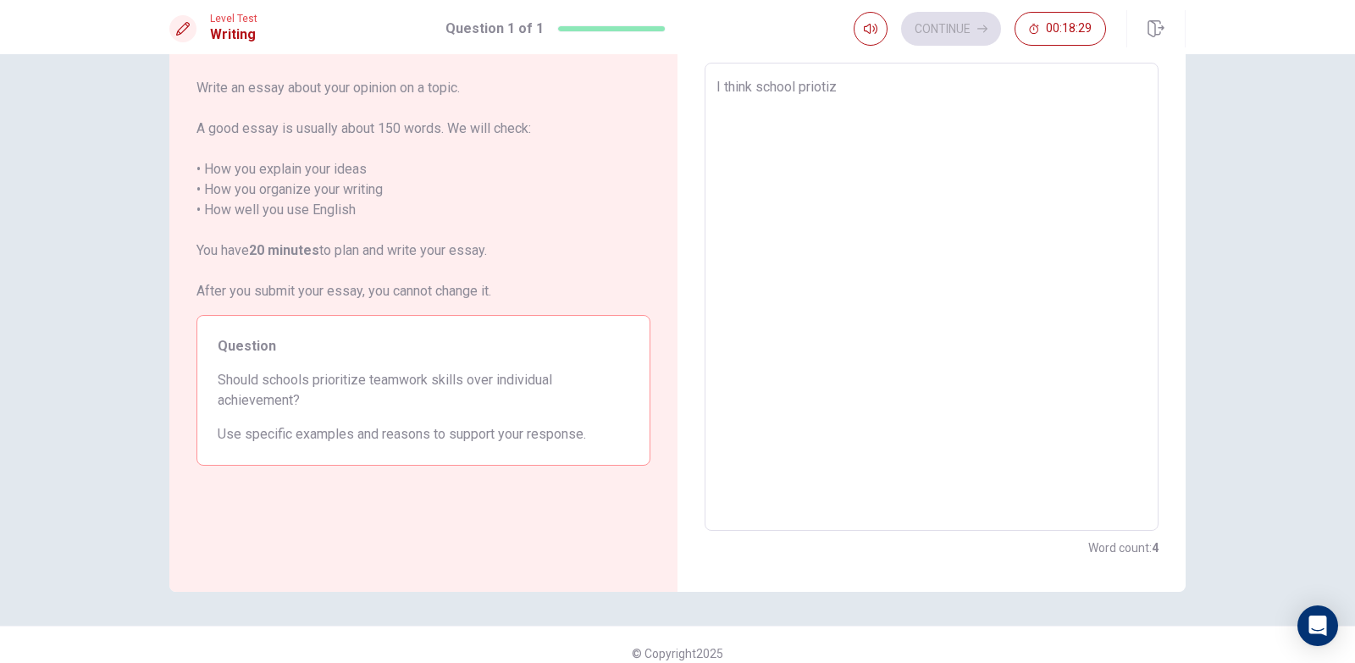
type textarea "x"
type textarea "I think school priotize"
type textarea "x"
type textarea "I think school priotize"
type textarea "x"
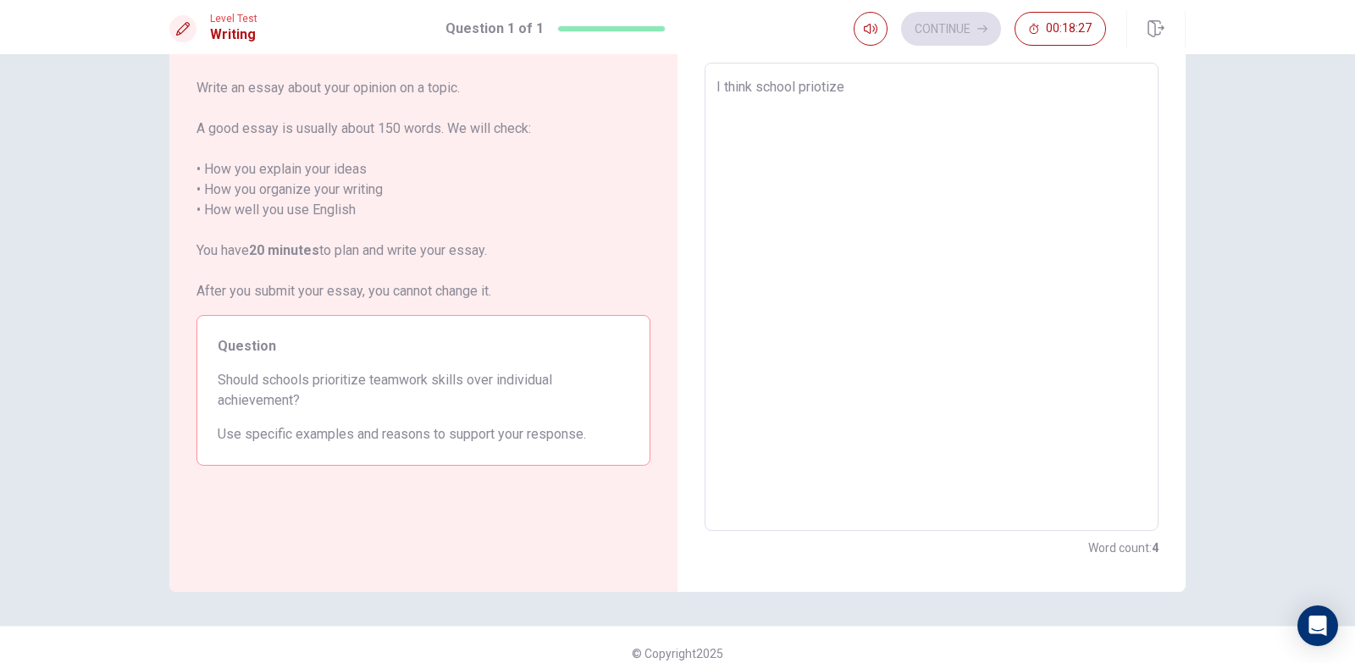
type textarea "I think school priotize t"
type textarea "x"
type textarea "I think school priotize te"
type textarea "x"
type textarea "I think school priotize [PERSON_NAME]"
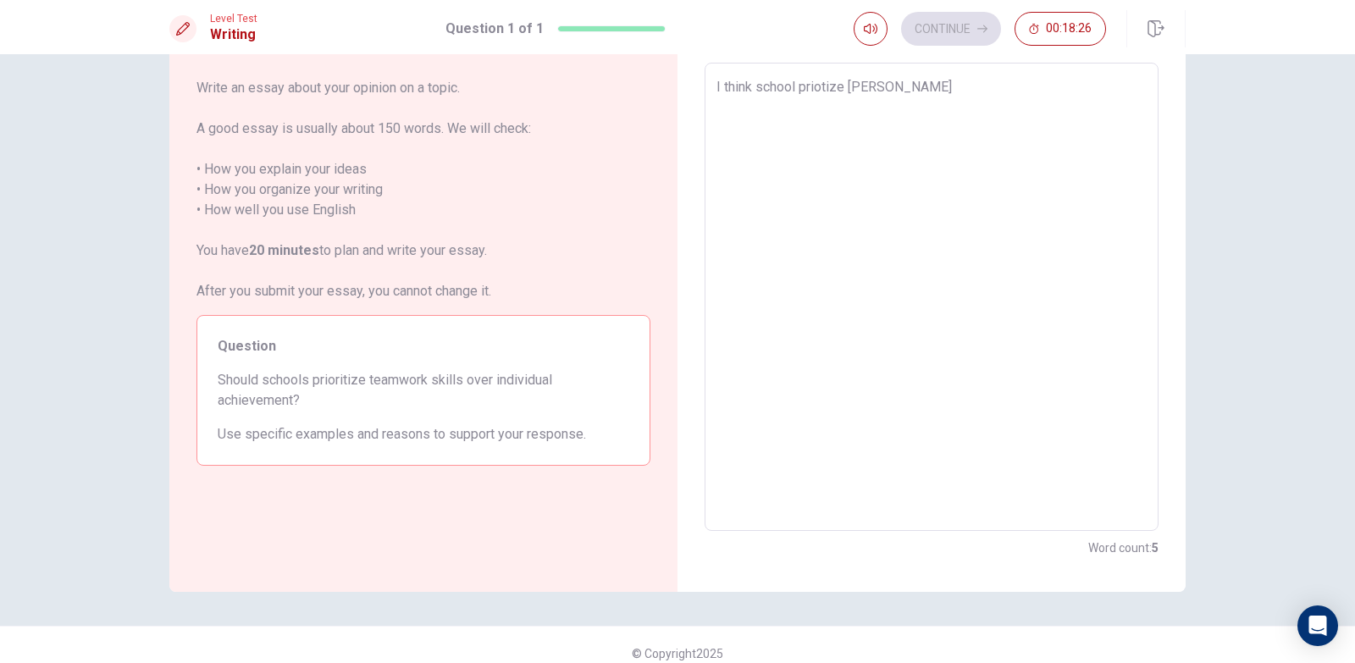
type textarea "x"
type textarea "I think school priotize te"
type textarea "x"
type textarea "I think school priotize tea"
type textarea "x"
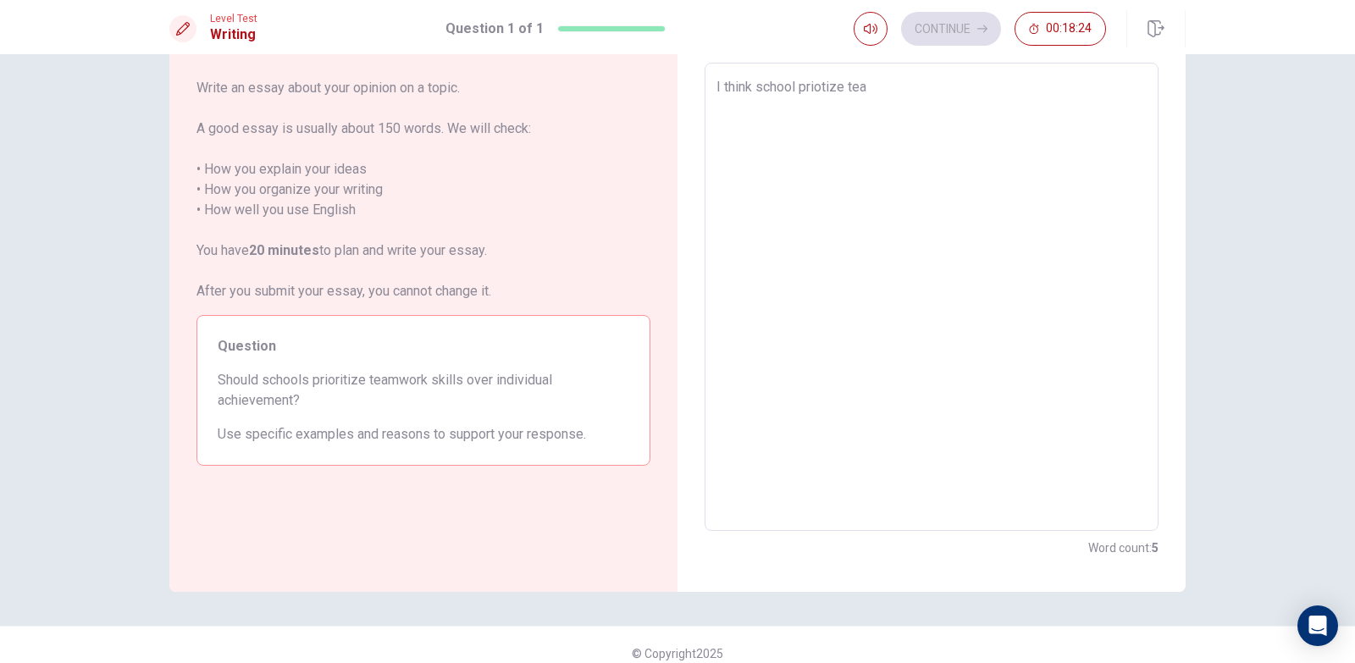
type textarea "I think school priotize team"
type textarea "x"
type textarea "I think school priotize teamw"
type textarea "x"
type textarea "I think school priotize teamwo"
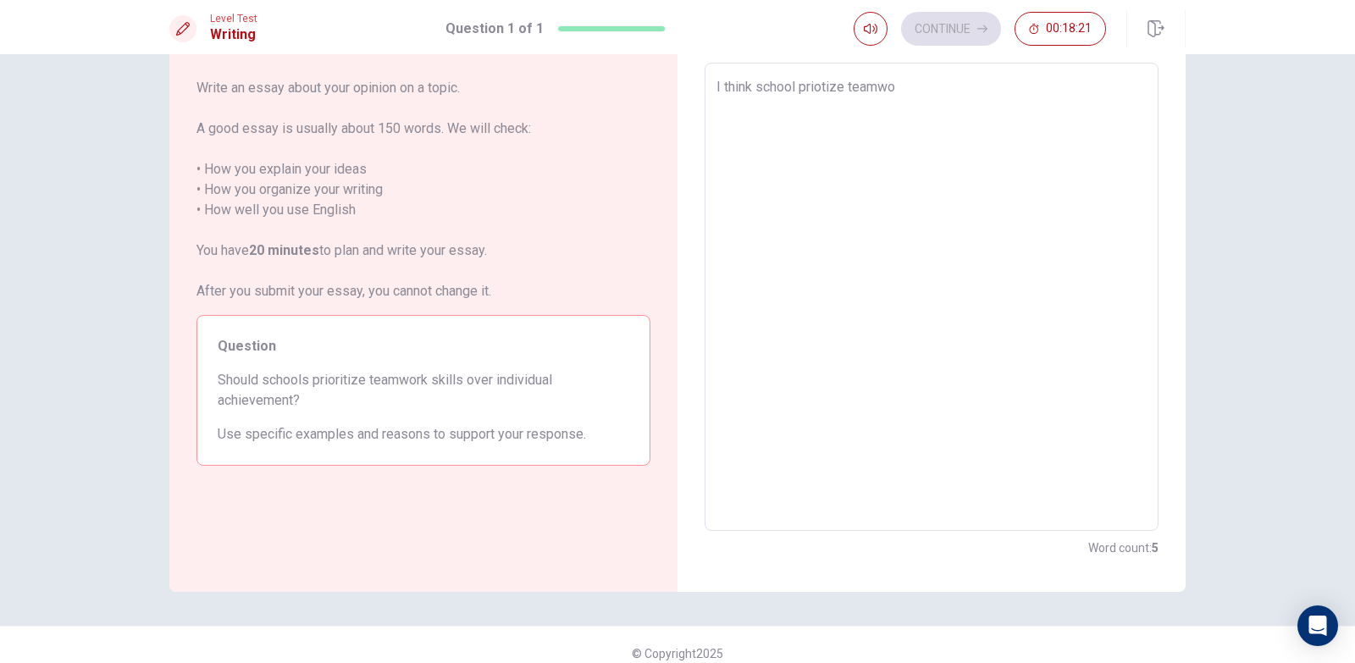
type textarea "x"
type textarea "I think school priotize teamwor"
type textarea "x"
type textarea "I think school priotize teamwork"
click at [753, 86] on textarea "I think school priotize teamwork skill over in" at bounding box center [931, 297] width 430 height 440
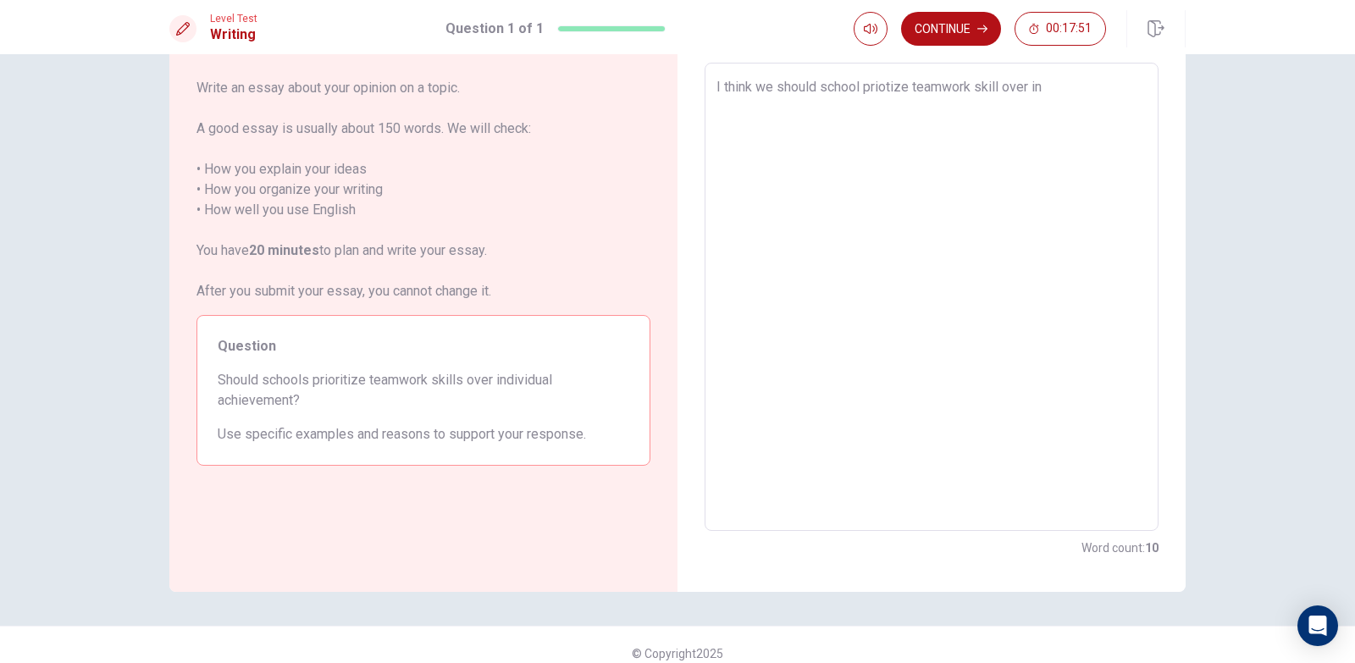
click at [1042, 94] on textarea "I think we should school priotize teamwork skill over in" at bounding box center [931, 297] width 430 height 440
drag, startPoint x: 715, startPoint y: 88, endPoint x: 1244, endPoint y: 184, distance: 536.9
click at [1244, 184] on div "Directions Write an essay about your opinion on a topic. A good essay is usuall…" at bounding box center [677, 358] width 1355 height 609
click at [822, 108] on textarea "In my opinion shool shoud to prioritize teamwork more than do by yourself becau…" at bounding box center [931, 297] width 430 height 440
click at [906, 108] on textarea "In my opinion shool shoud to prioritize teamwork more than do by yourself becau…" at bounding box center [931, 297] width 430 height 440
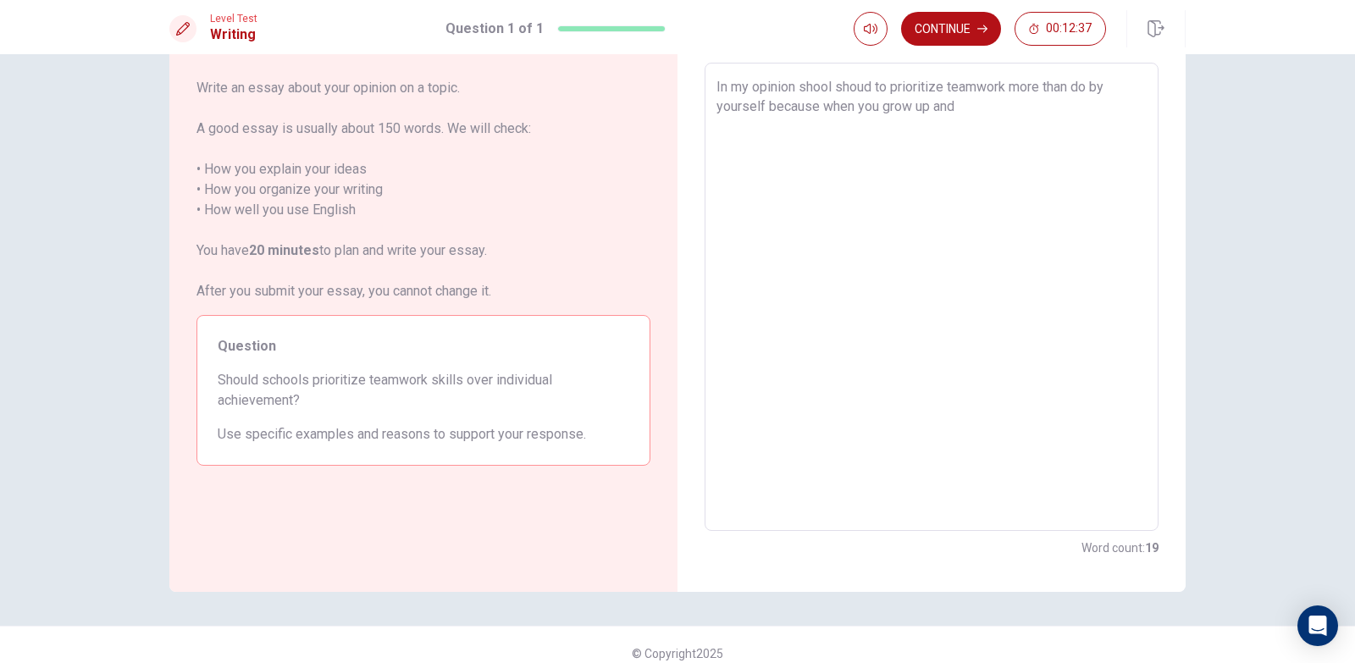
click at [966, 113] on textarea "In my opinion shool shoud to prioritize teamwork more than do by yourself becau…" at bounding box center [931, 297] width 430 height 440
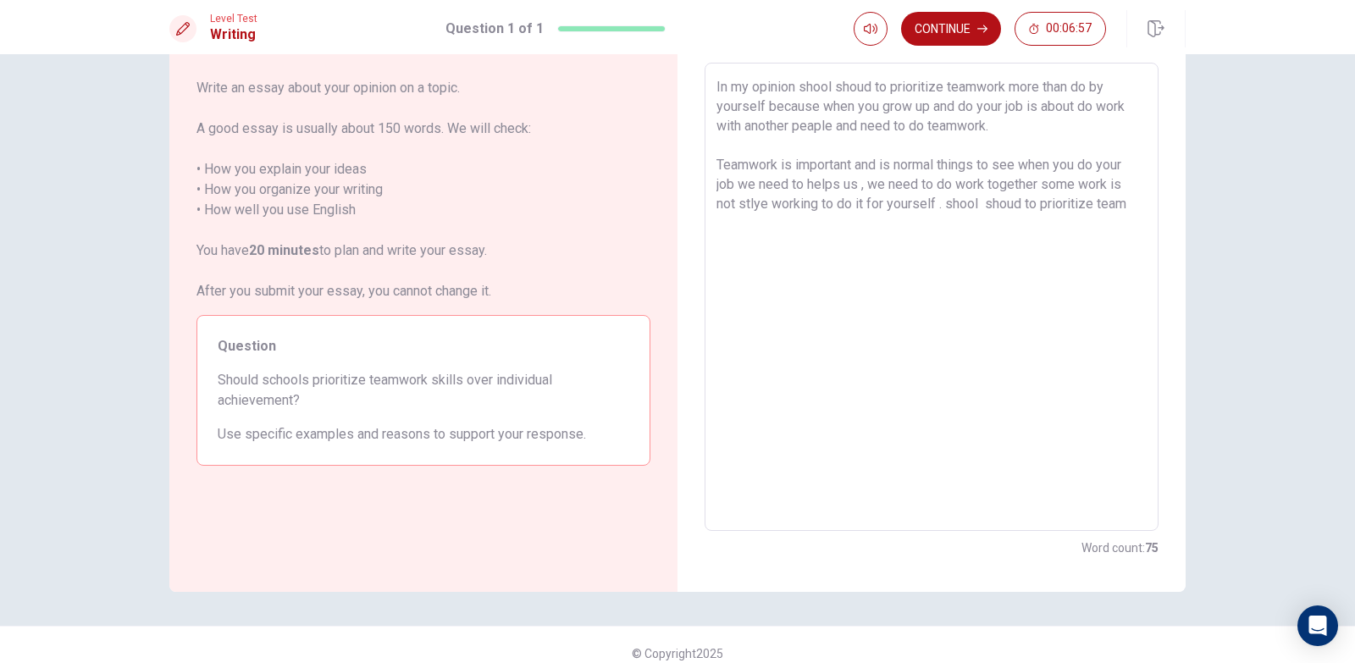
click at [1011, 202] on textarea "In my opinion shool shoud to prioritize teamwork more than do by yourself becau…" at bounding box center [931, 297] width 430 height 440
click at [1129, 212] on textarea "In my opinion shool shoud to prioritize teamwork more than do by yourself becau…" at bounding box center [931, 297] width 430 height 440
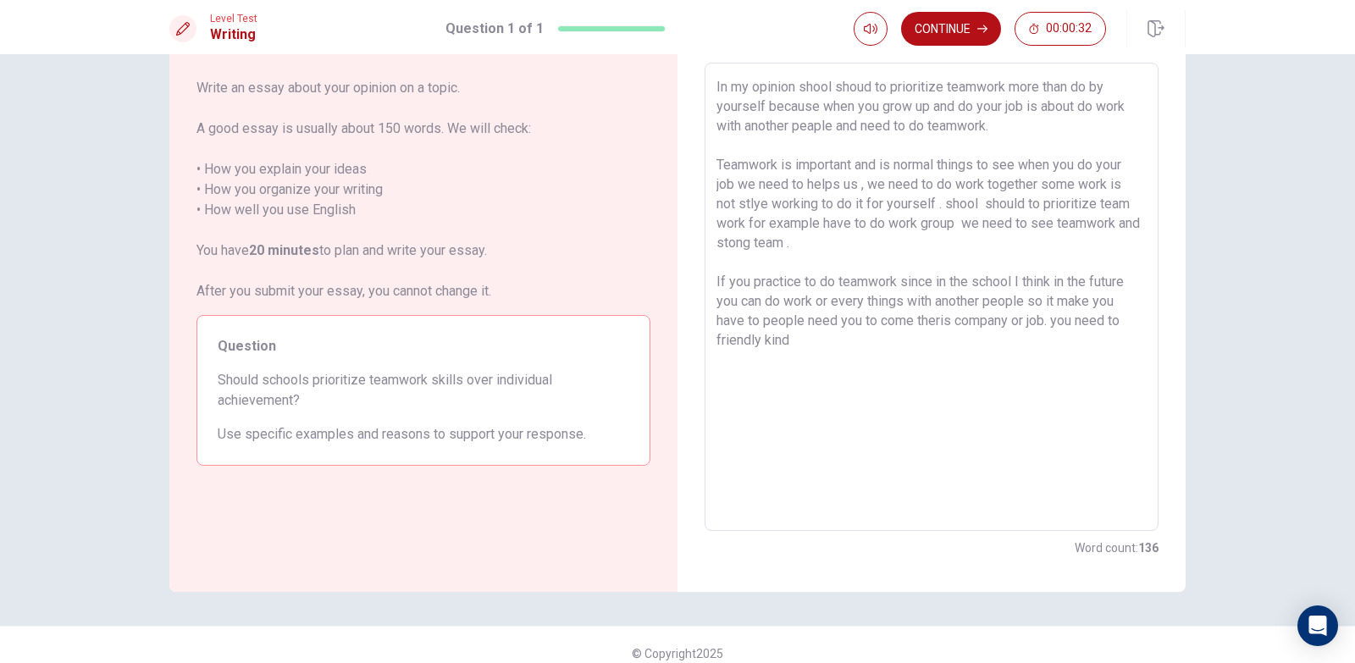
click at [759, 337] on textarea "In my opinion shool shoud to prioritize teamwork more than do by yourself becau…" at bounding box center [931, 297] width 430 height 440
click at [787, 345] on textarea "In my opinion shool shoud to prioritize teamwork more than do by yourself becau…" at bounding box center [931, 297] width 430 height 440
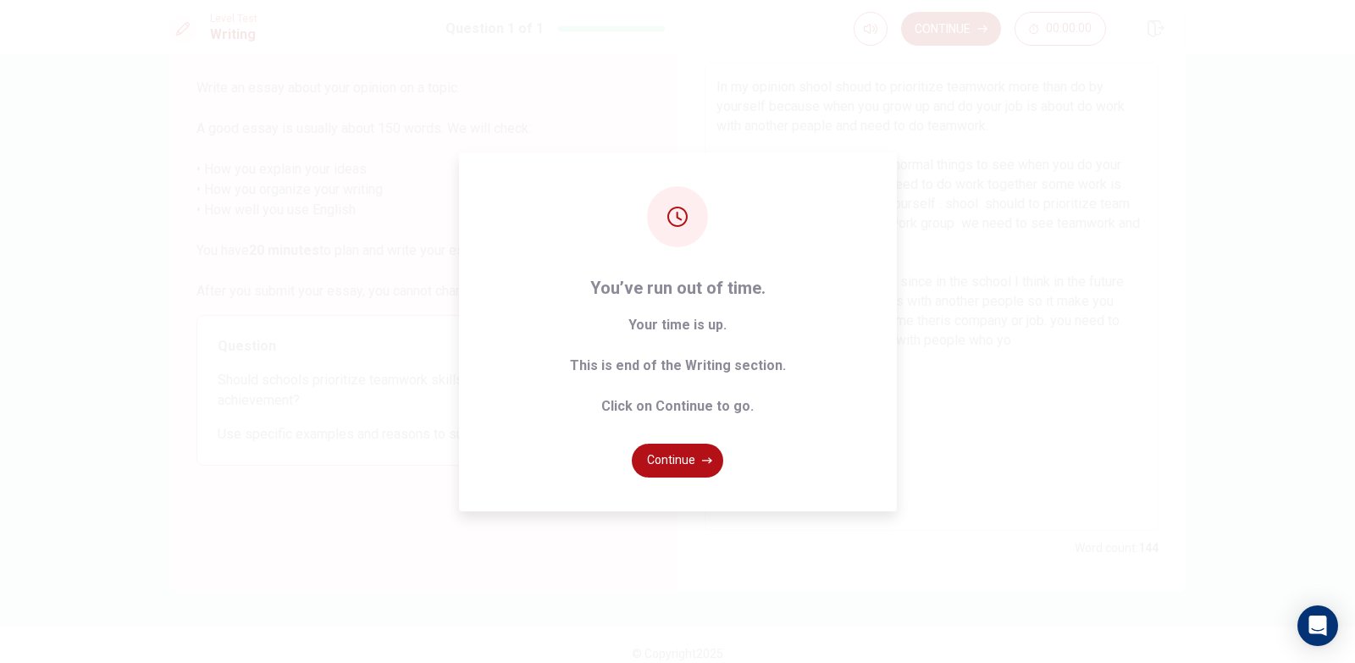
click at [657, 461] on button "Continue" at bounding box center [677, 461] width 91 height 34
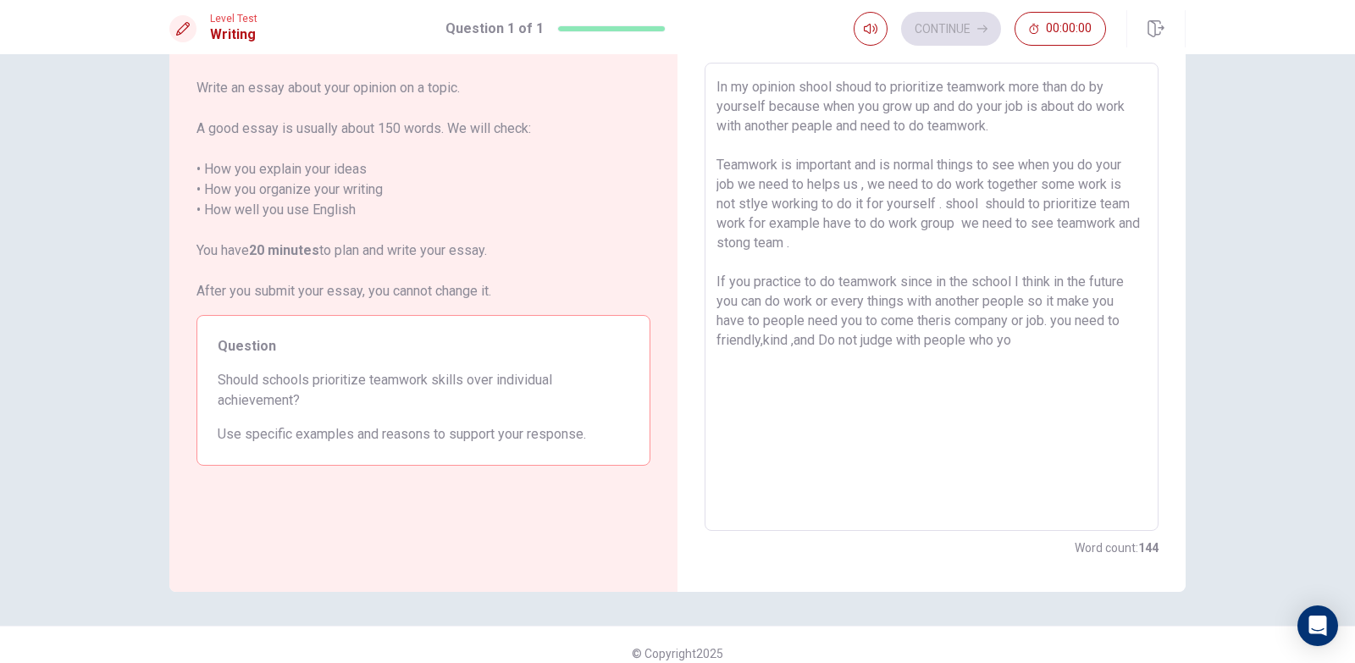
scroll to position [0, 0]
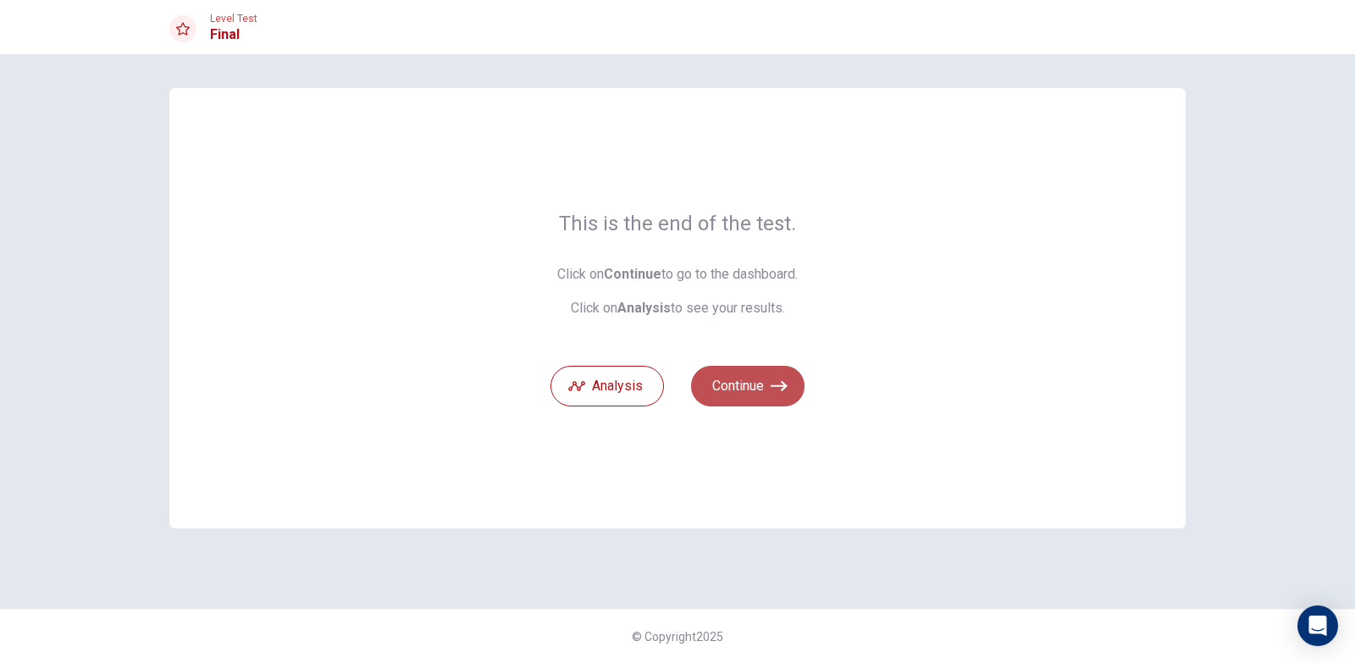
drag, startPoint x: 721, startPoint y: 377, endPoint x: 732, endPoint y: 383, distance: 12.5
click at [721, 377] on button "Continue" at bounding box center [747, 386] width 113 height 41
